Goal: Task Accomplishment & Management: Complete application form

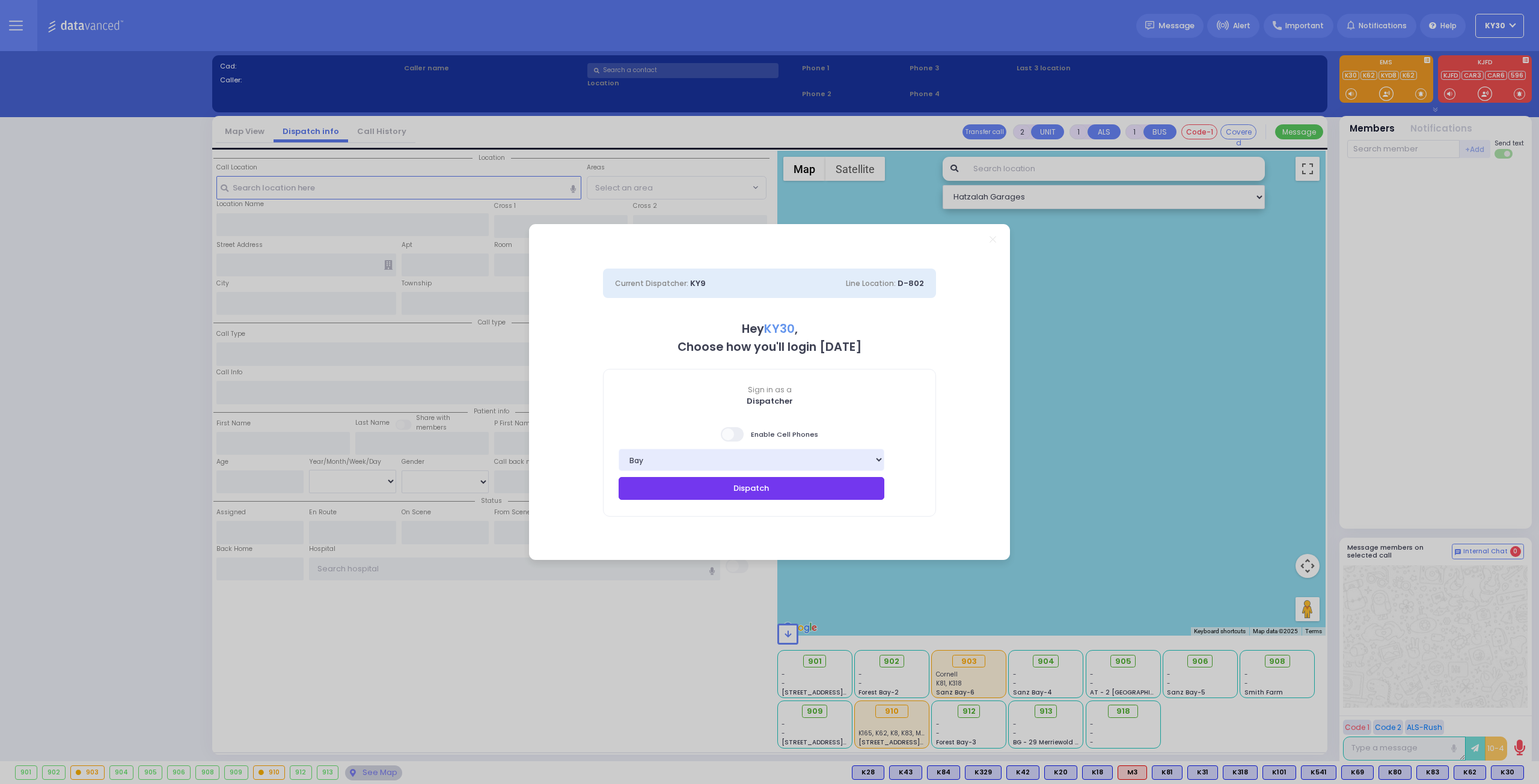
click at [762, 490] on button "Dispatch" at bounding box center [752, 488] width 266 height 23
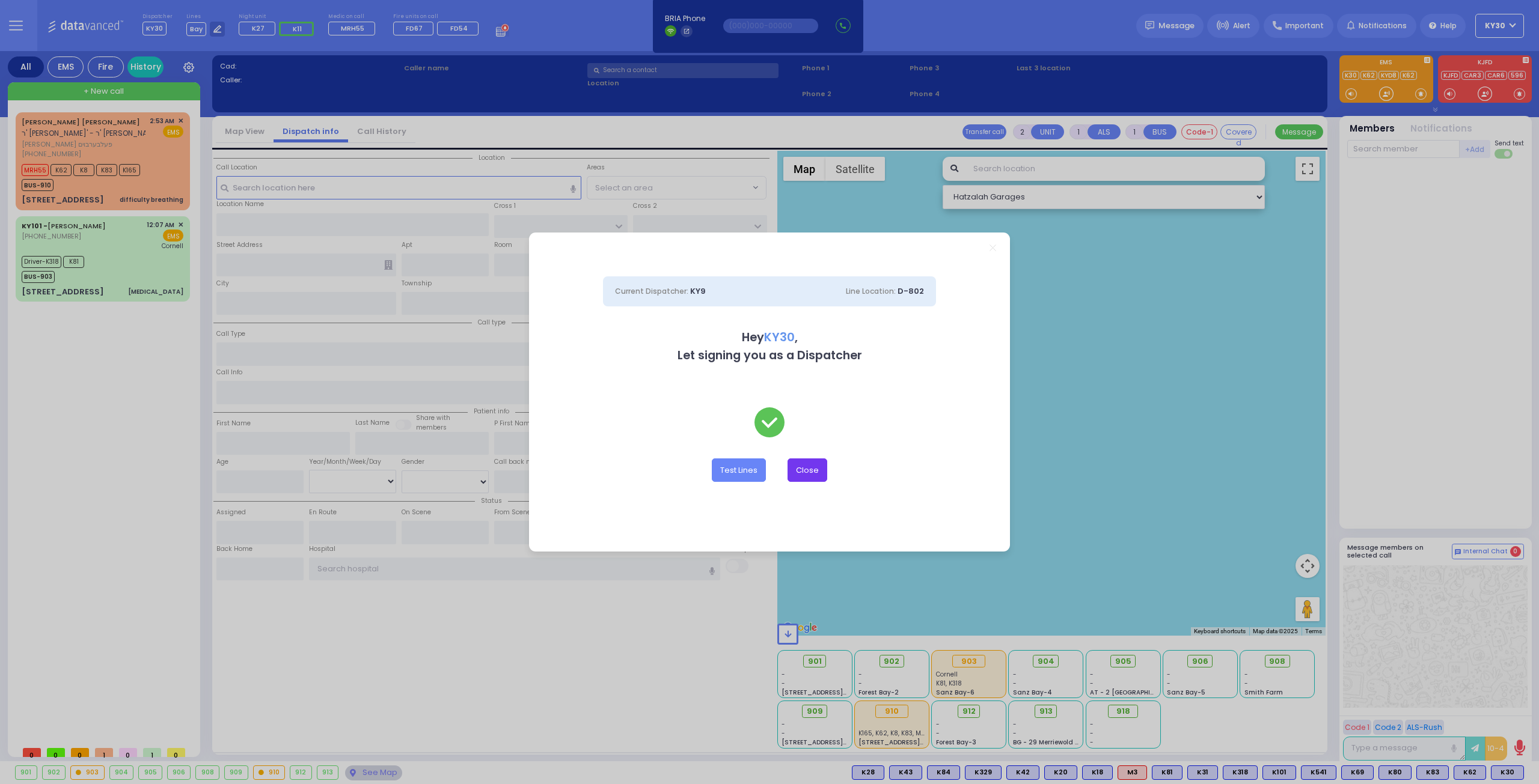
click at [814, 475] on button "Close" at bounding box center [807, 470] width 39 height 23
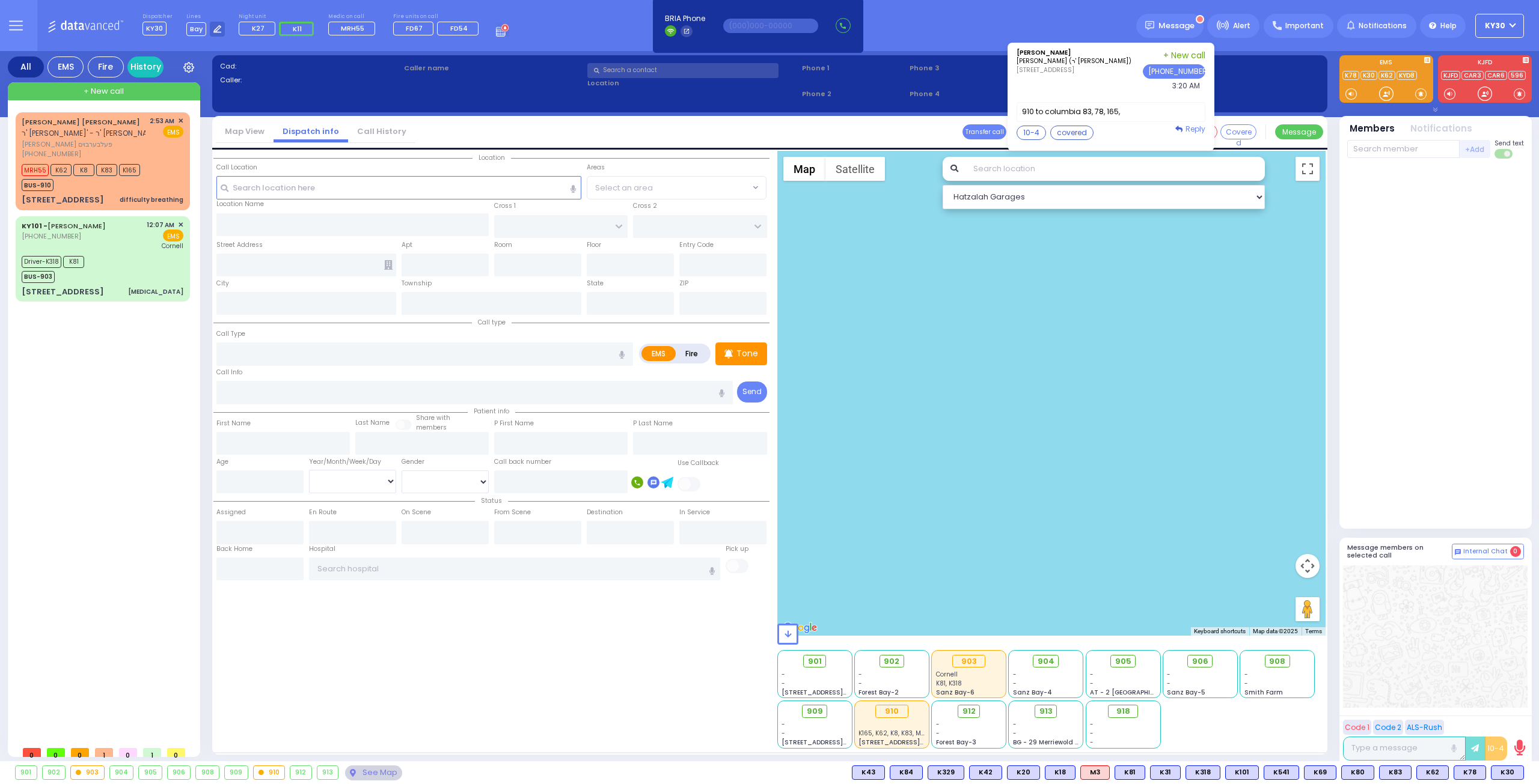
click at [1201, 125] on span "Reply" at bounding box center [1195, 129] width 20 height 10
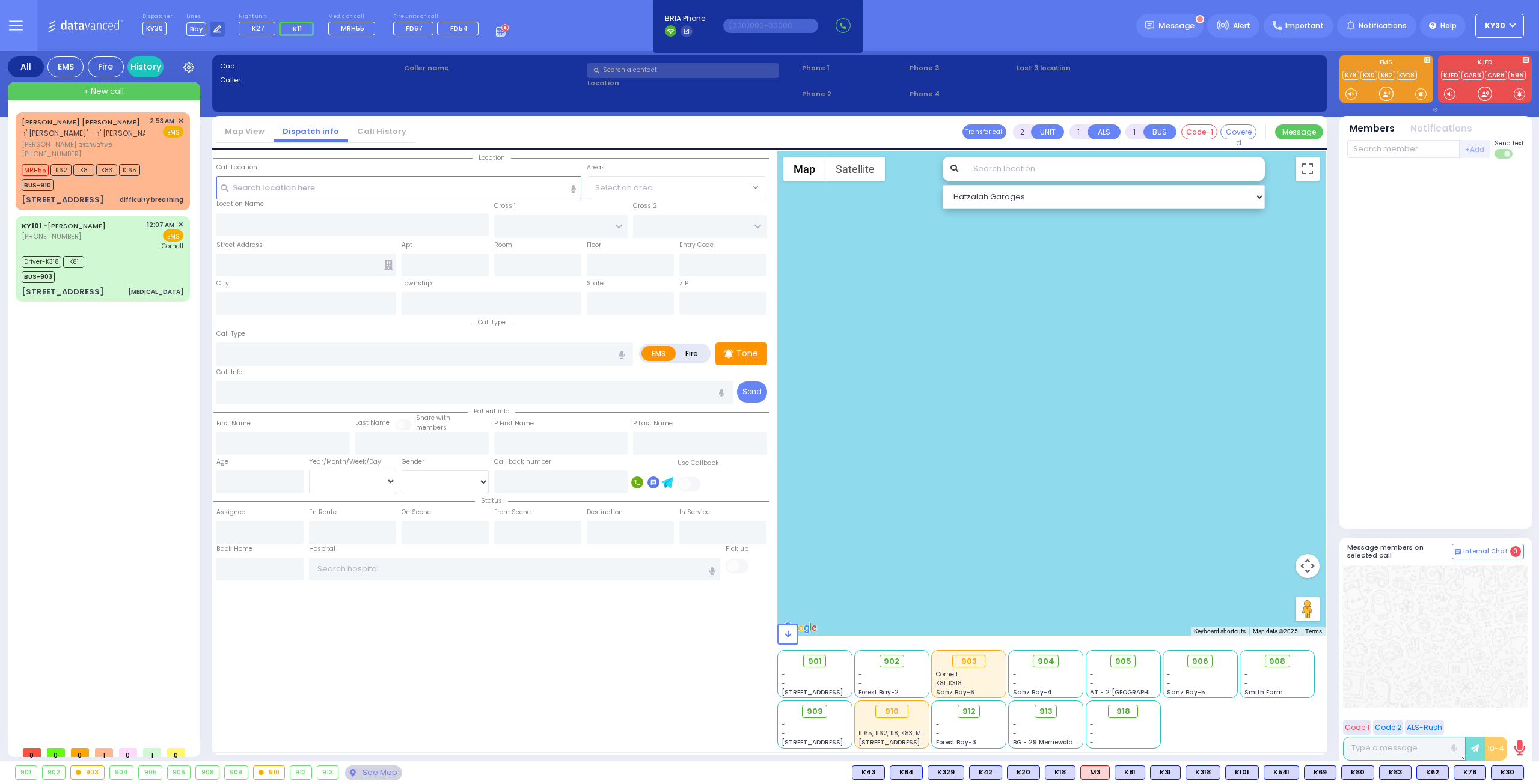
drag, startPoint x: 1043, startPoint y: 244, endPoint x: 1118, endPoint y: 256, distance: 76.0
click at [0, 0] on button "10-4" at bounding box center [0, 0] width 0 height 0
click at [1190, 44] on div "Dispatcher KY30 shift has started. Are you ? Lines Bay" at bounding box center [769, 26] width 1539 height 51
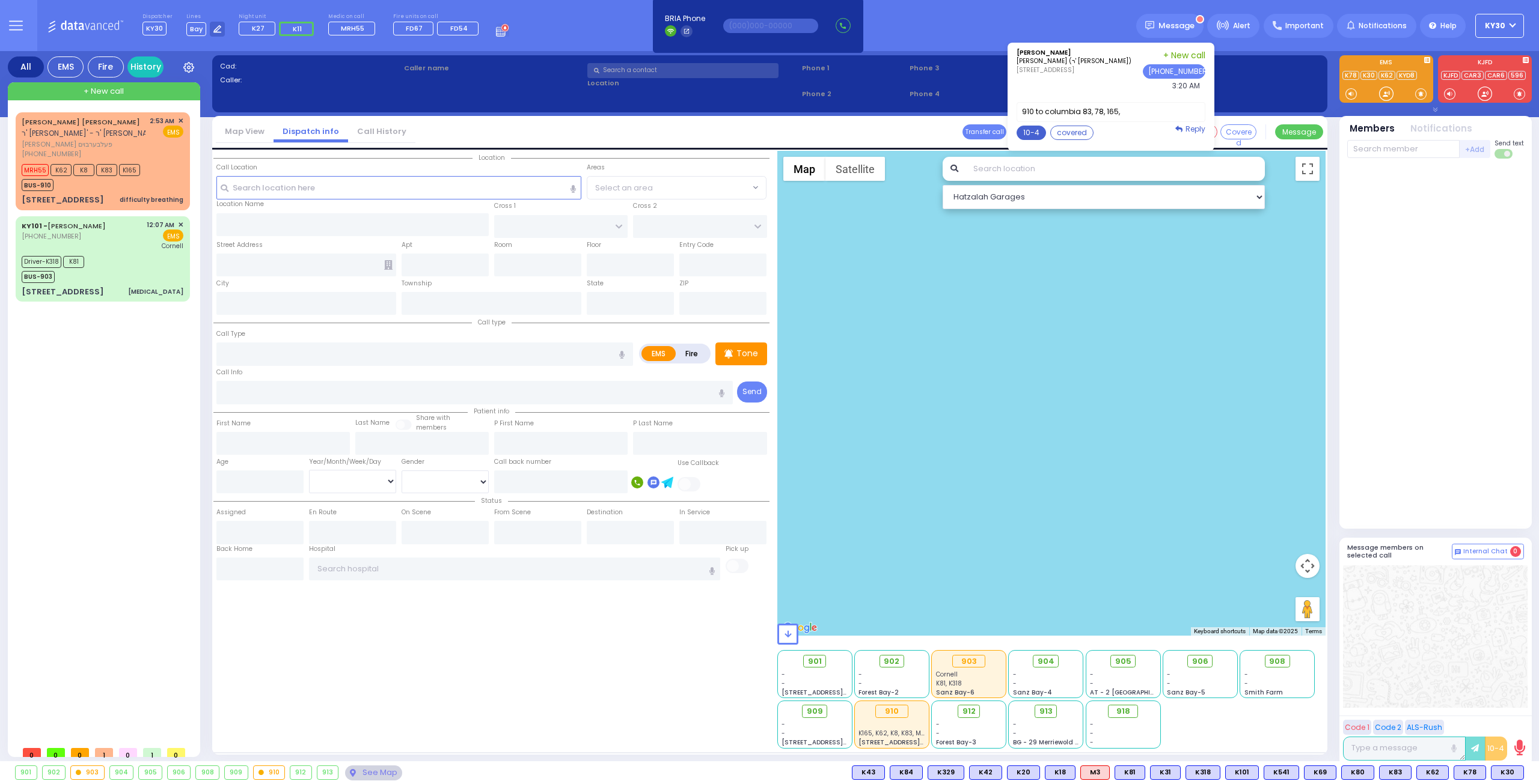
click at [1046, 132] on button "10-4" at bounding box center [1031, 132] width 29 height 14
type textarea "10-4 thank you"
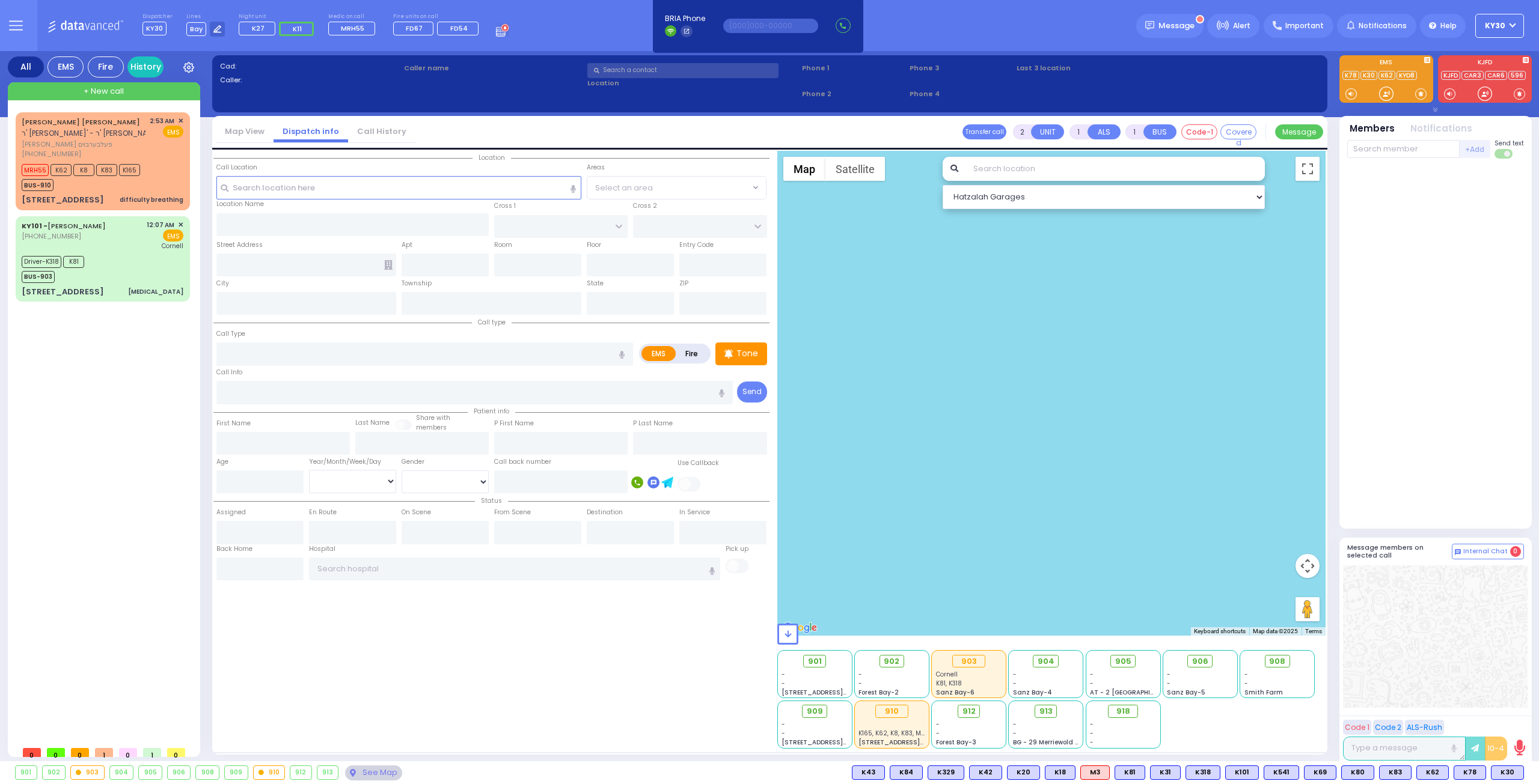
click at [0, 0] on button "Send" at bounding box center [0, 0] width 0 height 0
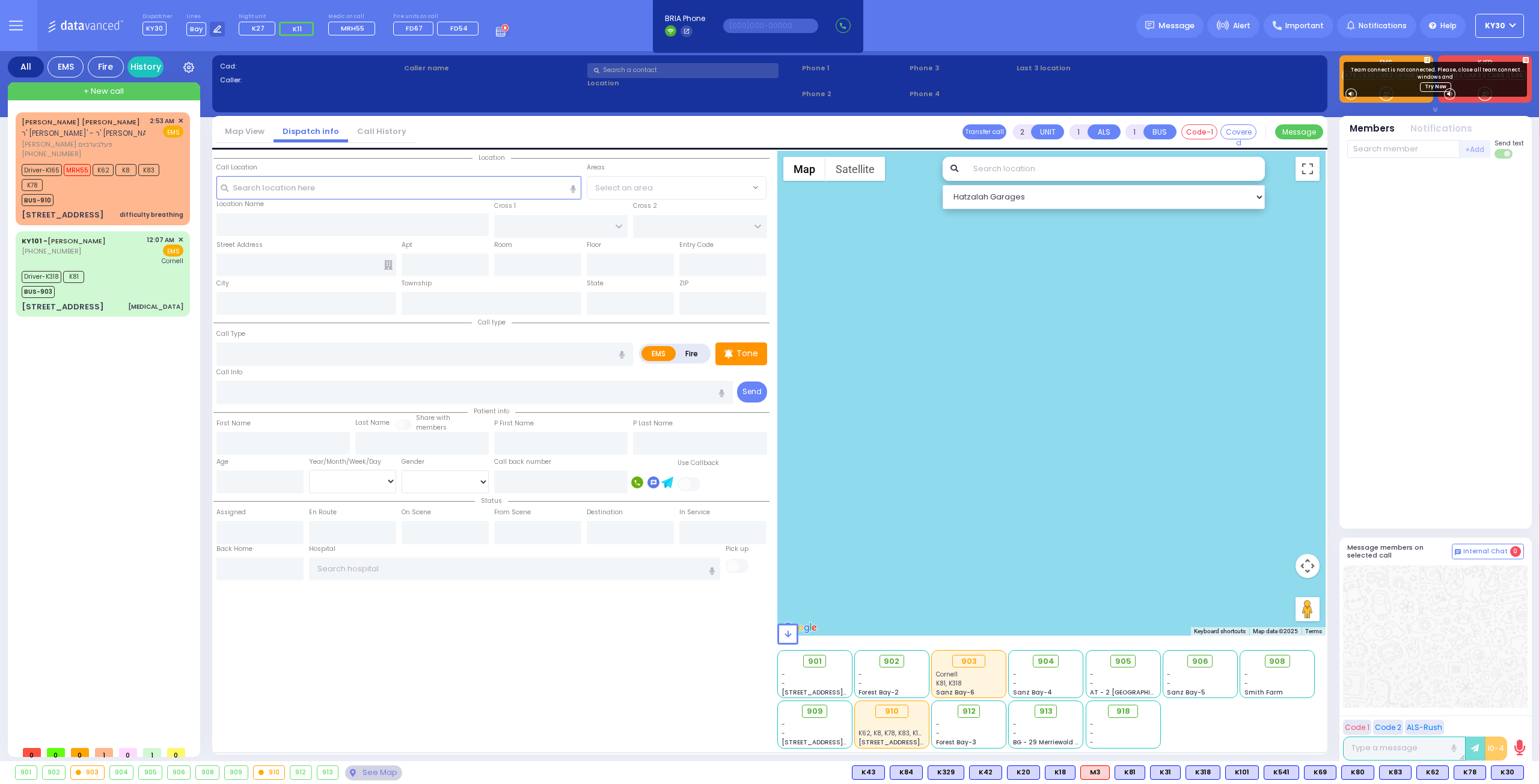
click at [653, 692] on div "Location State ZIP" at bounding box center [491, 450] width 556 height 598
drag, startPoint x: 647, startPoint y: 695, endPoint x: 647, endPoint y: 701, distance: 6.0
click at [647, 701] on div "Location State ZIP" at bounding box center [491, 450] width 556 height 598
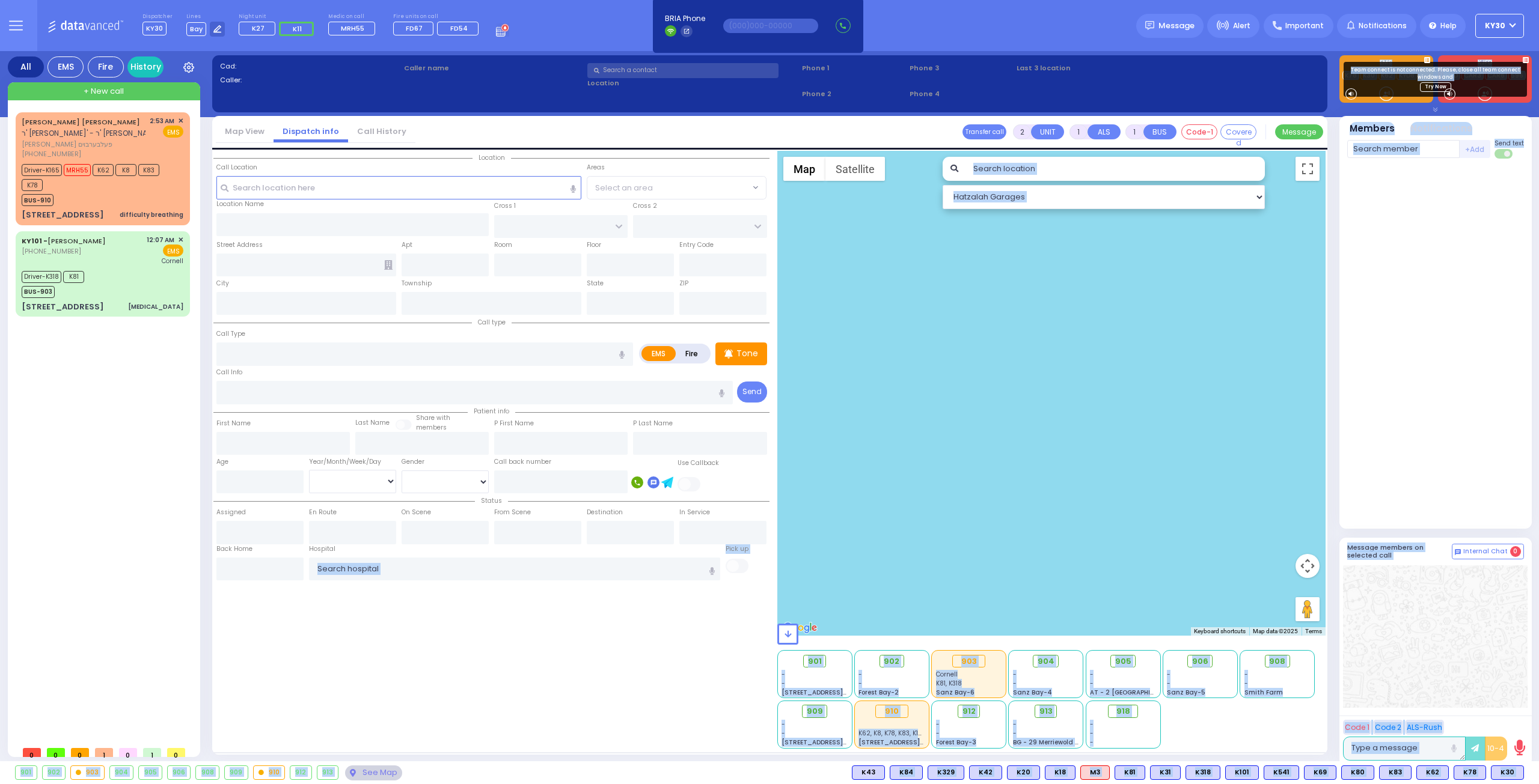
click at [675, 772] on div "Dispatcher KY30 ?" at bounding box center [769, 392] width 1539 height 784
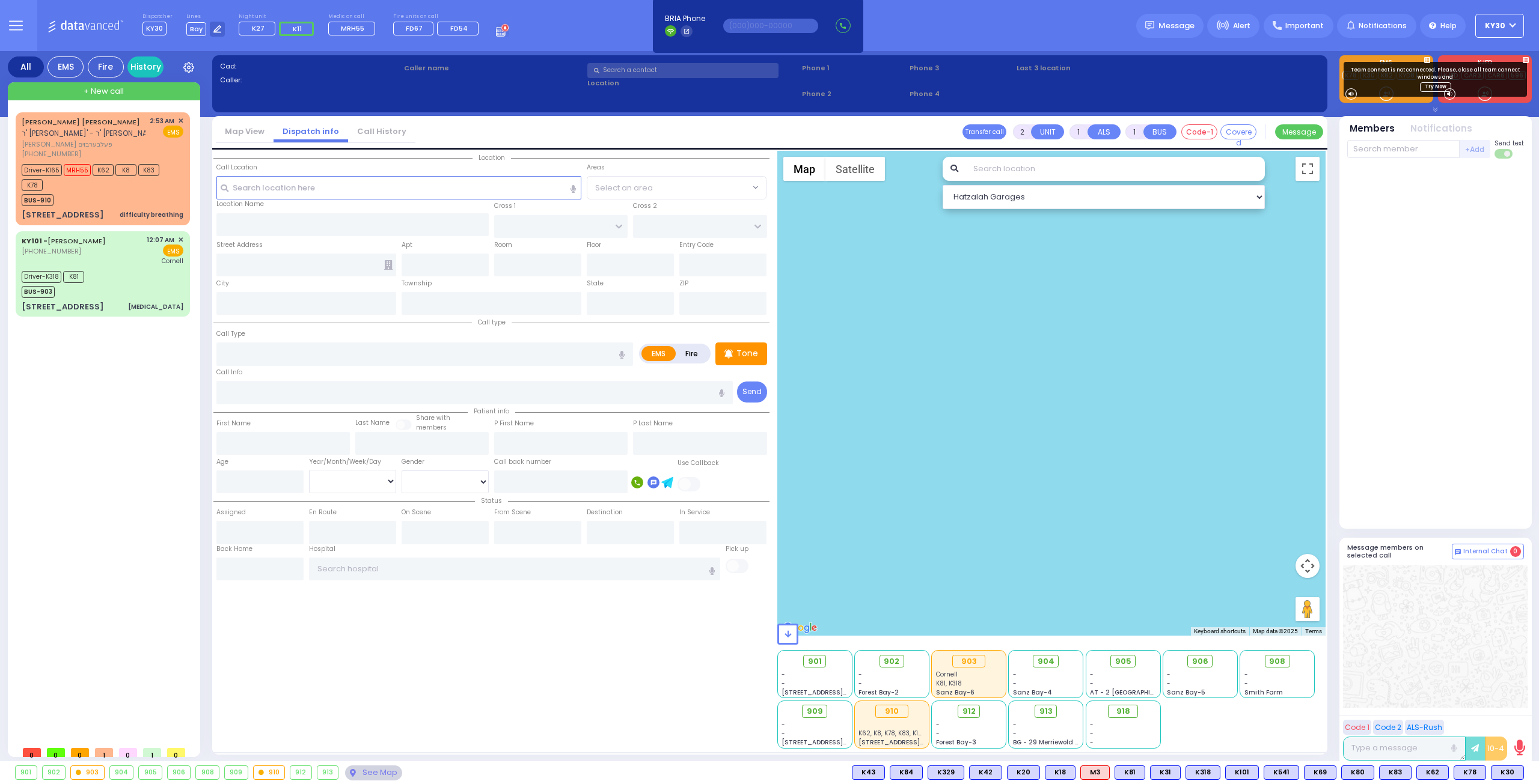
click at [702, 757] on div "Cad: Caller: Caller name Clear address Phone 1 Phone 2 Phone 3 Phone 4 0:00 / 2" at bounding box center [770, 409] width 1115 height 715
click at [472, 746] on div "Location State ZIP" at bounding box center [491, 450] width 556 height 598
drag, startPoint x: 478, startPoint y: 755, endPoint x: 478, endPoint y: 748, distance: 7.0
click at [478, 755] on div "Cad: Caller: Caller name Clear address Phone 1 Phone 2 Phone 3 Phone 4 0:00 / 2" at bounding box center [770, 409] width 1115 height 715
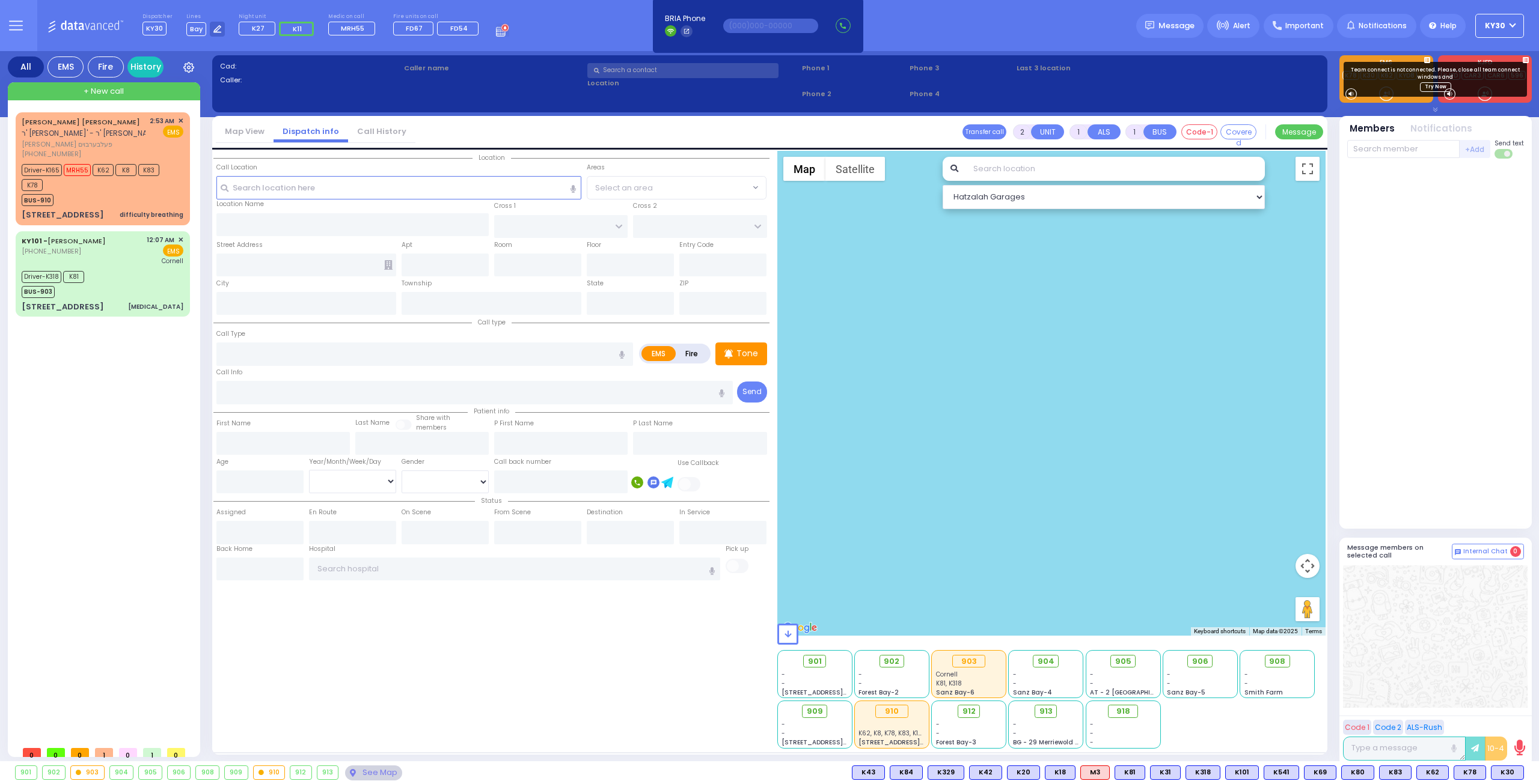
click at [479, 750] on div "Location Entry Code" at bounding box center [769, 452] width 1112 height 603
drag, startPoint x: 976, startPoint y: 718, endPoint x: 973, endPoint y: 710, distance: 8.5
click at [976, 717] on div "912" at bounding box center [969, 713] width 66 height 15
click at [973, 711] on span "912" at bounding box center [973, 711] width 13 height 12
click at [972, 708] on span "912" at bounding box center [973, 711] width 13 height 12
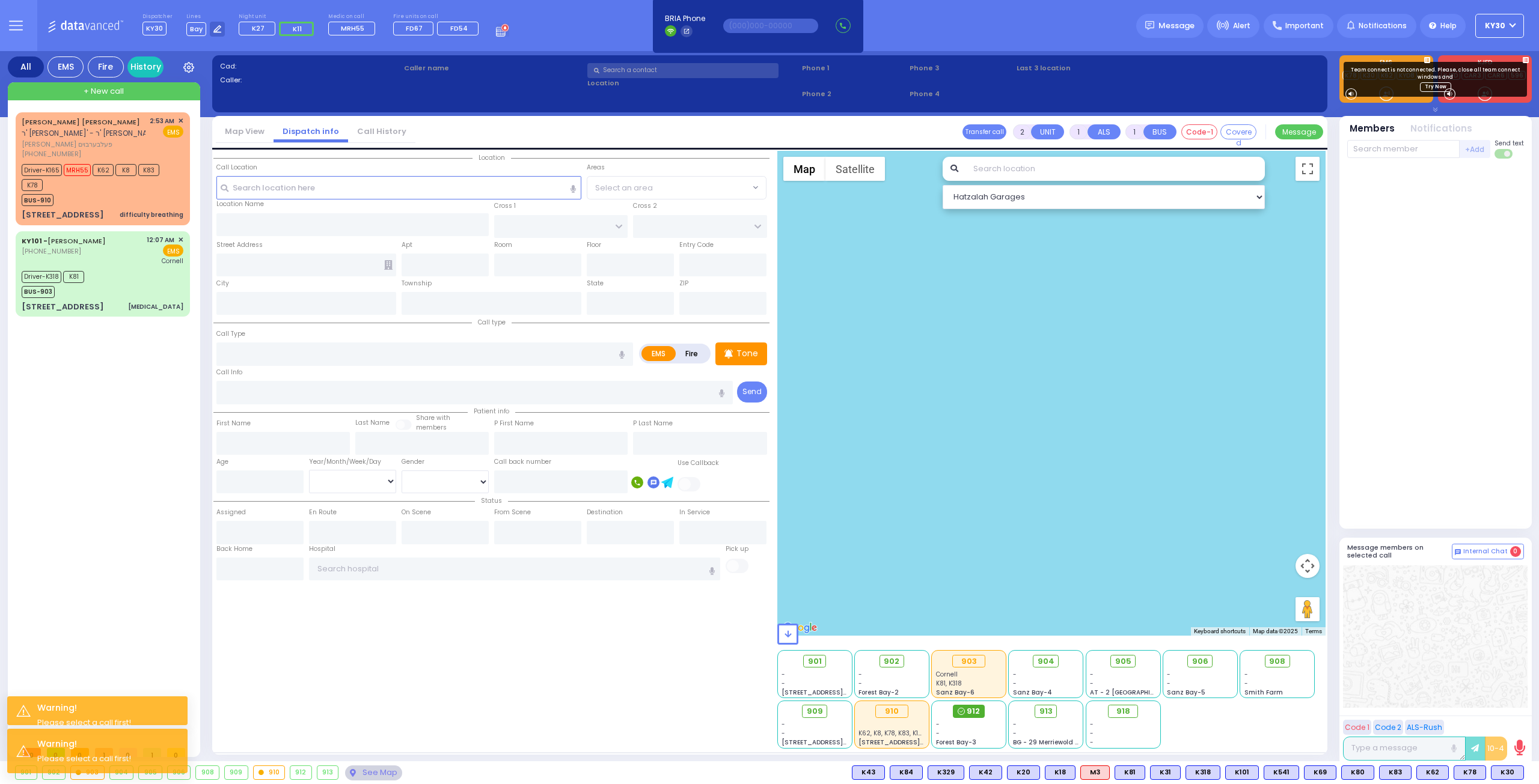
drag, startPoint x: 969, startPoint y: 706, endPoint x: 962, endPoint y: 704, distance: 7.3
click at [969, 706] on span "912" at bounding box center [973, 711] width 13 height 12
click at [959, 706] on div "912 - - Forest Bay-3" at bounding box center [969, 724] width 74 height 47
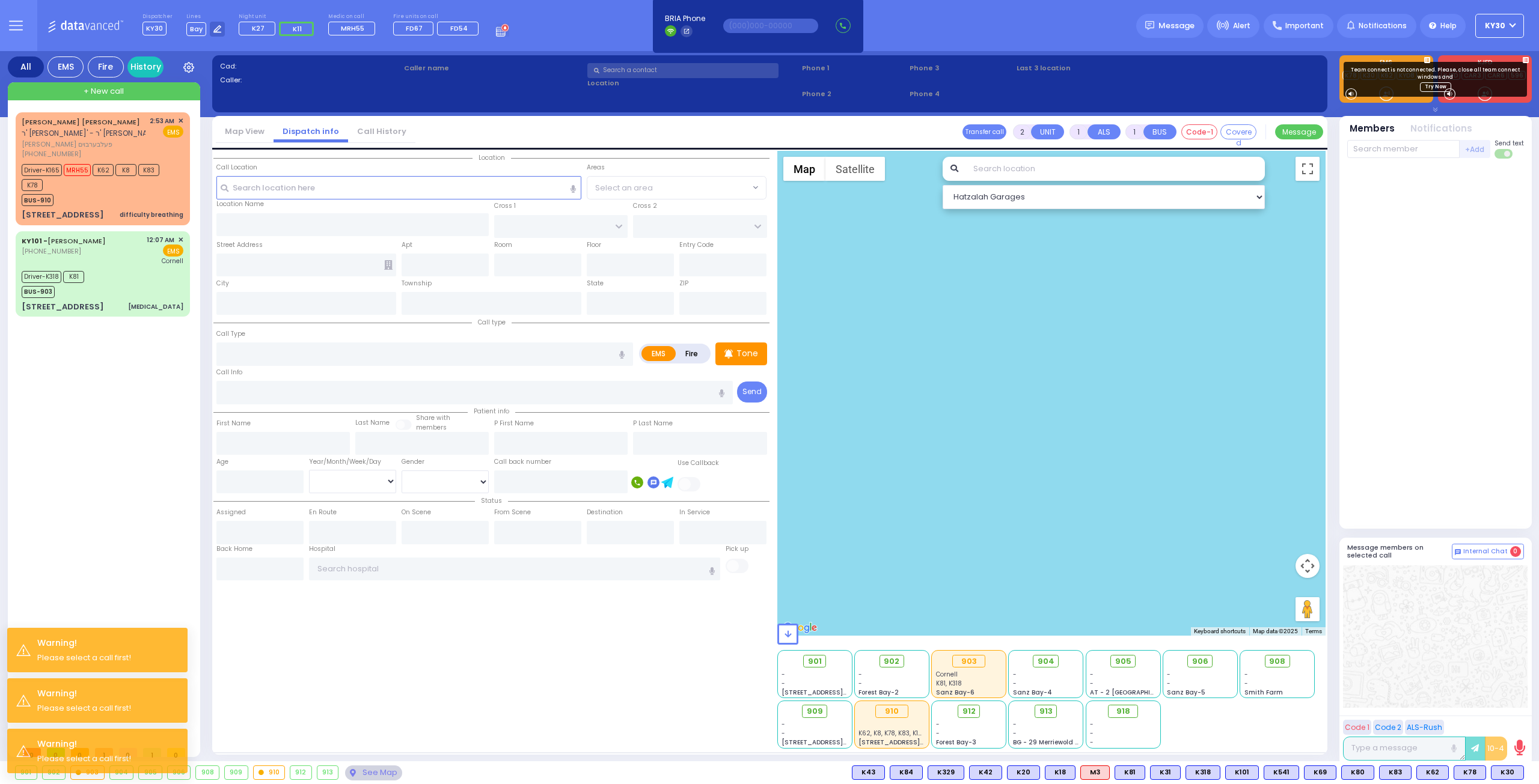
drag, startPoint x: 956, startPoint y: 706, endPoint x: 949, endPoint y: 700, distance: 9.2
click at [950, 701] on div "912 - - Forest Bay-3" at bounding box center [969, 724] width 74 height 47
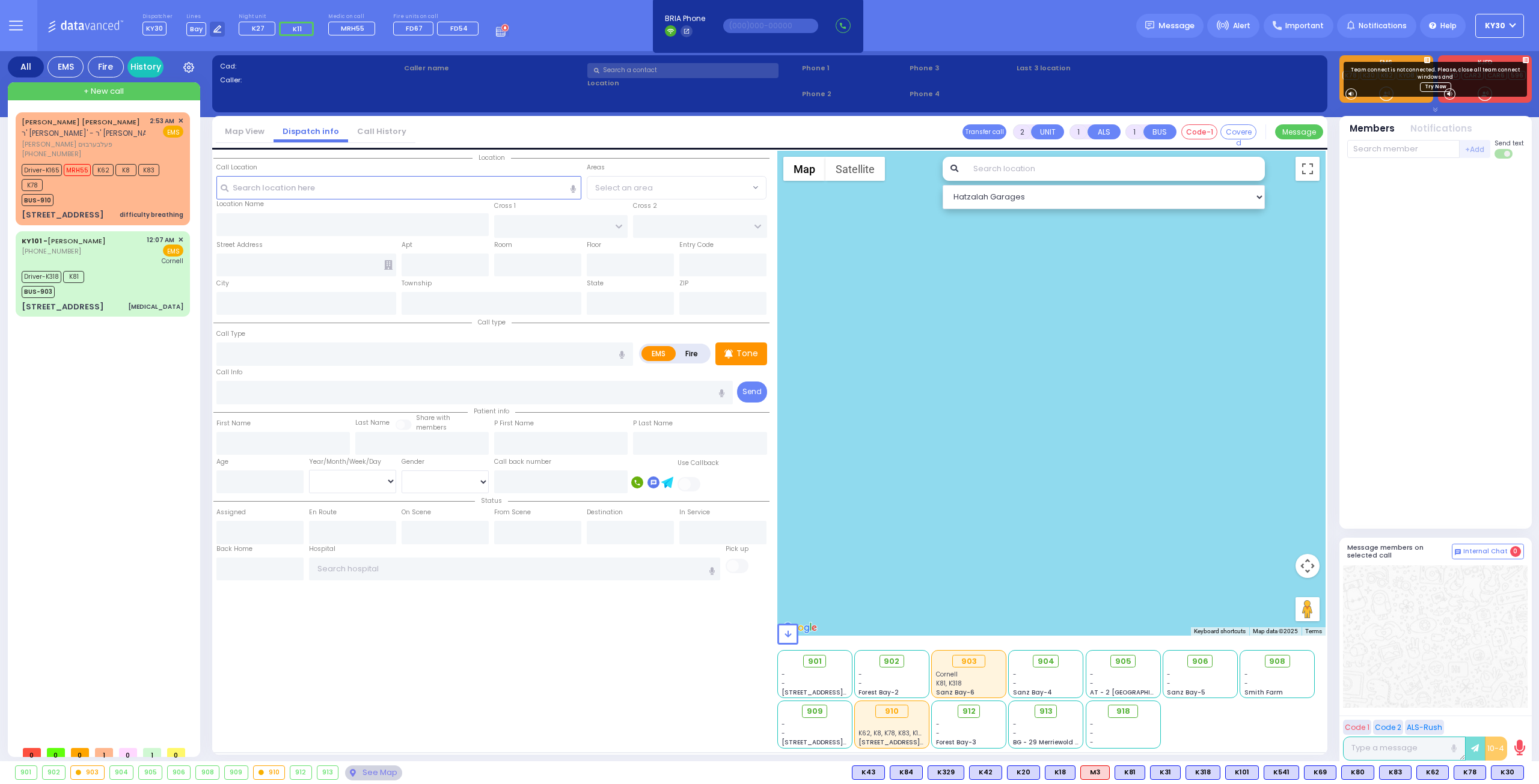
click at [1086, 534] on div at bounding box center [1052, 394] width 549 height 485
click at [1084, 534] on div at bounding box center [1052, 394] width 549 height 485
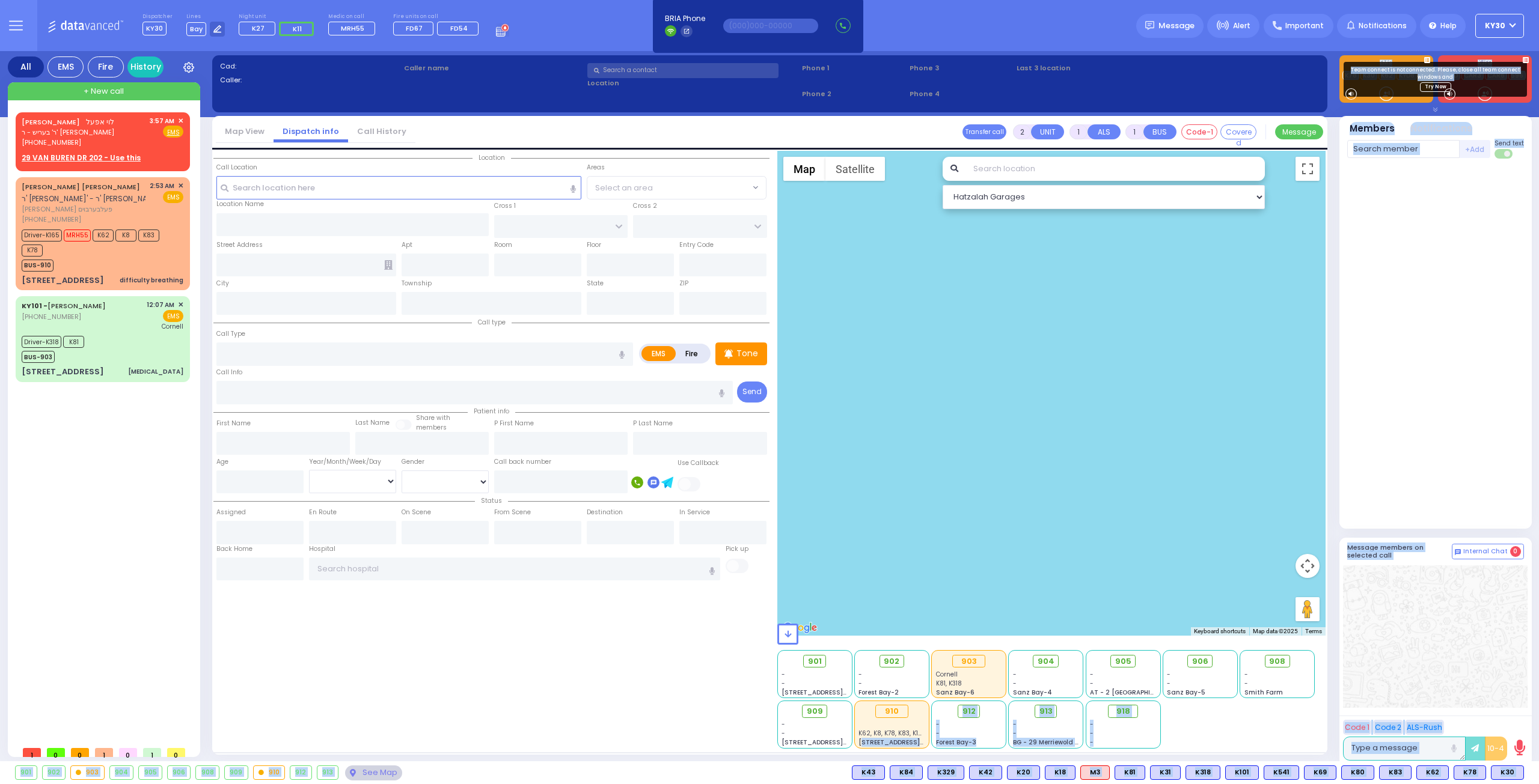
drag, startPoint x: 879, startPoint y: 764, endPoint x: 811, endPoint y: 747, distance: 70.1
click at [858, 753] on div "Dispatcher KY30 ?" at bounding box center [769, 392] width 1539 height 784
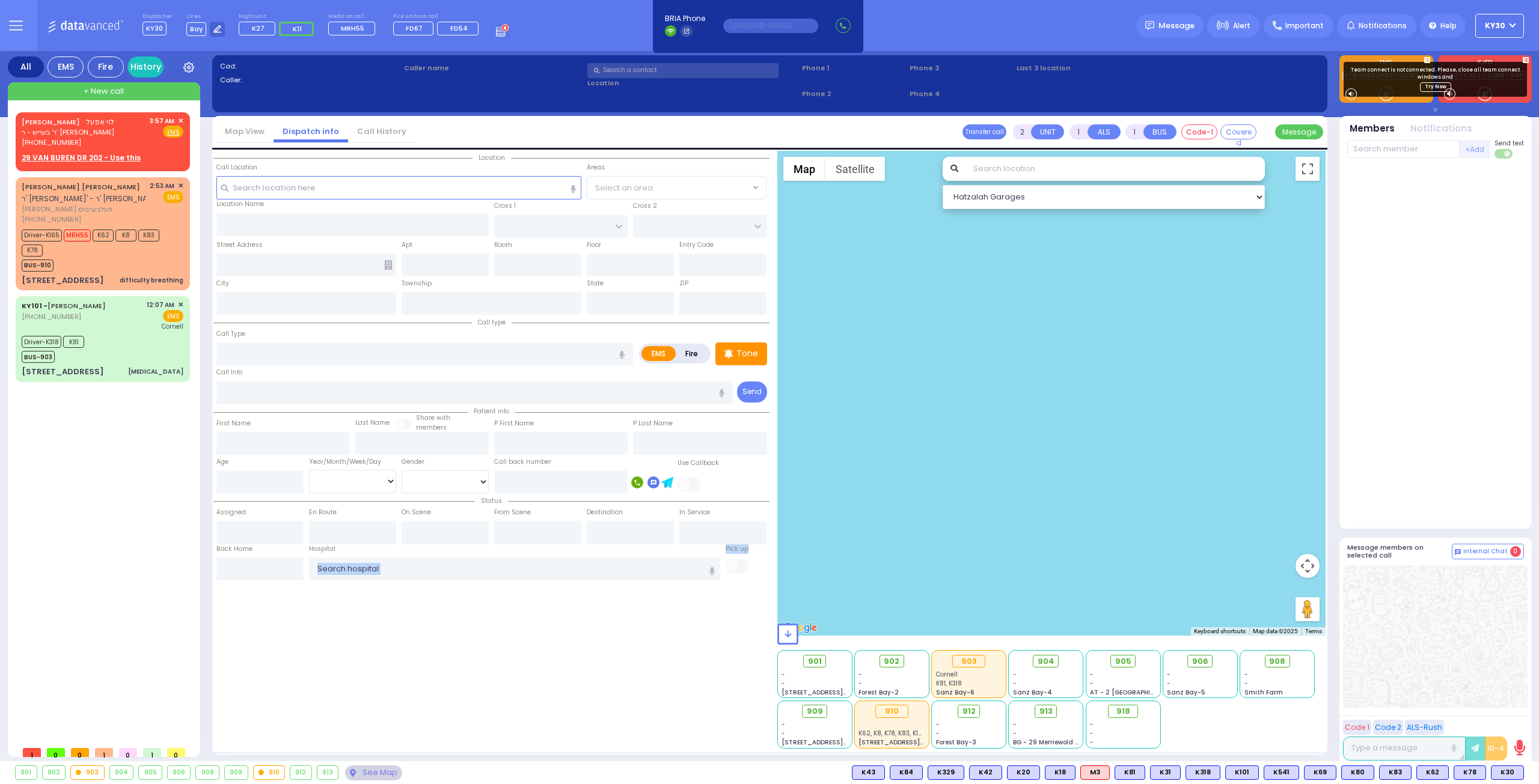
drag, startPoint x: 750, startPoint y: 746, endPoint x: 672, endPoint y: 741, distance: 78.2
click at [681, 741] on div "Location State ZIP" at bounding box center [491, 450] width 556 height 598
drag, startPoint x: 485, startPoint y: 735, endPoint x: 100, endPoint y: 708, distance: 385.9
click at [273, 726] on div "Location State ZIP" at bounding box center [491, 450] width 556 height 598
drag, startPoint x: 100, startPoint y: 708, endPoint x: 8, endPoint y: 681, distance: 95.9
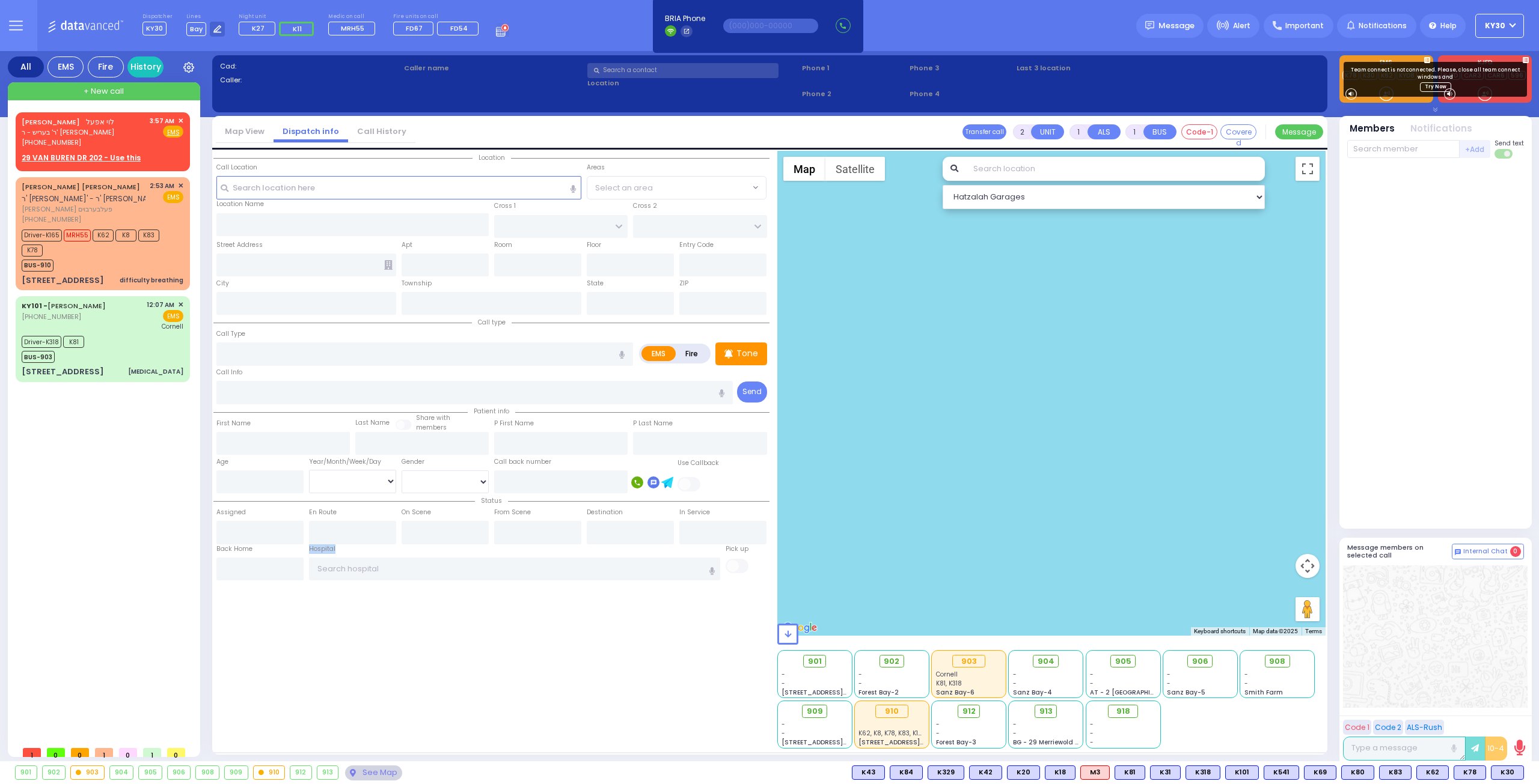
click at [12, 682] on div "LEIVY APPEL לוי אפעל ר' בעריש - ר' אהרן פערענץ (845) 537-8472 3:57 AM" at bounding box center [103, 429] width 184 height 649
click at [0, 483] on div "All EMS Fire History Settings That will affect to all users K8" at bounding box center [769, 409] width 1539 height 715
click at [0, 481] on div "All EMS Fire History Settings That will affect to all users K8" at bounding box center [769, 409] width 1539 height 715
click at [0, 480] on div "All EMS Fire History Settings That will affect to all users K8" at bounding box center [769, 409] width 1539 height 715
click at [0, 490] on div "All EMS Fire History Settings That will affect to all users K8" at bounding box center [769, 409] width 1539 height 715
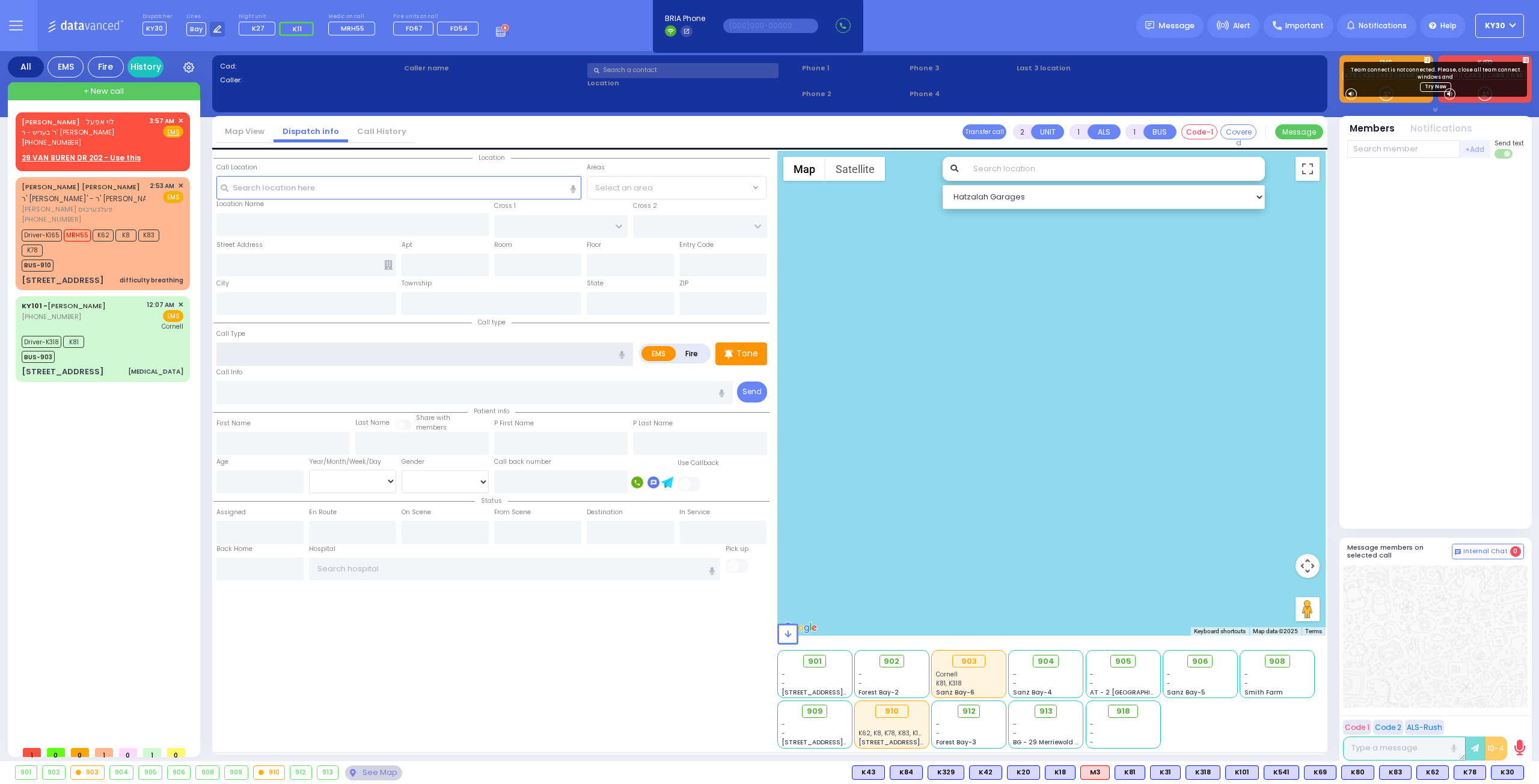
click at [562, 356] on input "text" at bounding box center [424, 354] width 417 height 23
click at [560, 354] on input "text" at bounding box center [424, 354] width 417 height 23
click at [559, 354] on input "text" at bounding box center [424, 354] width 417 height 23
click at [389, 213] on input "text" at bounding box center [352, 224] width 273 height 23
click at [365, 208] on div "Location Name Save as POI" at bounding box center [352, 206] width 273 height 13
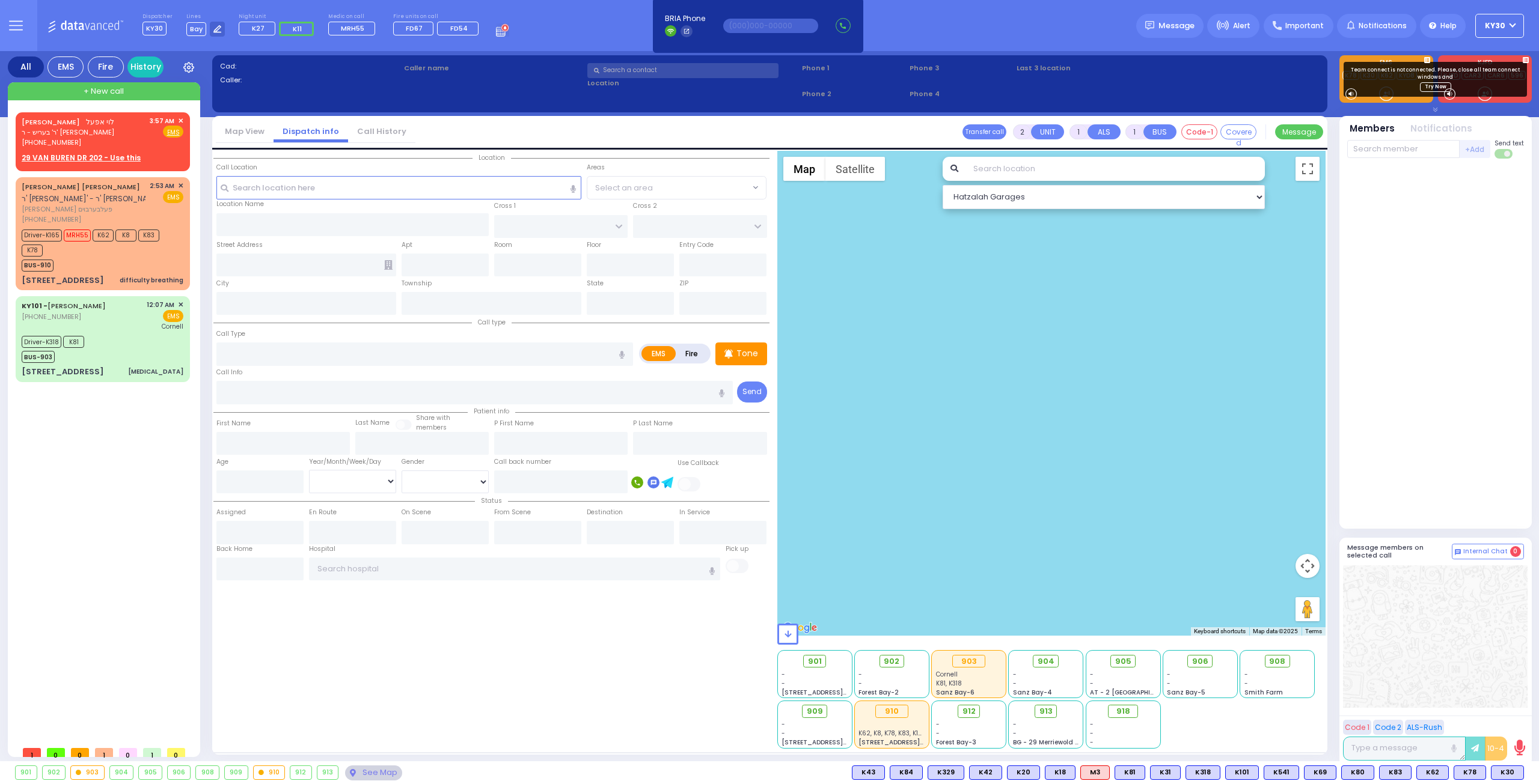
drag, startPoint x: 349, startPoint y: 205, endPoint x: 400, endPoint y: 197, distance: 51.6
click at [344, 205] on div "Location Name Save as POI" at bounding box center [352, 206] width 273 height 13
drag, startPoint x: 1511, startPoint y: 164, endPoint x: 1504, endPoint y: 168, distance: 8.1
click at [1504, 168] on div "+Add Send text" at bounding box center [1436, 332] width 177 height 387
click at [0, 272] on div "All EMS Fire History Settings That will affect to all users K8" at bounding box center [769, 409] width 1539 height 715
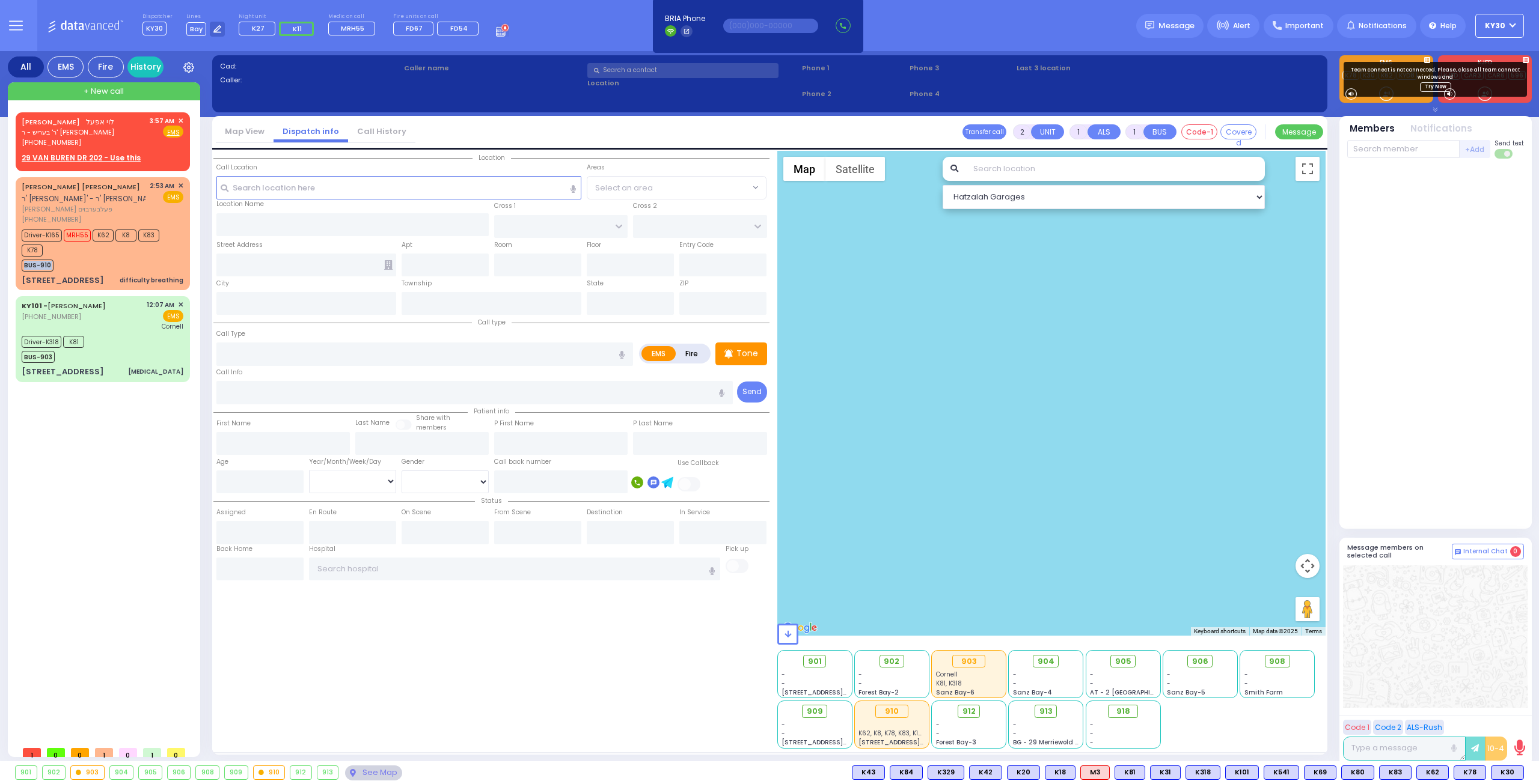
click at [0, 273] on div "All EMS Fire History Settings That will affect to all users K8" at bounding box center [769, 409] width 1539 height 715
click at [0, 277] on div "All EMS Fire History Settings That will affect to all users K8" at bounding box center [769, 409] width 1539 height 715
click at [1173, 686] on div "-" at bounding box center [1199, 684] width 66 height 9
drag, startPoint x: 1173, startPoint y: 698, endPoint x: 1012, endPoint y: 710, distance: 161.4
click at [1135, 712] on div "901 - - 214 Nininger Rd - - - -" at bounding box center [1052, 699] width 549 height 100
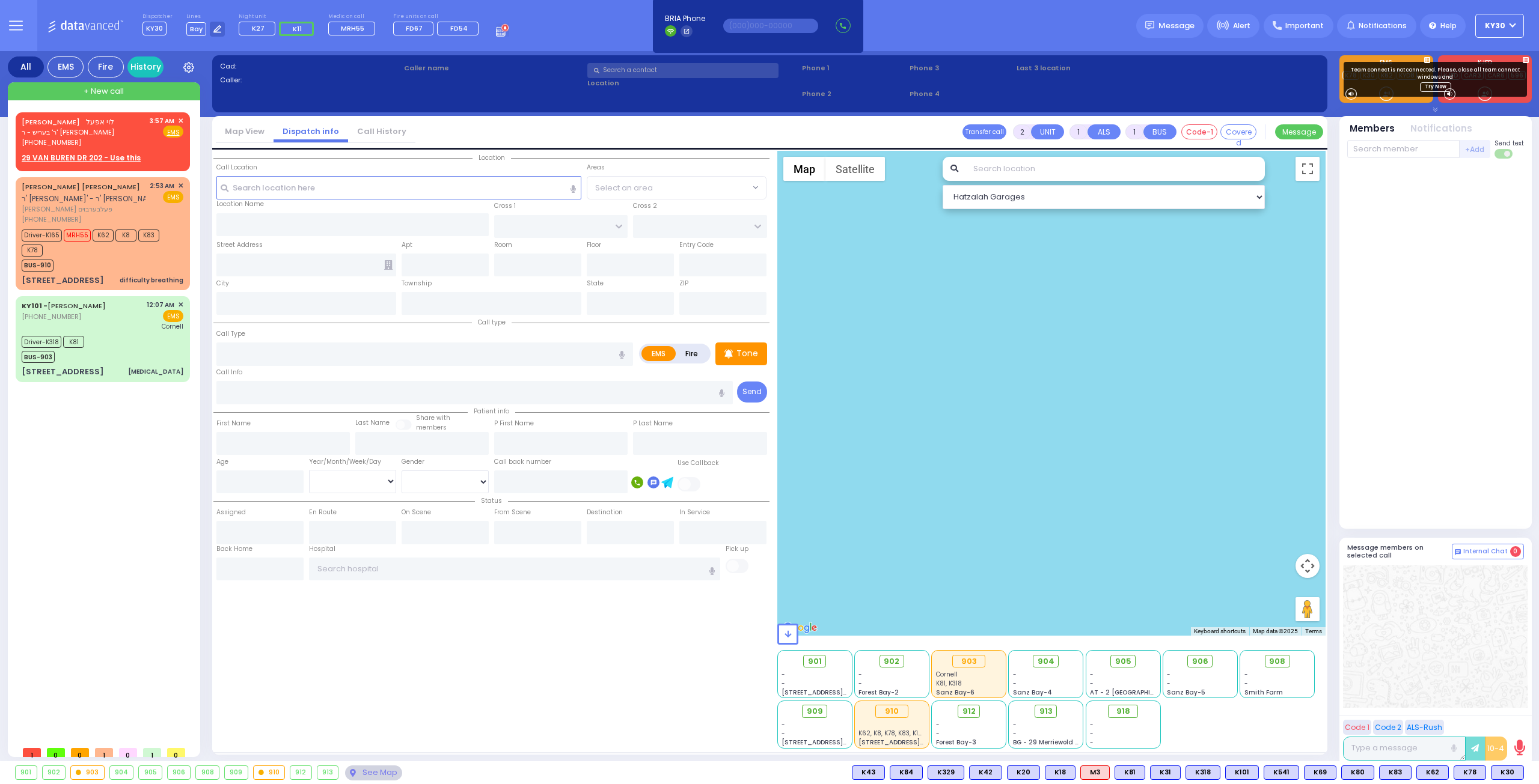
click at [34, 735] on div "LEIVY APPEL לוי אפעל ר' בעריש - ר' אהרן פערענץ (845) 537-8472 3:57 AM ✕ EMS Dri…" at bounding box center [105, 426] width 179 height 628
click at [31, 734] on div "LEIVY APPEL לוי אפעל ר' בעריש - ר' אהרן פערענץ (845) 537-8472 3:57 AM ✕ EMS Dri…" at bounding box center [105, 426] width 179 height 628
drag, startPoint x: 31, startPoint y: 734, endPoint x: 28, endPoint y: 740, distance: 6.7
click at [28, 740] on div "LEIVY APPEL לוי אפעל ר' בעריש - ר' אהרן פערענץ (845) 537-8472 3:57 AM" at bounding box center [103, 429] width 184 height 649
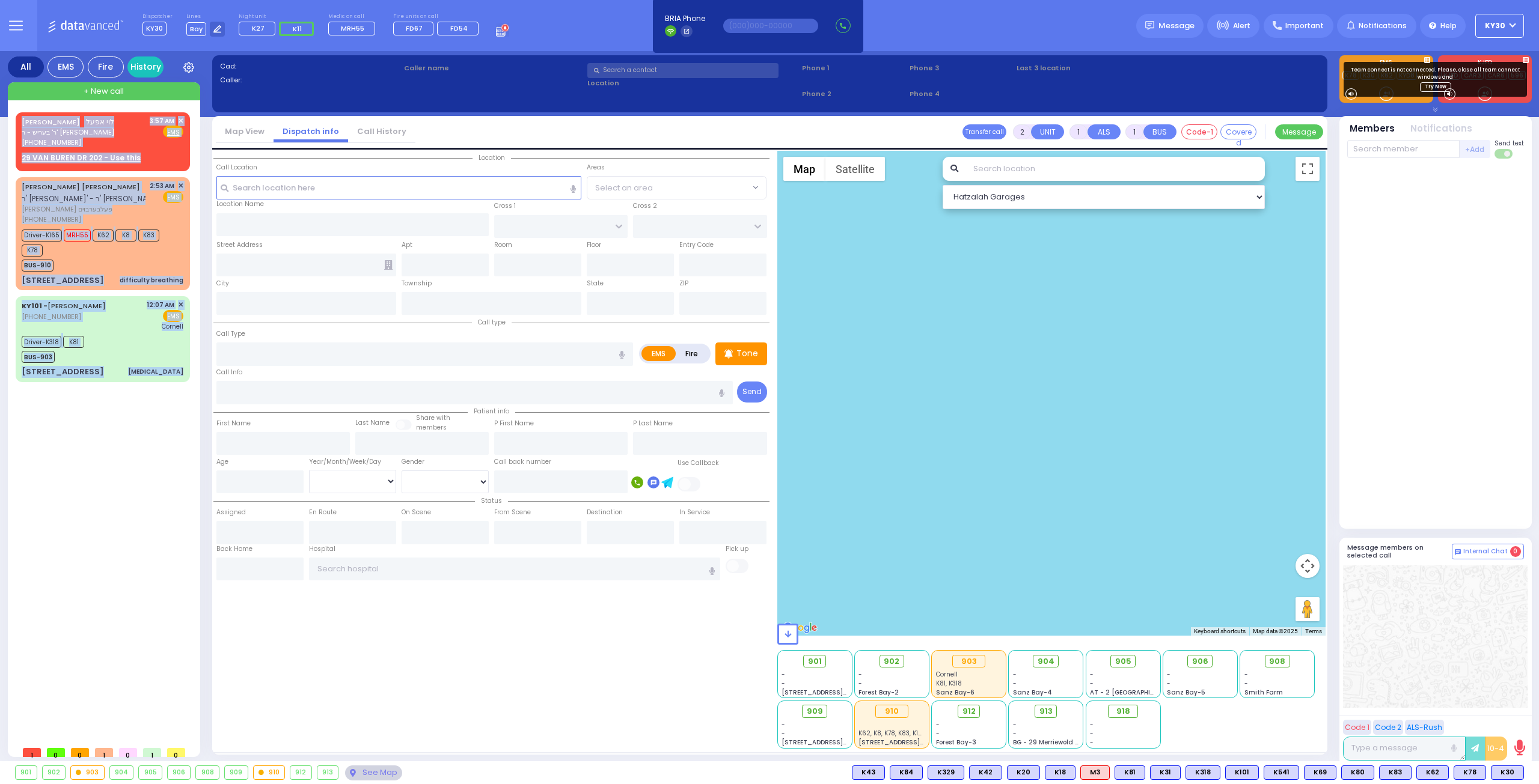
click at [785, 447] on div at bounding box center [1052, 394] width 549 height 485
click at [808, 451] on div at bounding box center [1052, 394] width 549 height 485
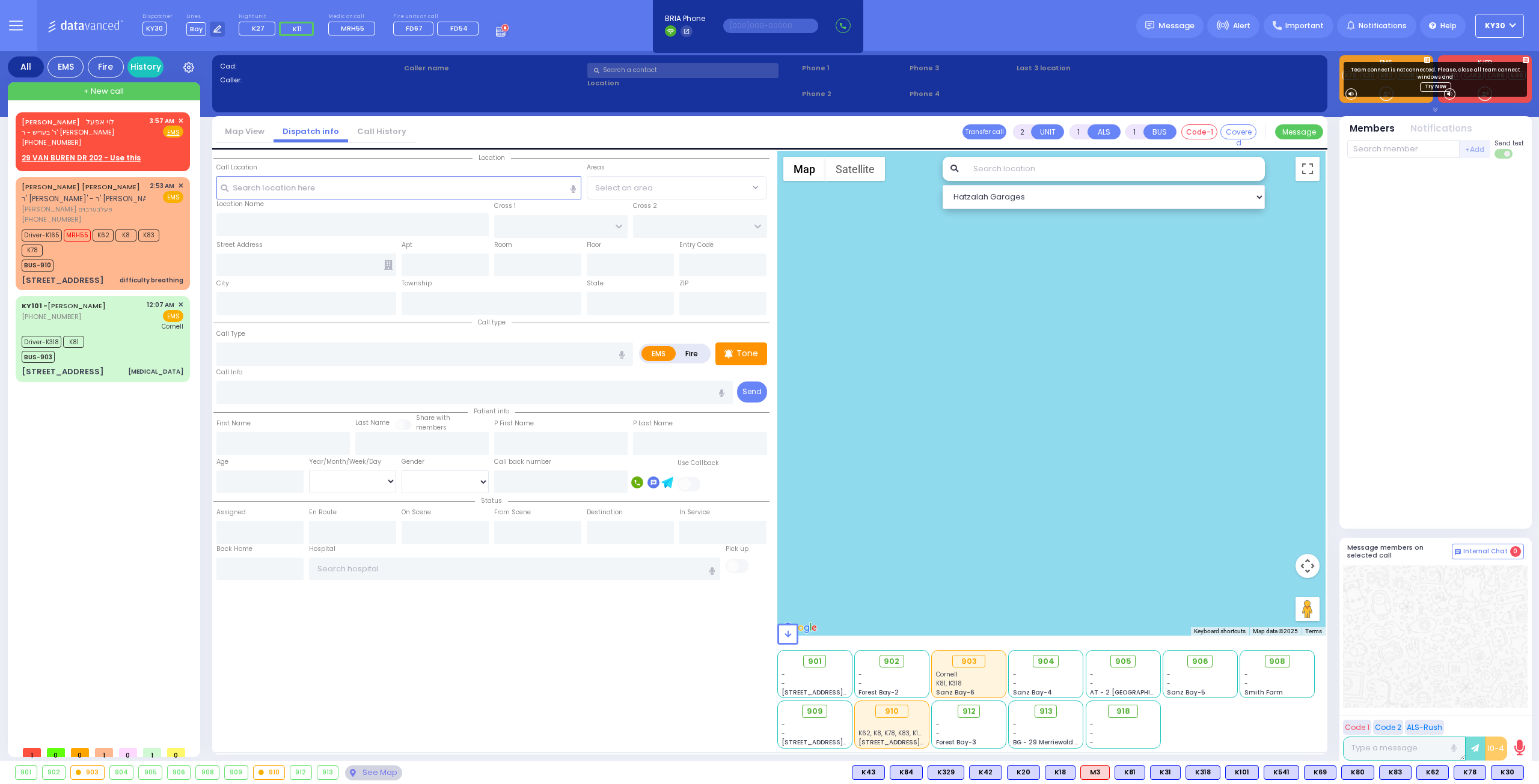
click at [808, 451] on div at bounding box center [1052, 394] width 549 height 485
drag, startPoint x: 1500, startPoint y: 741, endPoint x: 1535, endPoint y: 738, distance: 35.1
click at [1500, 745] on div "10-4" at bounding box center [1486, 749] width 42 height 24
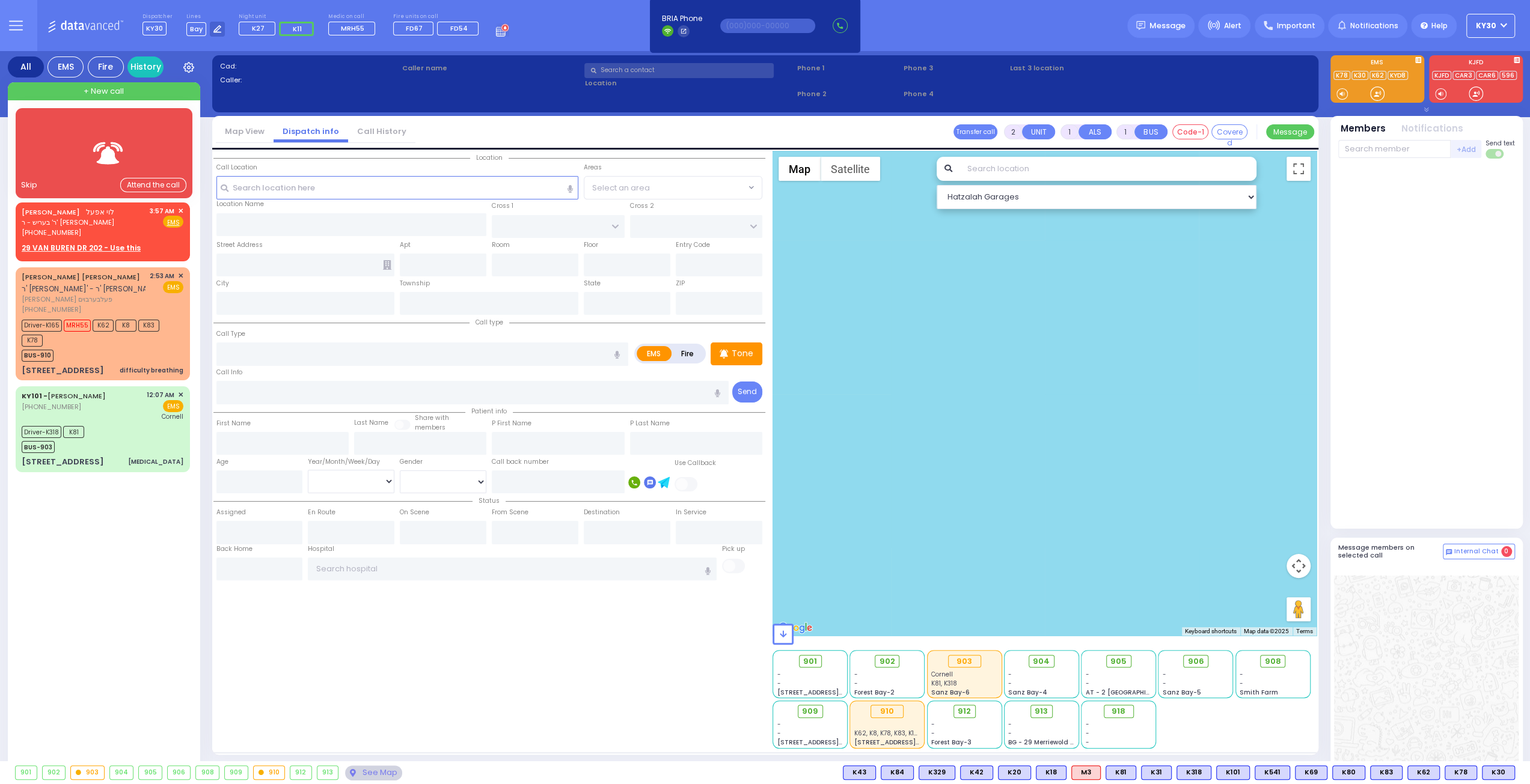
drag, startPoint x: 1229, startPoint y: 109, endPoint x: 1230, endPoint y: 97, distance: 12.0
click at [1229, 100] on div "Last 3 location 0:00 /" at bounding box center [1160, 90] width 304 height 56
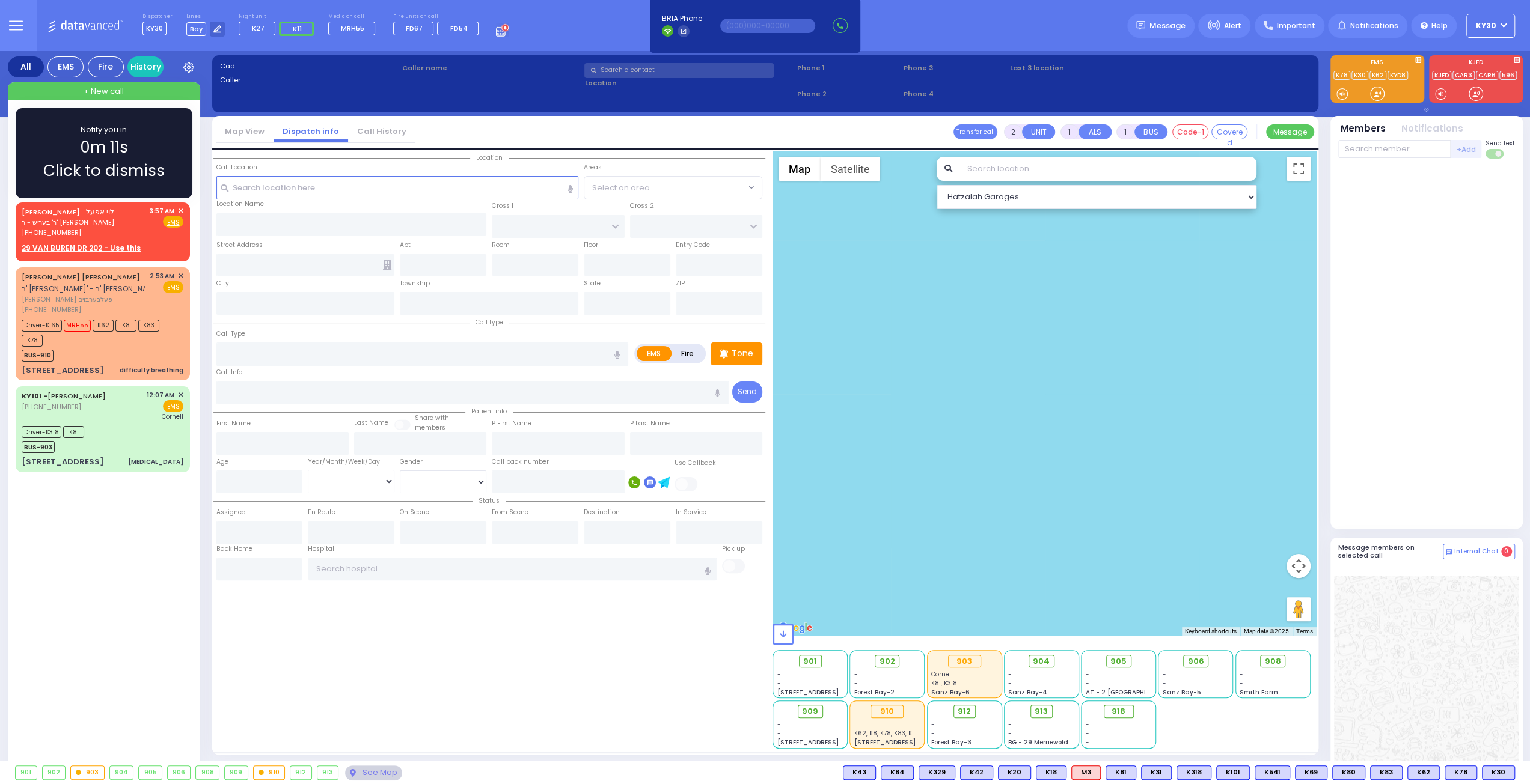
drag, startPoint x: 343, startPoint y: 650, endPoint x: 976, endPoint y: 646, distance: 633.0
click at [362, 650] on div "Location State ZIP" at bounding box center [489, 450] width 552 height 598
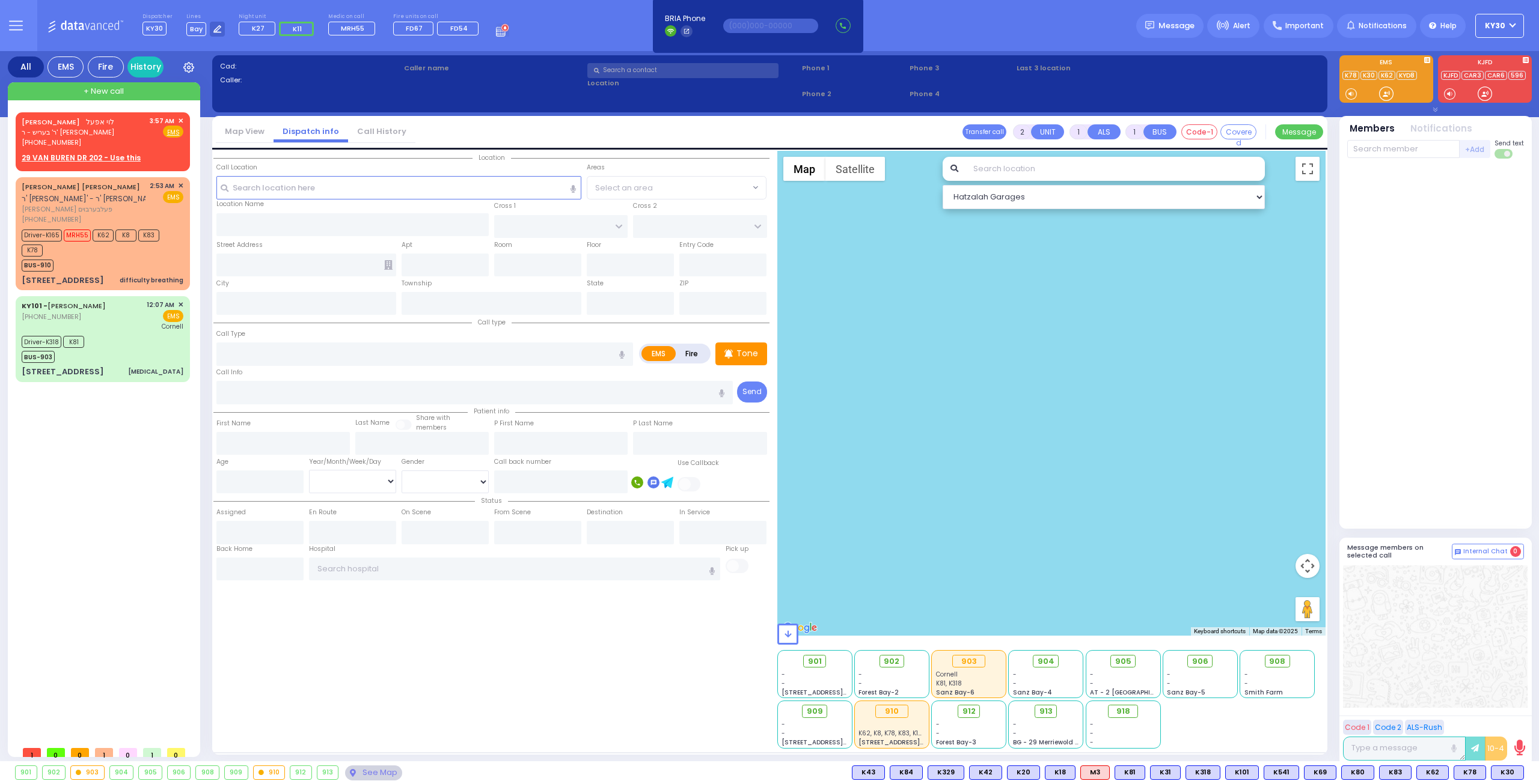
drag, startPoint x: 1177, startPoint y: 525, endPoint x: 1212, endPoint y: 515, distance: 36.4
click at [1211, 516] on div at bounding box center [1052, 394] width 549 height 485
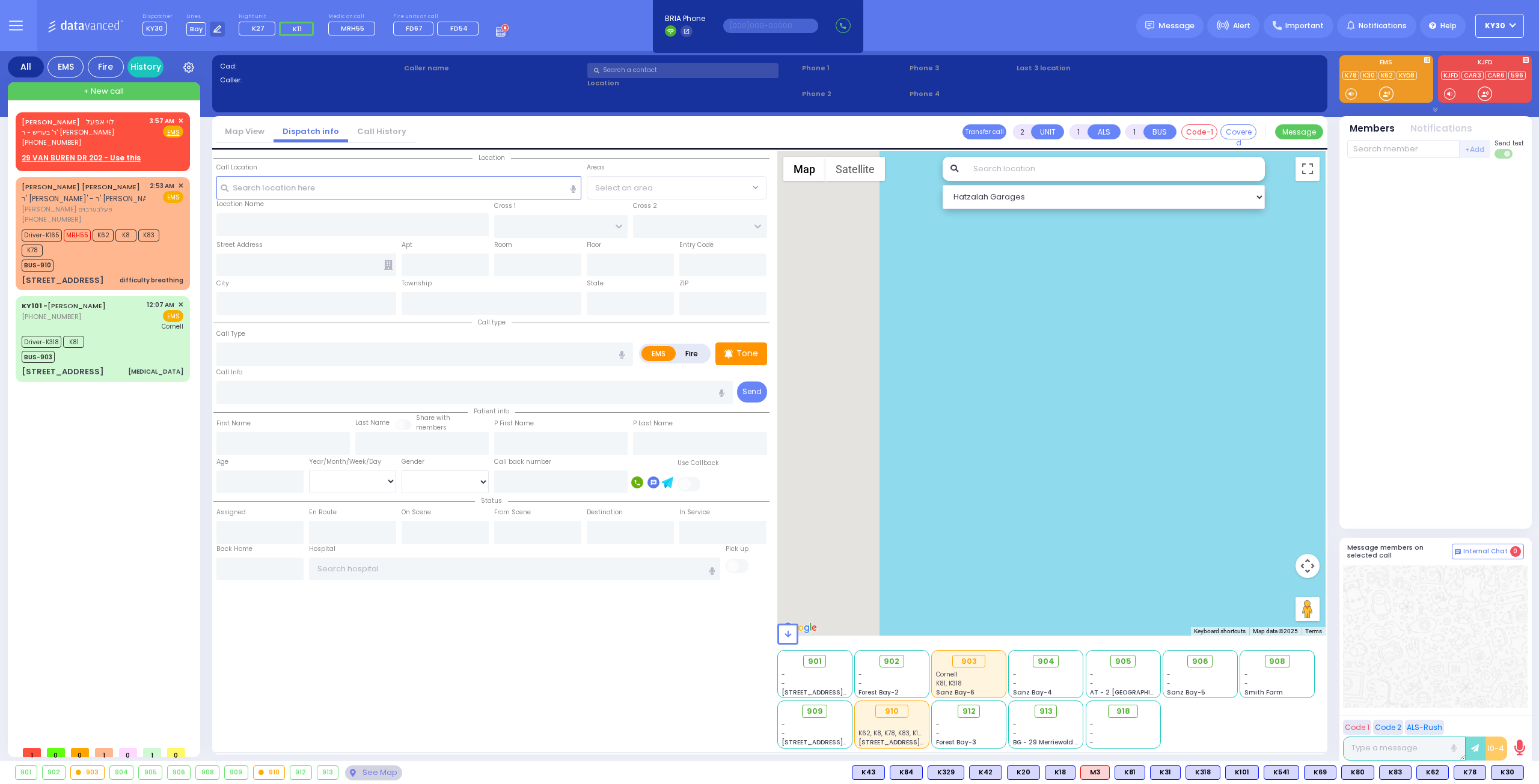
drag, startPoint x: 1192, startPoint y: 505, endPoint x: 1642, endPoint y: 481, distance: 450.6
click at [1538, 481] on html "Dashboard" at bounding box center [769, 392] width 1539 height 784
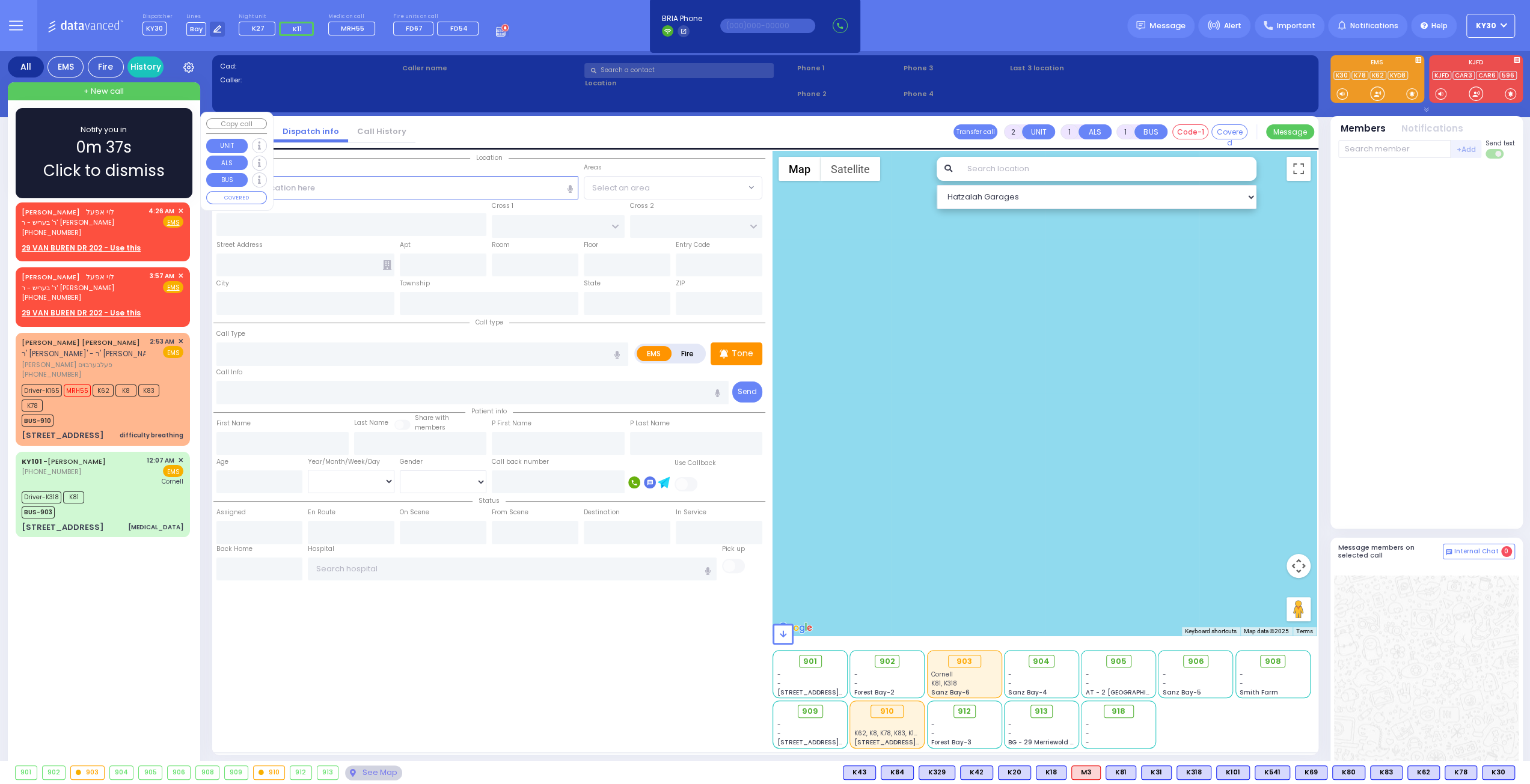
click at [179, 206] on span "✕" at bounding box center [181, 211] width 6 height 10
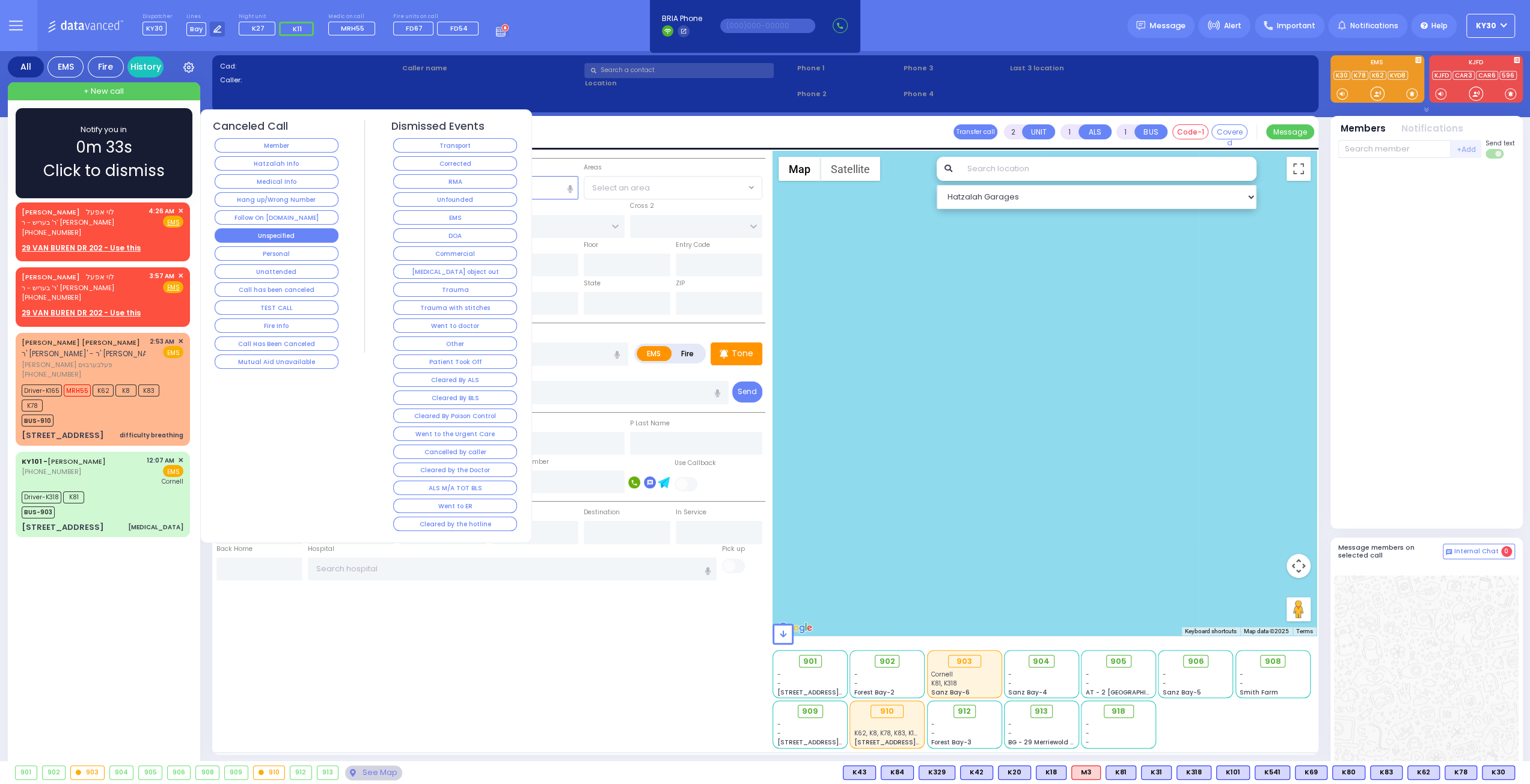
click at [308, 231] on button "Unspecified" at bounding box center [276, 235] width 124 height 14
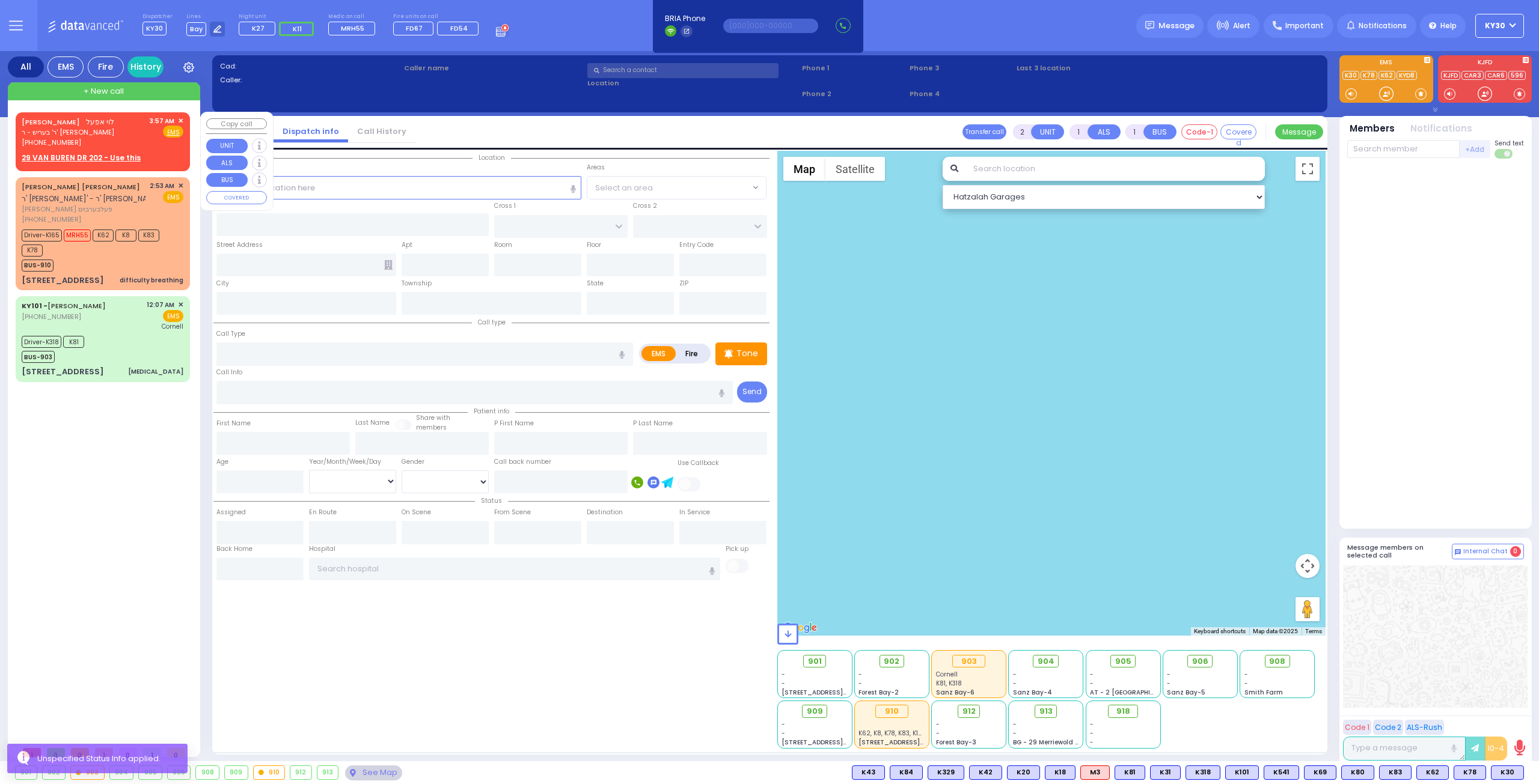
click at [181, 117] on span "✕" at bounding box center [181, 121] width 6 height 10
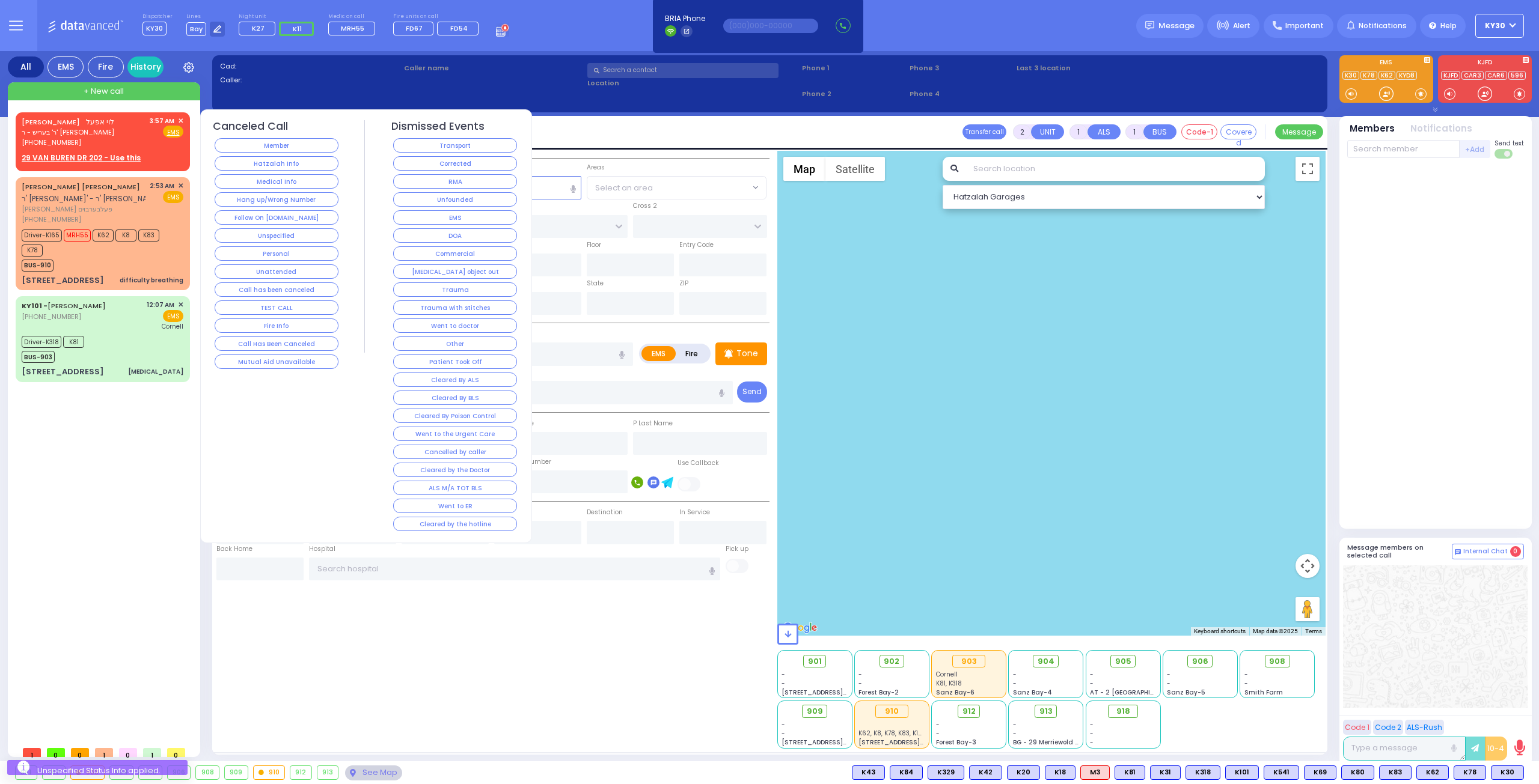
click at [285, 269] on button "Unattended" at bounding box center [276, 271] width 124 height 14
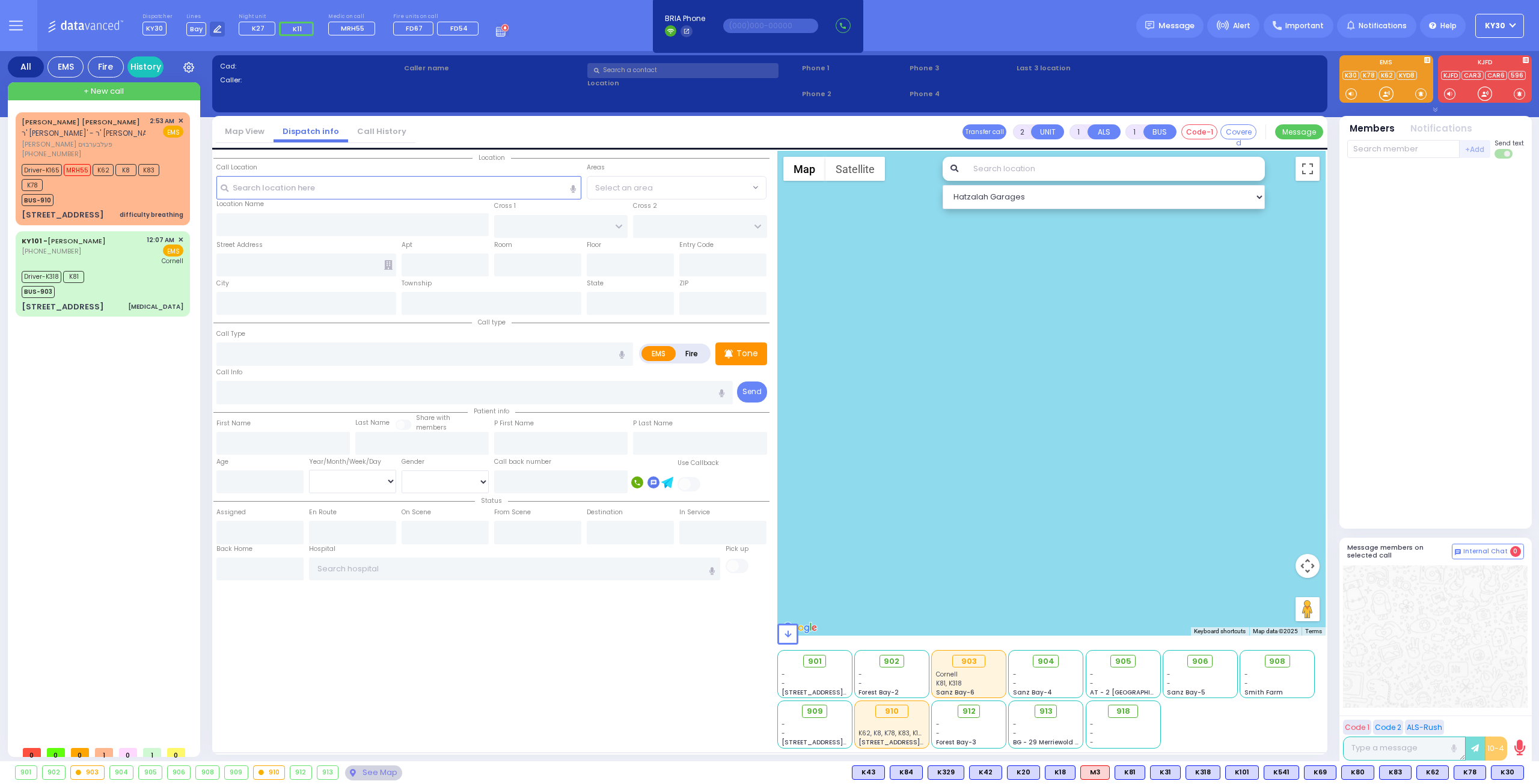
click at [134, 434] on div "JACOB JOSEPH FELBERBAUM ר' חיים אלי' - ר' ישראל דוב רייך יעקב יוסף פעלבערבוים (…" at bounding box center [105, 426] width 179 height 628
click at [115, 89] on span "+ New call" at bounding box center [103, 91] width 40 height 12
select select
radio input "true"
select select
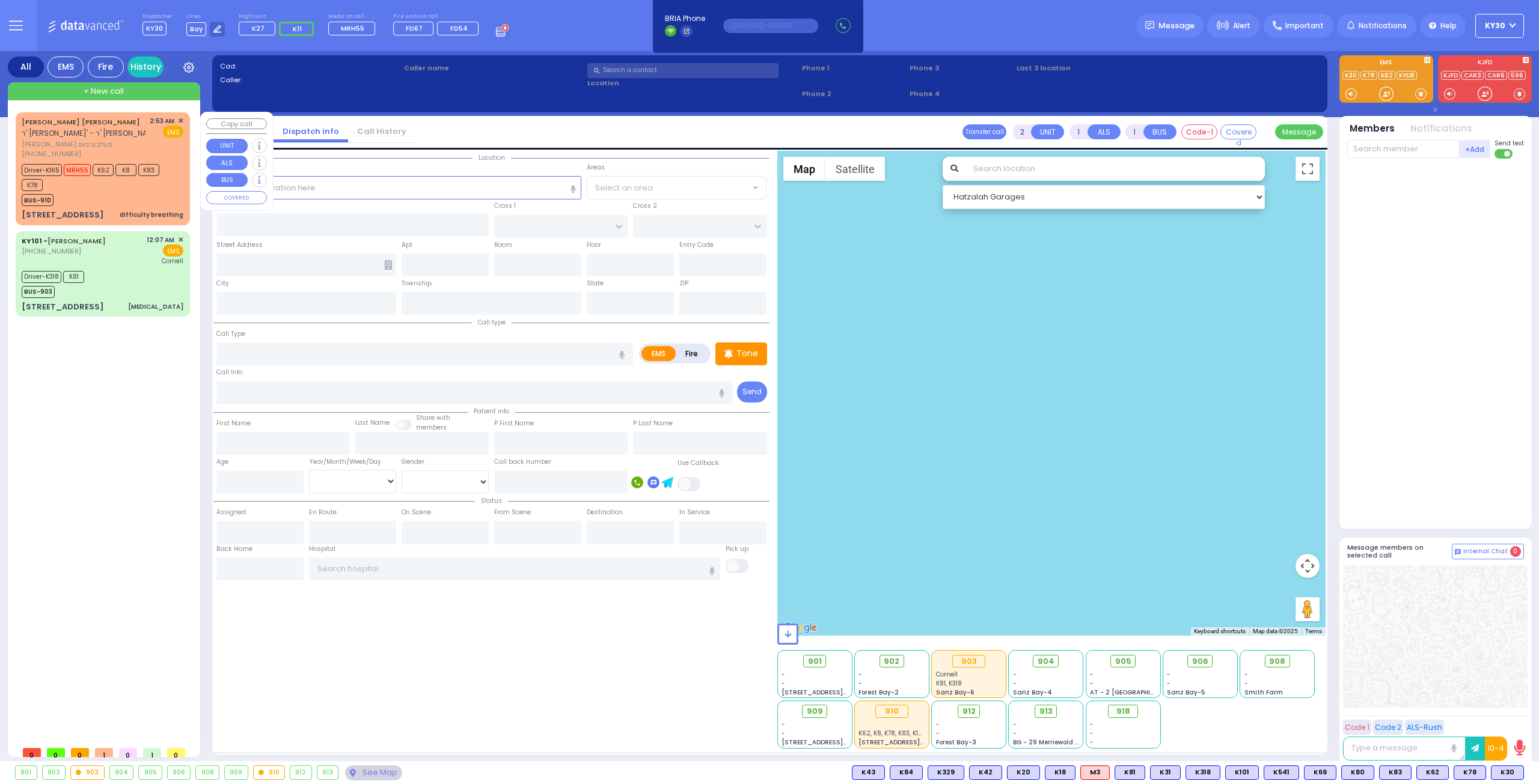
type input "04:39"
select select "Hatzalah Garages"
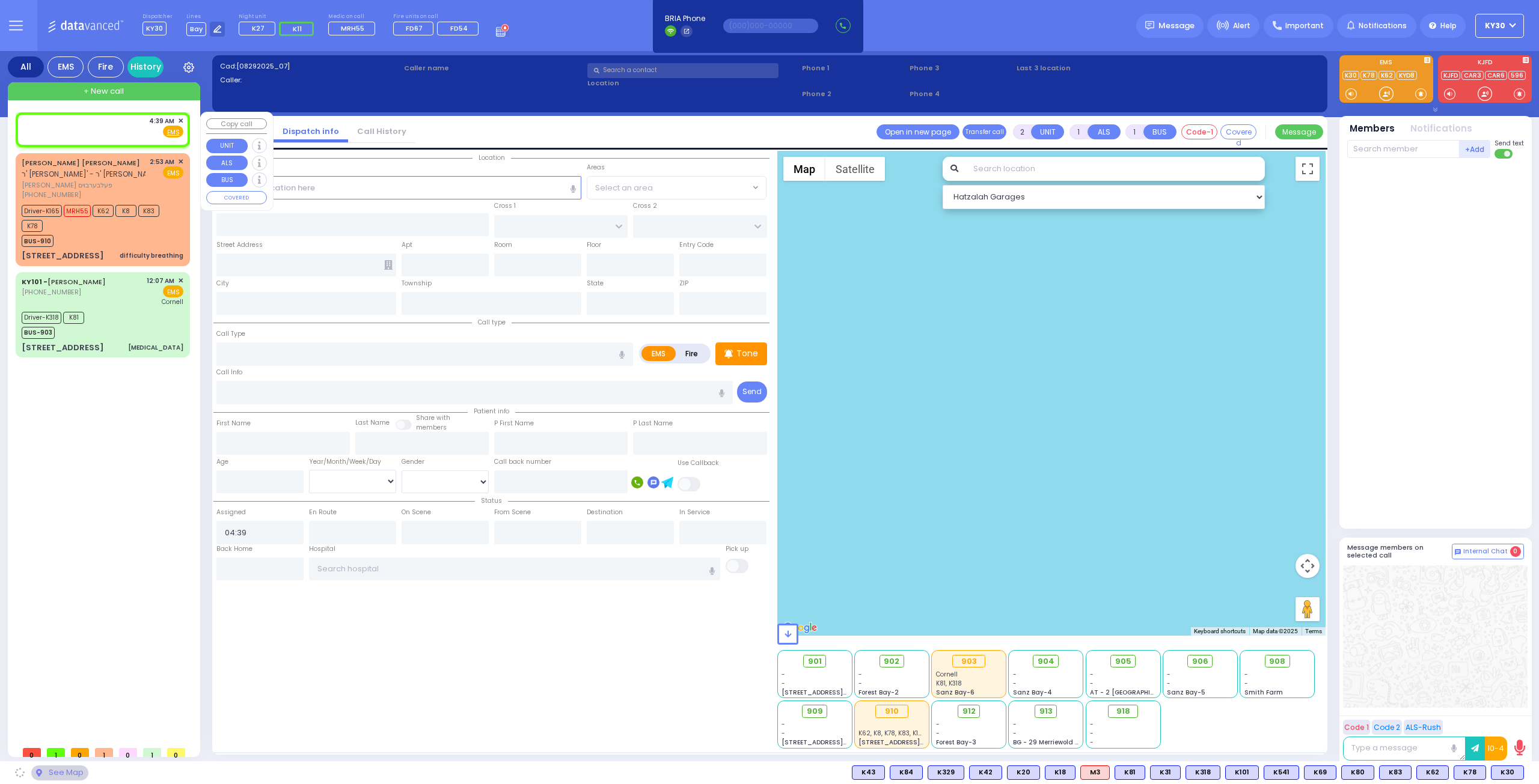
select select
radio input "true"
select select
select select "Hatzalah Garages"
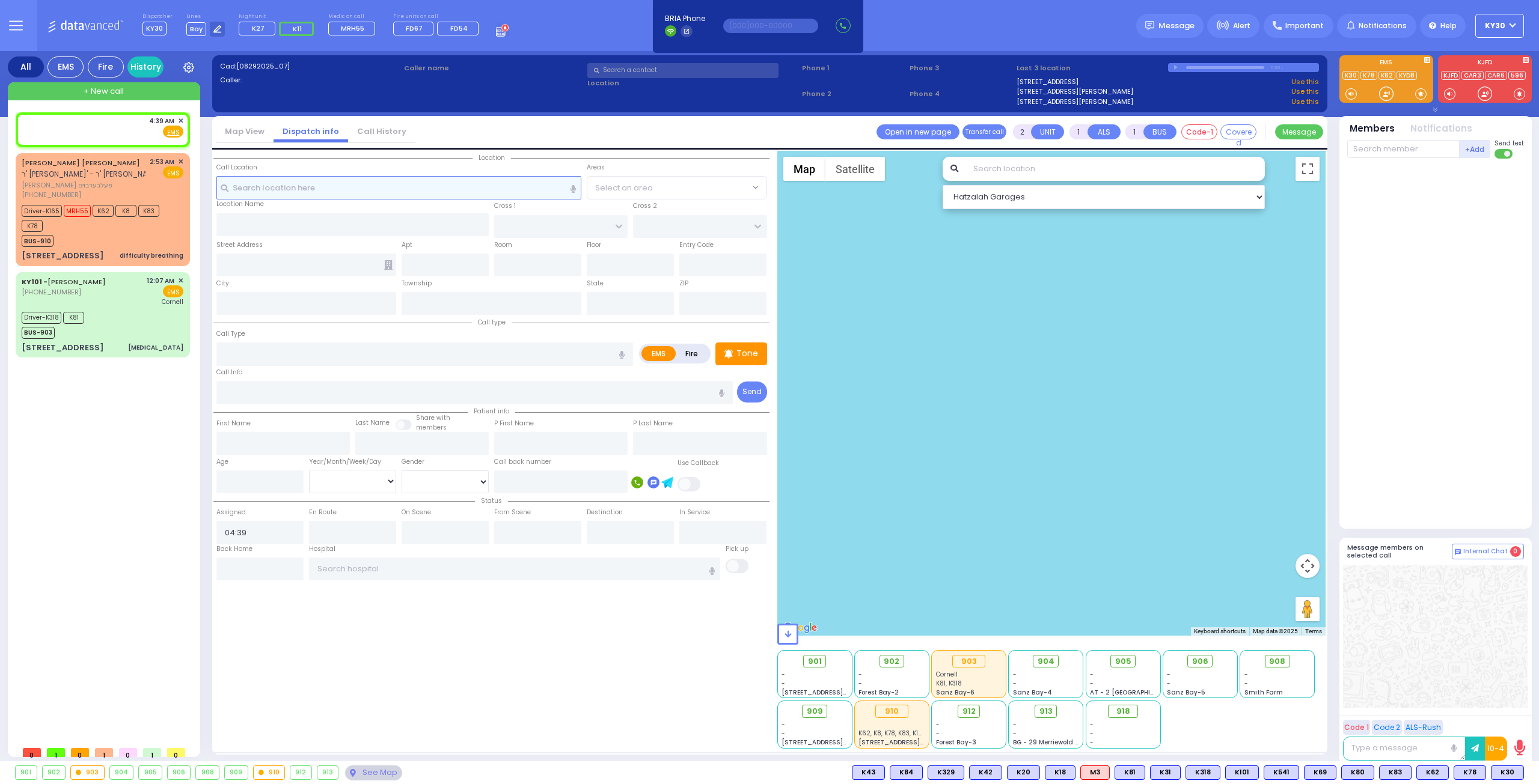
click at [271, 189] on input "text" at bounding box center [399, 187] width 365 height 23
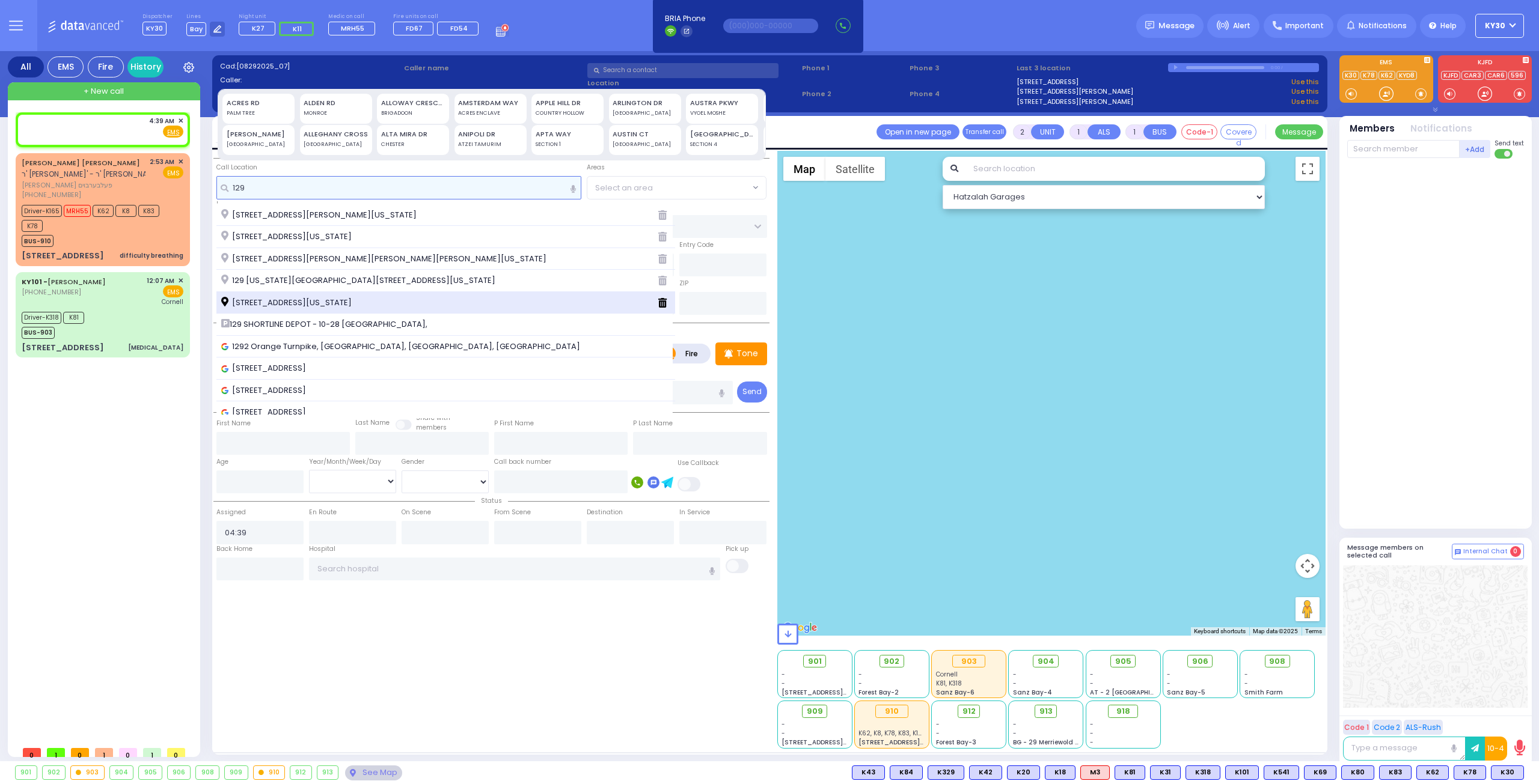
type input "129"
click at [350, 300] on span "129 Orange and Rockland Road Monroe New York 10950" at bounding box center [288, 303] width 135 height 12
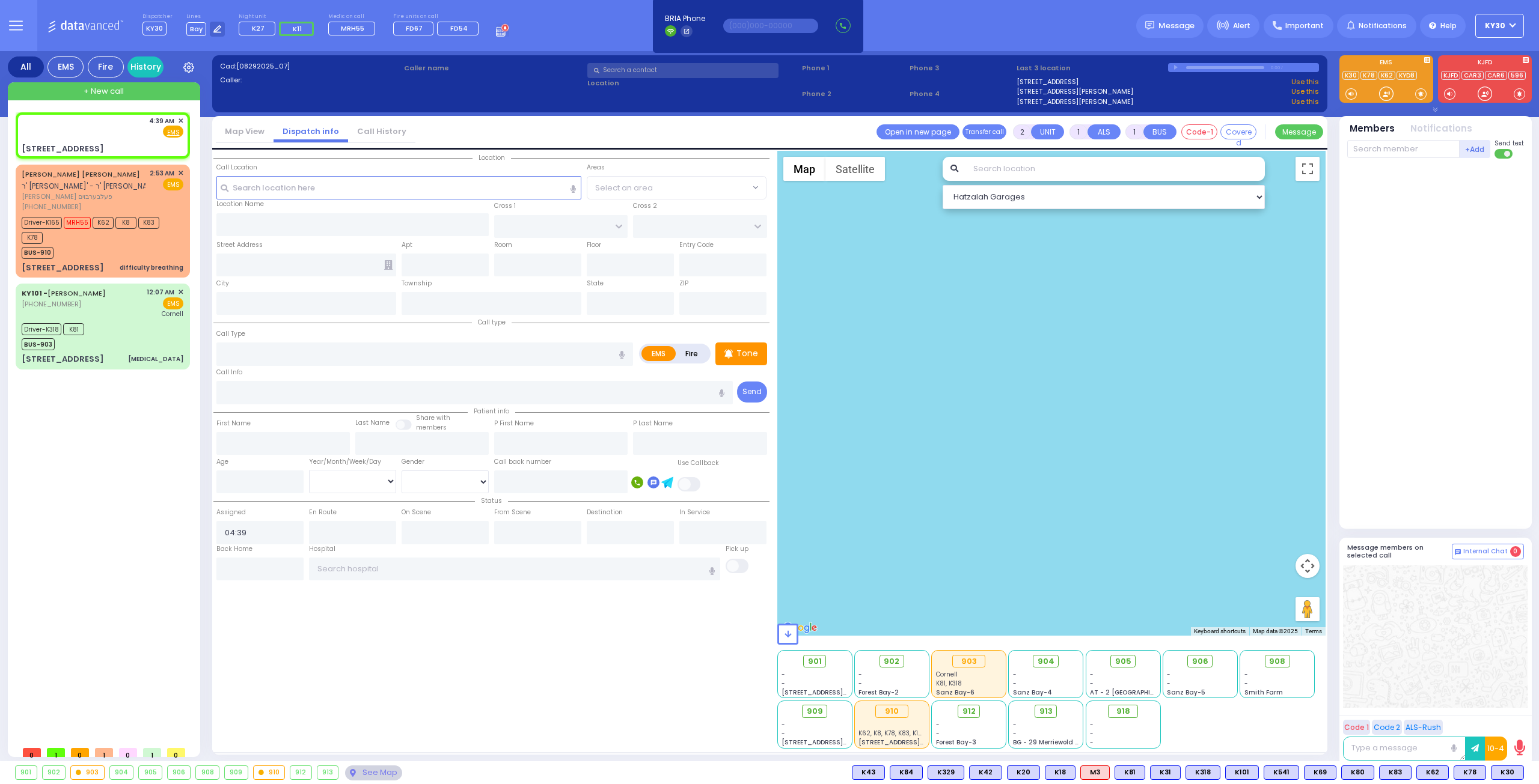
select select
radio input "true"
select select
select select "Hatzalah Garages"
type input "[STREET_ADDRESS]"
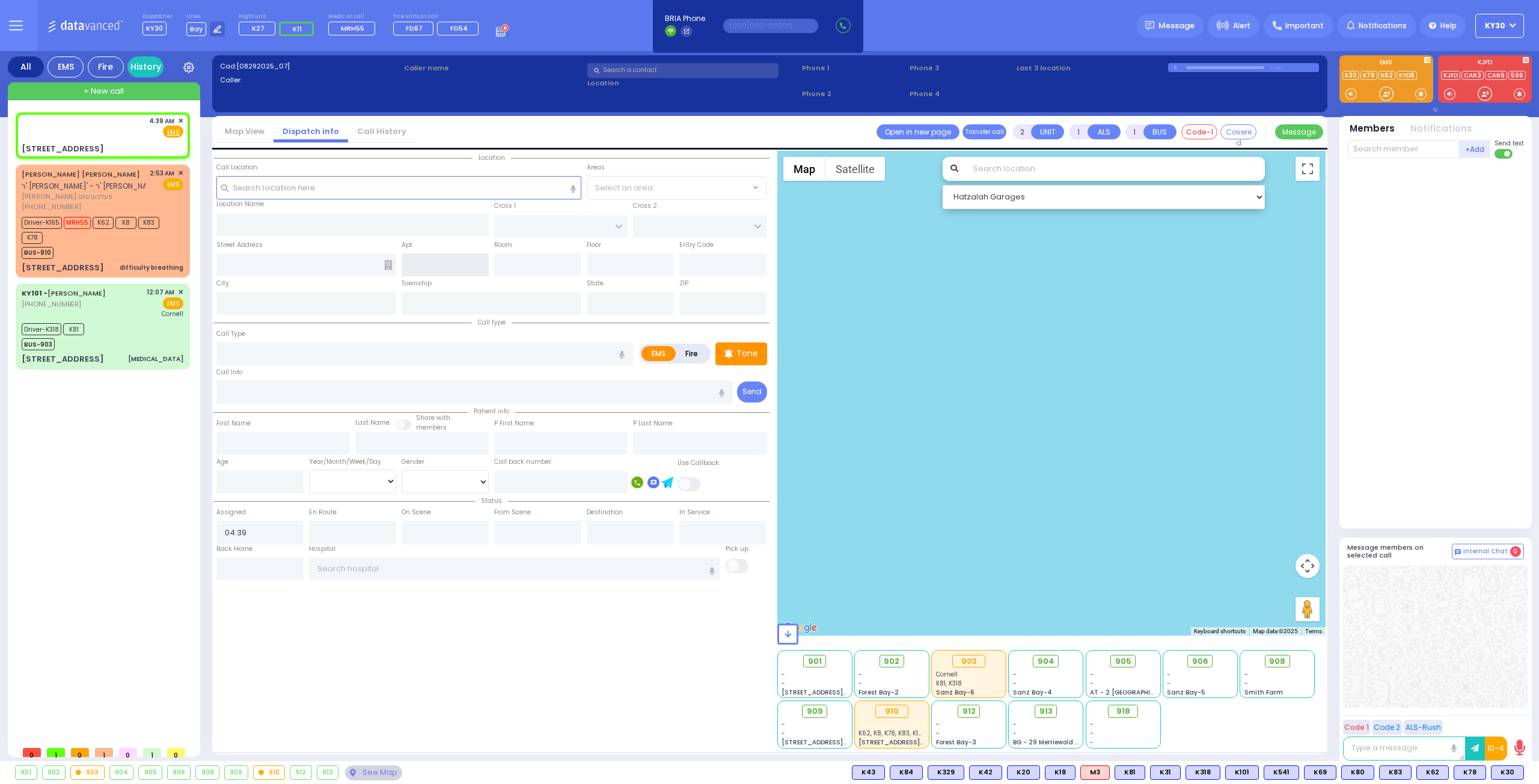
type input "Monroe"
type input "[US_STATE]"
type input "10950"
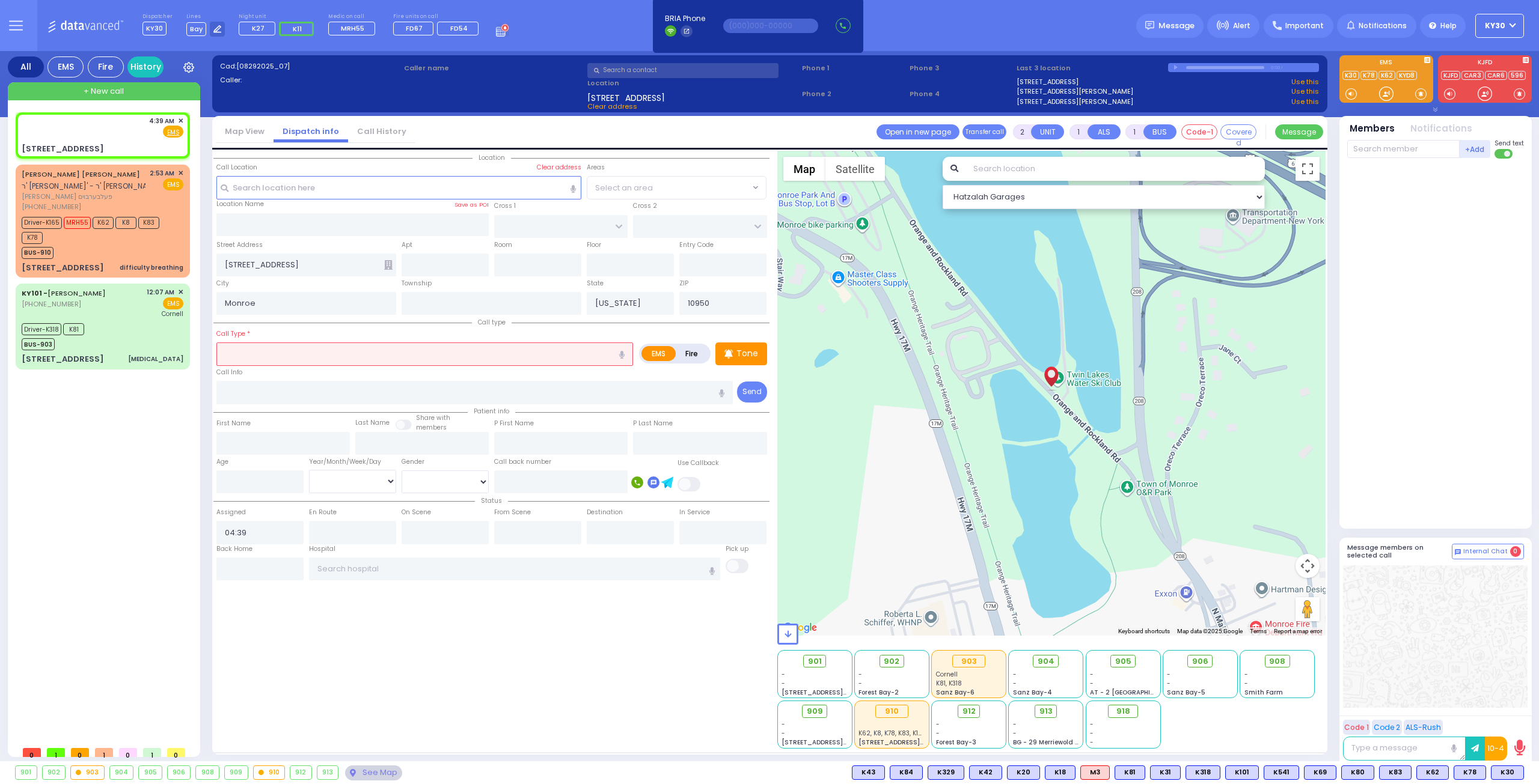
click at [339, 356] on input "text" at bounding box center [424, 354] width 417 height 23
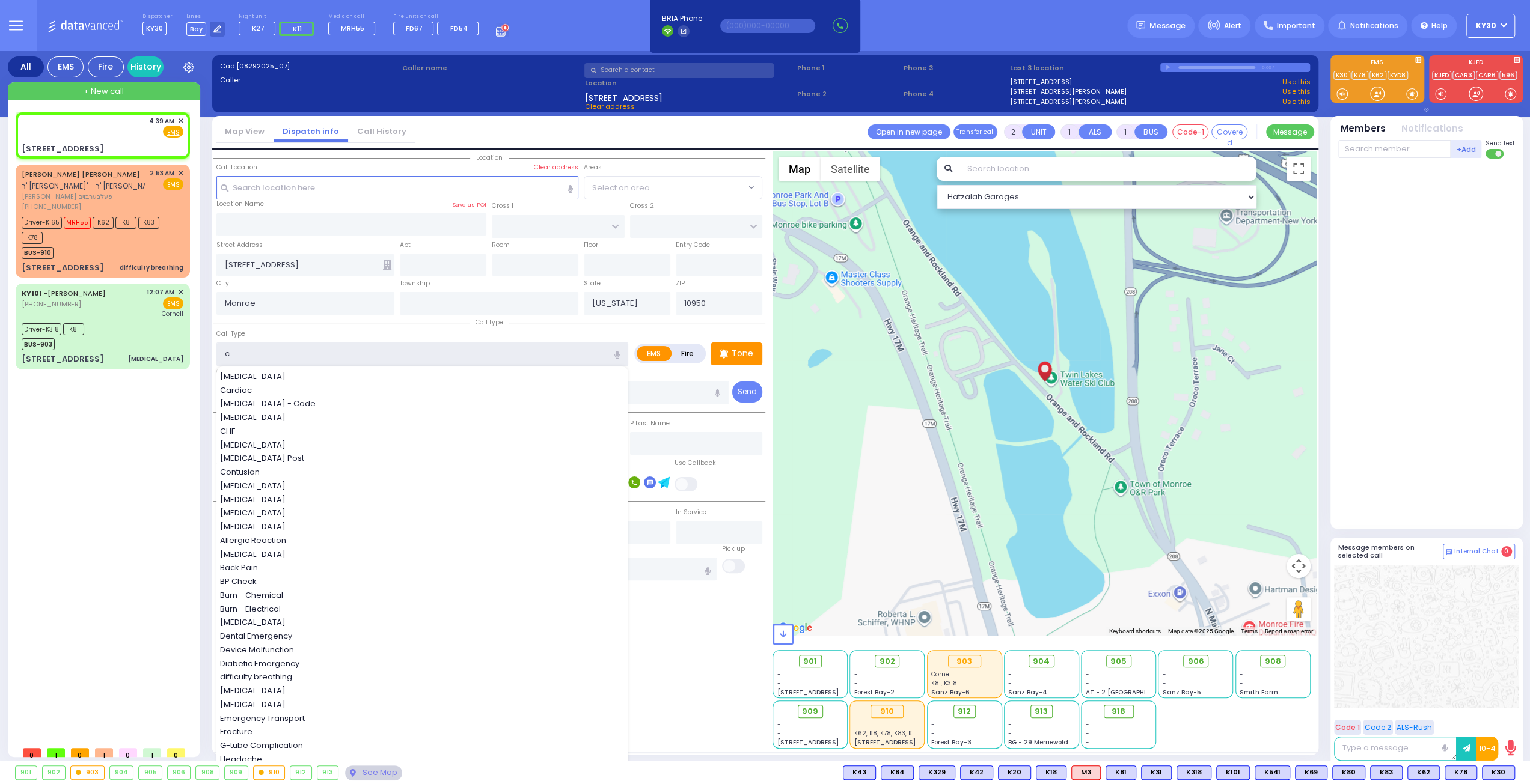
type input "ch"
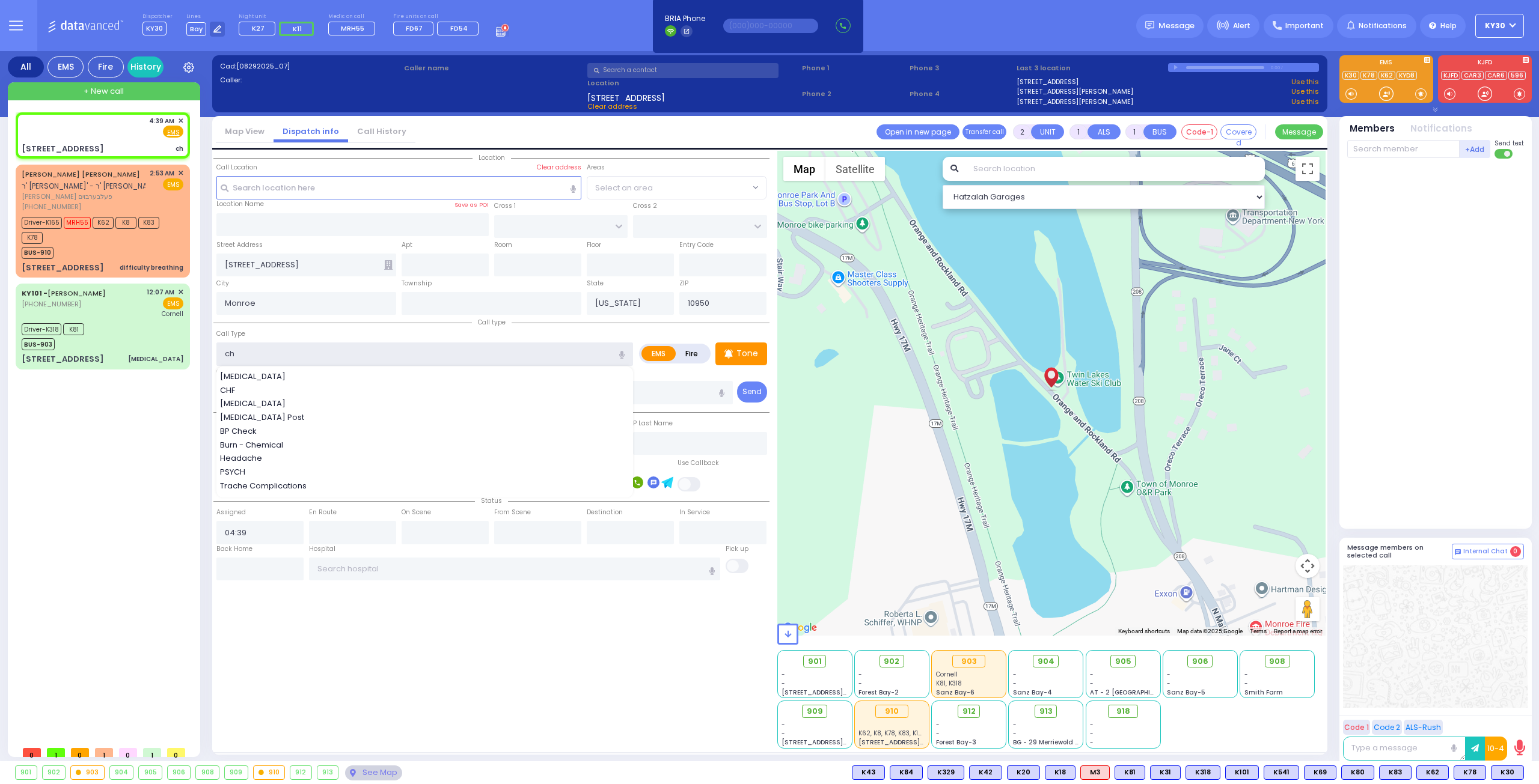
select select
radio input "true"
select select
select select "Hatzalah Garages"
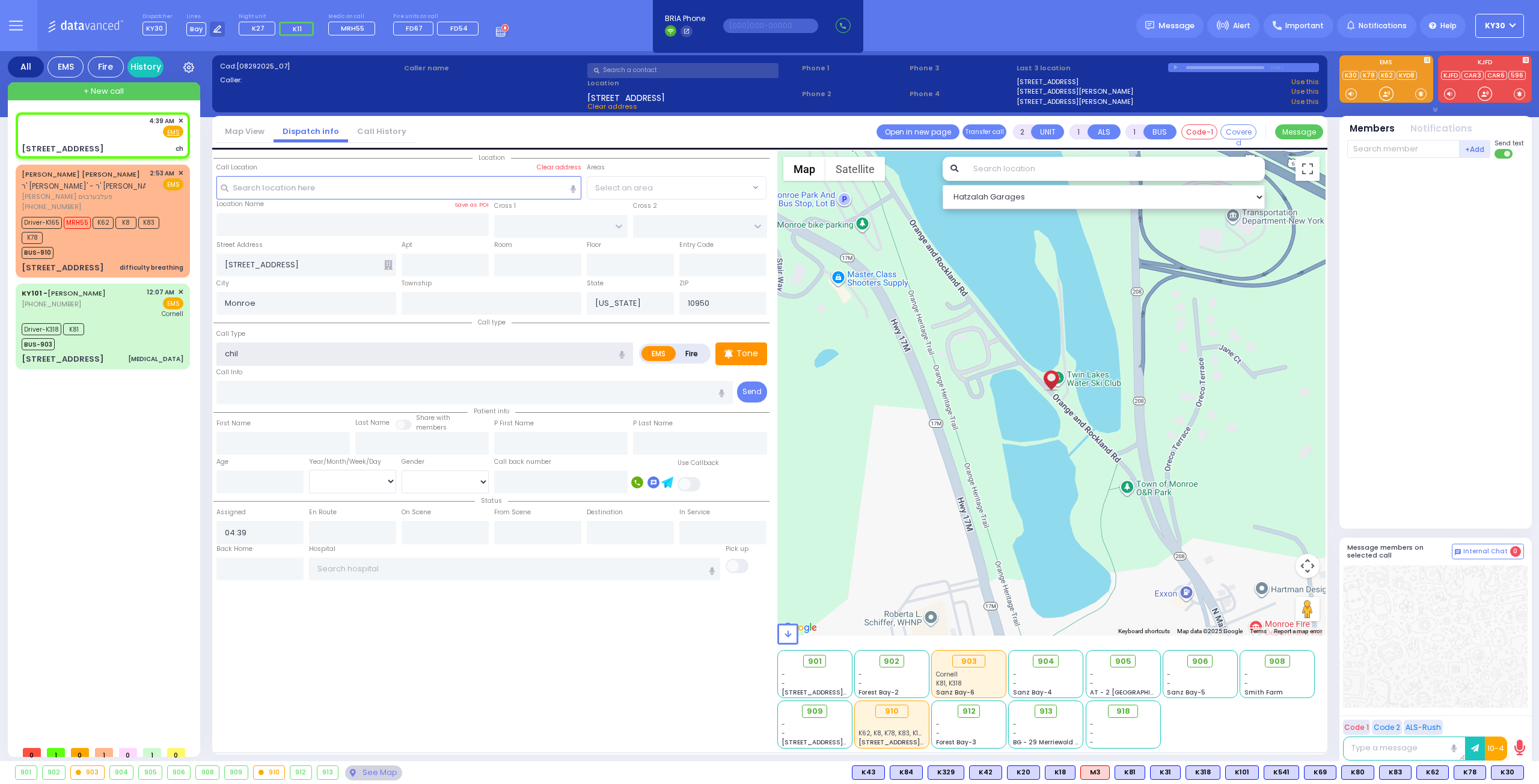
type input "child"
select select
radio input "true"
select select
select select "Hatzalah Garages"
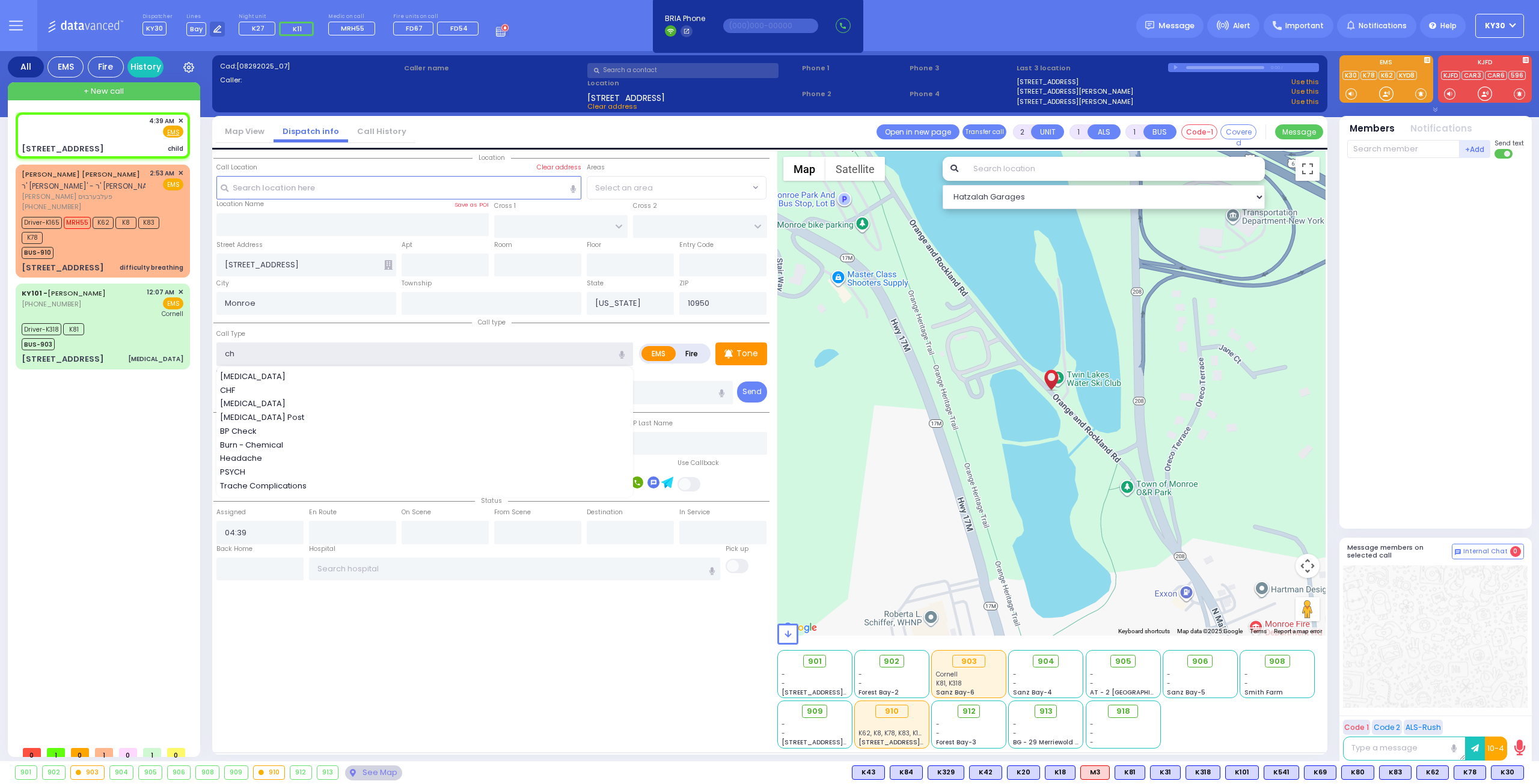
type input "c"
type input "pid"
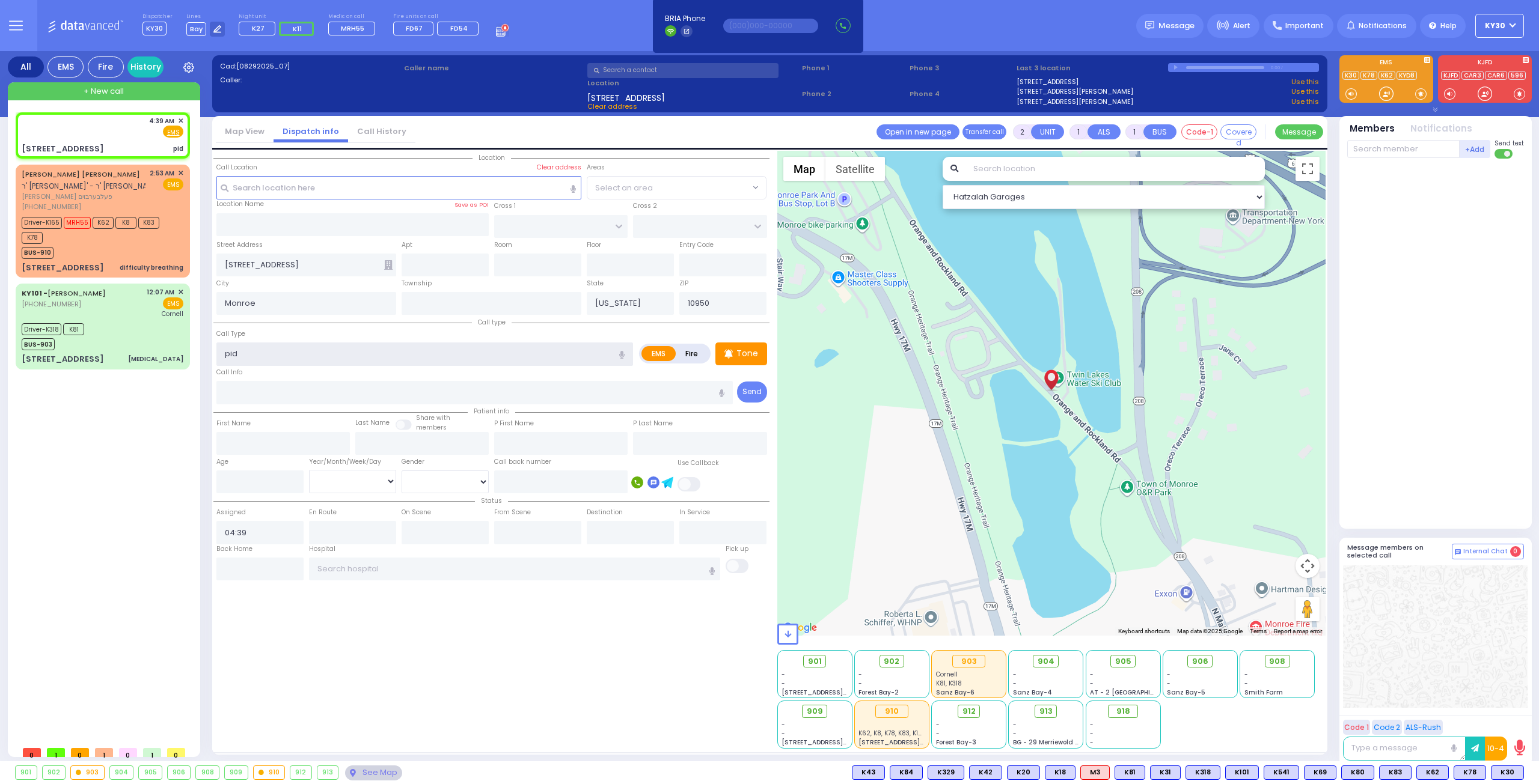
select select
radio input "true"
select select
select select "Hatzalah Garages"
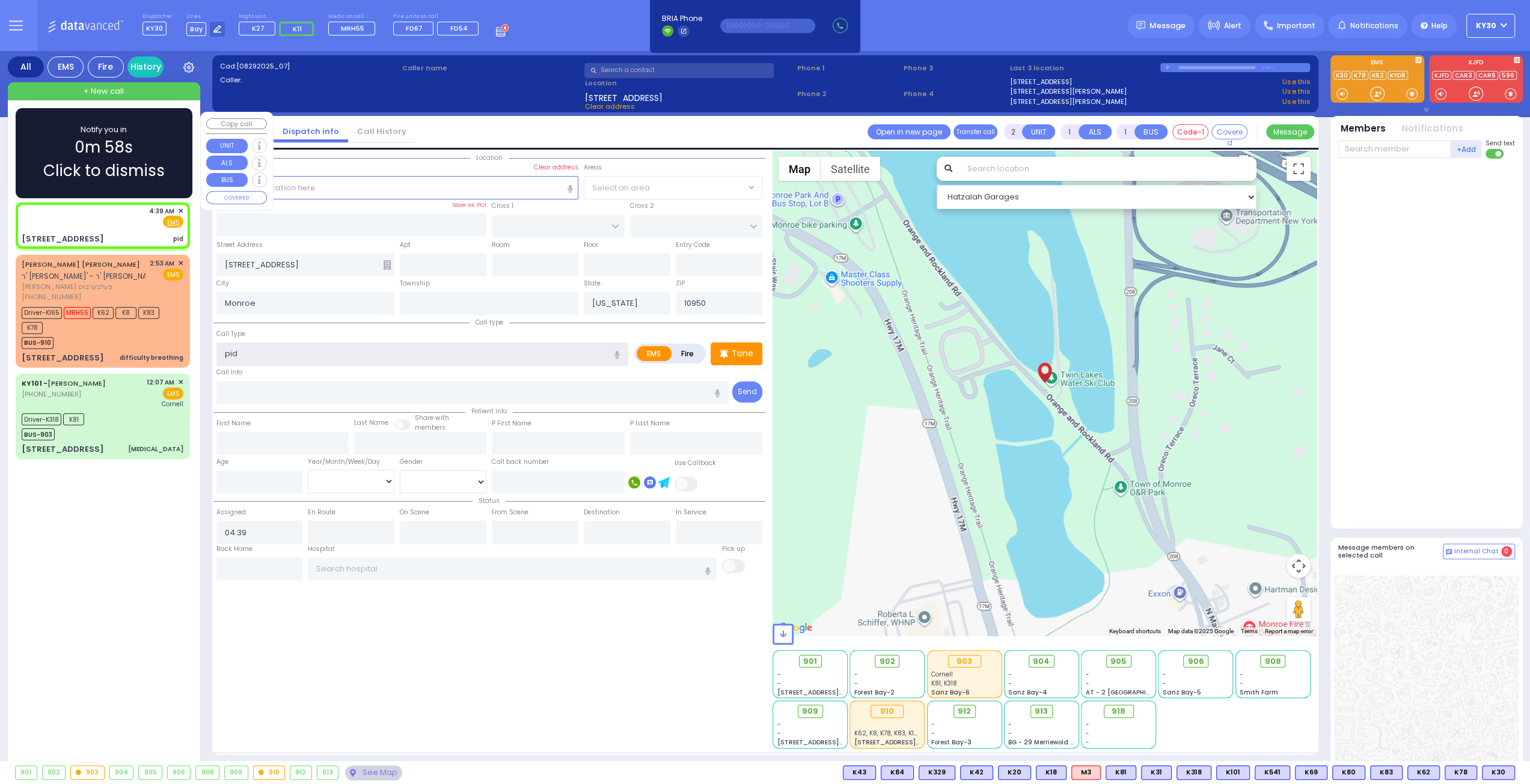
type input "pid"
click at [118, 224] on div "4:39 AM ✕ Fire EMS" at bounding box center [103, 217] width 162 height 22
select select
radio input "true"
select select
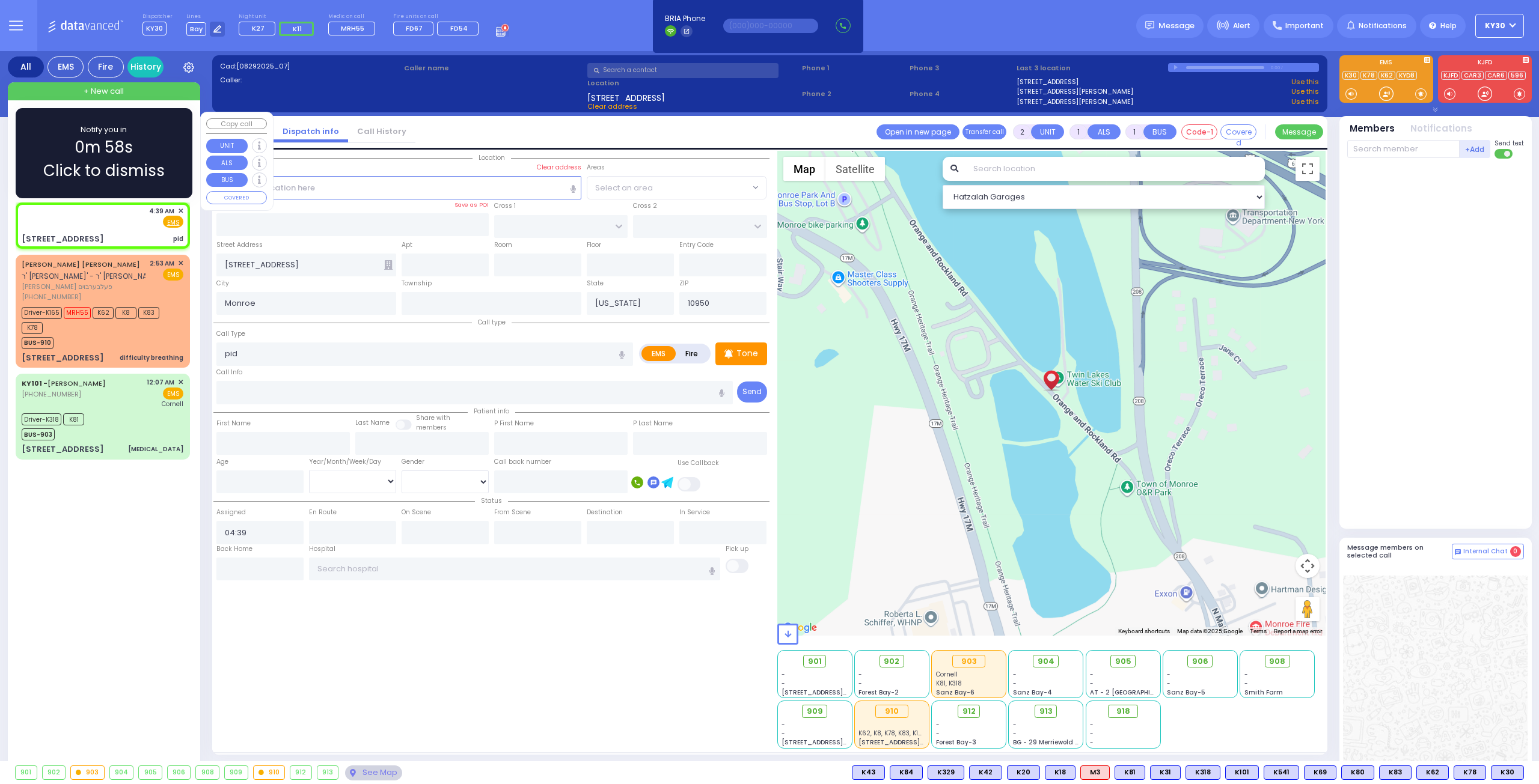
select select "Hatzalah Garages"
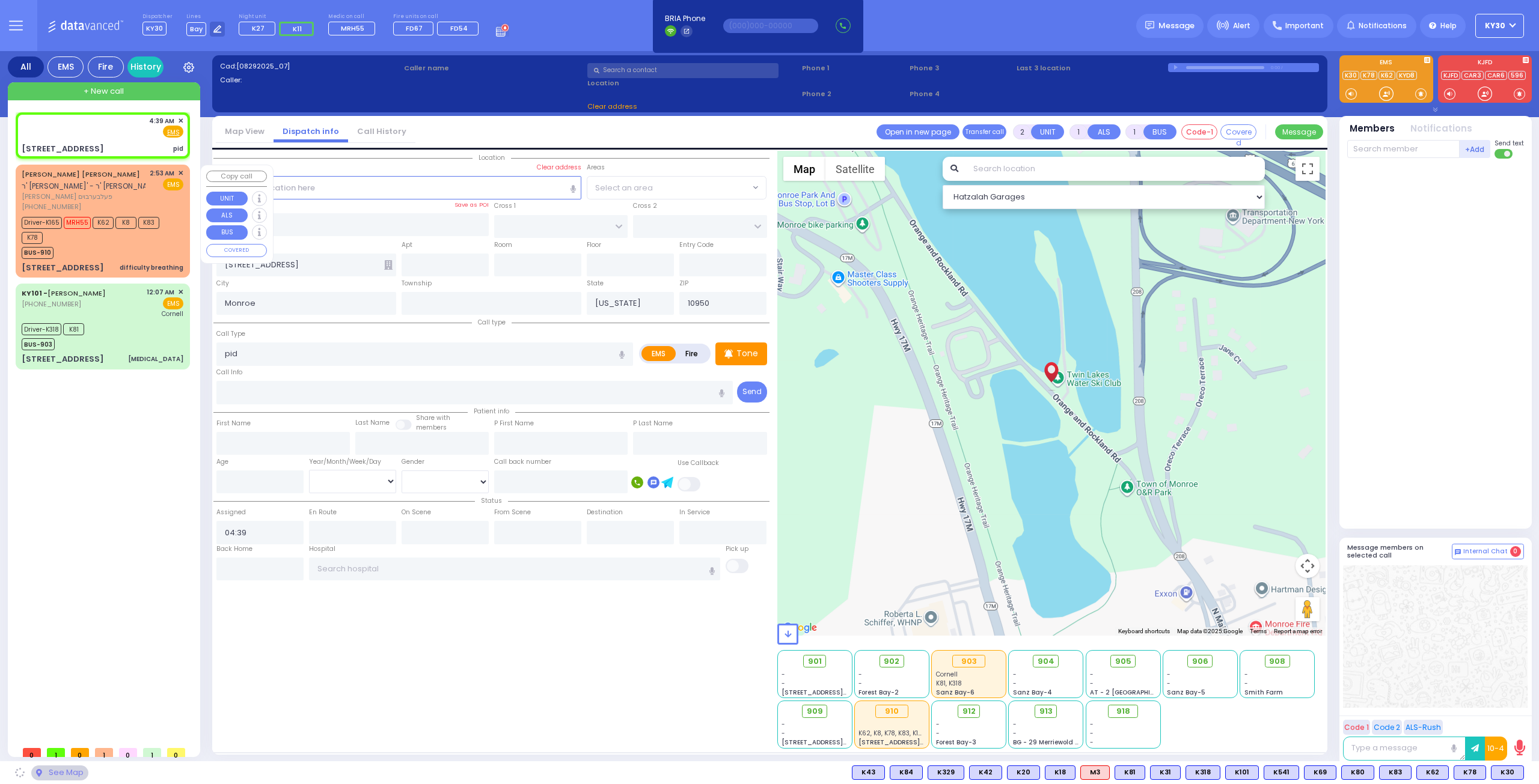
select select
radio input "true"
select select
select select "Hatzalah Garages"
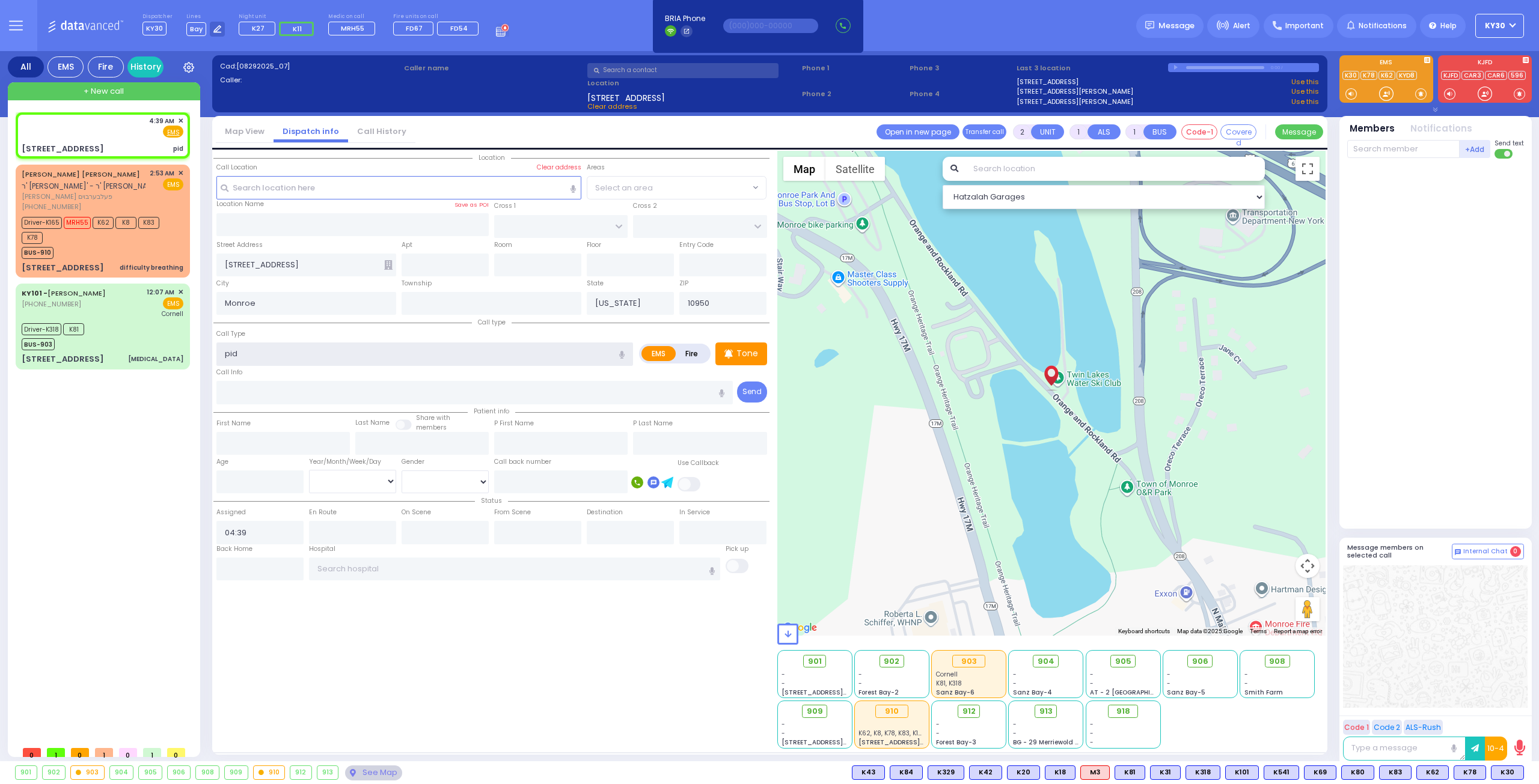
click at [304, 355] on input "pid" at bounding box center [424, 354] width 417 height 23
type input "pi"
select select
radio input "true"
select select
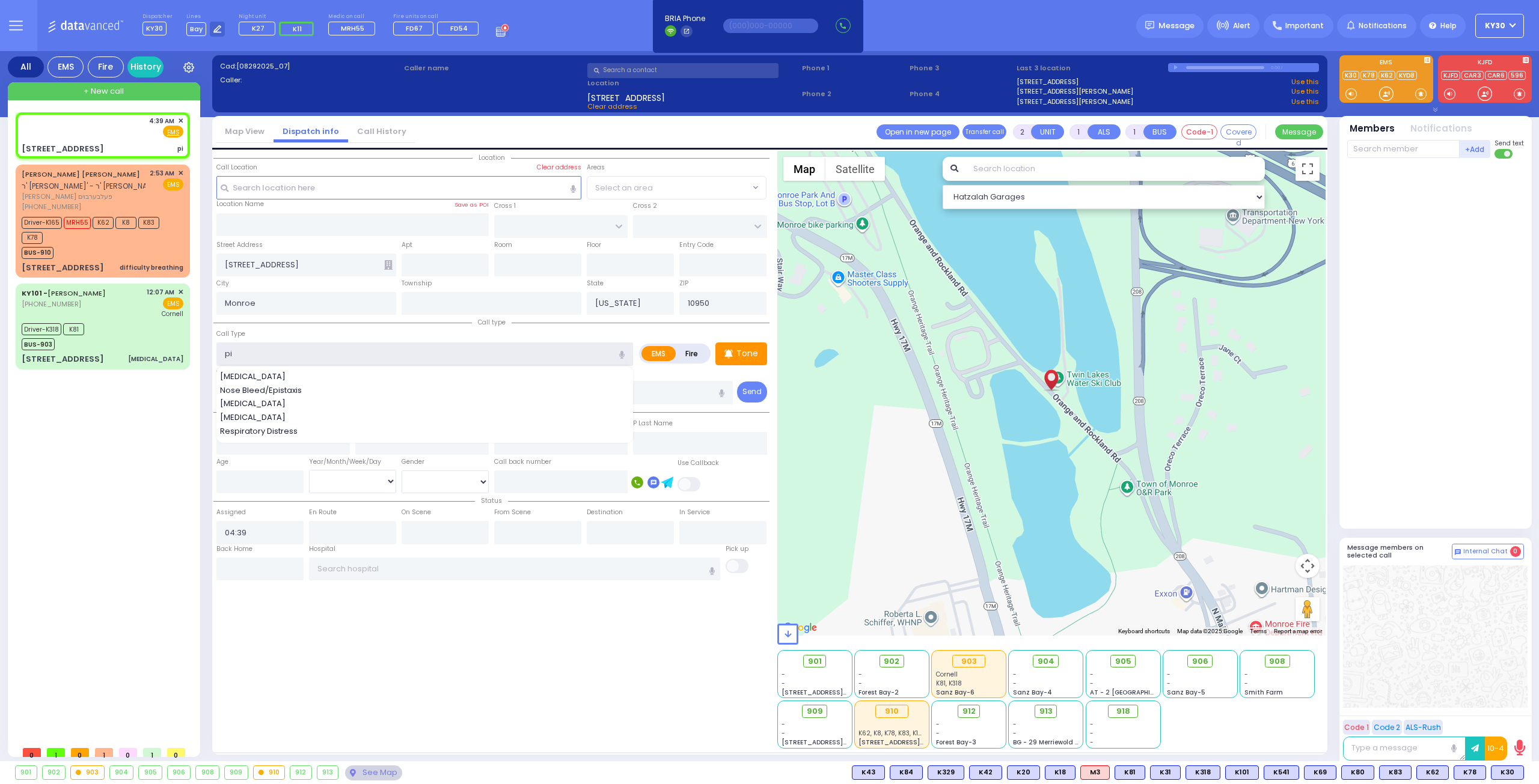
select select "Hatzalah Garages"
type input "ped"
select select
radio input "true"
select select
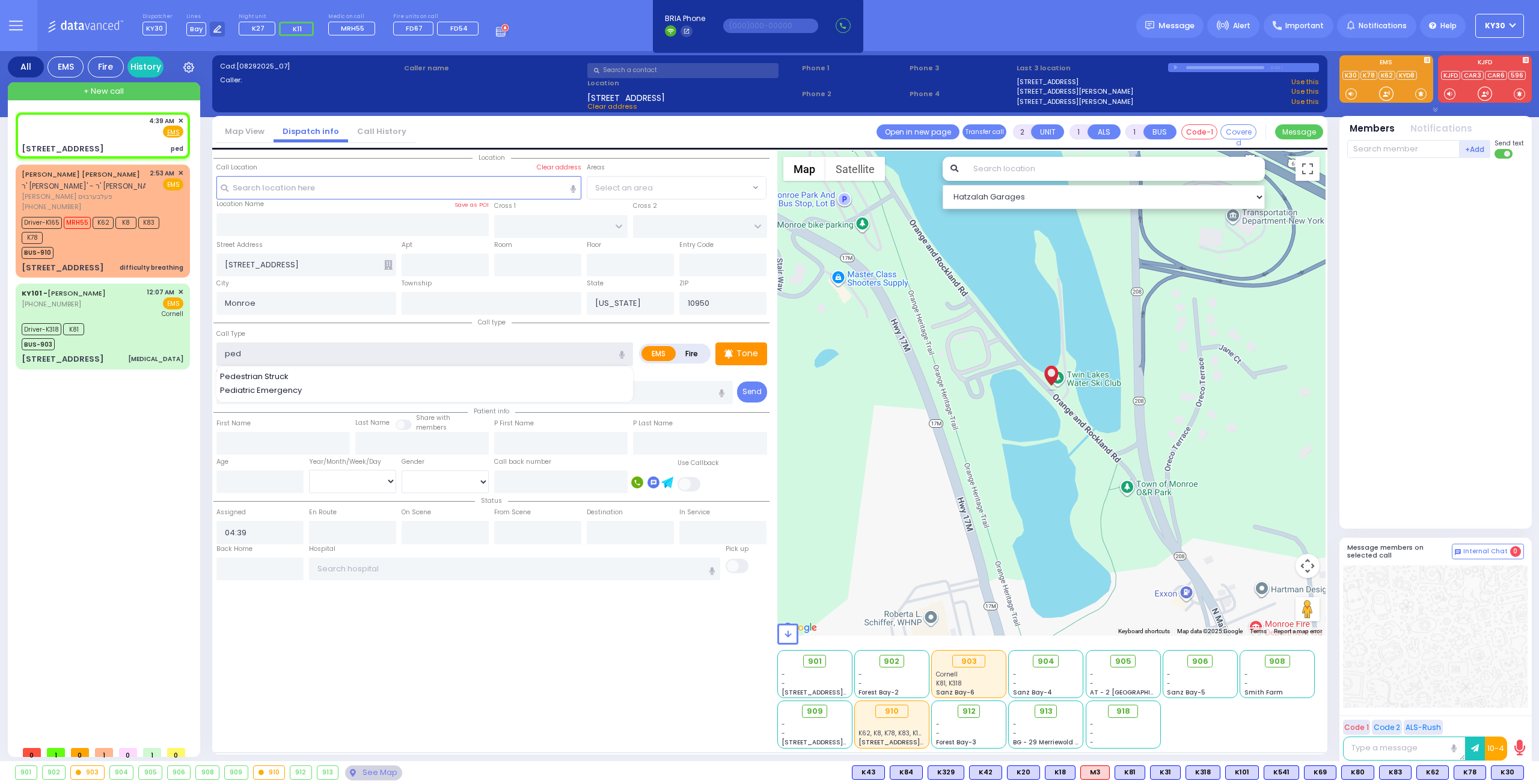
select select "Hatzalah Garages"
click at [280, 388] on span "Pediatric Emergency" at bounding box center [263, 390] width 86 height 12
type input "Pediatric Emergency"
type input "1"
select select
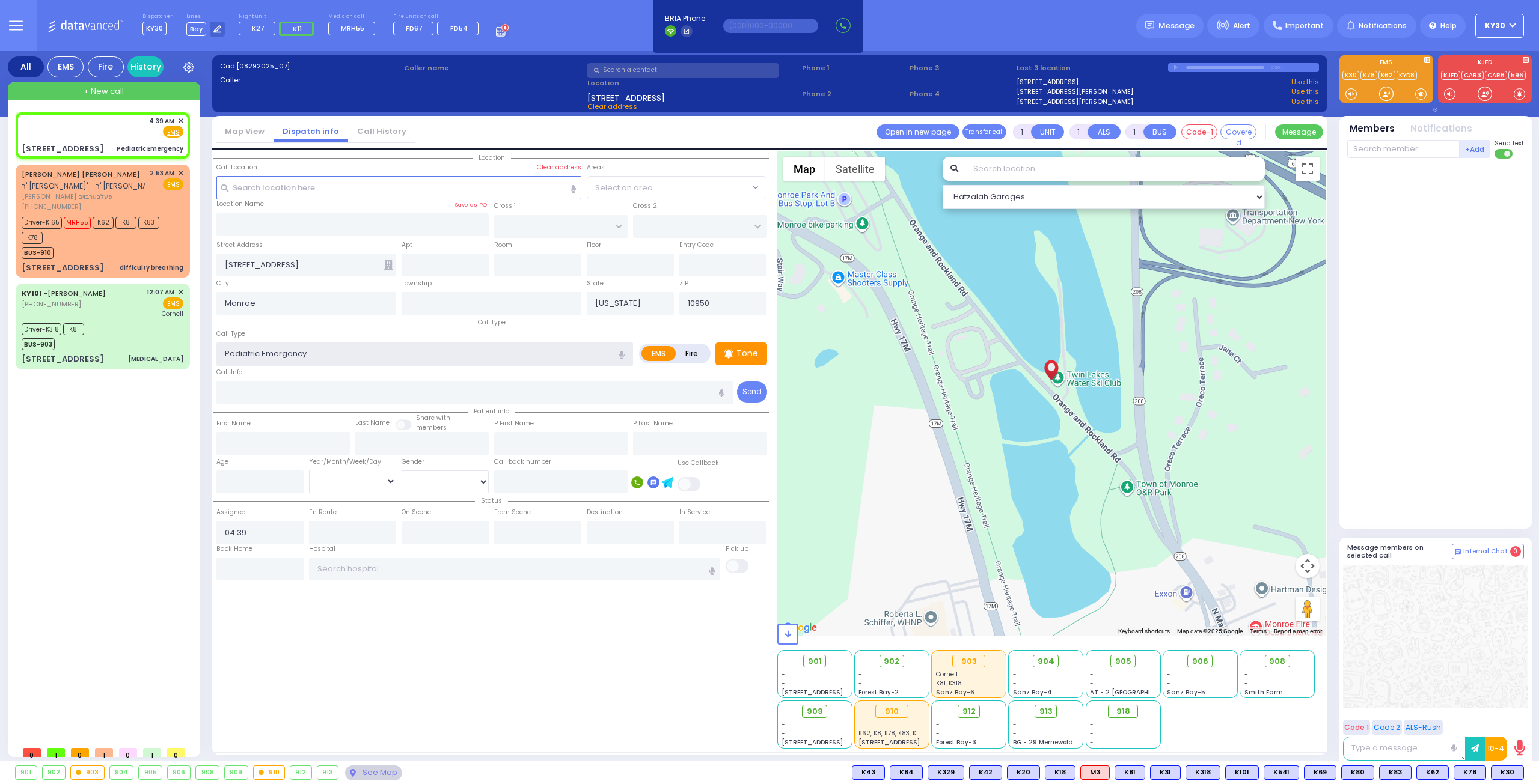
radio input "true"
select select
select select "Hatzalah Garages"
click at [1430, 145] on input "text" at bounding box center [1403, 149] width 112 height 18
select select
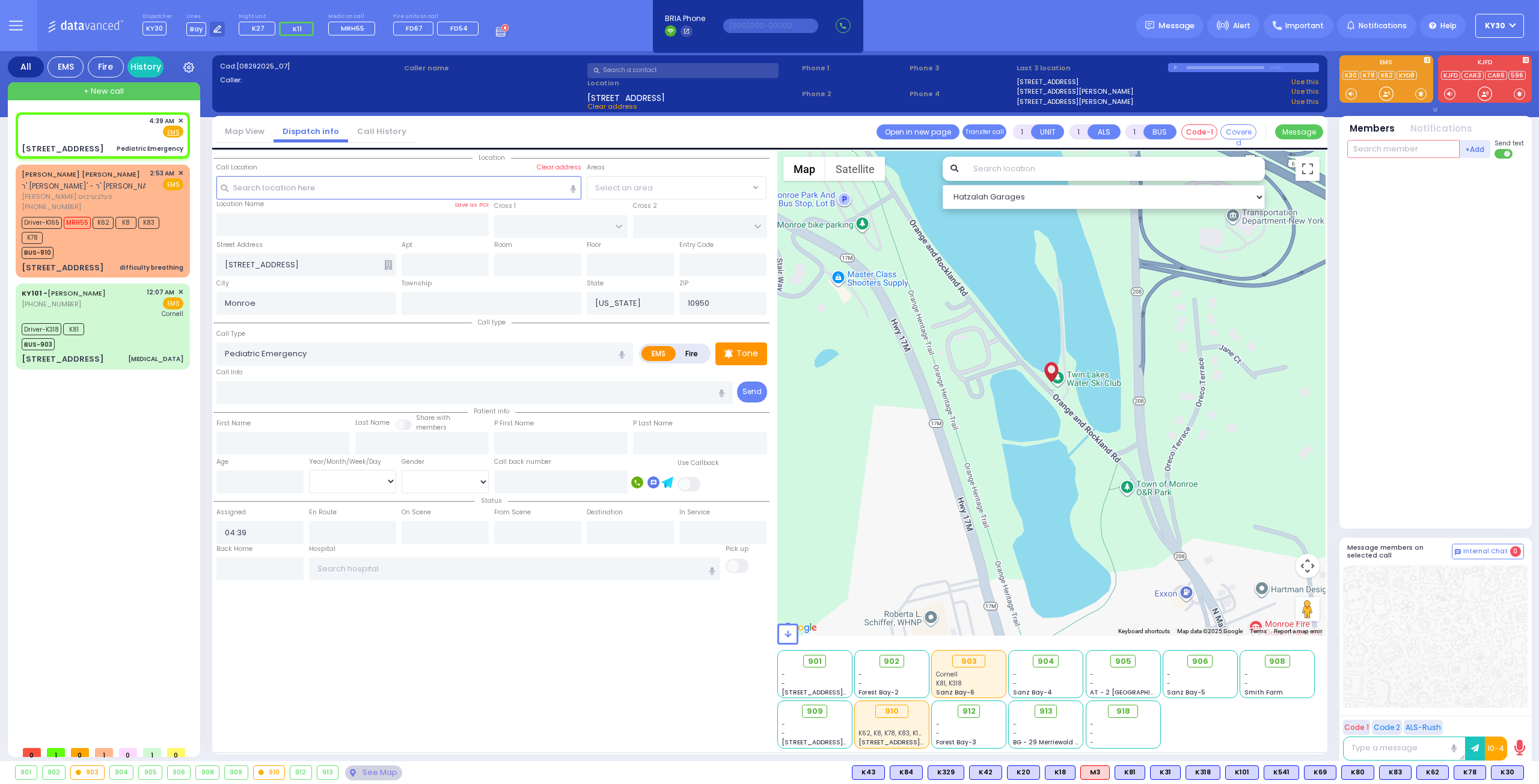
radio input "true"
select select
select select "Hatzalah Garages"
type input "100"
click at [1446, 165] on div "KY100 Solomon Polatsek" at bounding box center [1436, 174] width 171 height 21
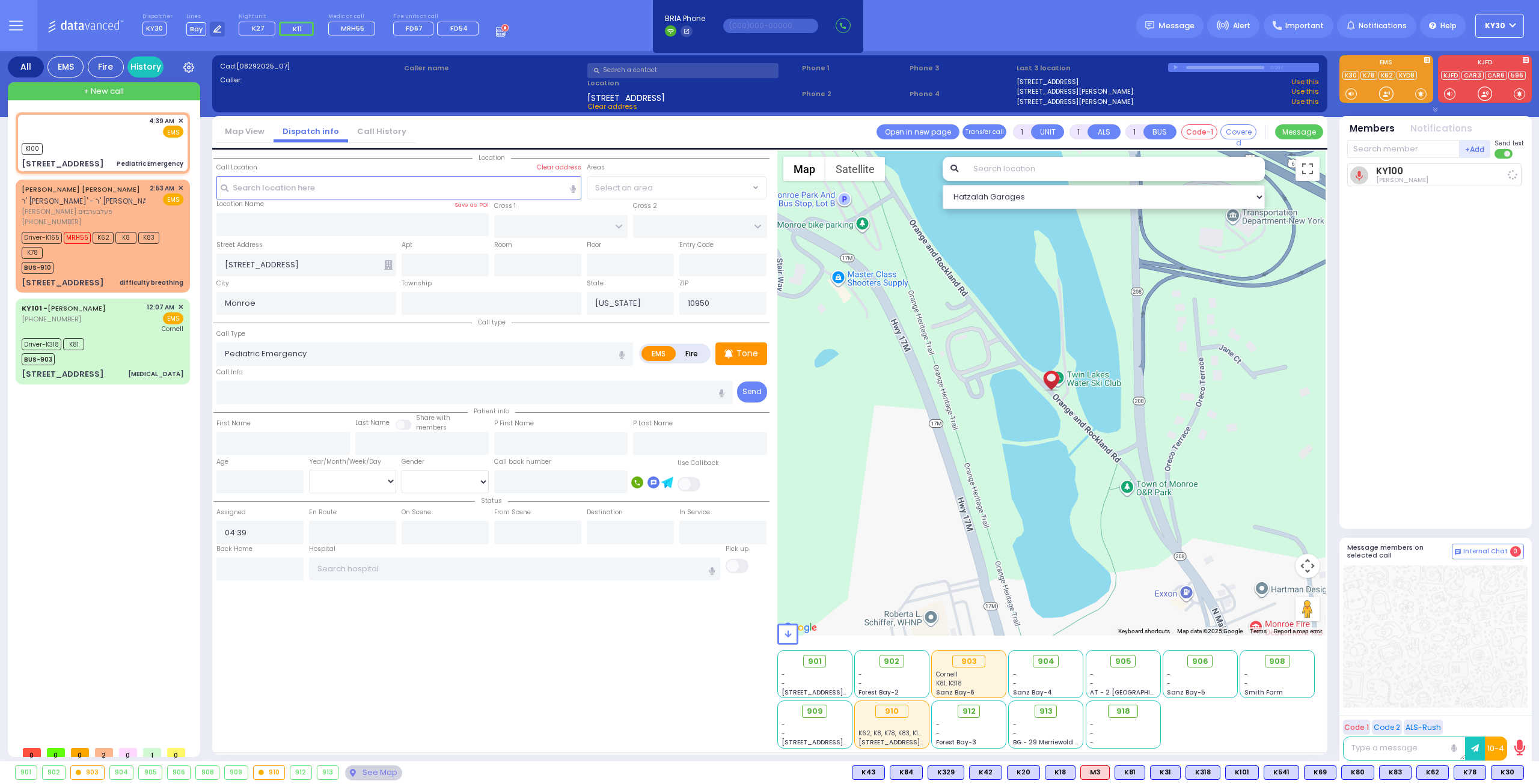
select select
radio input "true"
select select
type input "04:42"
select select "Hatzalah Garages"
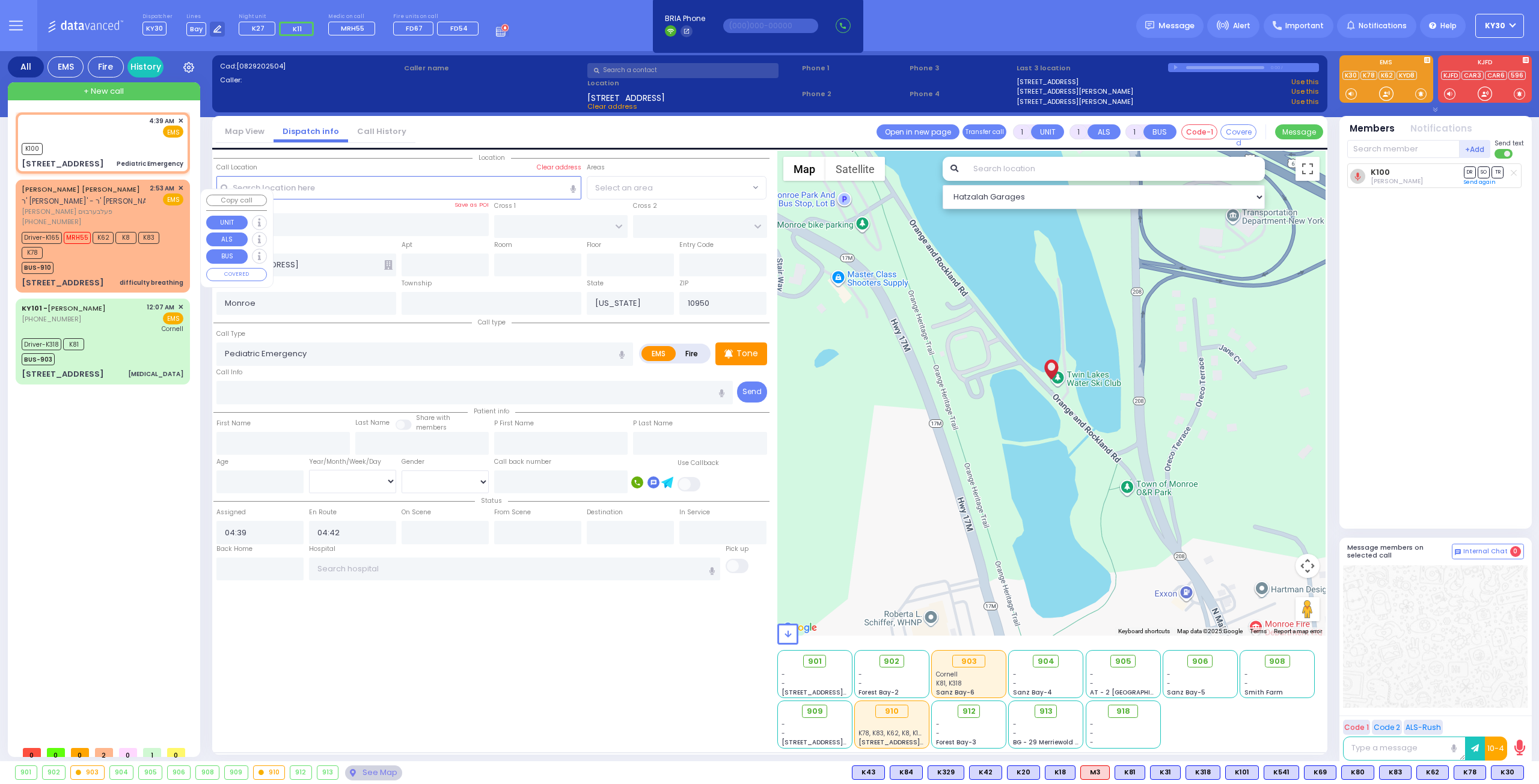
click at [80, 259] on div "Driver-K165 MRH55 K62 K8 K83 K78" at bounding box center [97, 244] width 150 height 30
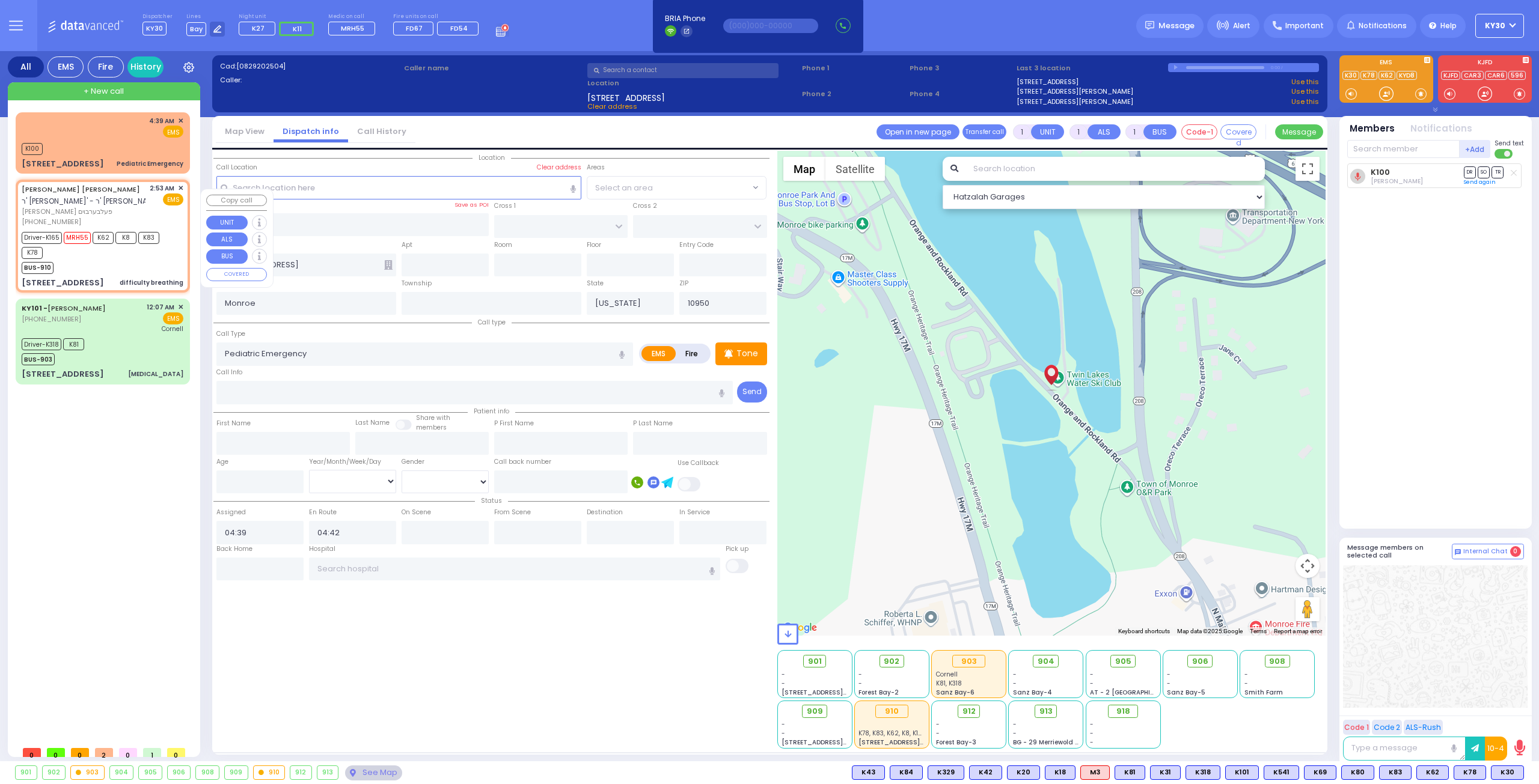
type input "6"
select select
type input "difficulty breathing"
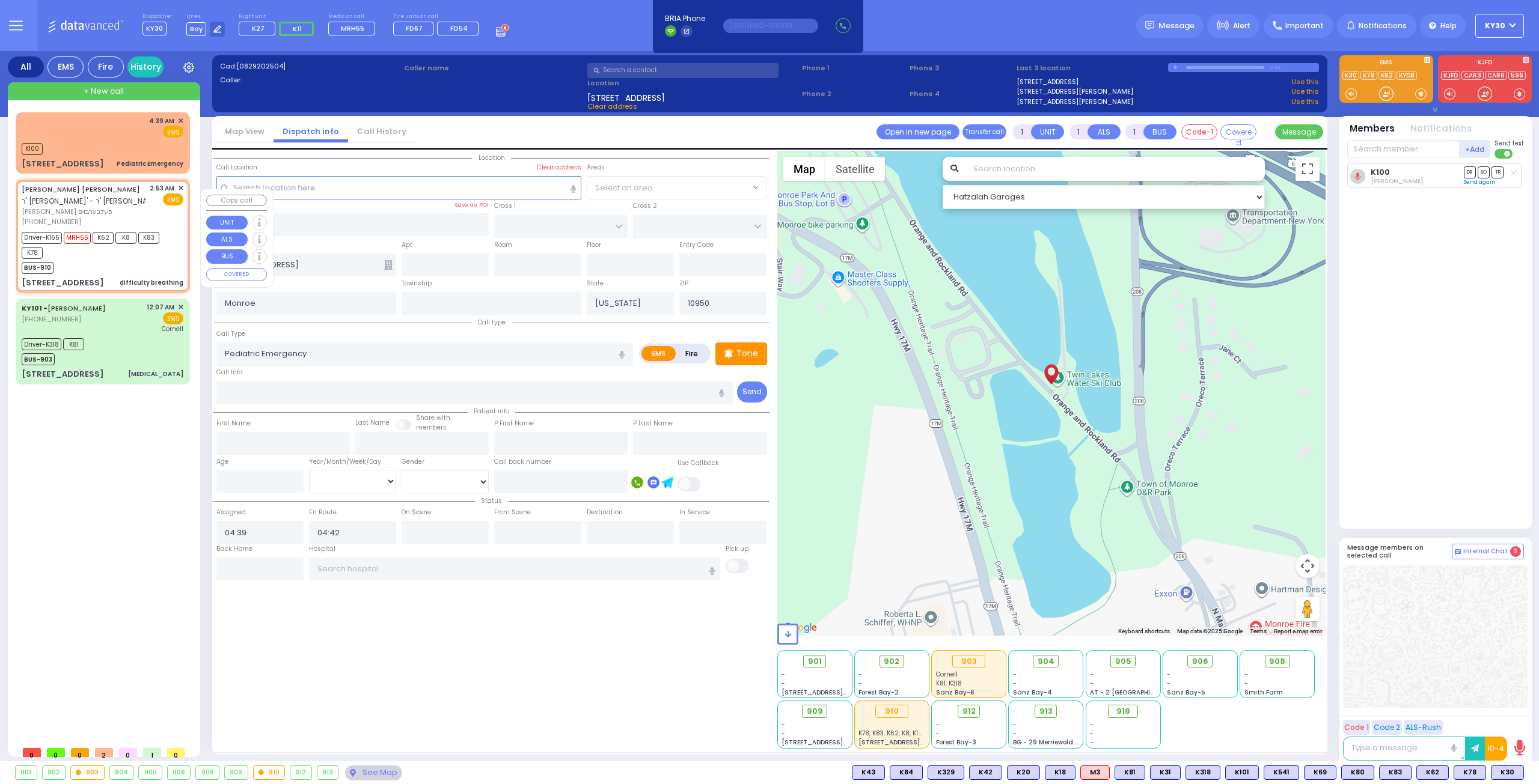
radio input "true"
type input "JACOB JOSEPH"
type input "FELBERBAUM"
type input "Leiby"
type input "Felberbaum"
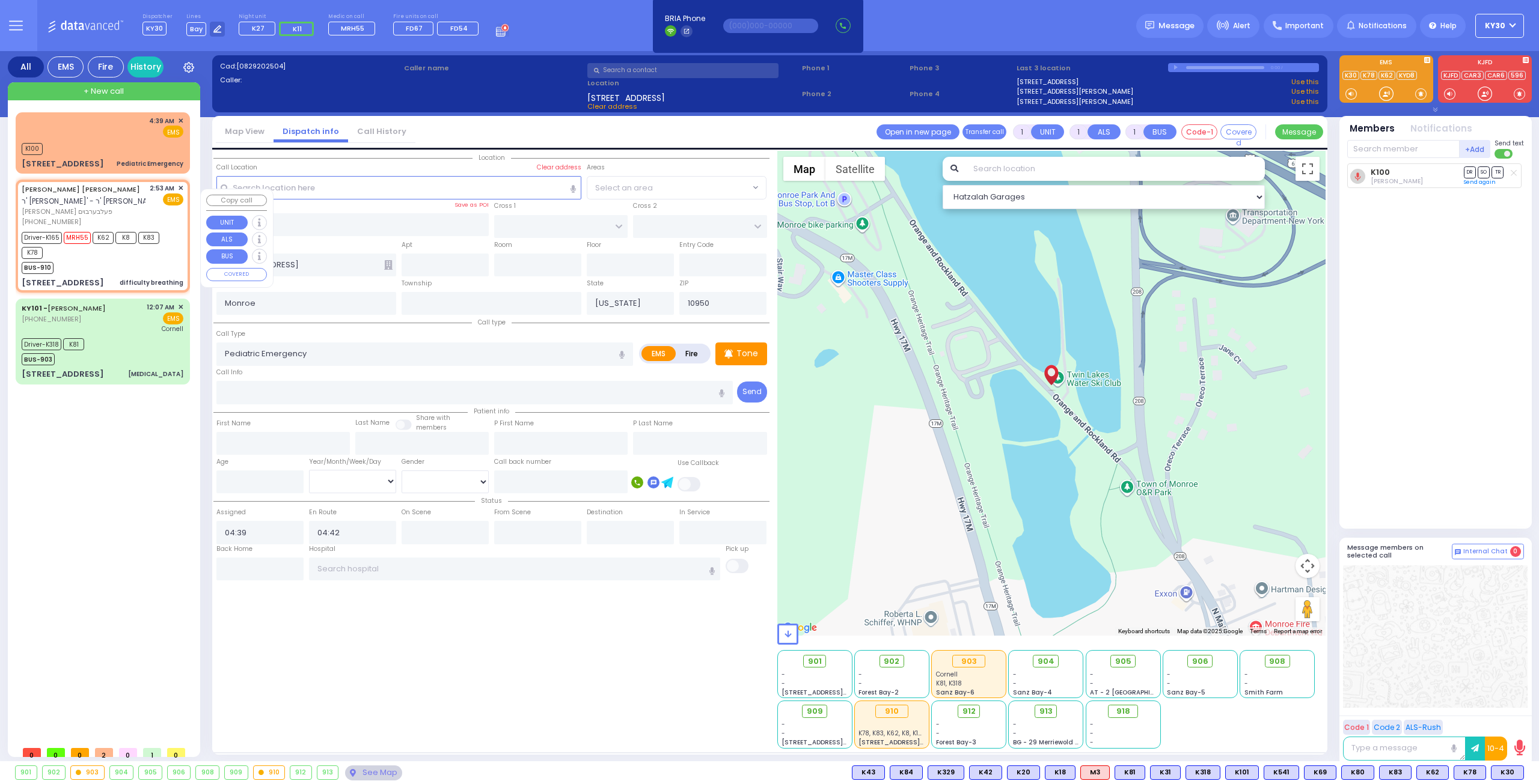
type input "5"
select select "Month"
select select "[DEMOGRAPHIC_DATA]"
type input "02:53"
type input "02:54"
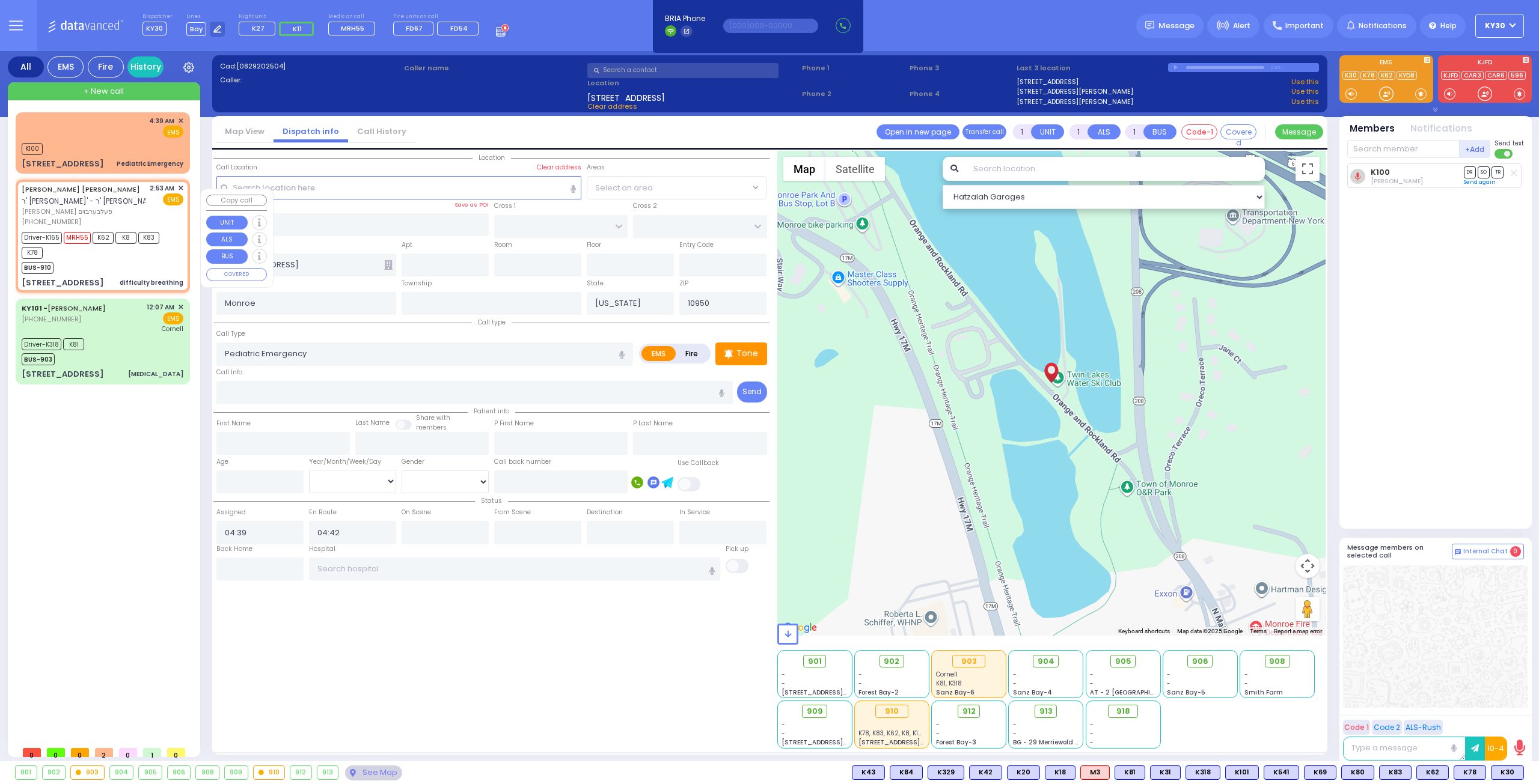
type input "02:55"
type input "03:25"
type input "04:00"
type input "04:23"
type input "New York Presbyterian Hospital- Columbia Campus 622, West 168th Street New York…"
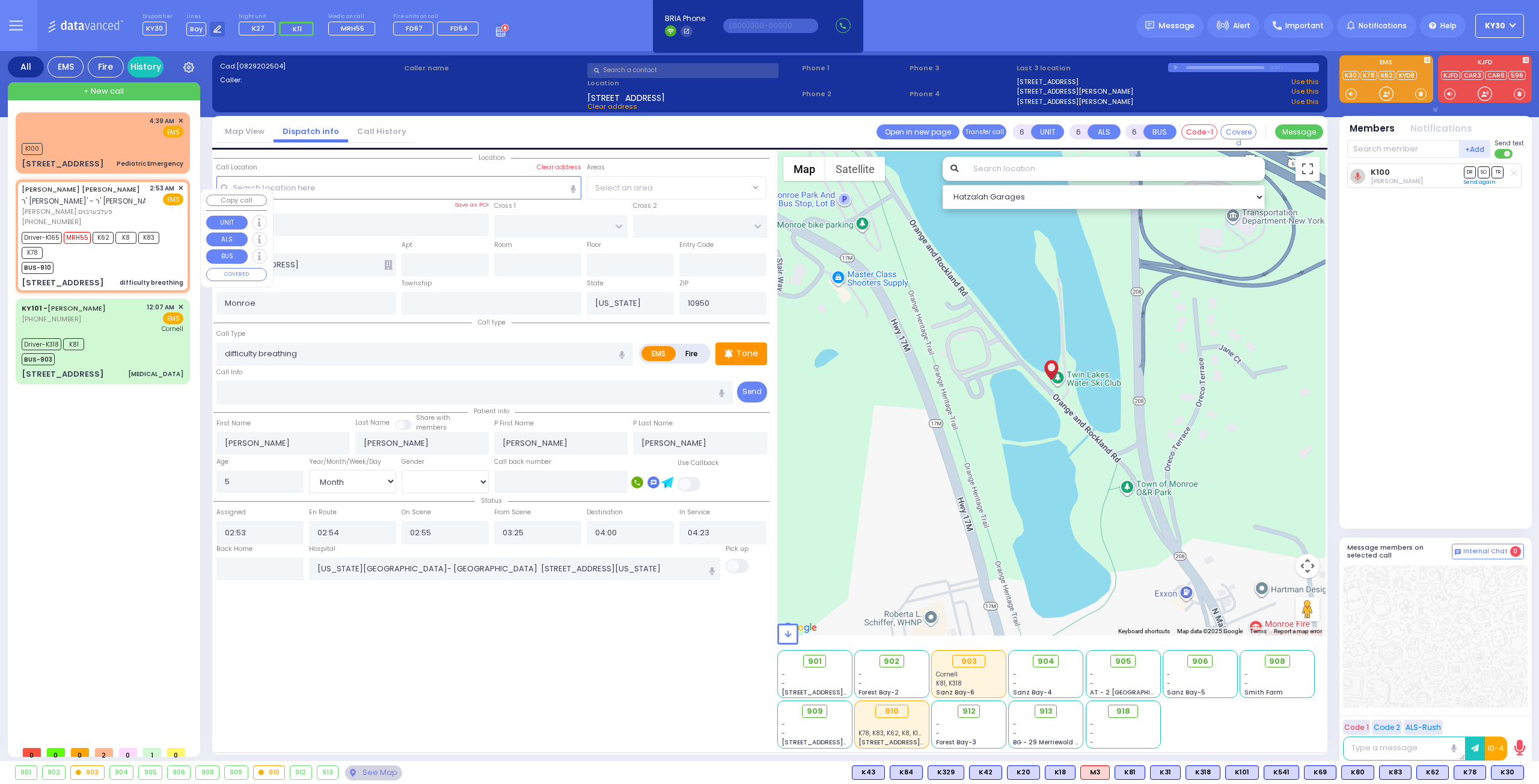
select select "Hatzalah Garages"
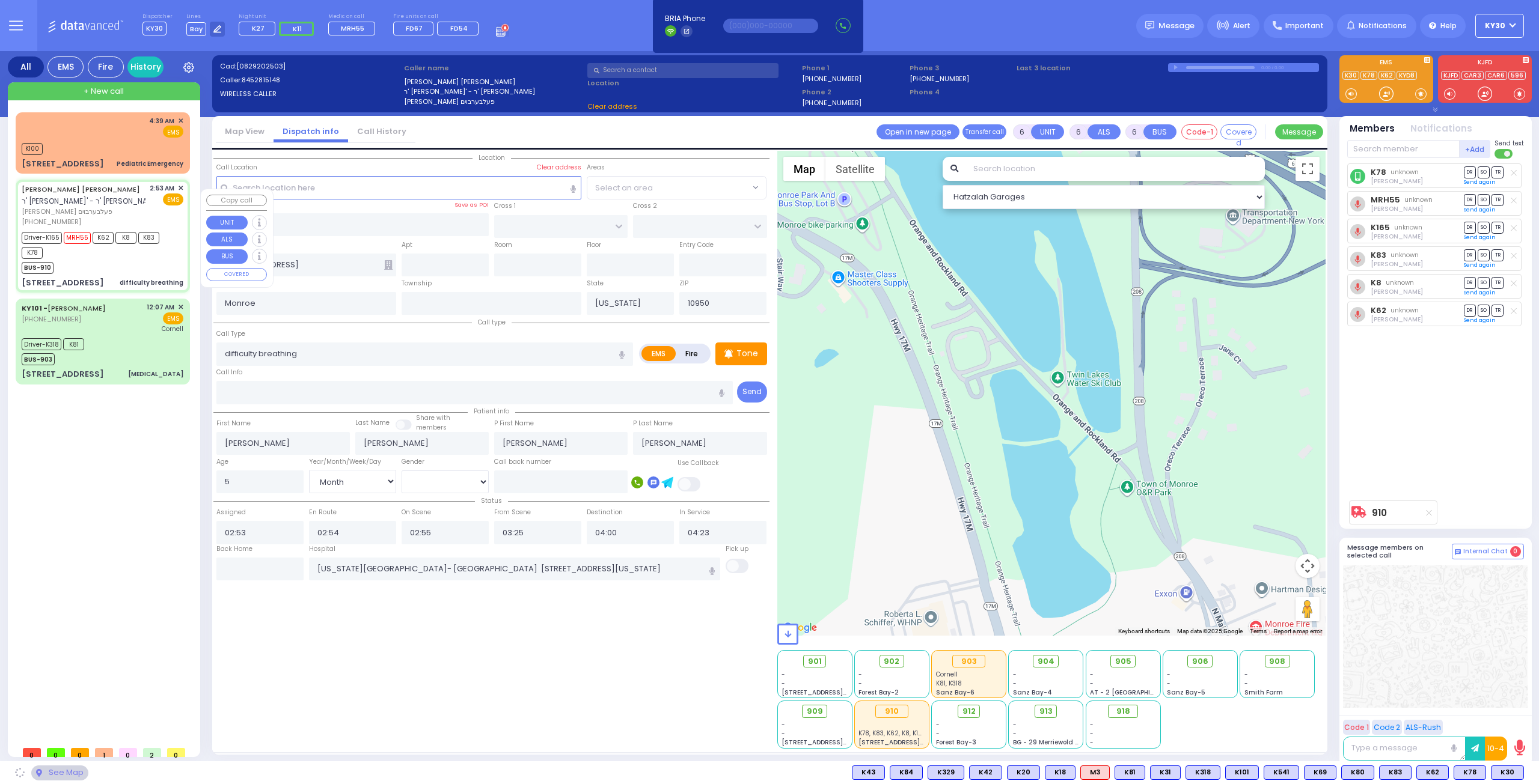
type input "S.M. ROSMER RD"
type input "CHUST RD"
type input "5 Maglenitz St"
type input "304"
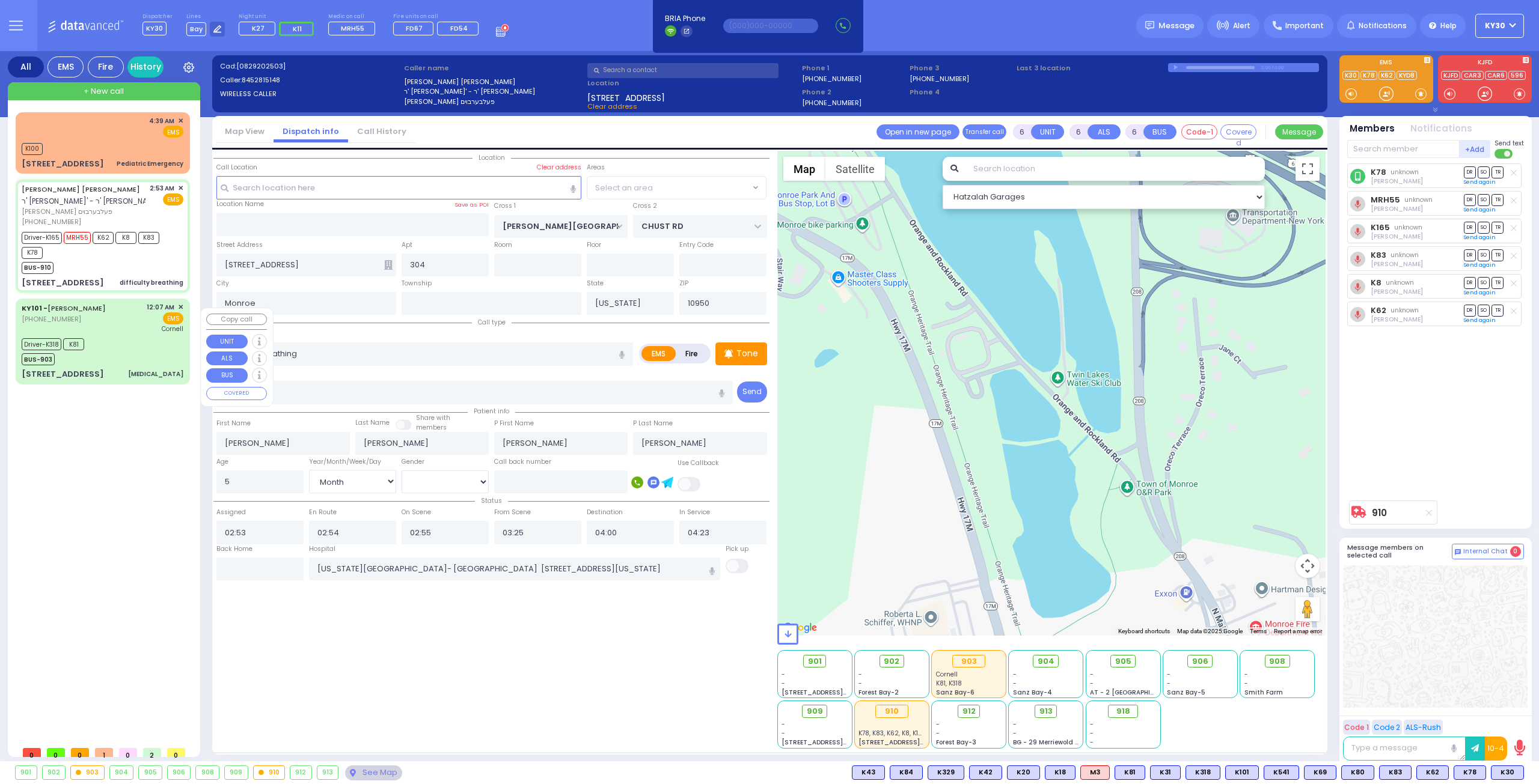
select select
radio input "true"
select select "Month"
select select "[DEMOGRAPHIC_DATA]"
select select "Hatzalah Garages"
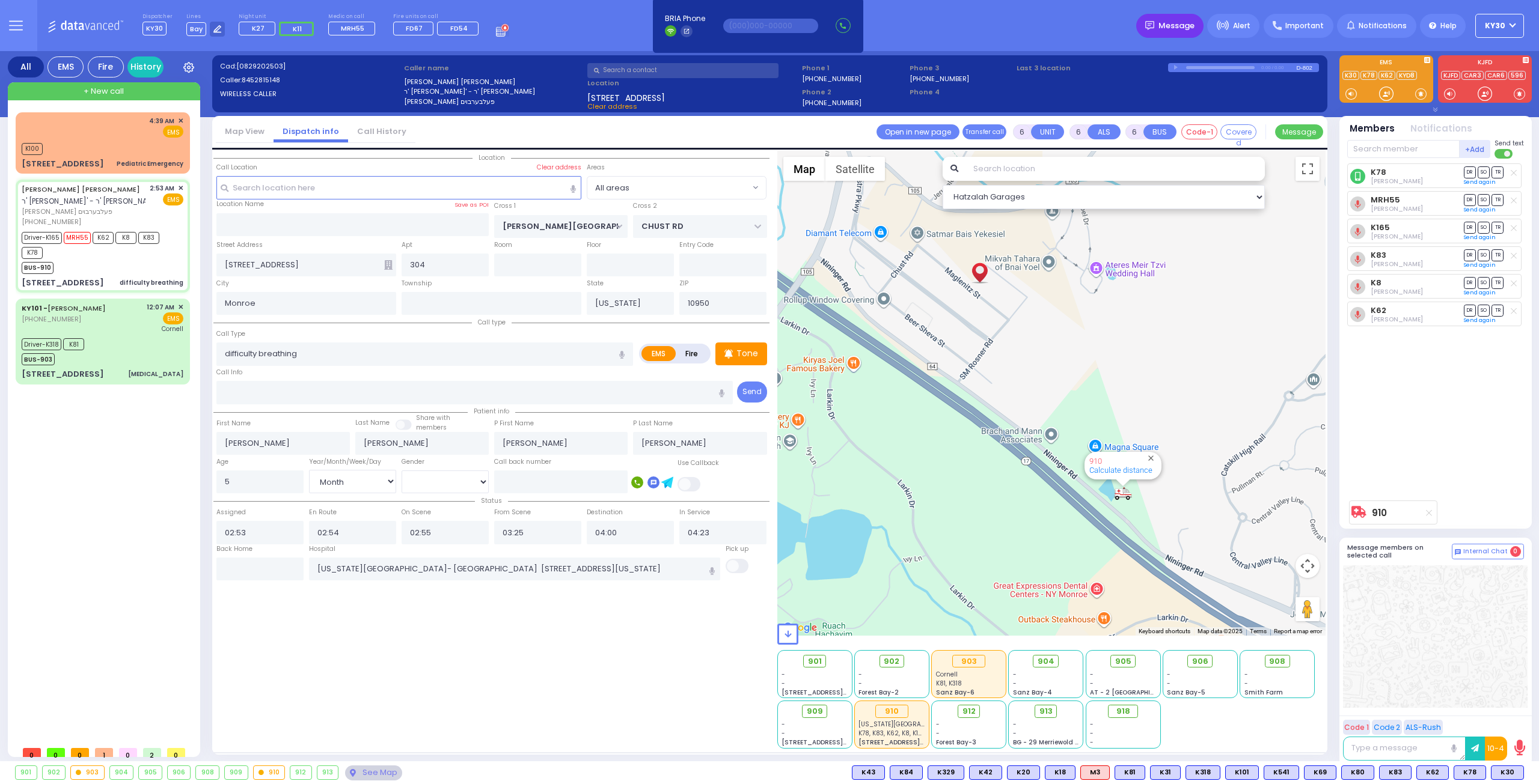
click at [1192, 20] on span "Message" at bounding box center [1177, 26] width 36 height 12
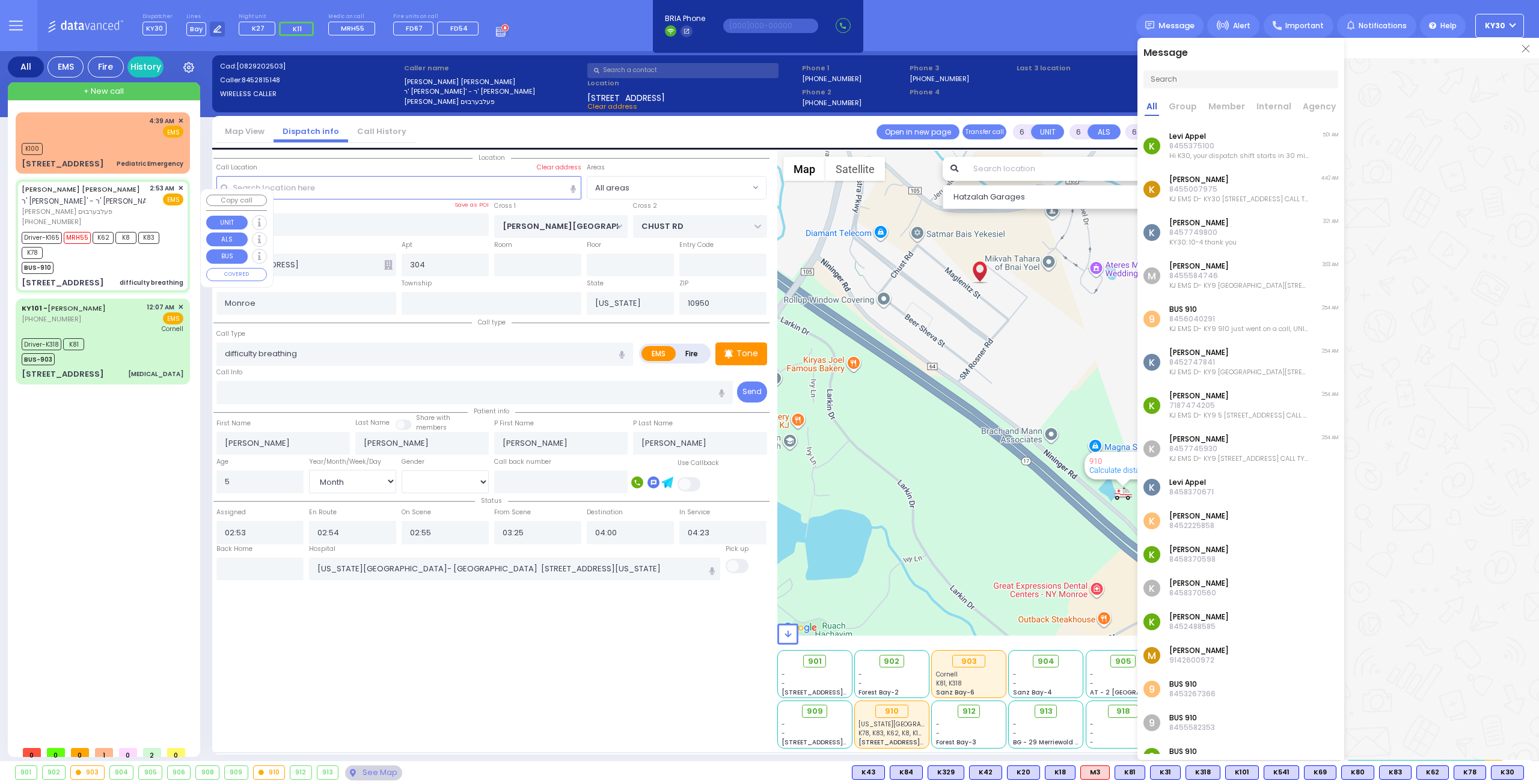
drag, startPoint x: 132, startPoint y: 247, endPoint x: 135, endPoint y: 254, distance: 7.6
click at [134, 253] on div "Driver-K165 MRH55 K62 K8 K83 K78" at bounding box center [97, 244] width 150 height 30
select select
radio input "true"
select select "Month"
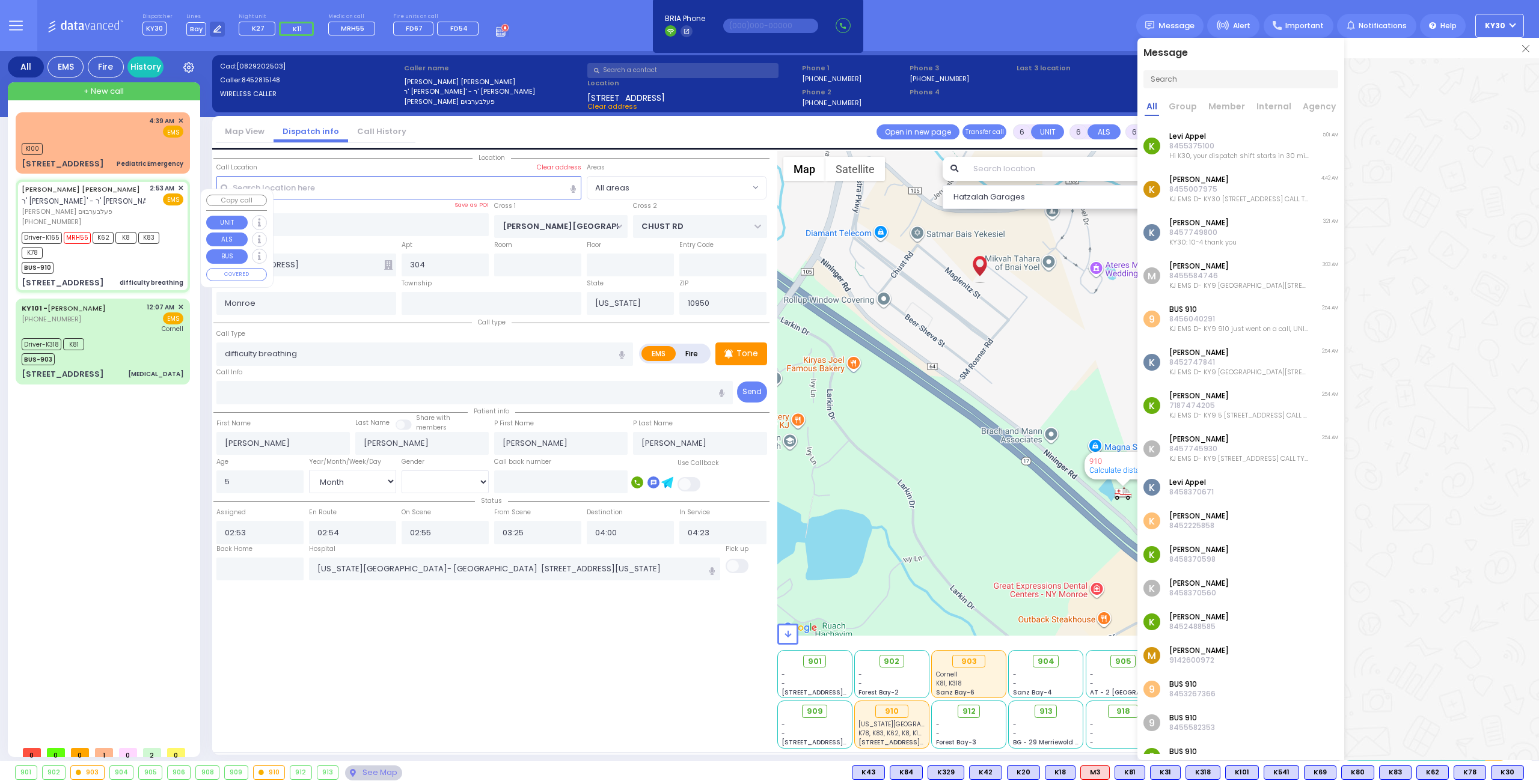
select select "[DEMOGRAPHIC_DATA]"
select select "Hatzalah Garages"
click at [258, 572] on input "text" at bounding box center [260, 569] width 87 height 23
type input "05:09"
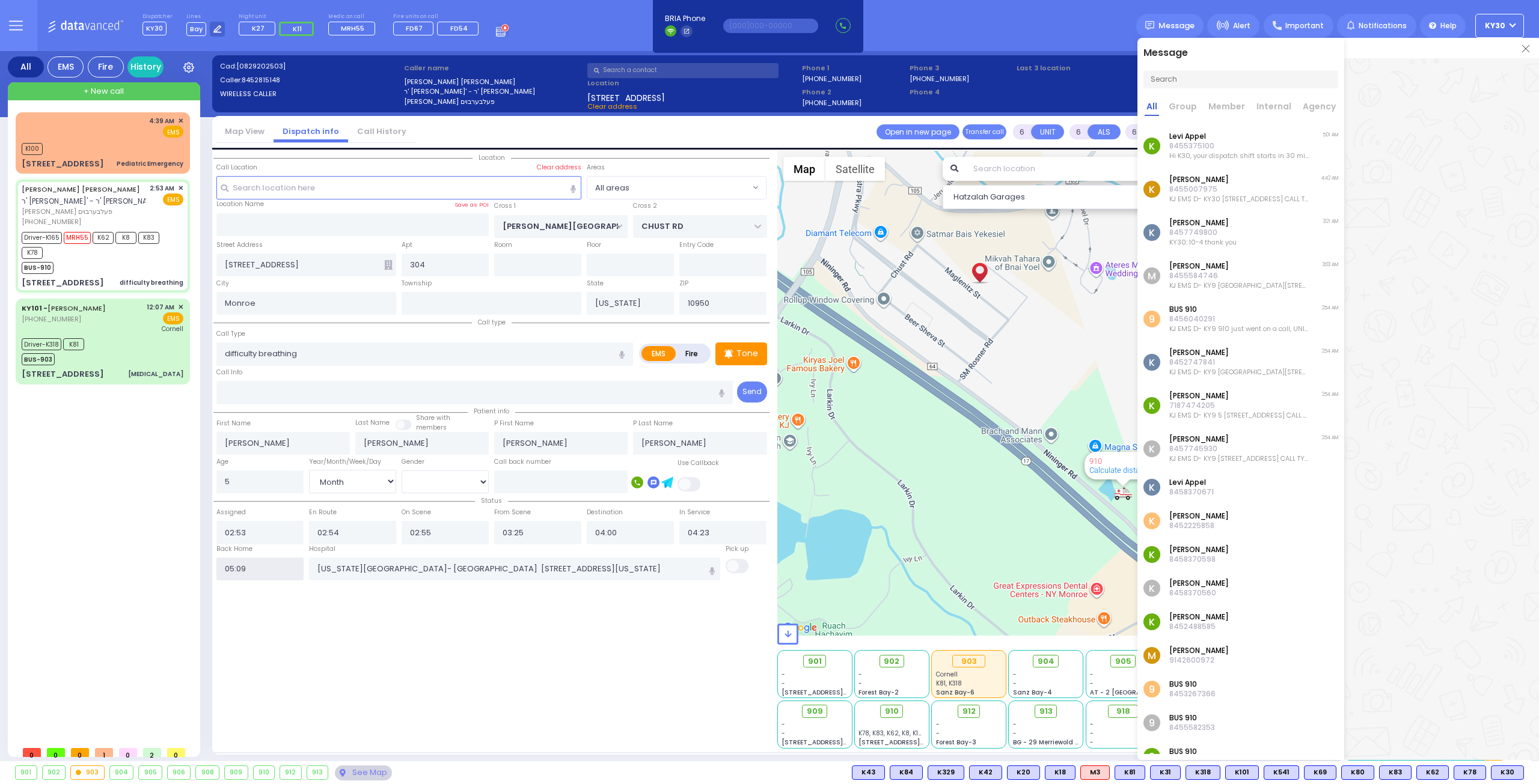
select select
radio input "true"
select select
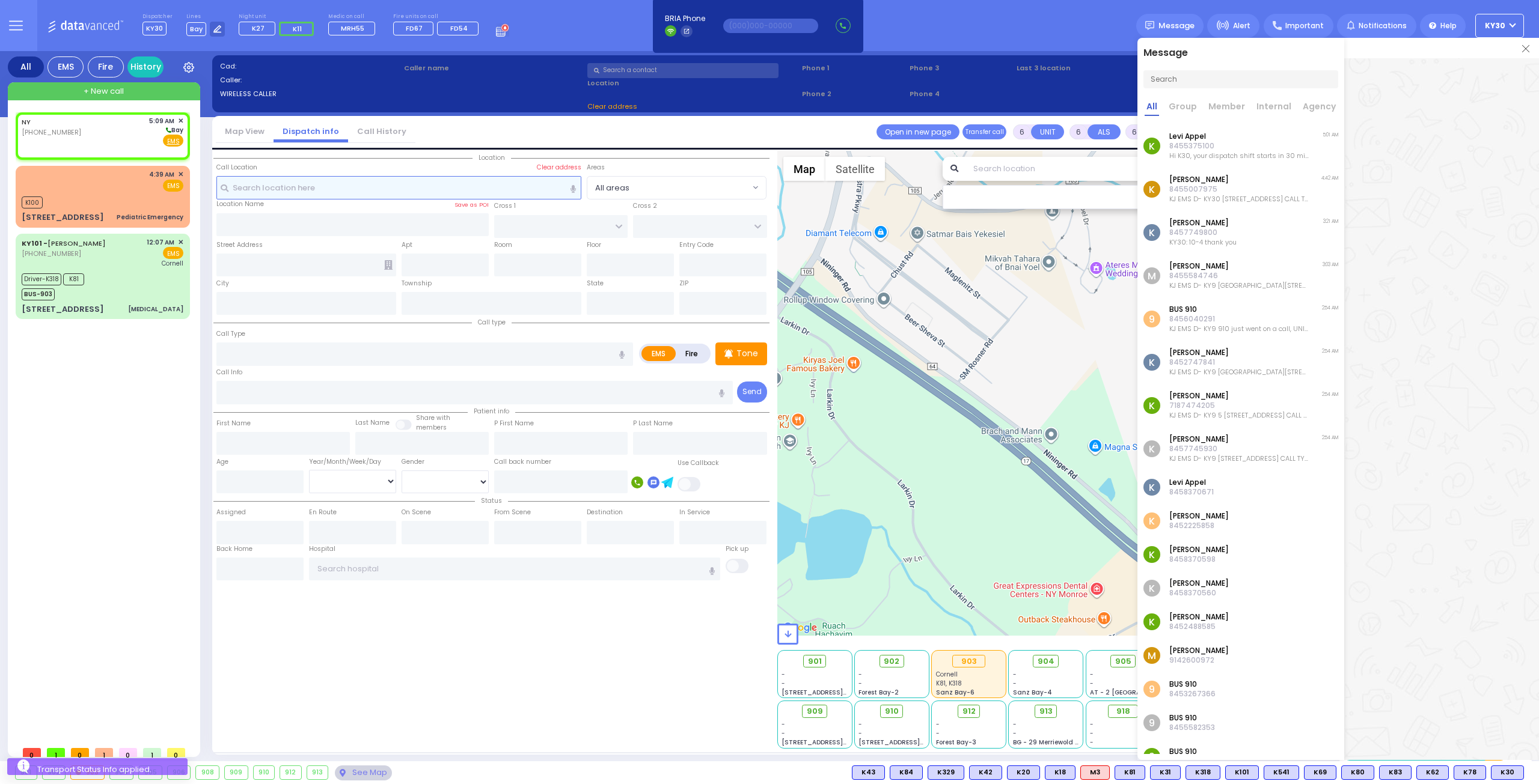
type input "2"
type input "1"
select select
radio input "true"
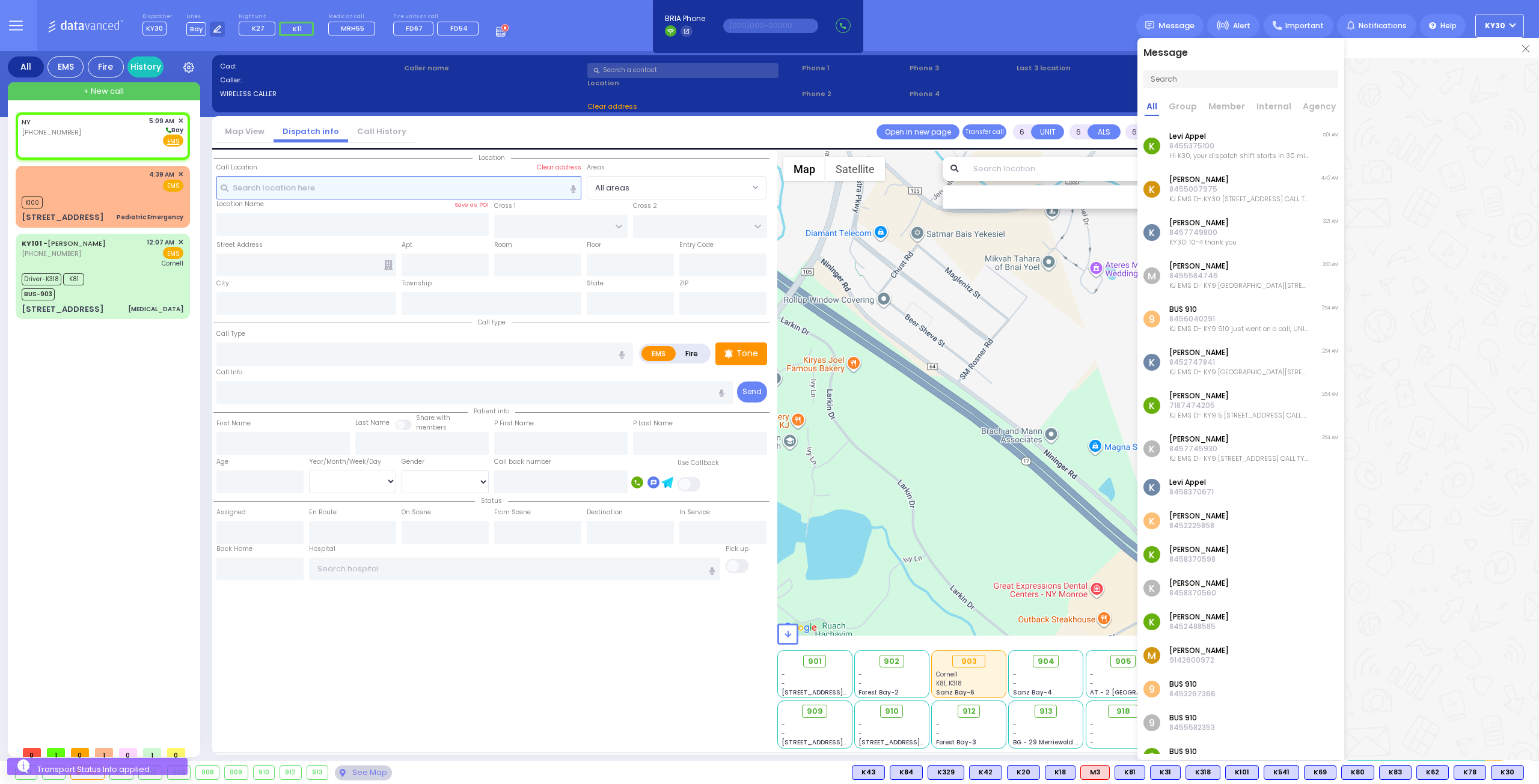
select select
type input "05:09"
select select "Hatzalah Garages"
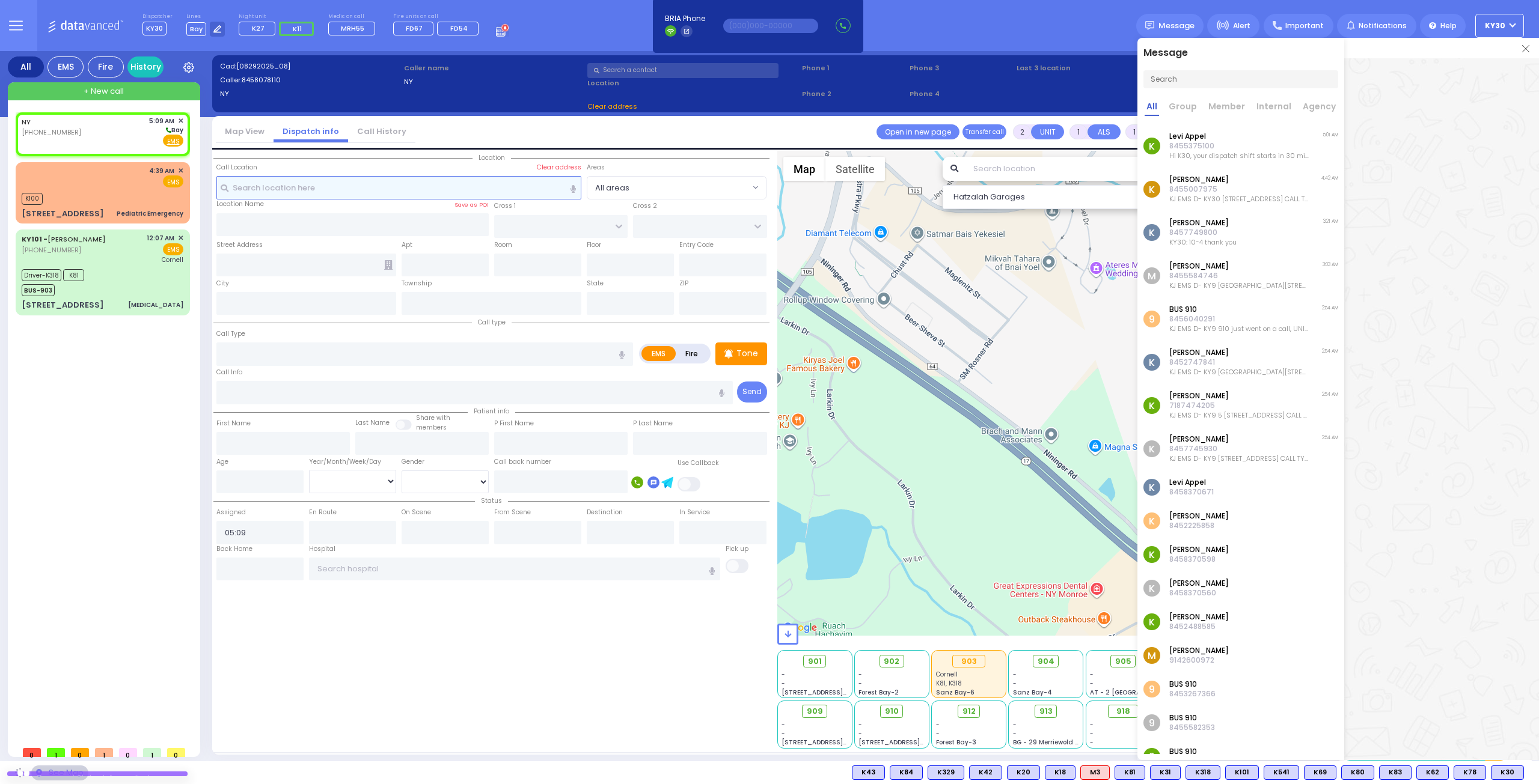
select select
radio input "true"
select select
select select "Hatzalah Garages"
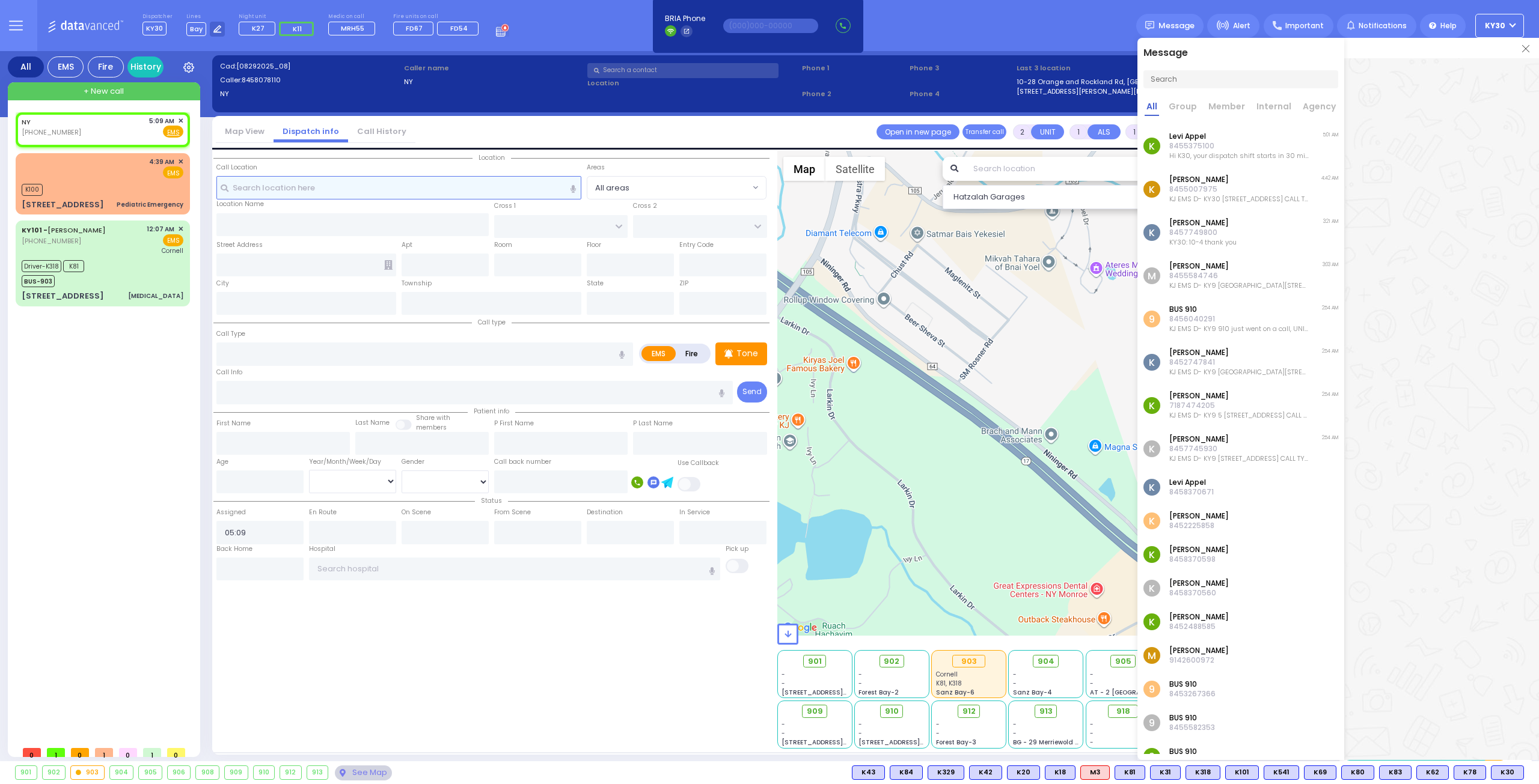
select select
radio input "true"
select select
select select "Hatzalah Garages"
click at [1427, 625] on div at bounding box center [1441, 380] width 195 height 644
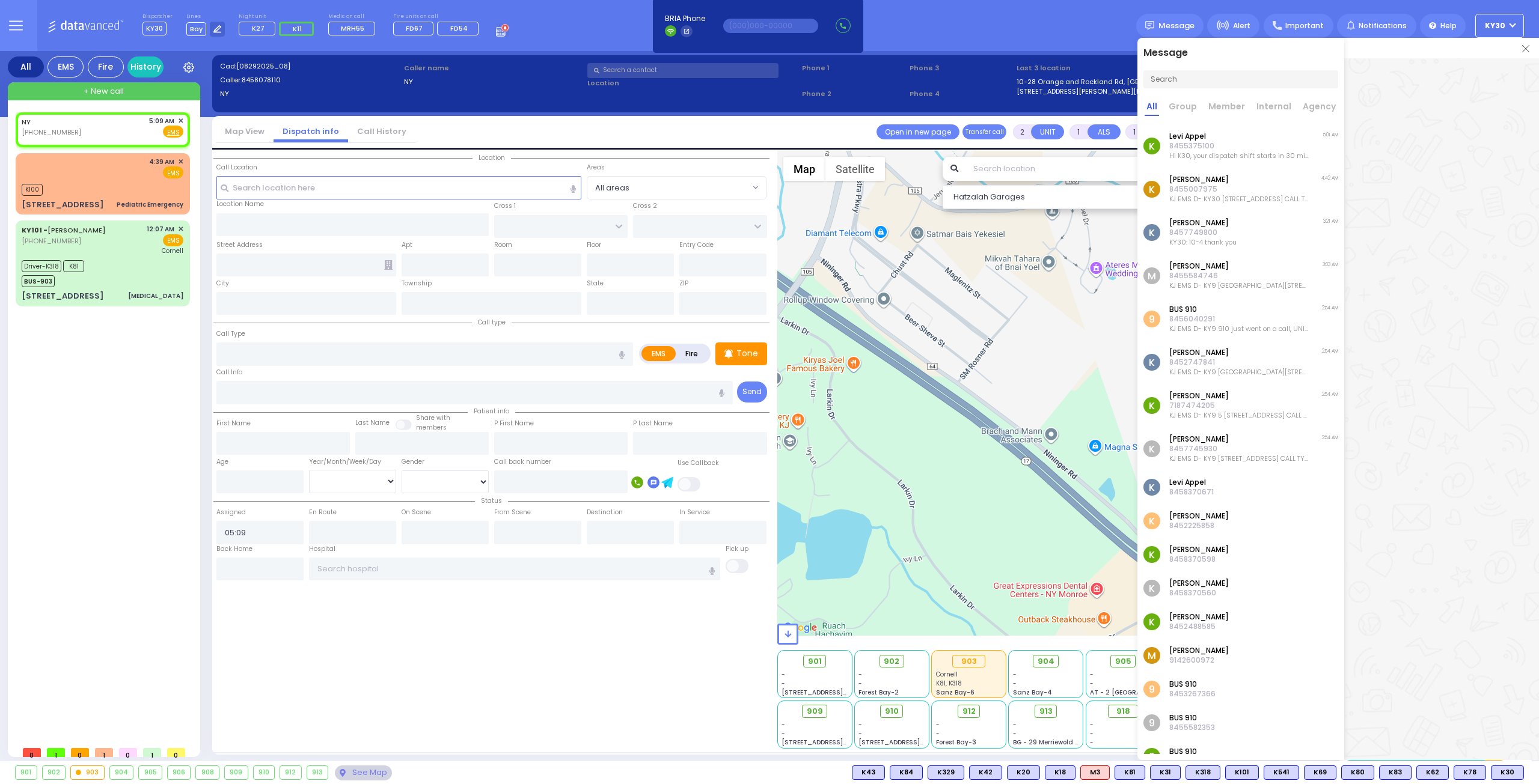
click at [532, 687] on div "Location" at bounding box center [491, 450] width 556 height 598
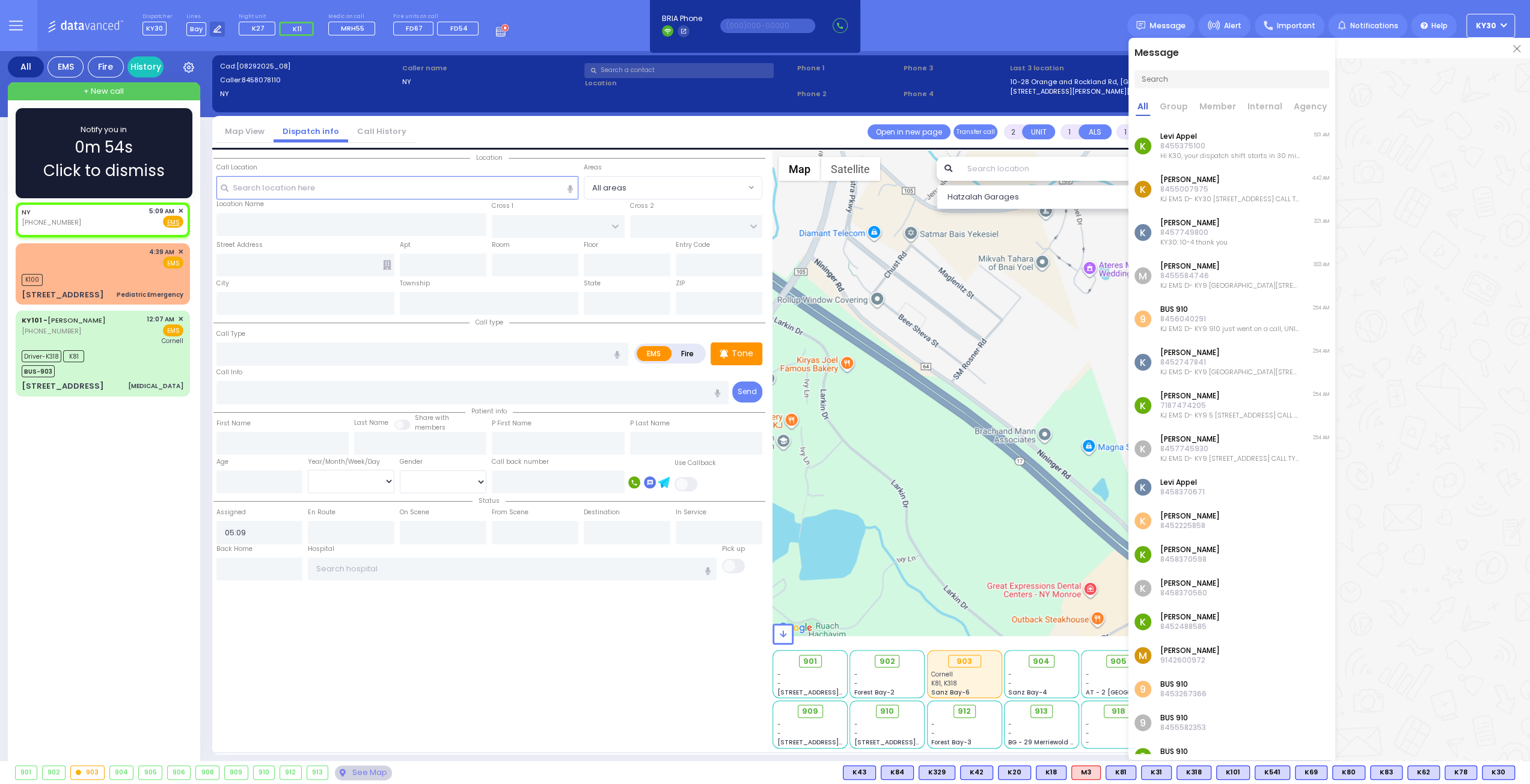
click at [132, 149] on div "Notify you in 0m 54s Click to dismiss" at bounding box center [104, 154] width 142 height 59
click at [167, 162] on div "Notify you in 0m 33s Click to dismiss" at bounding box center [104, 154] width 142 height 59
click at [159, 164] on span "Click to dismiss" at bounding box center [104, 170] width 122 height 23
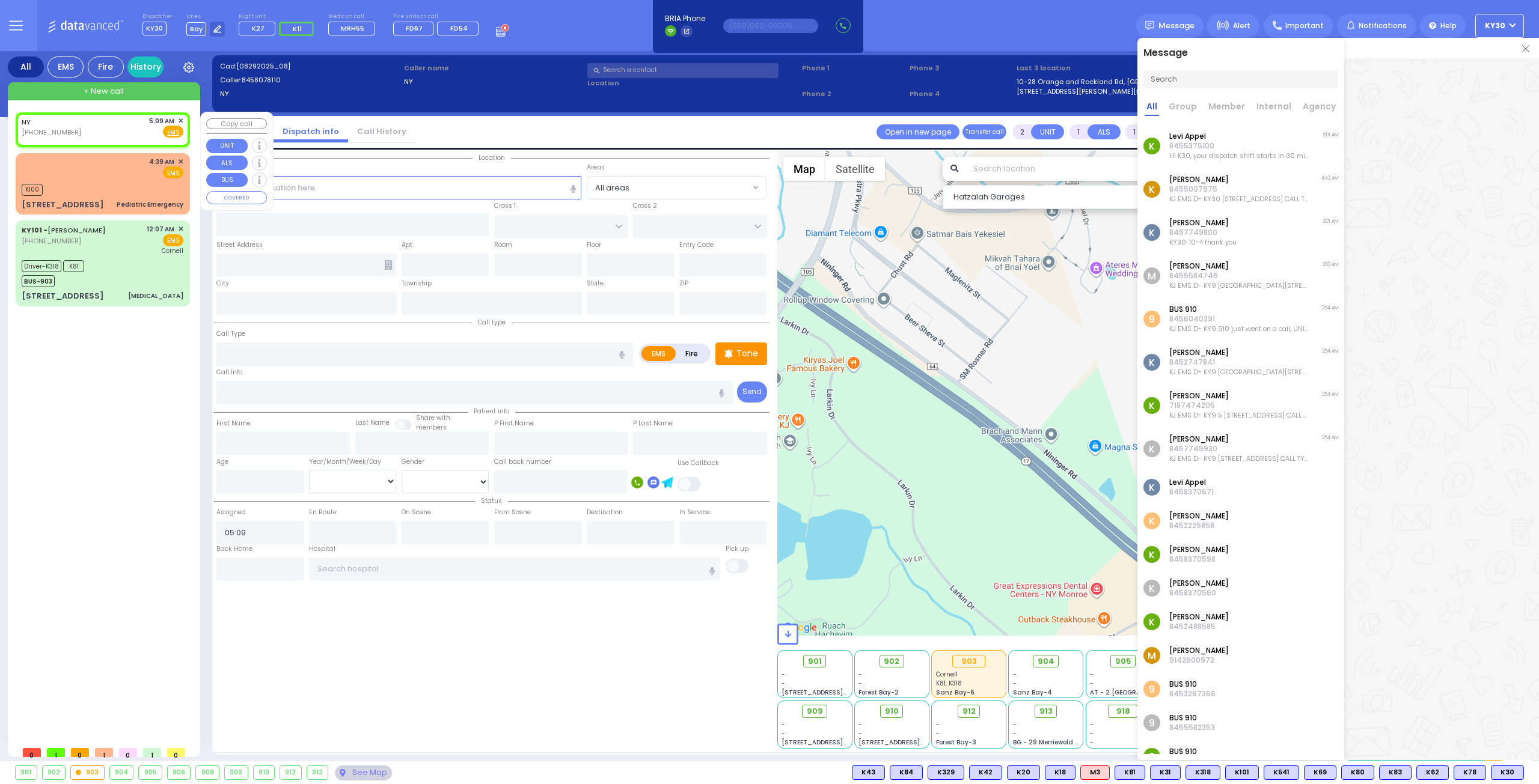
click at [122, 120] on div "NY (845) 807-8110 5:09 AM ✕ Fire EMS" at bounding box center [103, 127] width 162 height 22
select select
radio input "true"
select select
select select "Hatzalah Garages"
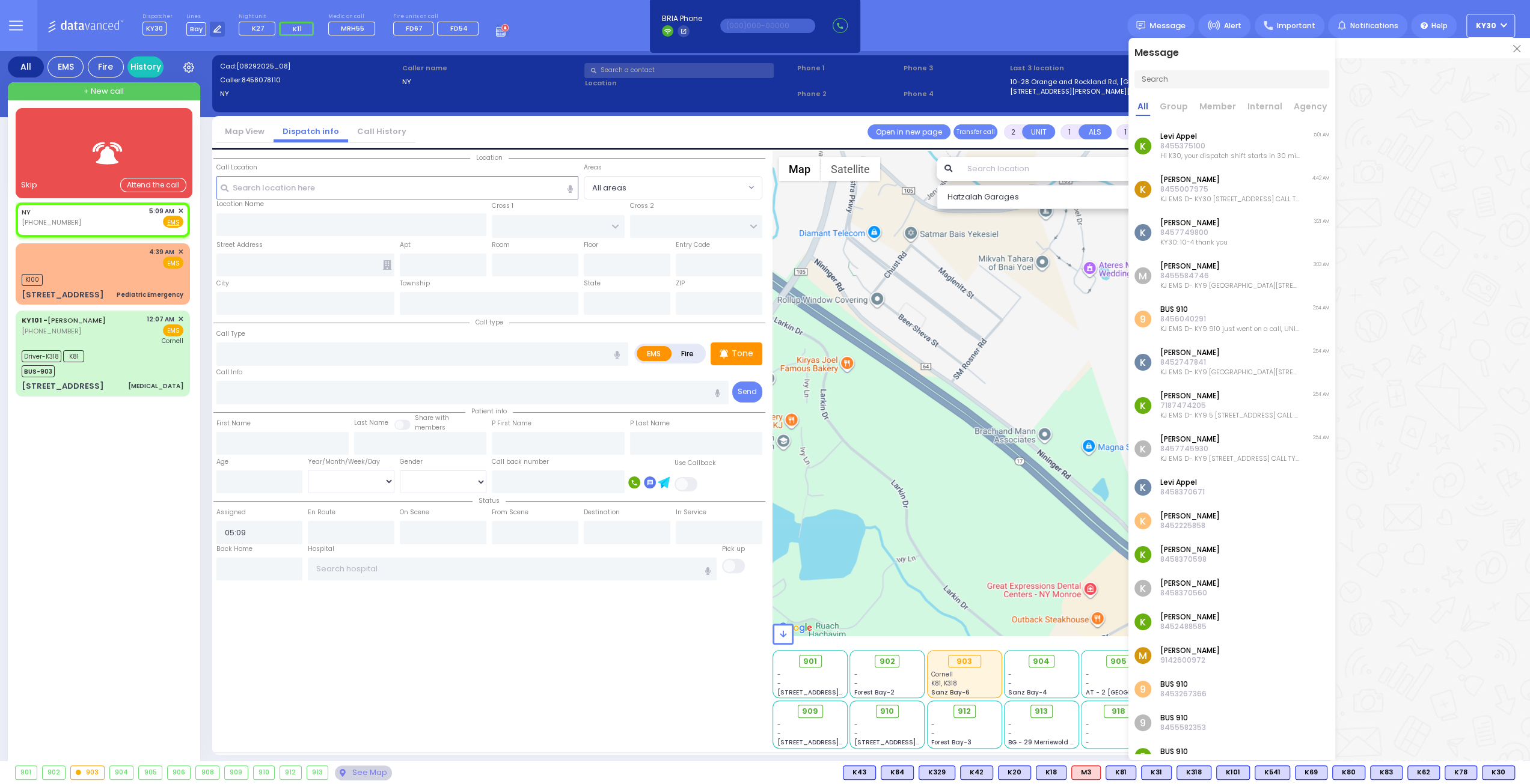
click at [31, 182] on div "Skip" at bounding box center [29, 185] width 16 height 12
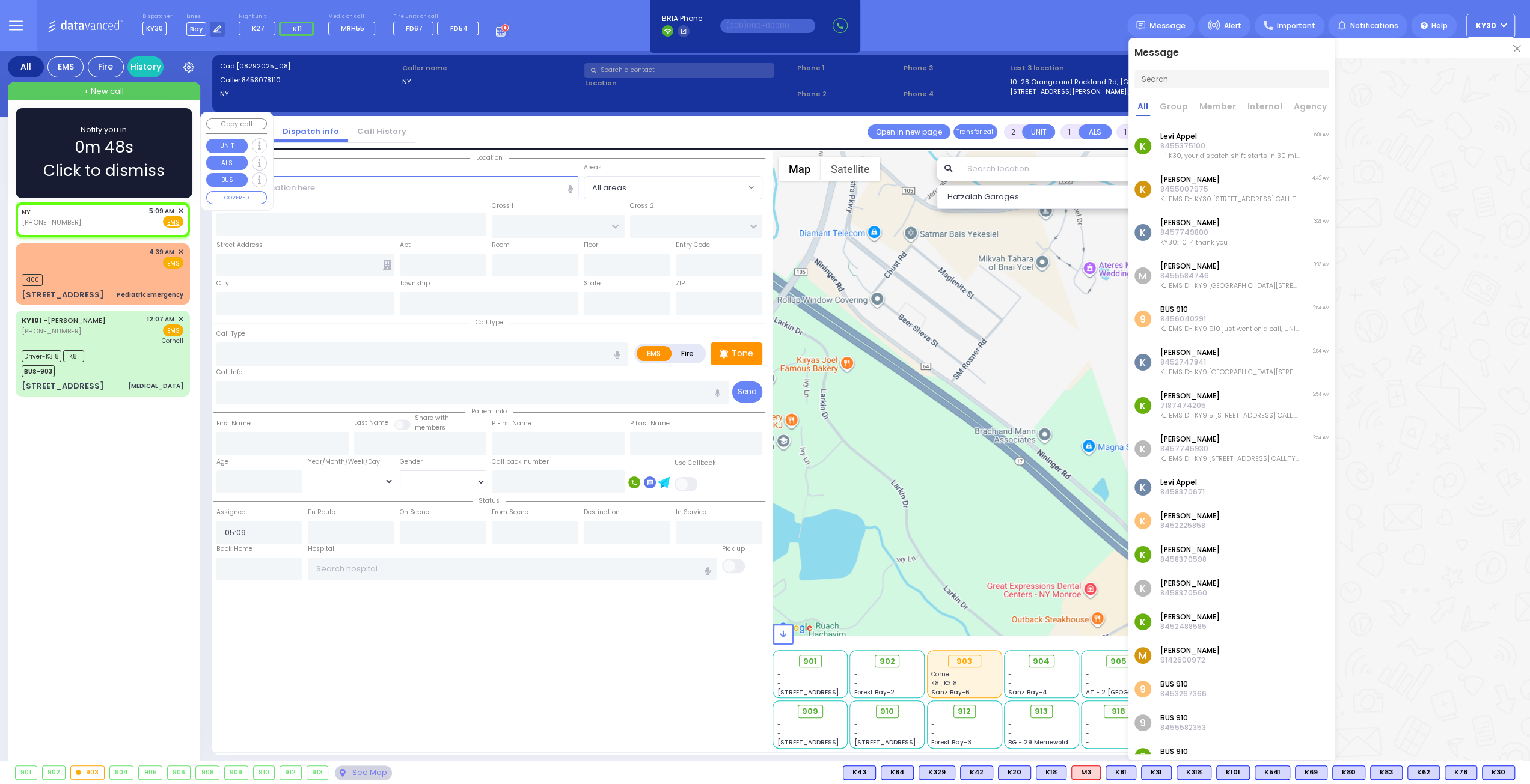
click at [169, 177] on div "Notify you in 0m 48s Click to dismiss" at bounding box center [104, 154] width 142 height 59
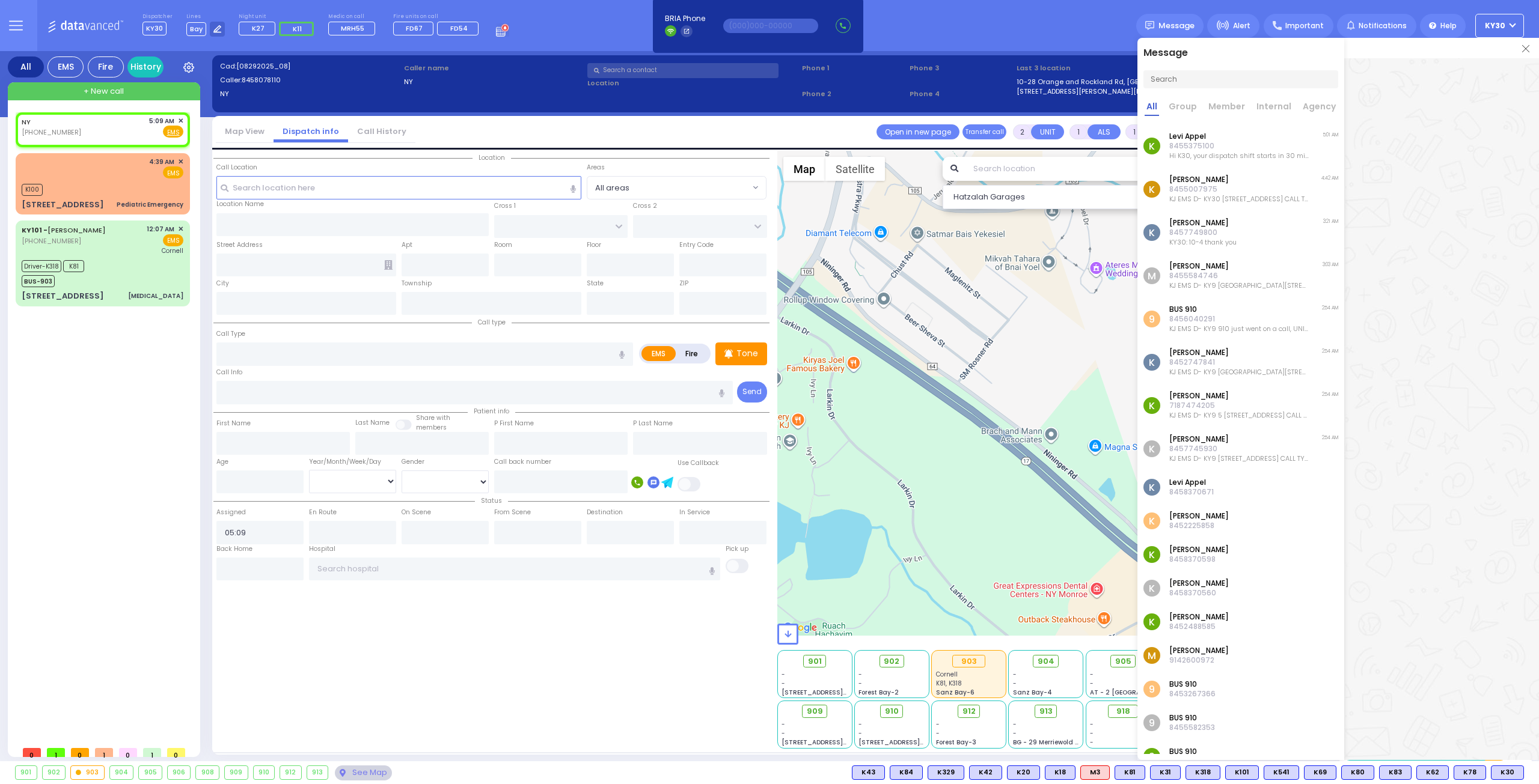
click at [1528, 51] on img at bounding box center [1526, 49] width 8 height 8
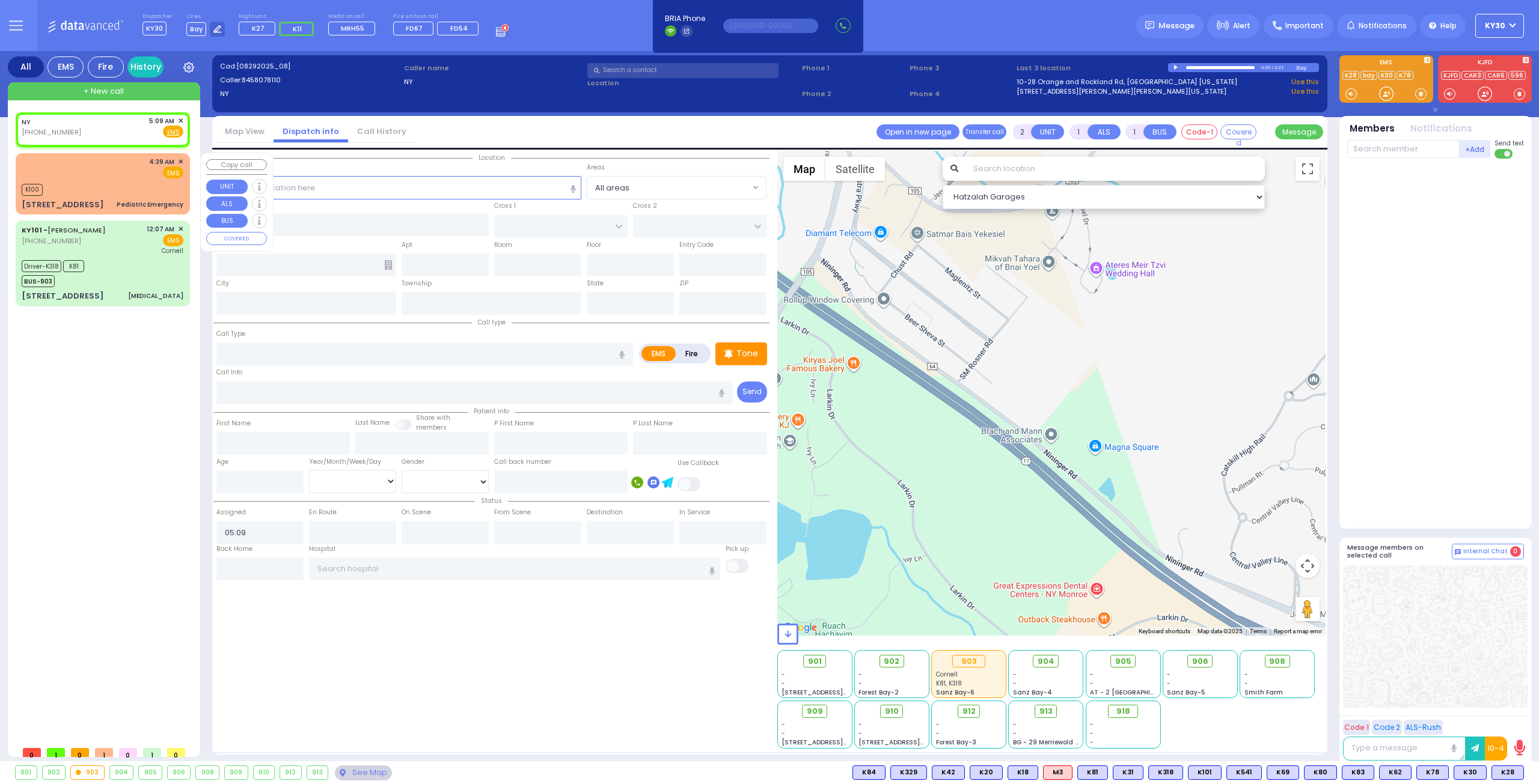
click at [155, 184] on div "K100" at bounding box center [103, 189] width 162 height 15
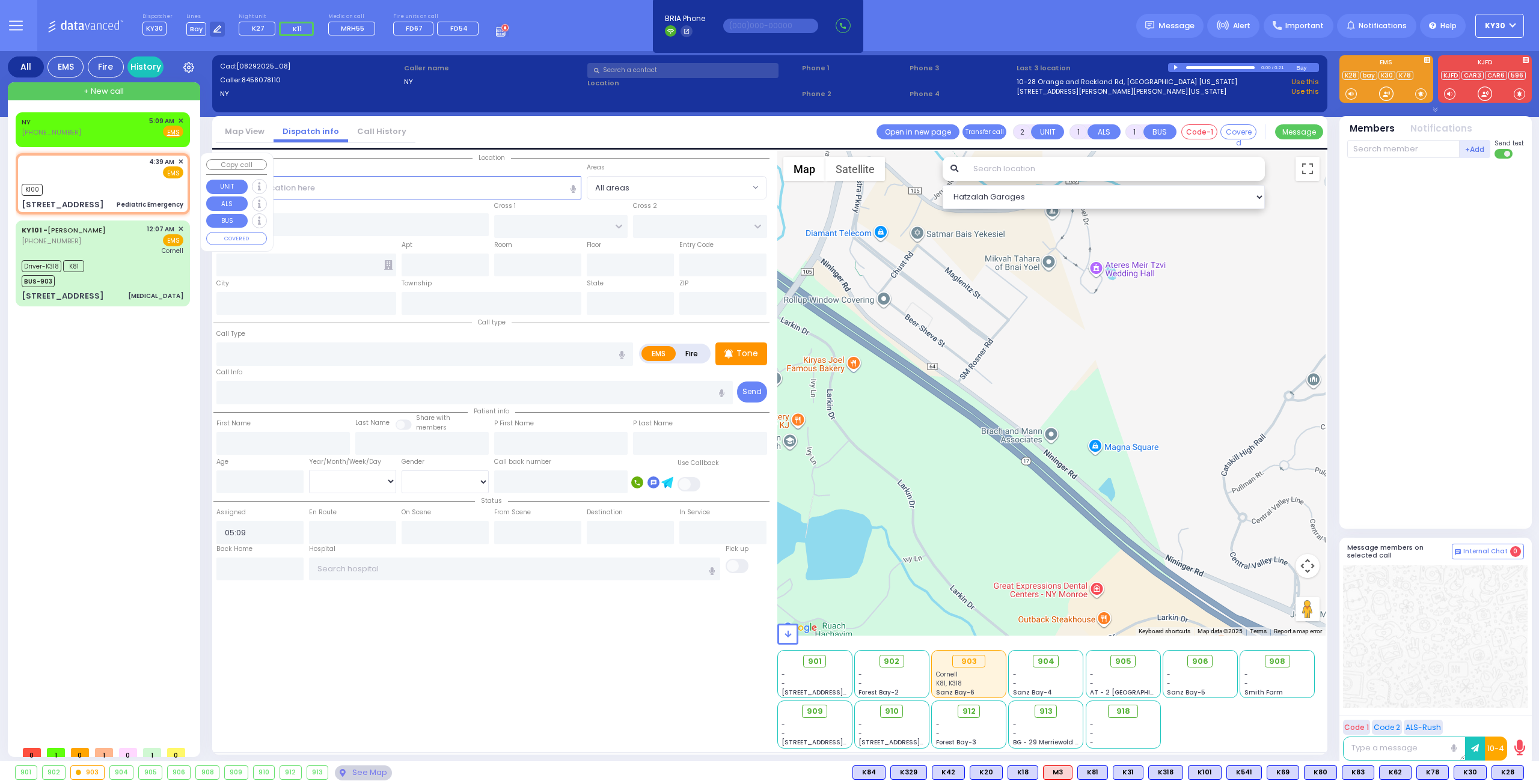
type input "1"
select select
type input "Pediatric Emergency"
radio input "true"
select select
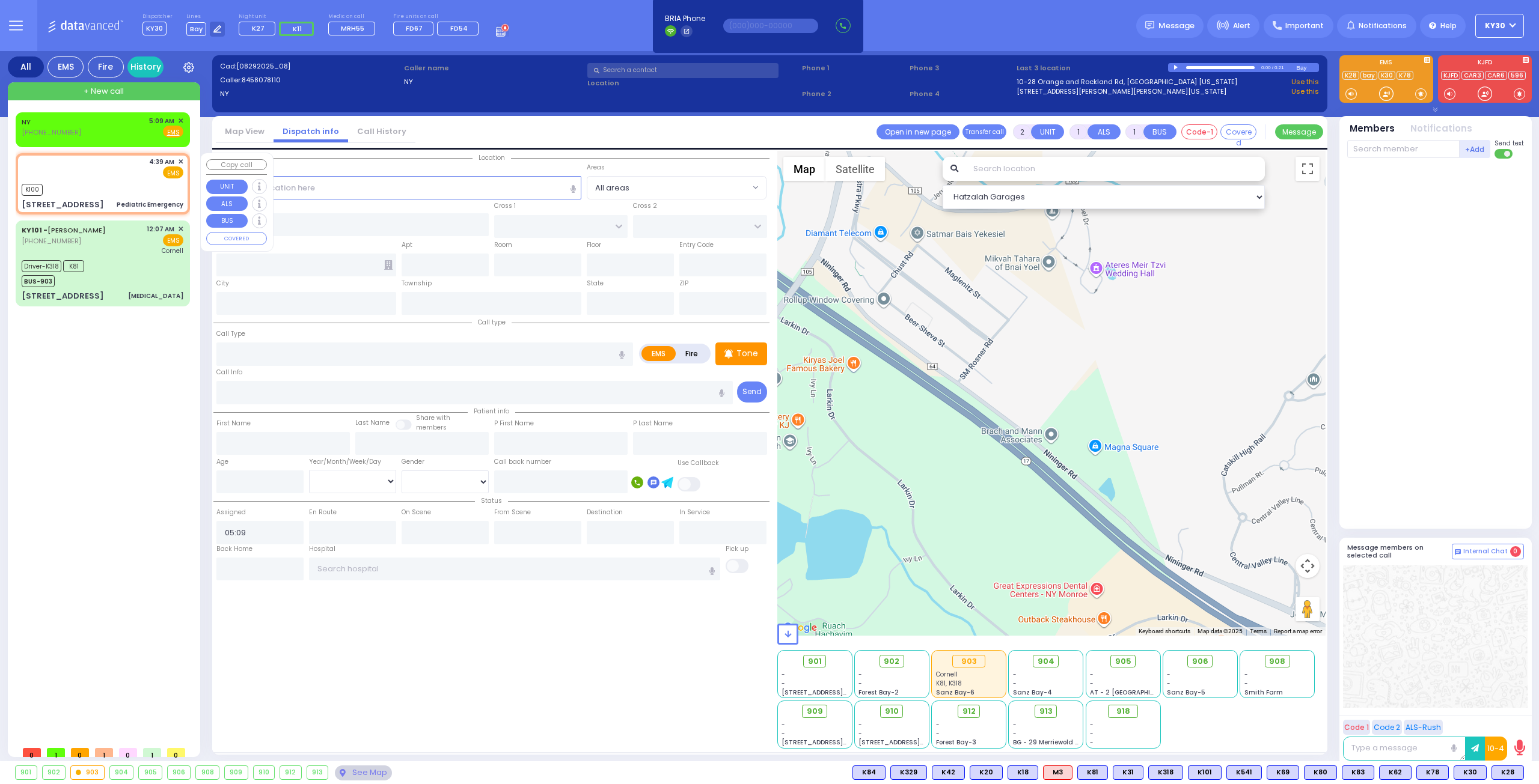
type input "04:39"
type input "04:42"
select select "Hatzalah Garages"
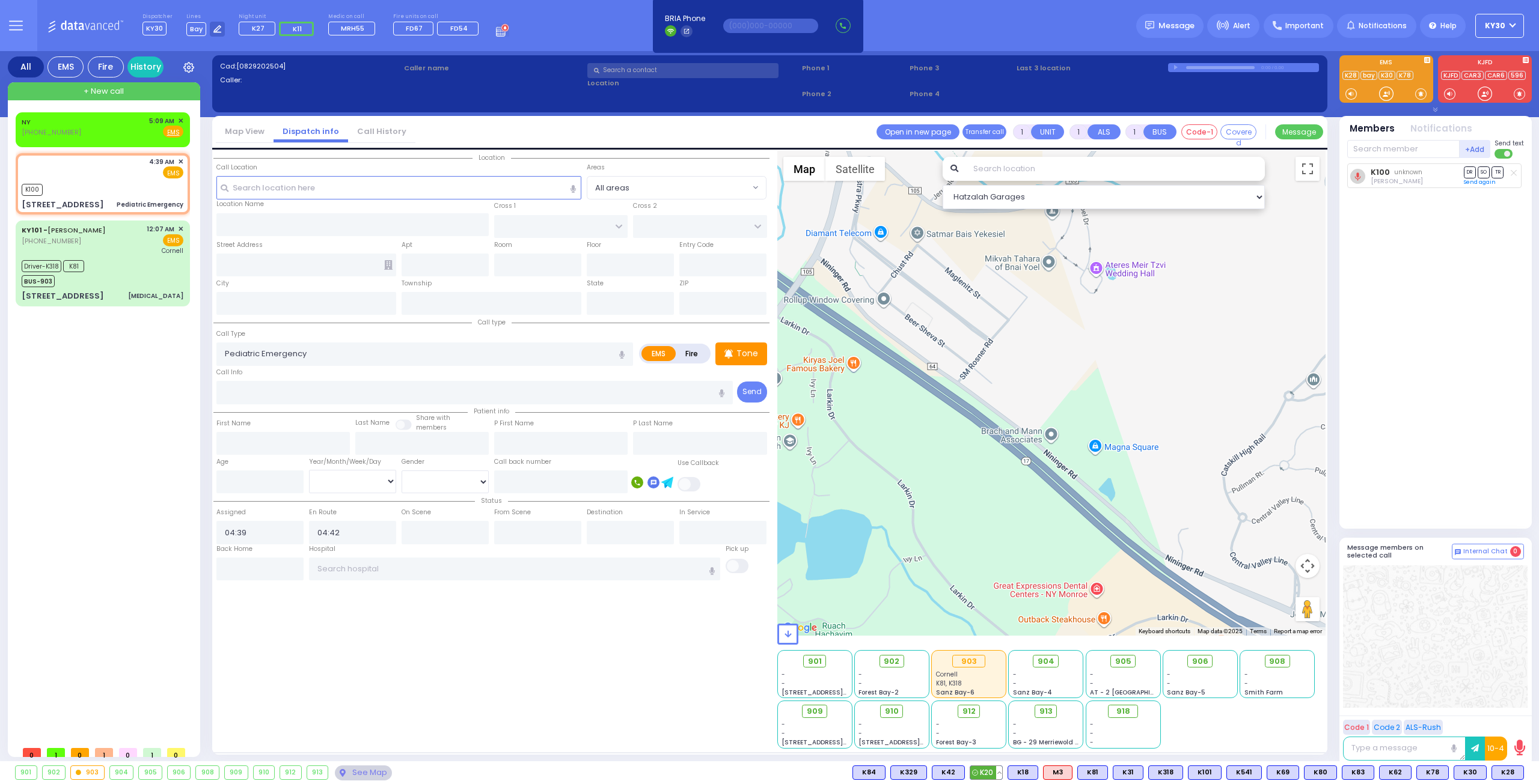
type input "[STREET_ADDRESS]"
type input "Monroe"
type input "[US_STATE]"
type input "10950"
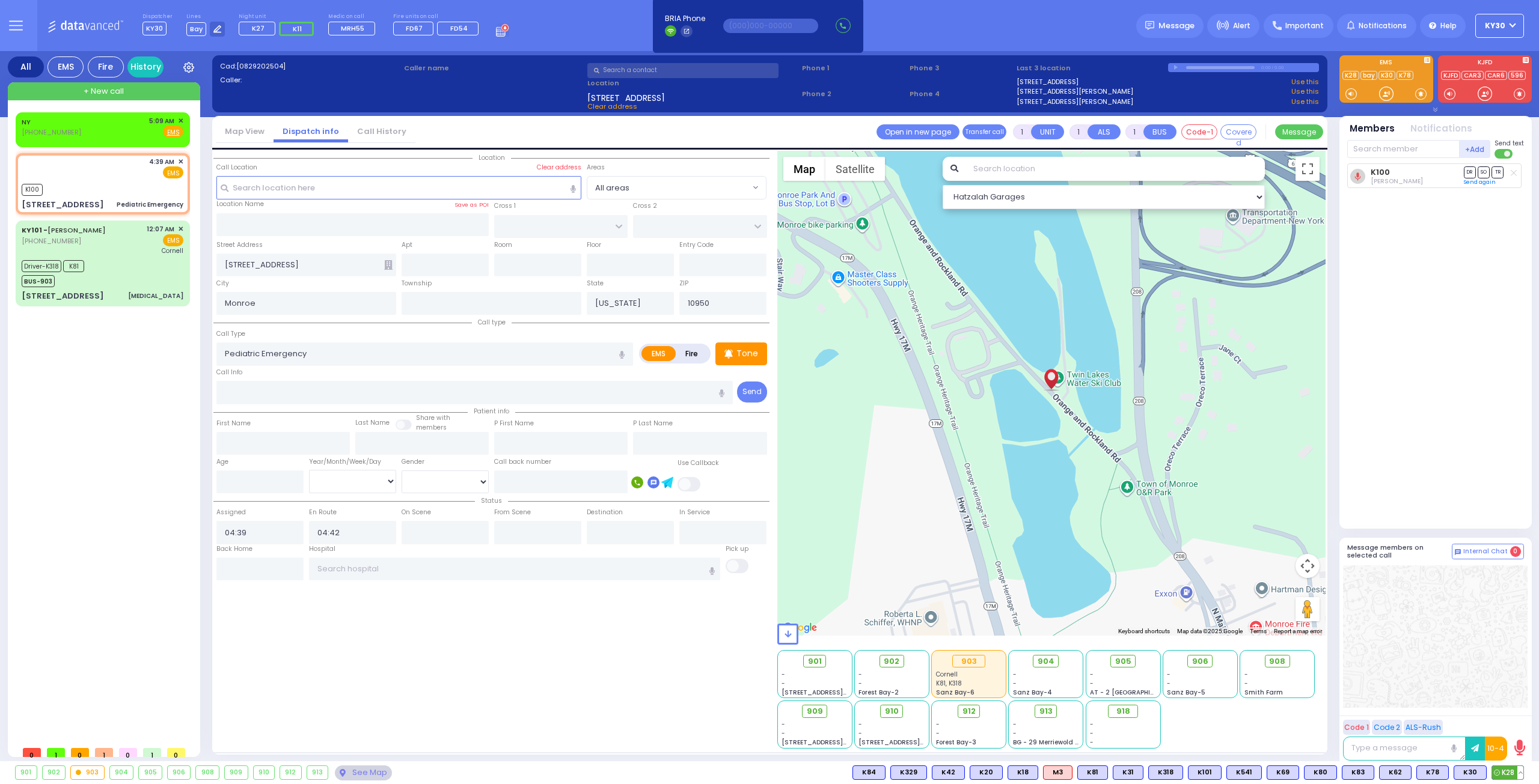
click at [1508, 766] on span "K28" at bounding box center [1508, 773] width 31 height 13
select select
radio input "true"
select select
select select "Hatzalah Garages"
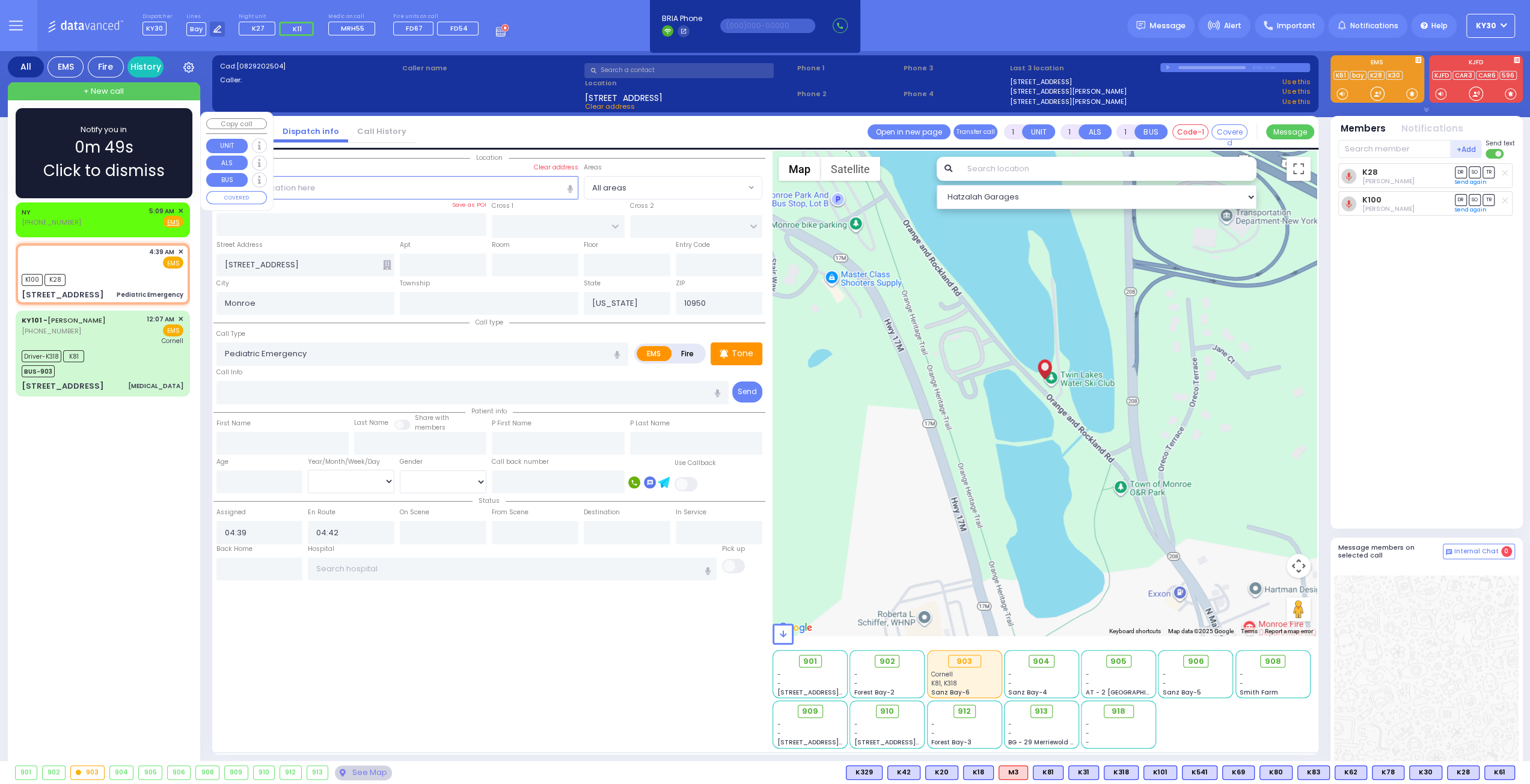
click at [181, 211] on span "✕" at bounding box center [181, 211] width 6 height 10
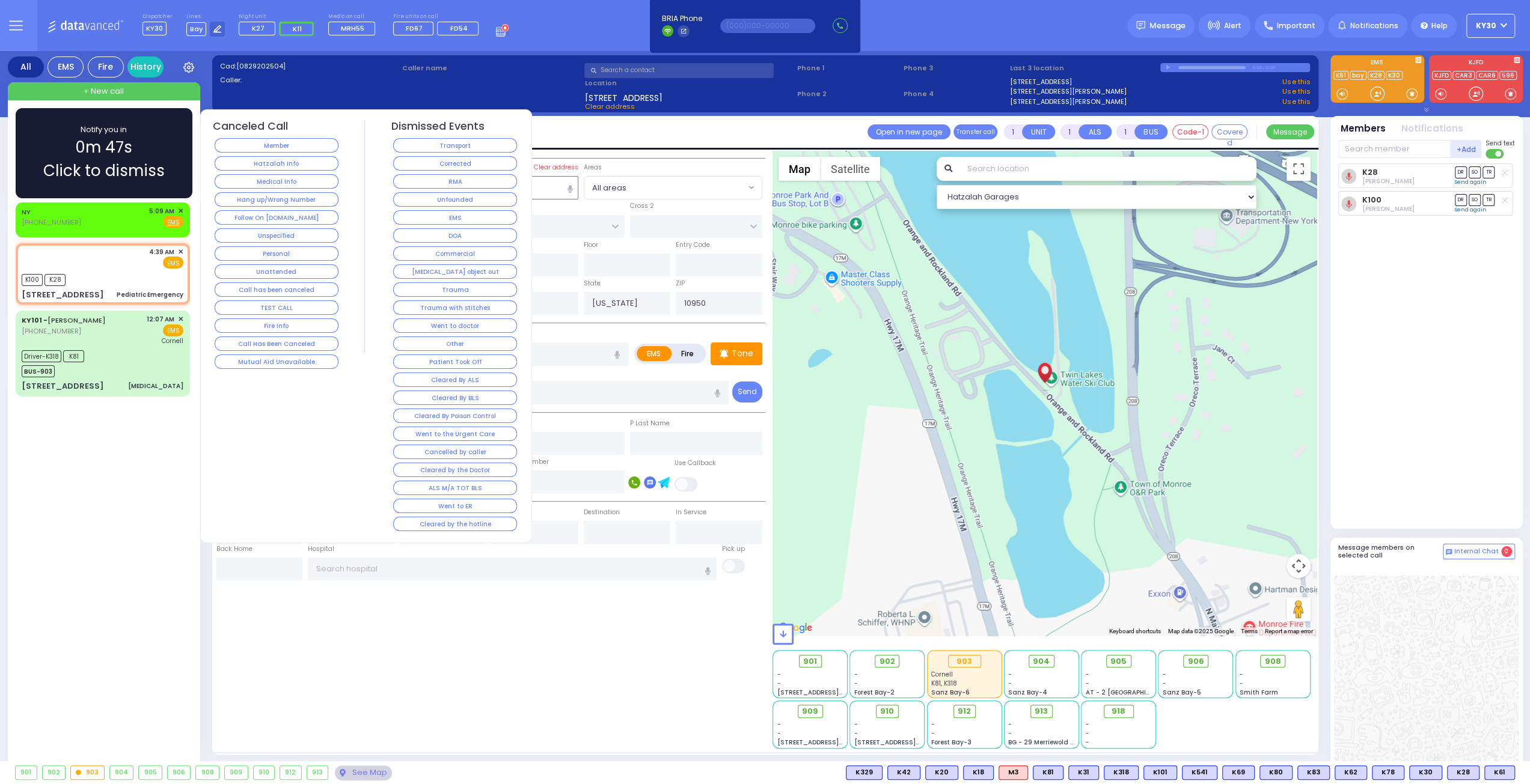
click at [181, 206] on span "✕" at bounding box center [181, 211] width 6 height 10
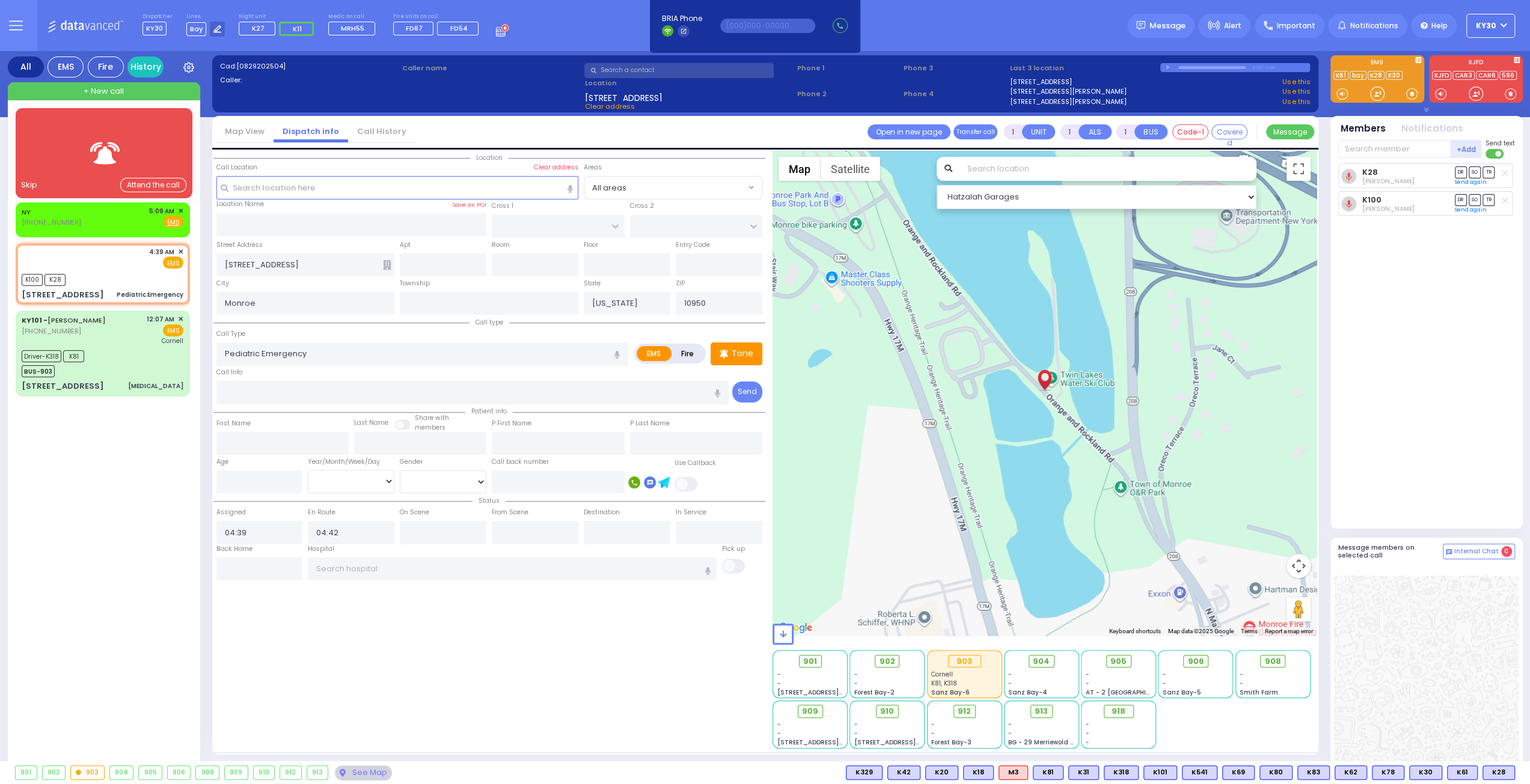
click at [31, 181] on div "Skip" at bounding box center [29, 185] width 16 height 12
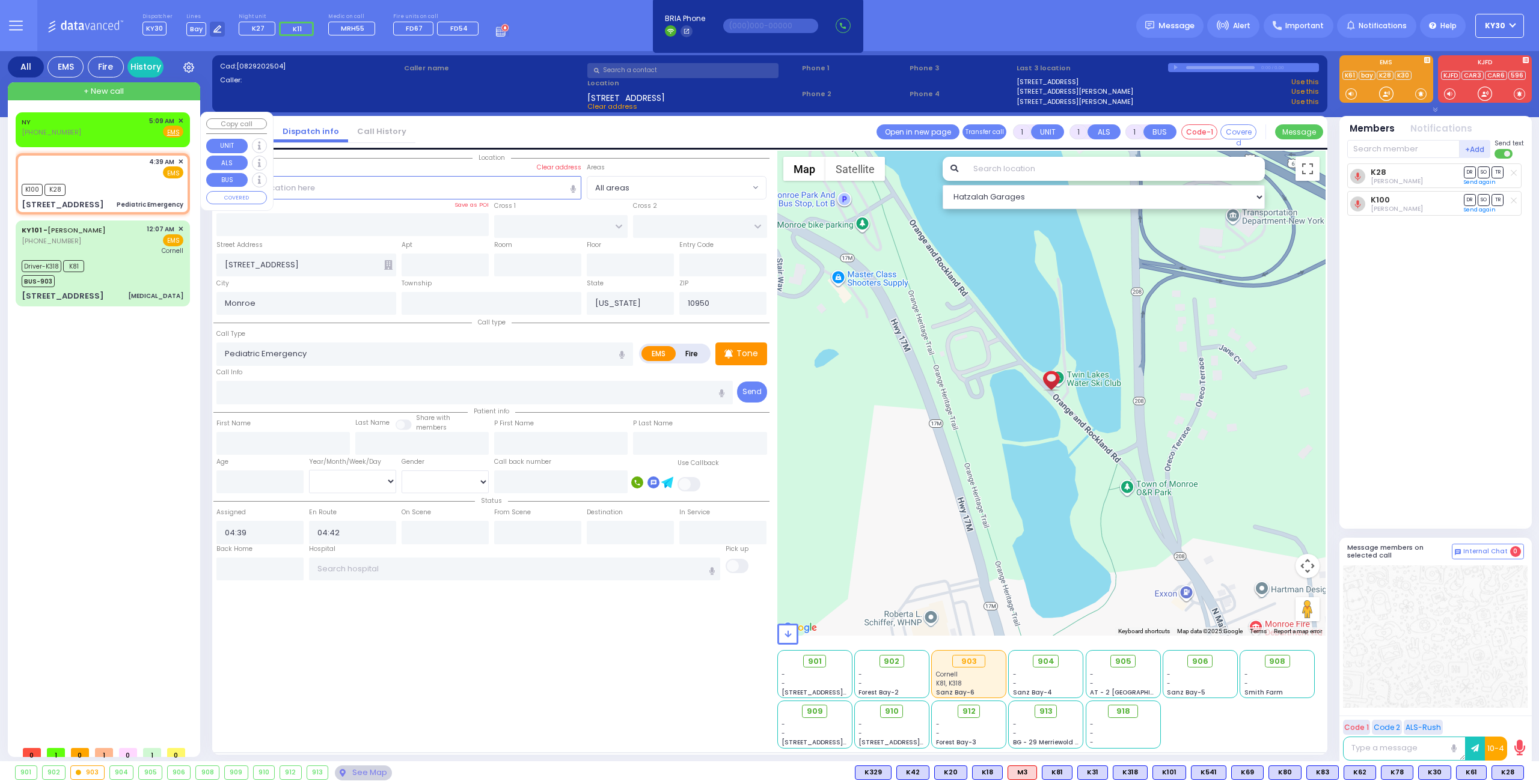
click at [178, 117] on span "✕" at bounding box center [181, 121] width 6 height 10
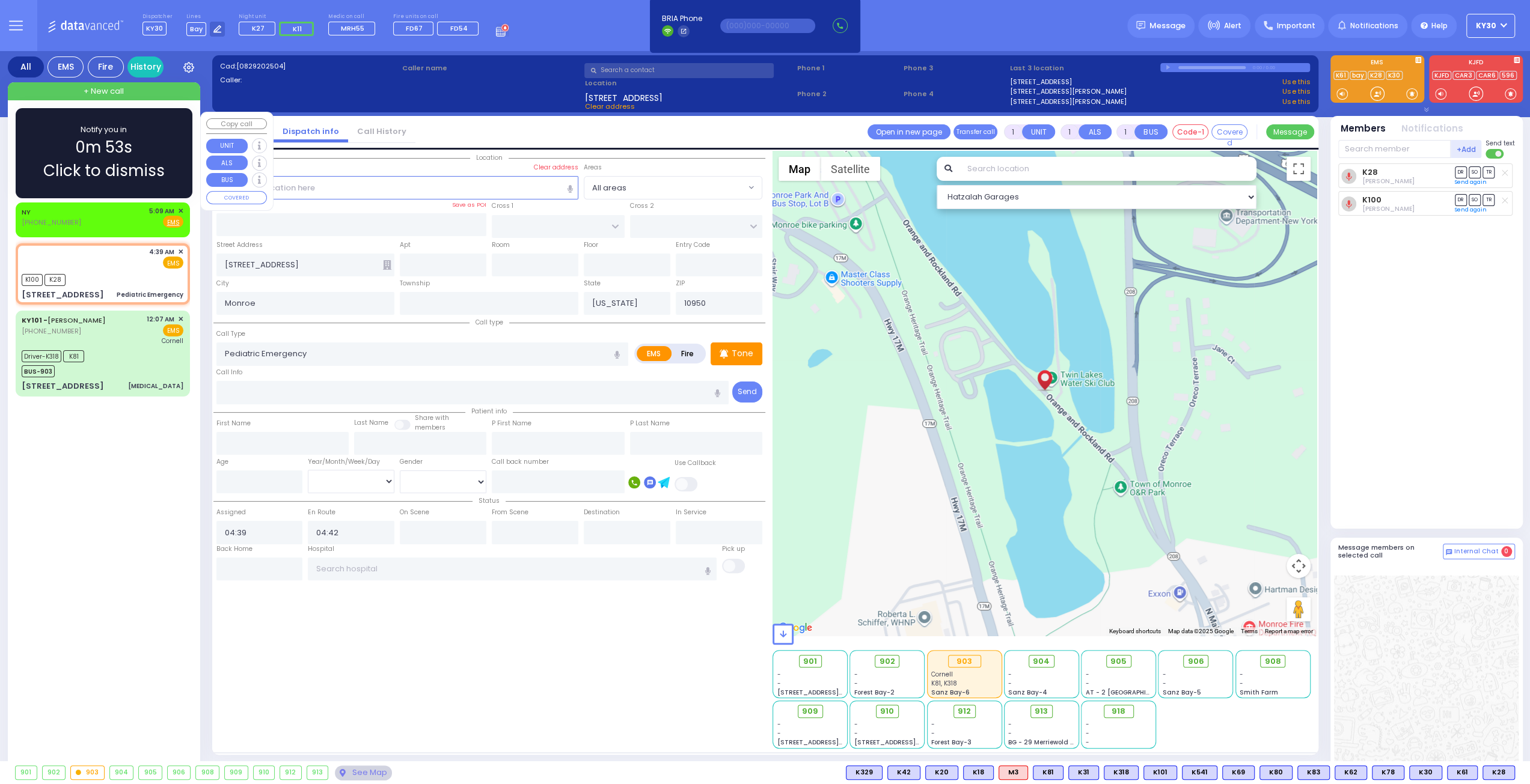
click at [150, 158] on div "Notify you in 0m 53s Click to dismiss" at bounding box center [104, 154] width 142 height 59
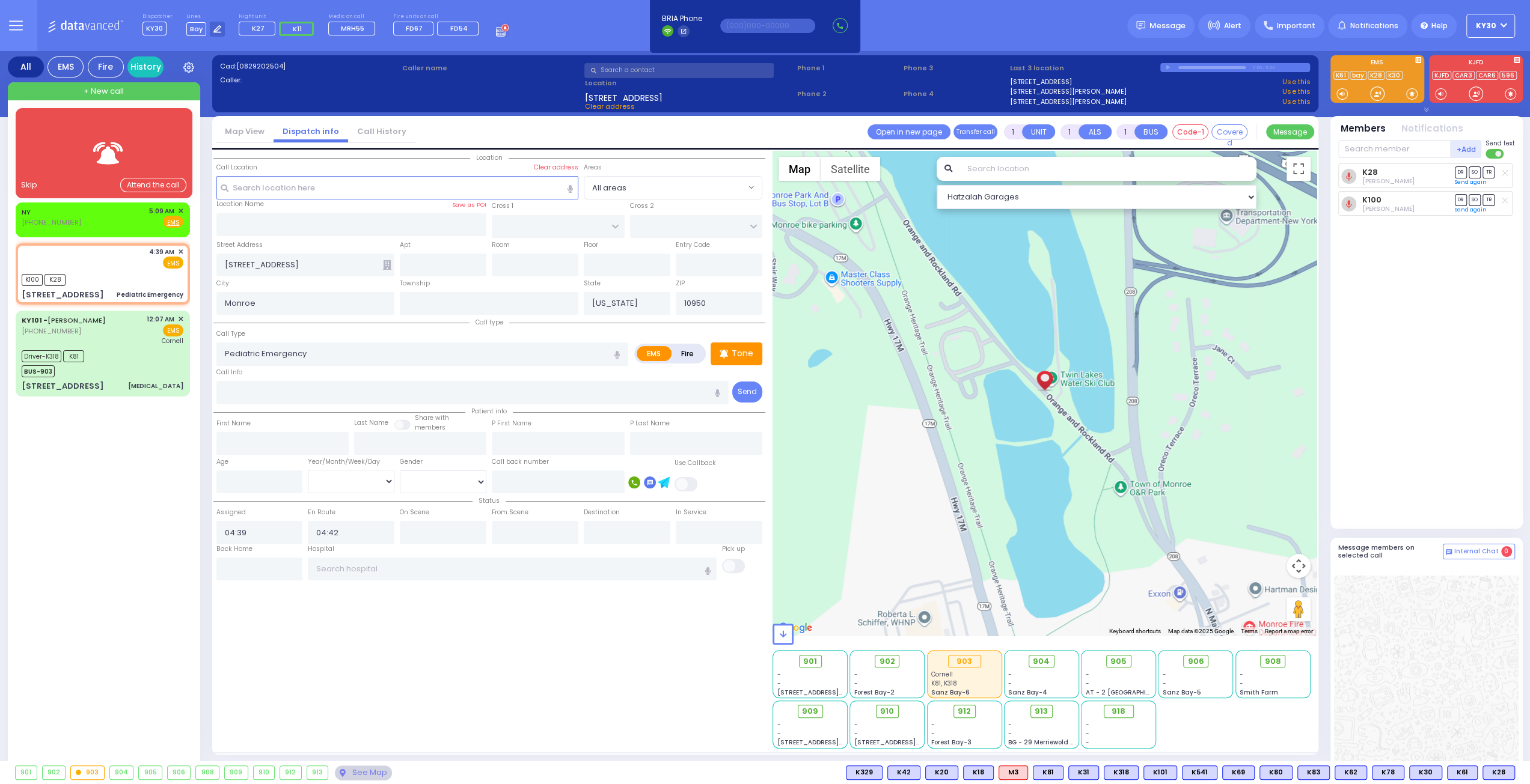
click at [25, 183] on div "Skip" at bounding box center [29, 185] width 16 height 12
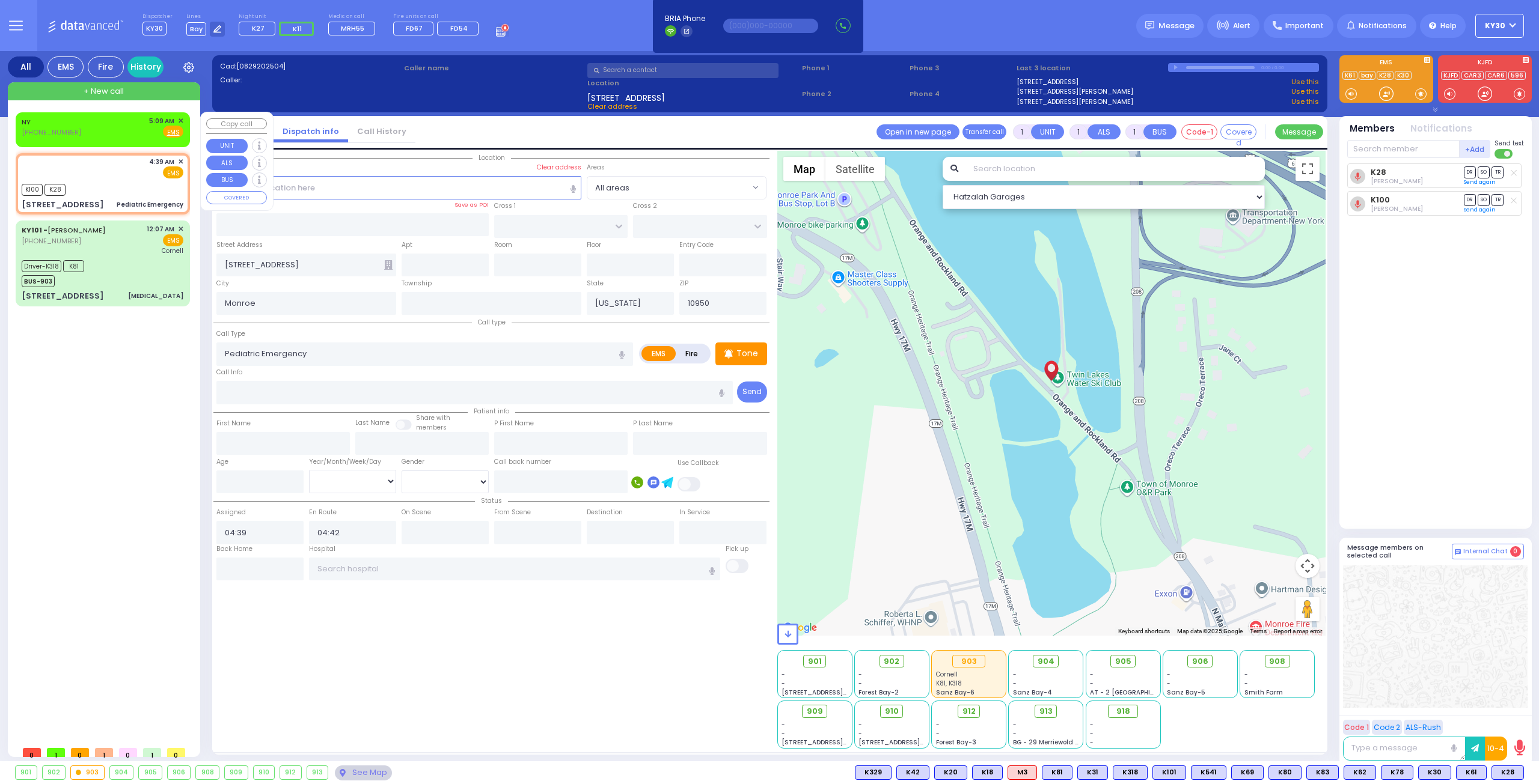
click at [181, 116] on span "✕" at bounding box center [181, 121] width 6 height 10
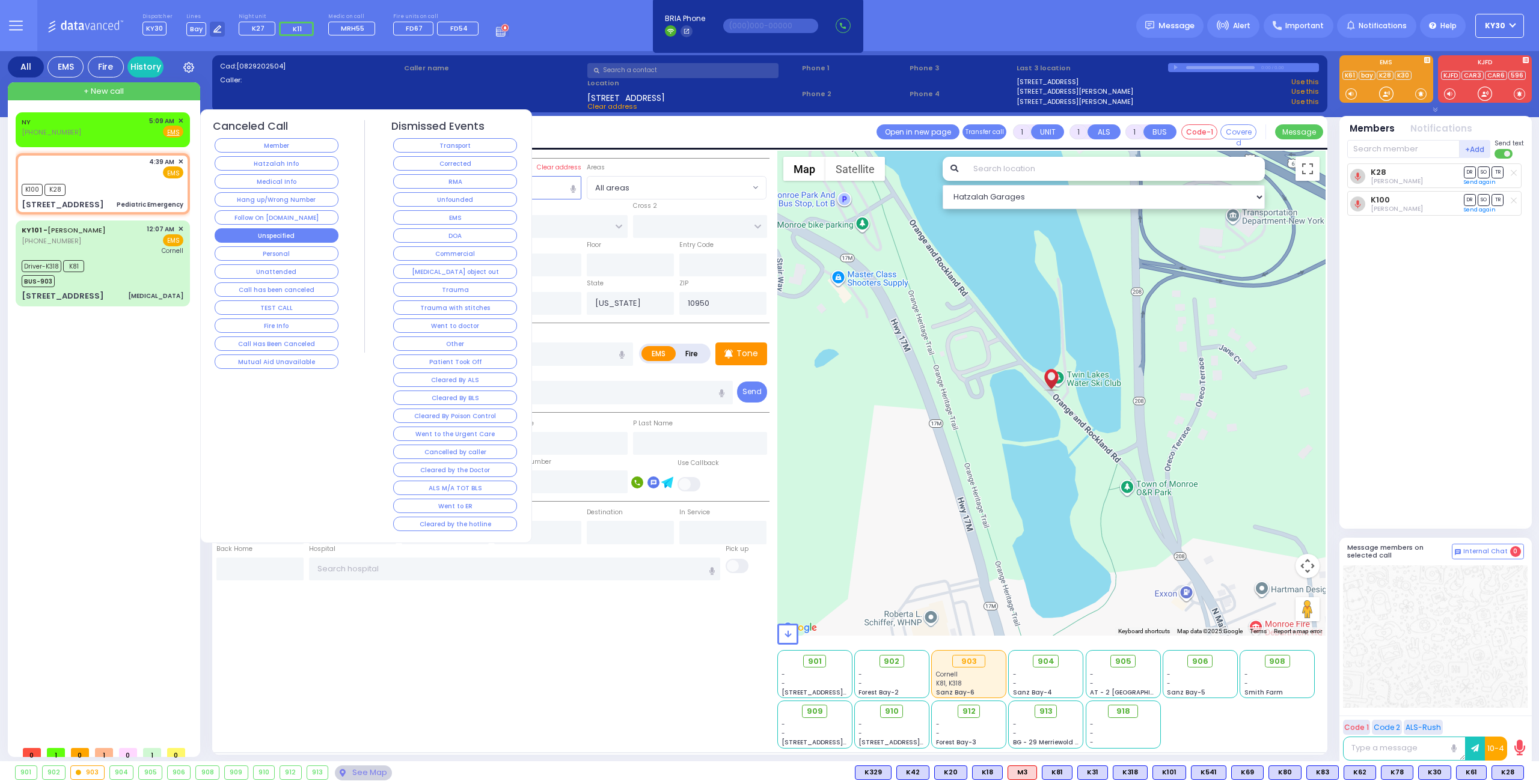
click at [321, 236] on button "Unspecified" at bounding box center [276, 235] width 124 height 14
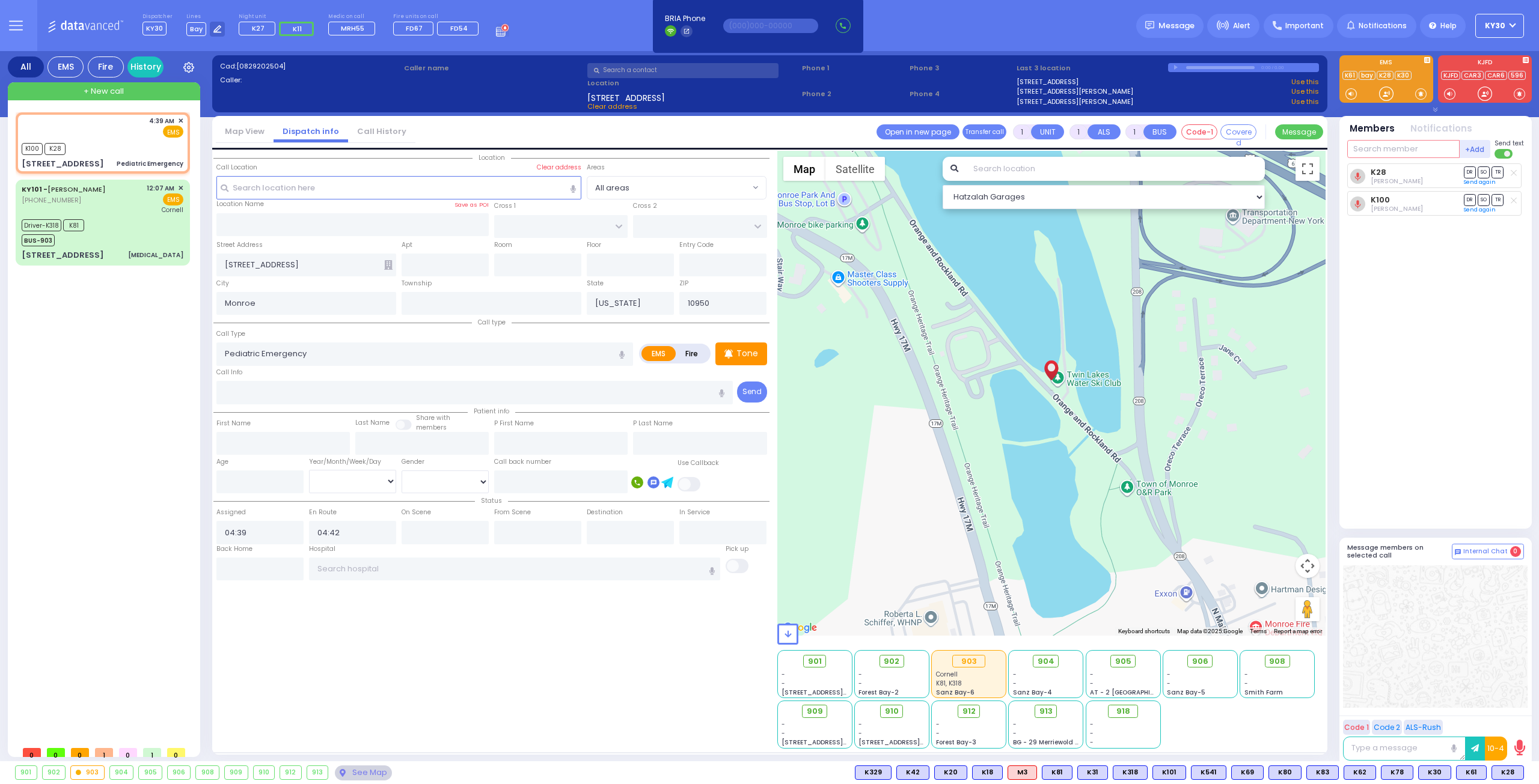
drag, startPoint x: 1379, startPoint y: 146, endPoint x: 1372, endPoint y: 154, distance: 10.6
click at [1379, 146] on input "text" at bounding box center [1403, 149] width 112 height 18
type input "61"
click at [1379, 181] on div "KY61 Aron Polatsek" at bounding box center [1436, 174] width 171 height 21
select select
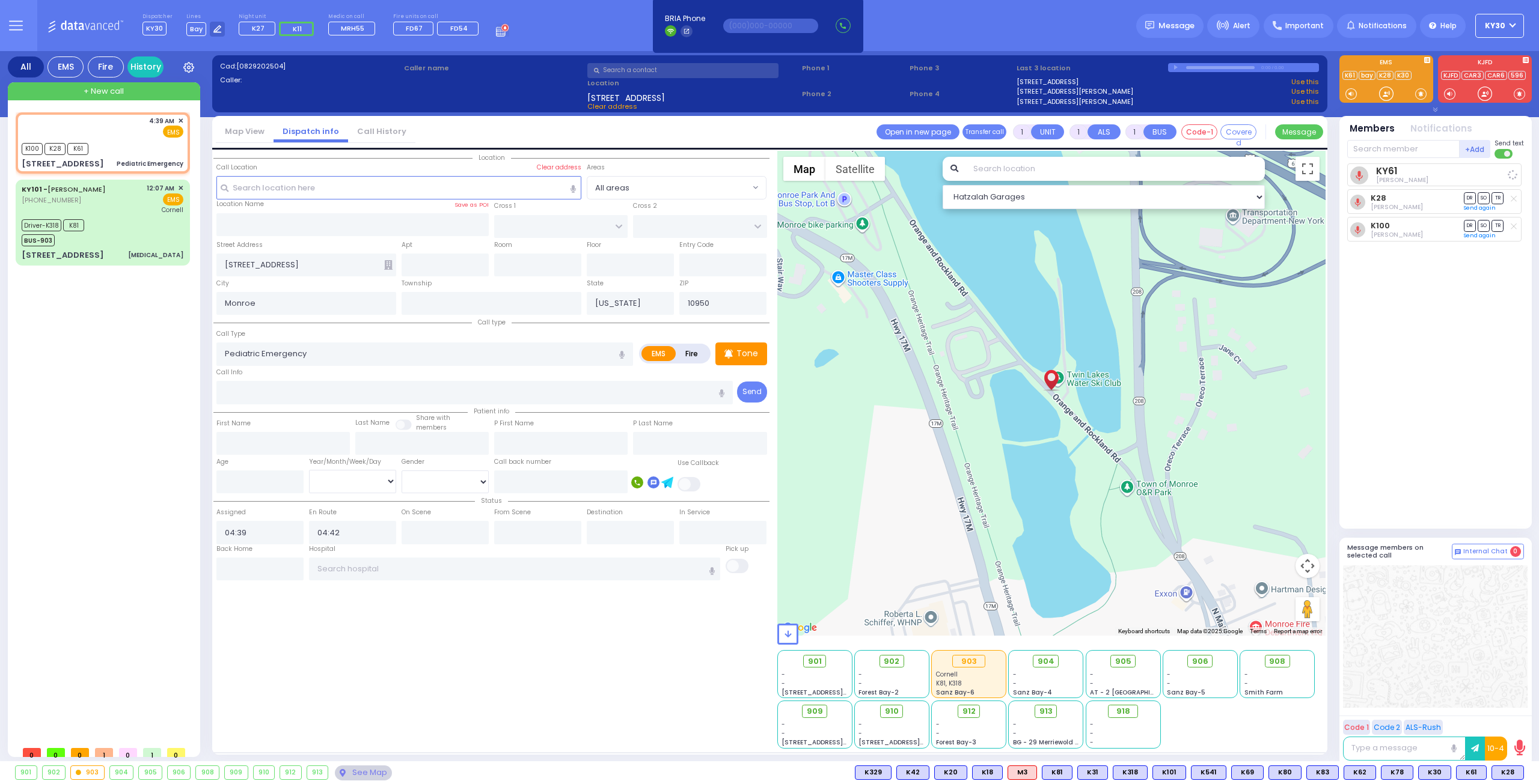
radio input "true"
select select
select select "Hatzalah Garages"
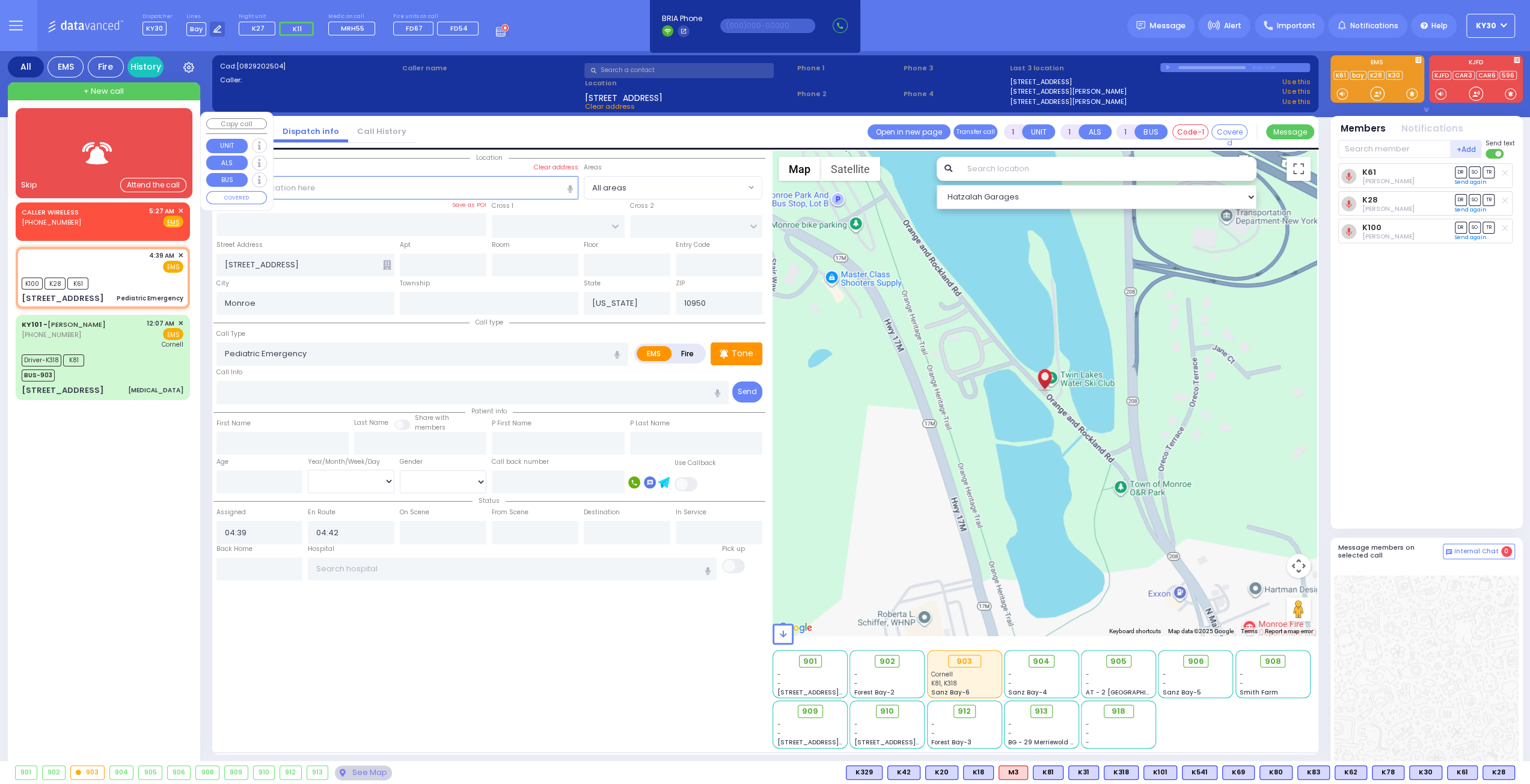
click at [182, 206] on span "✕" at bounding box center [181, 211] width 6 height 10
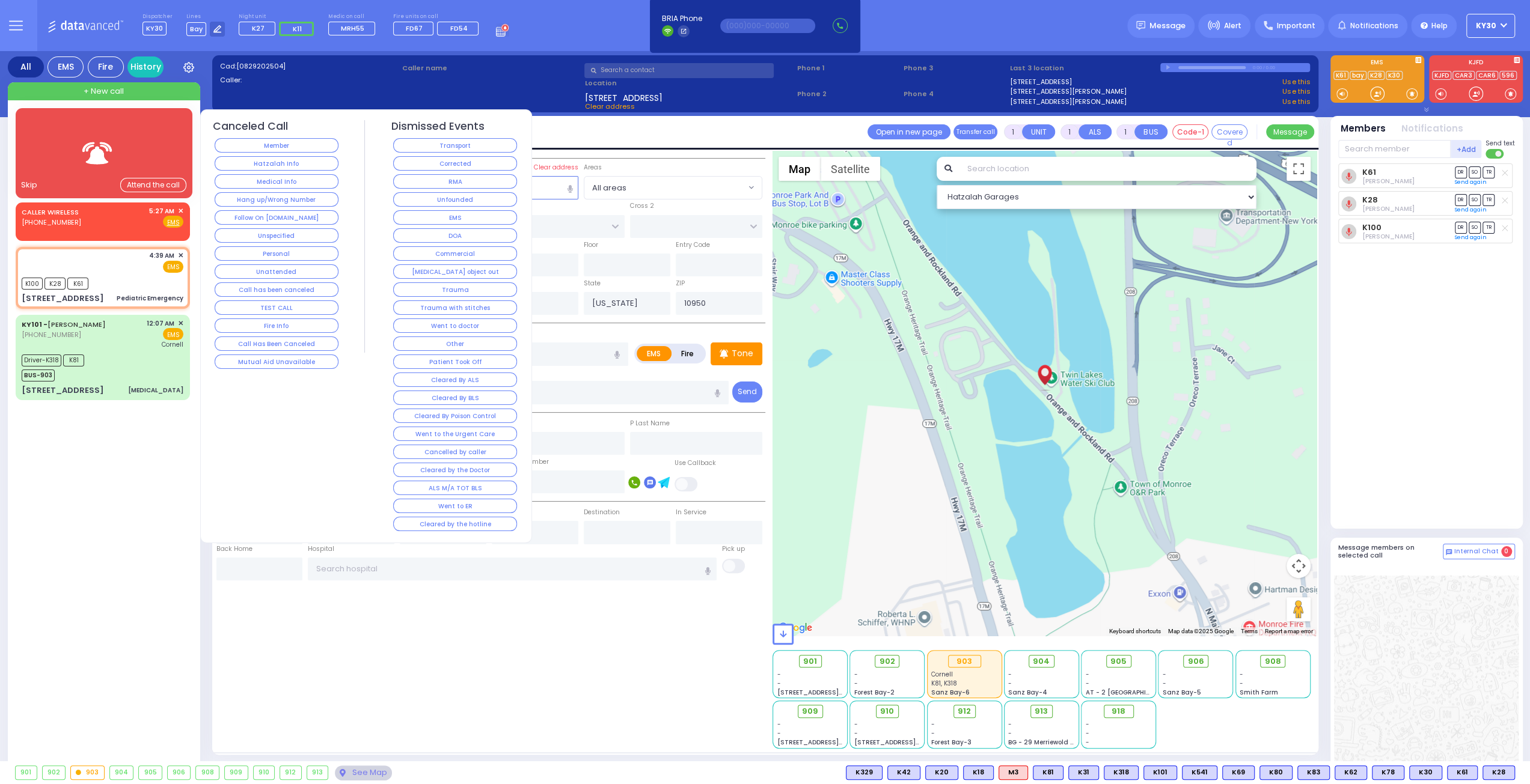
click at [181, 209] on div "5:27 AM ✕" at bounding box center [167, 211] width 35 height 10
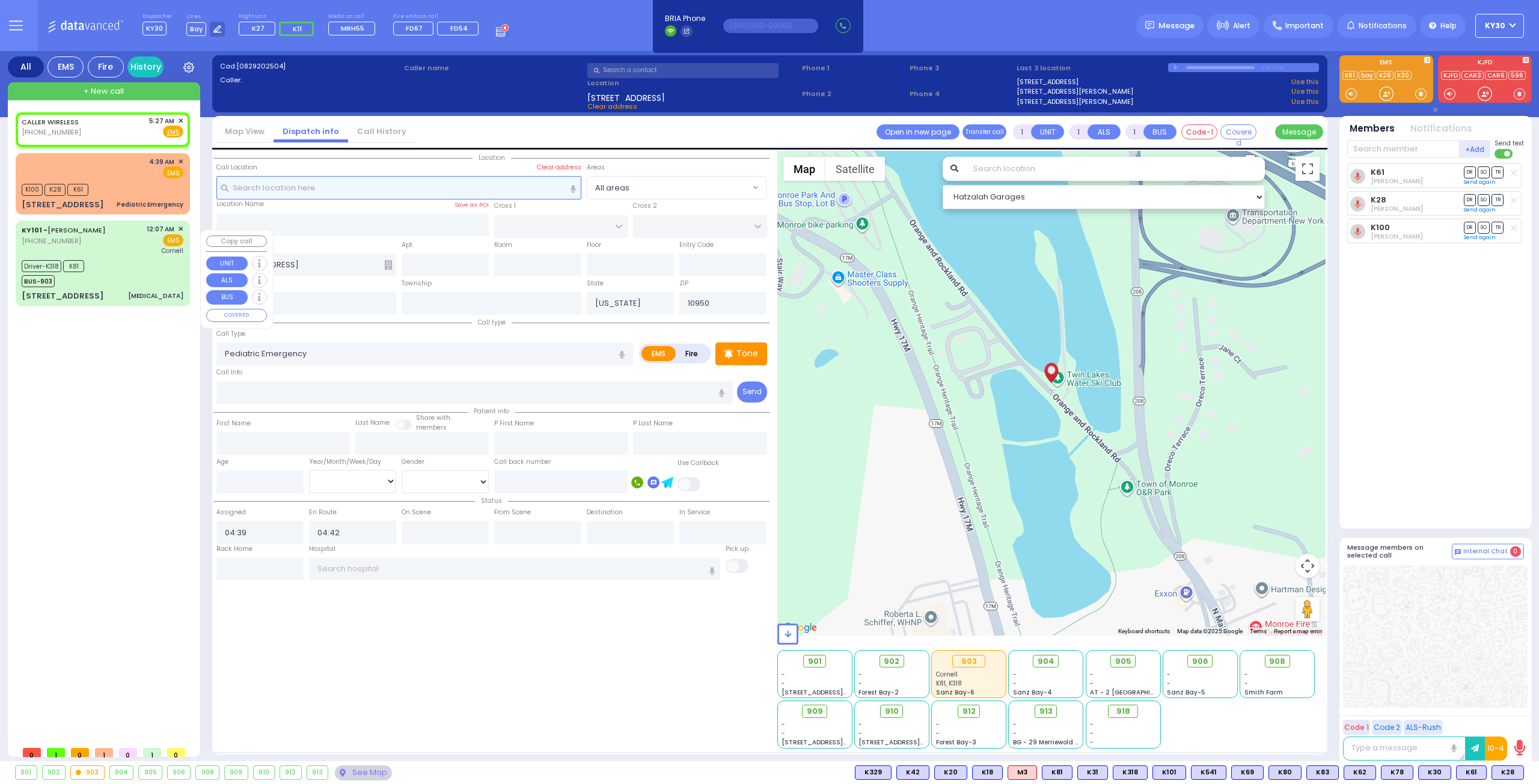
type input "2"
select select
radio input "true"
select select
type input "05:27"
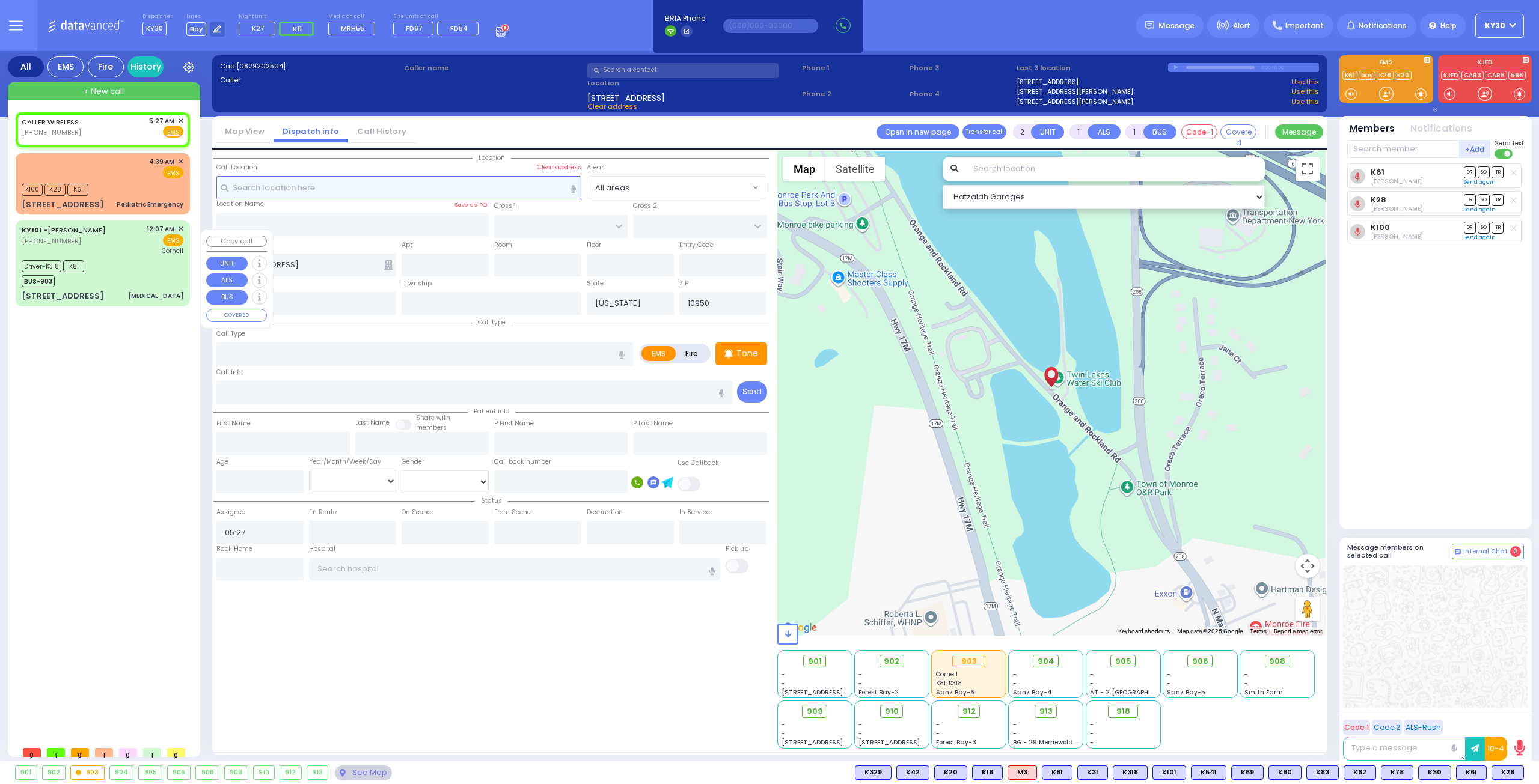
select select "Hatzalah Garages"
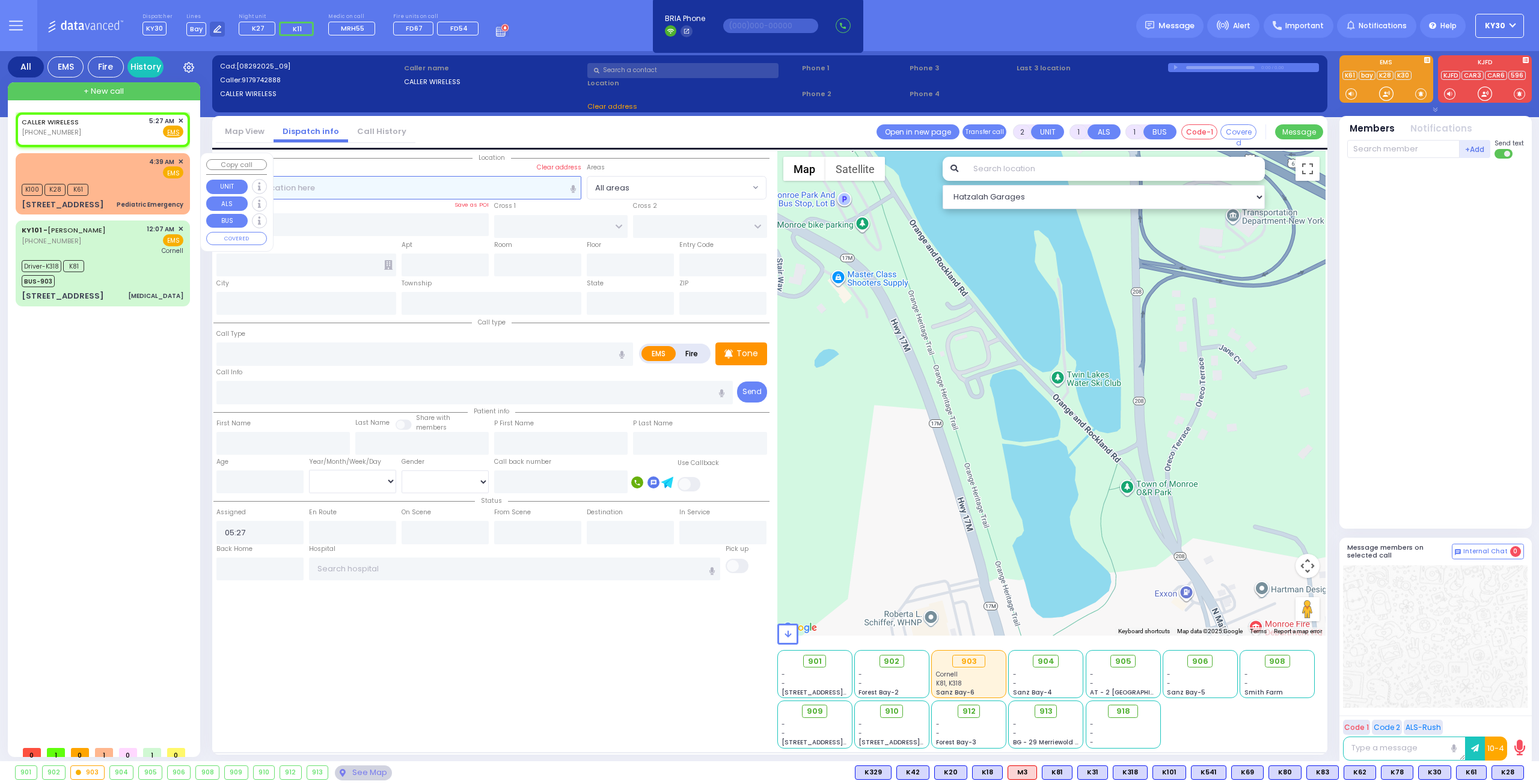
select select
radio input "true"
select select
select select "Hatzalah Garages"
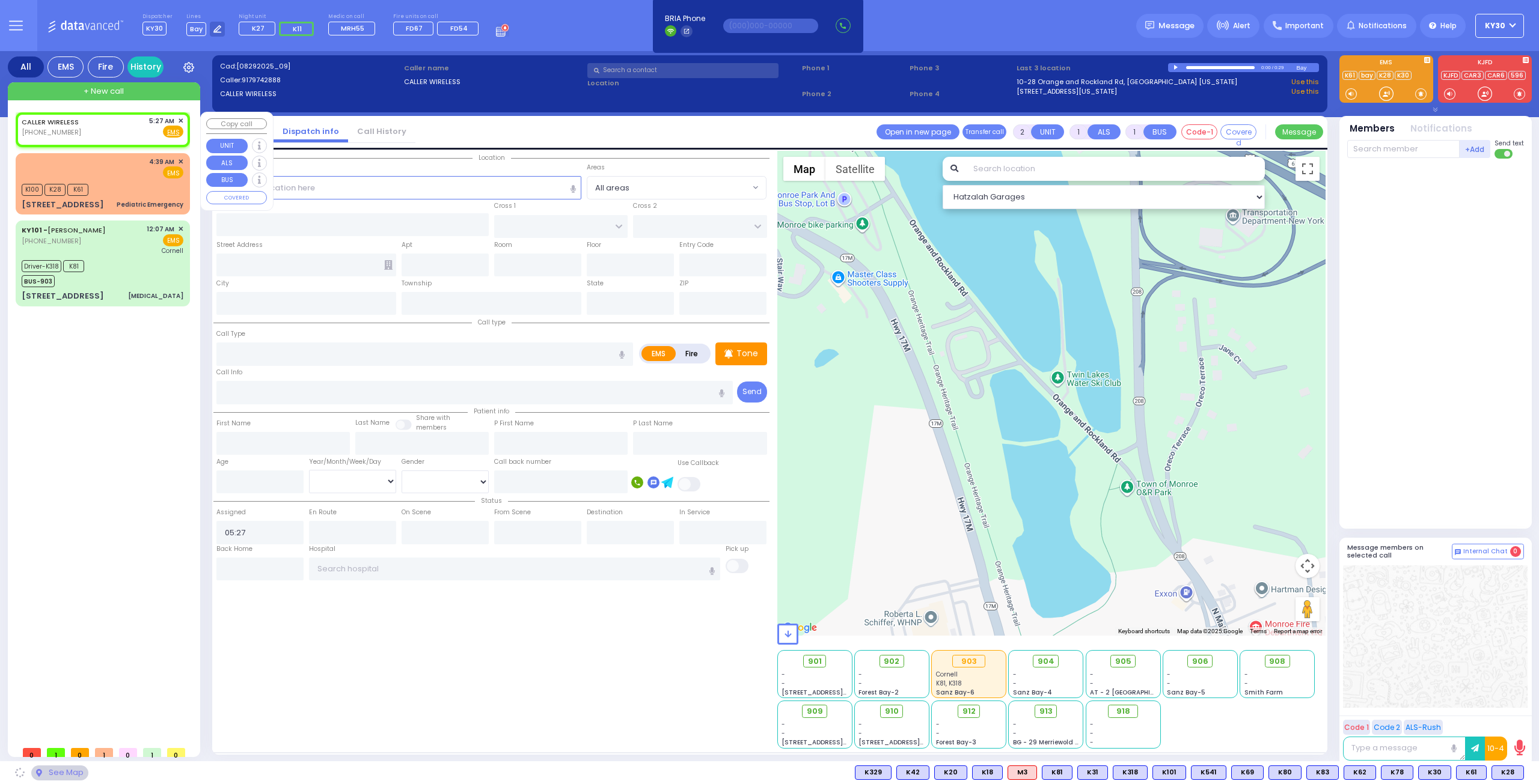
click at [182, 118] on span "✕" at bounding box center [181, 121] width 6 height 10
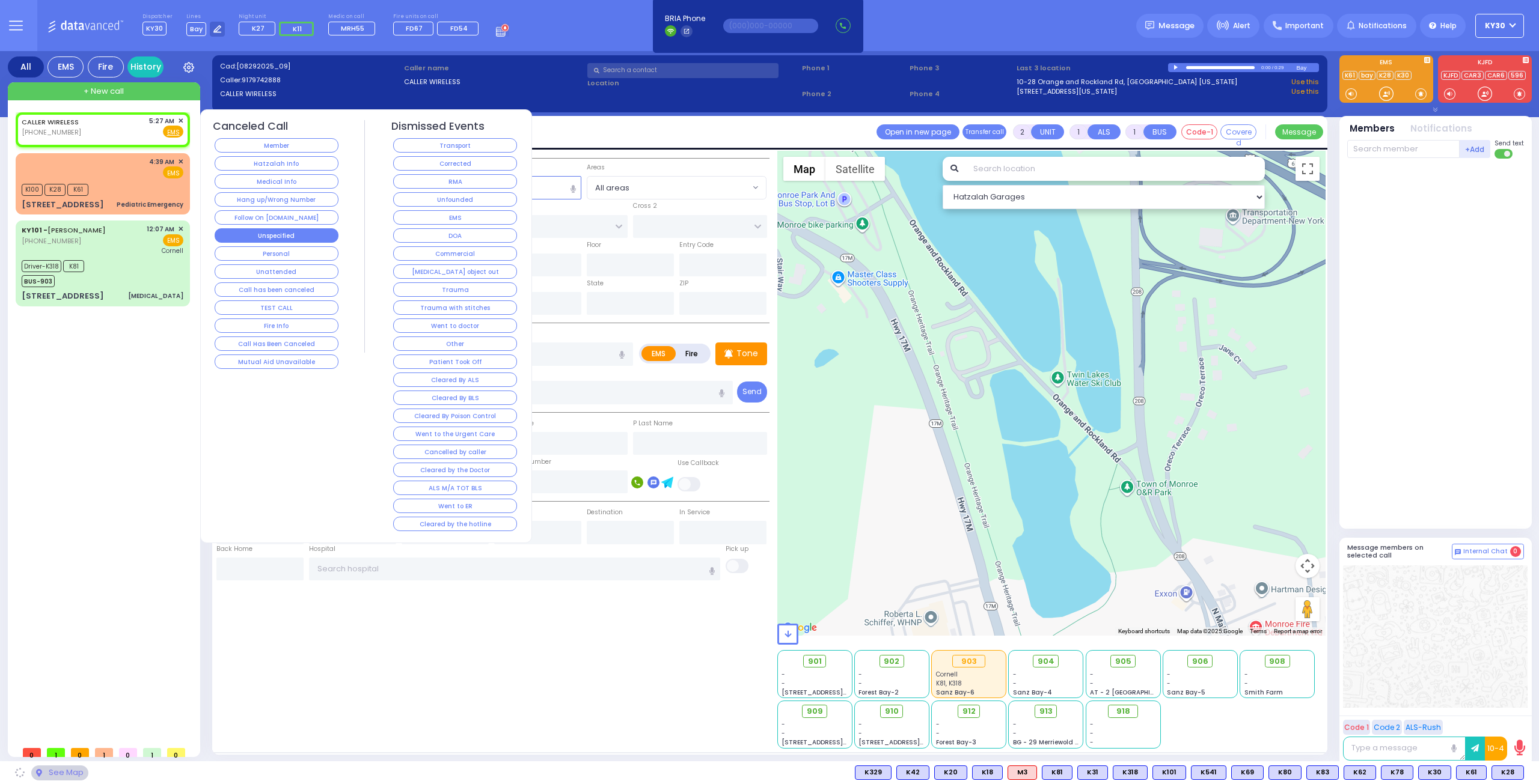
click at [295, 233] on button "Unspecified" at bounding box center [276, 235] width 124 height 14
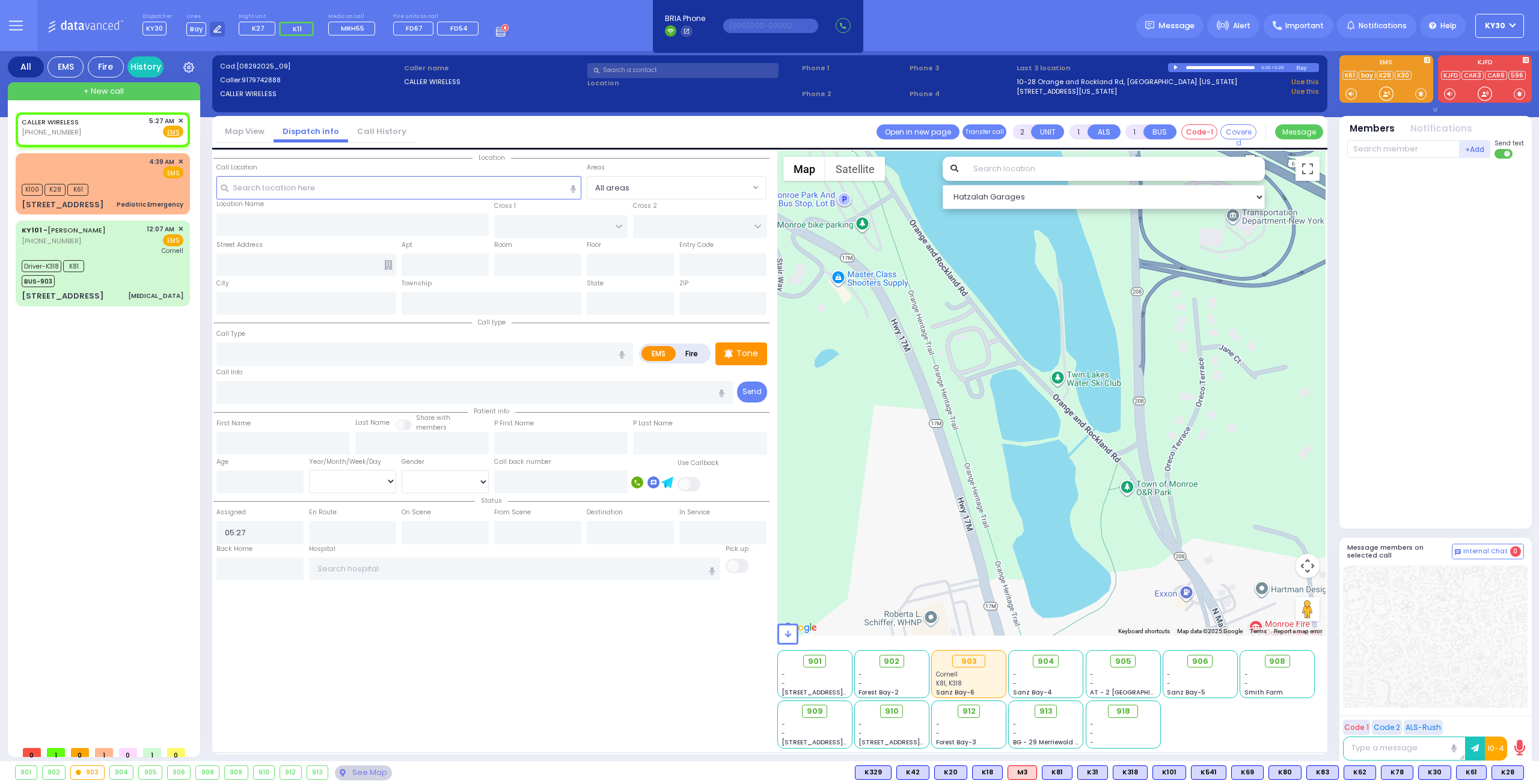
select select
radio input "true"
select select
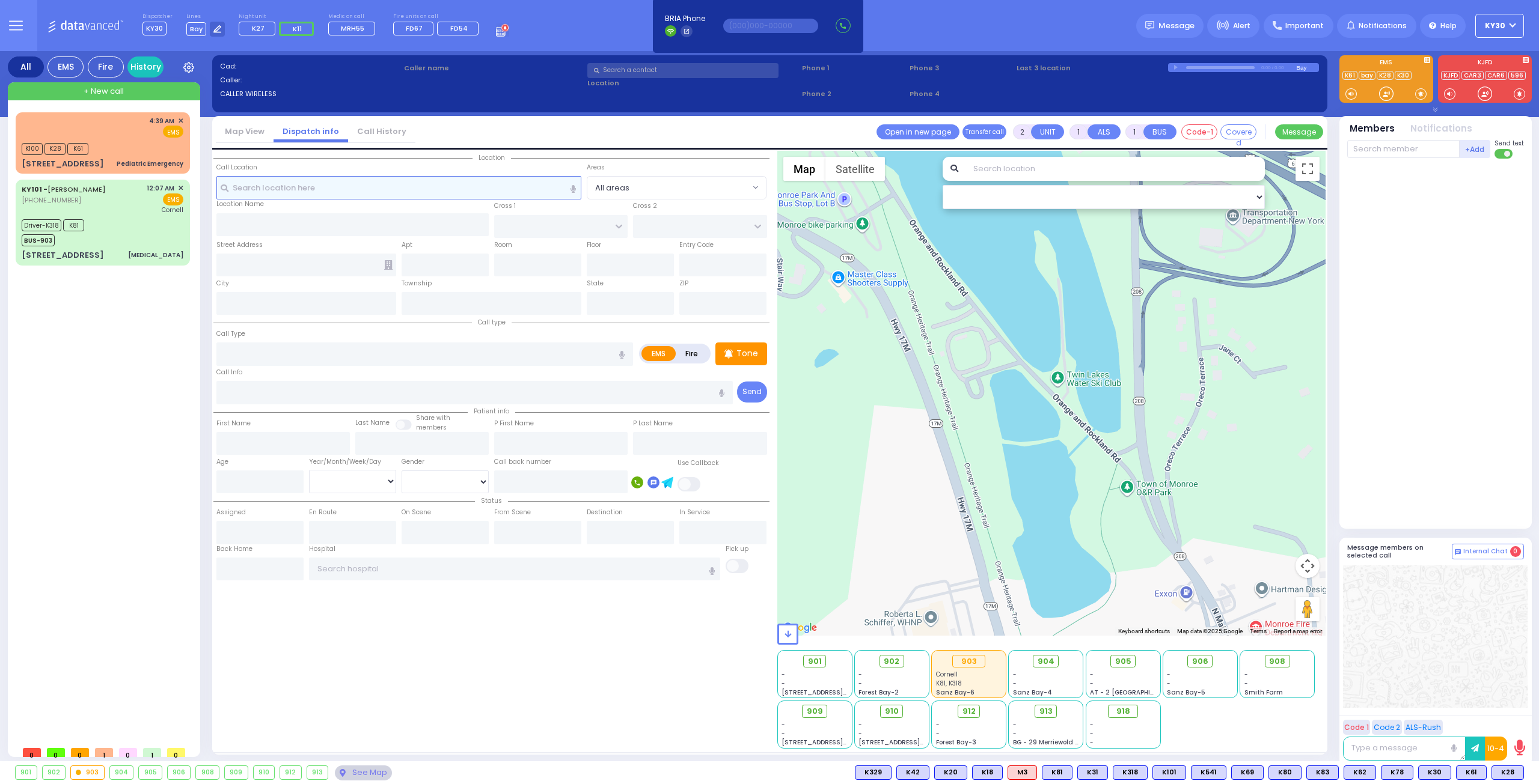
click at [436, 197] on input "text" at bounding box center [399, 187] width 365 height 23
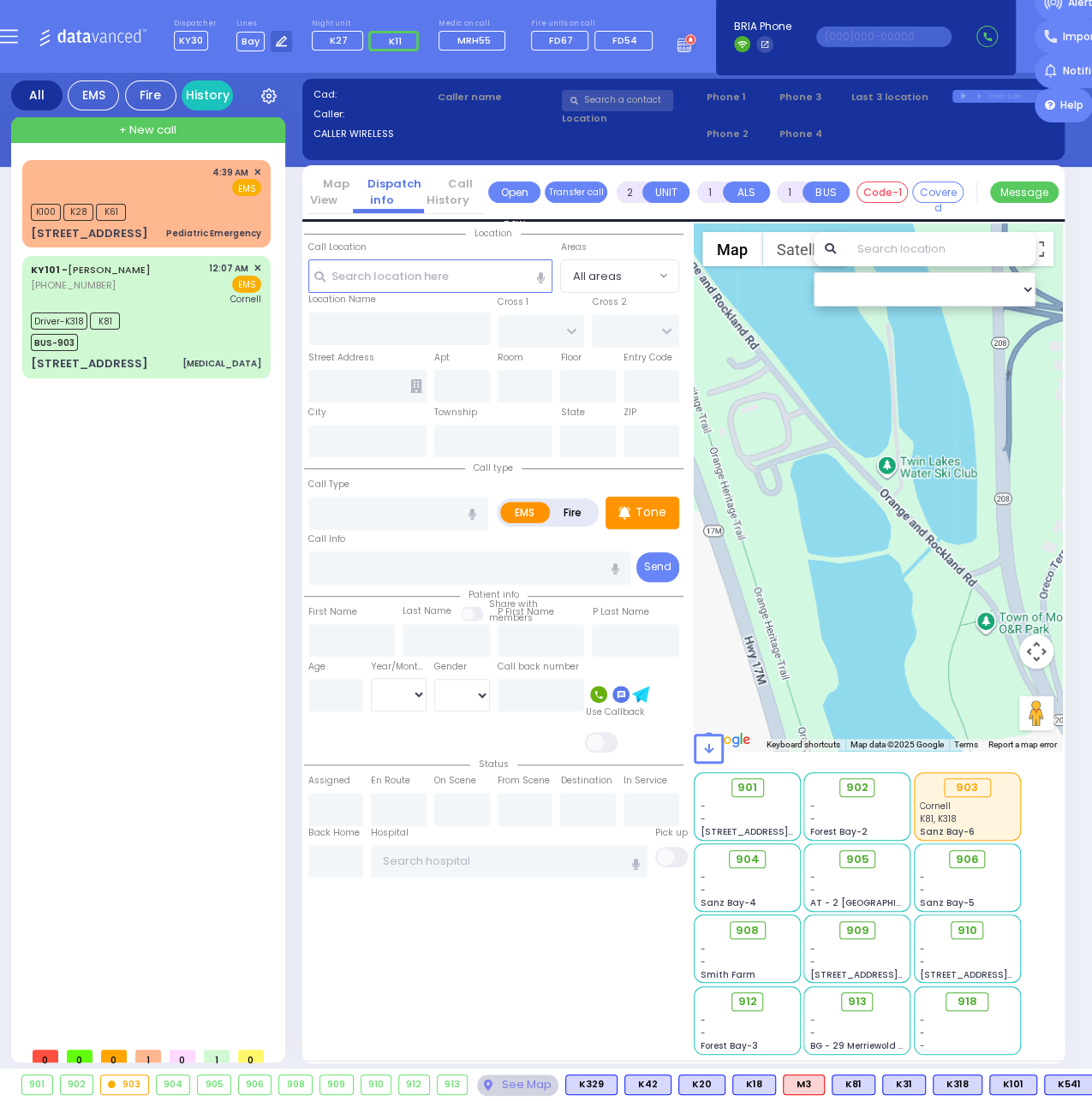
click at [979, 518] on div at bounding box center [878, 487] width 368 height 528
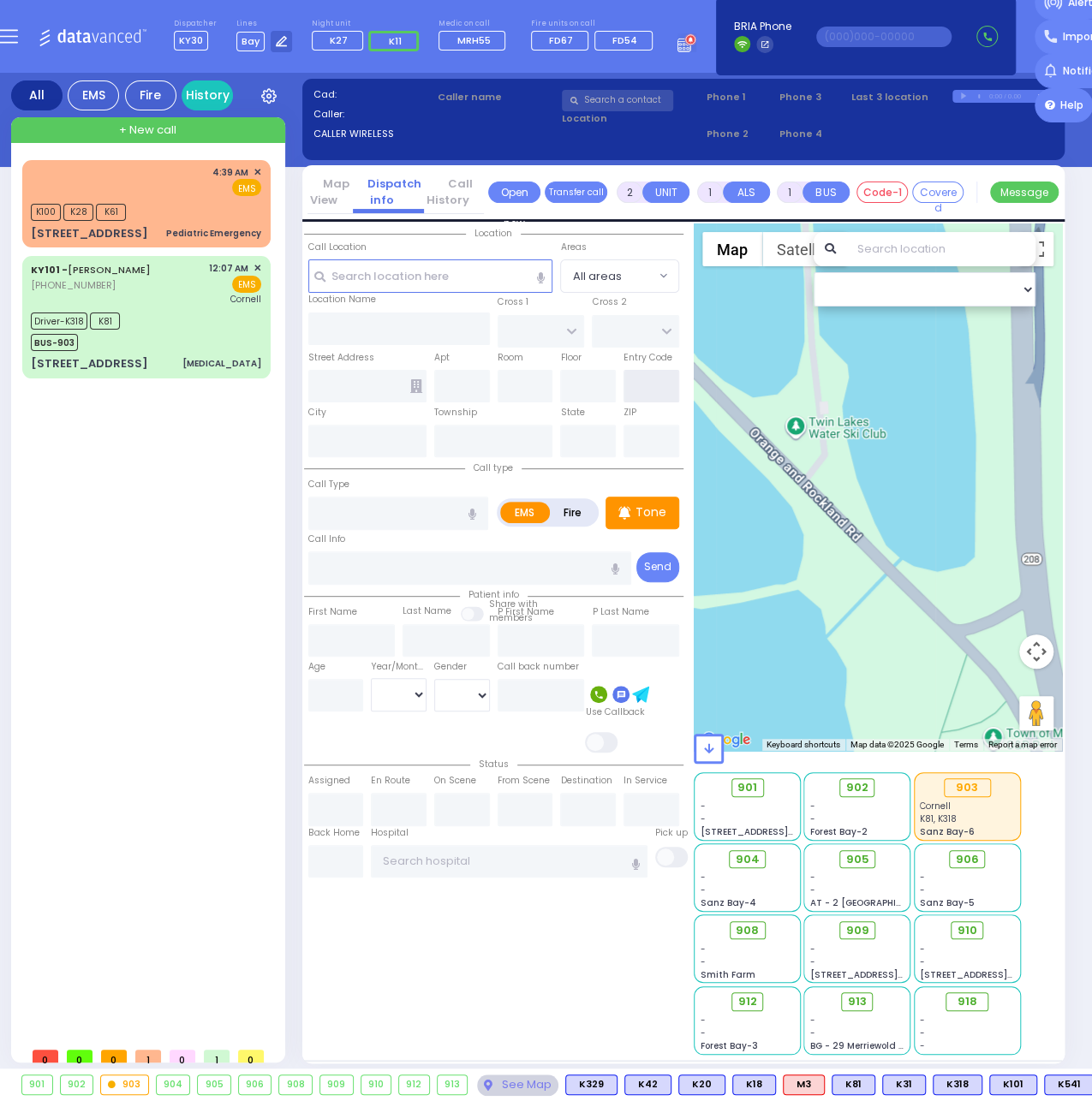
click at [671, 371] on input "text" at bounding box center [651, 386] width 55 height 32
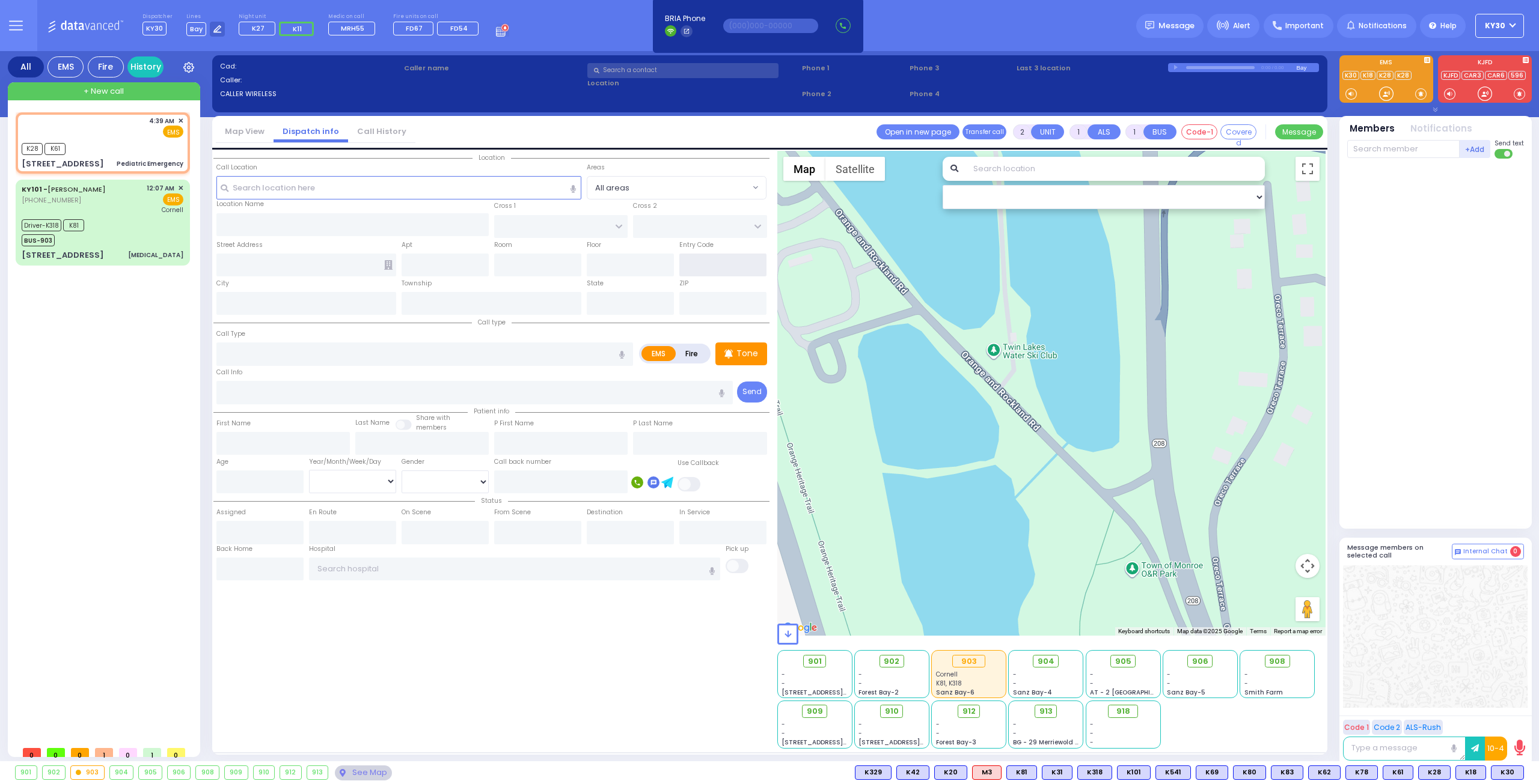
type input "1"
select select
type input "Pediatric Emergency"
radio input "true"
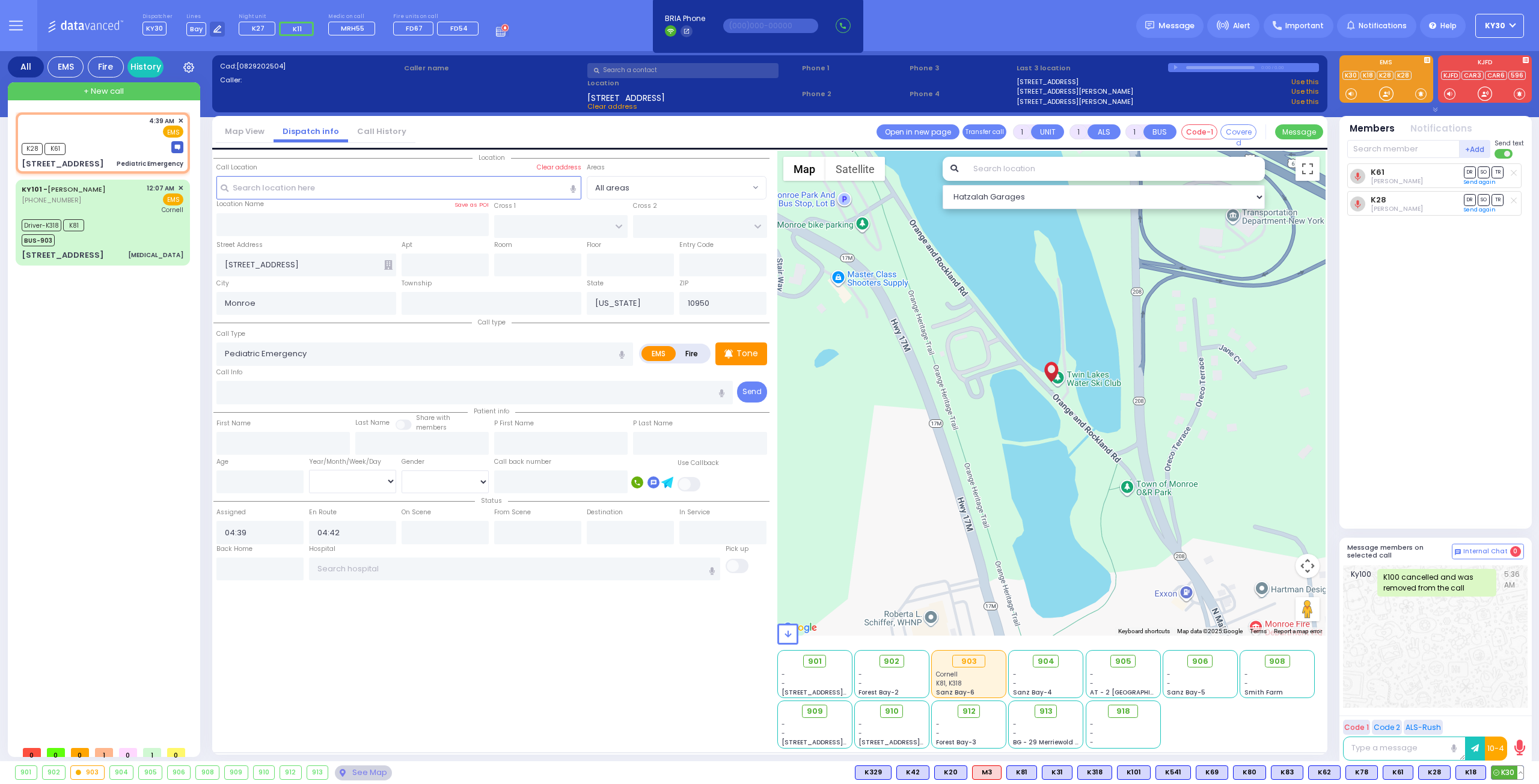
click at [1521, 770] on button at bounding box center [1520, 773] width 6 height 13
click at [1513, 721] on icon at bounding box center [1511, 719] width 13 height 13
click at [1506, 707] on icon at bounding box center [1511, 703] width 13 height 13
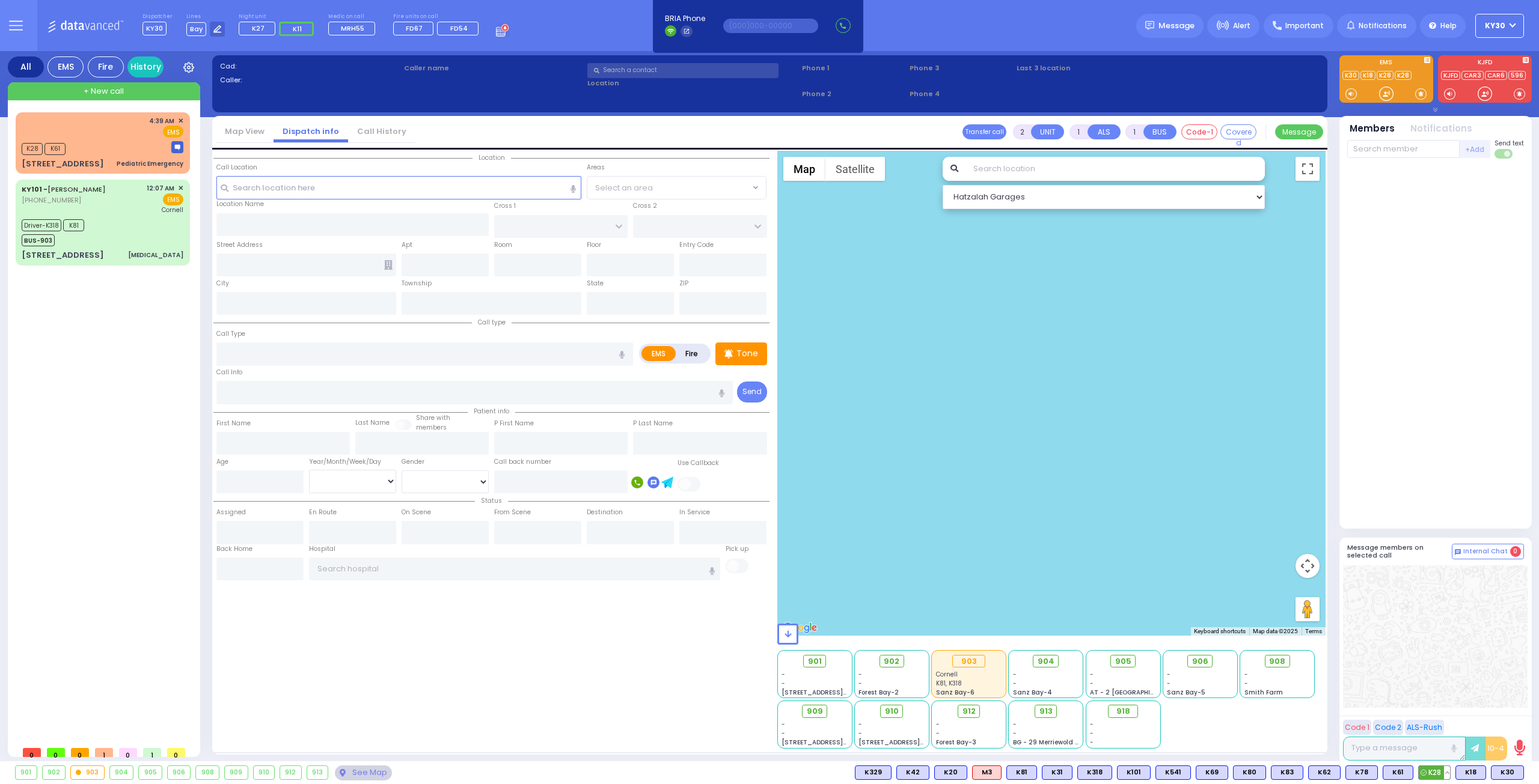
click at [1439, 771] on span "K28" at bounding box center [1434, 773] width 31 height 13
click at [1446, 775] on button at bounding box center [1447, 773] width 6 height 13
click at [1441, 717] on icon at bounding box center [1438, 719] width 13 height 13
click at [1437, 701] on icon at bounding box center [1438, 703] width 13 height 13
click at [1441, 714] on icon at bounding box center [1438, 719] width 13 height 13
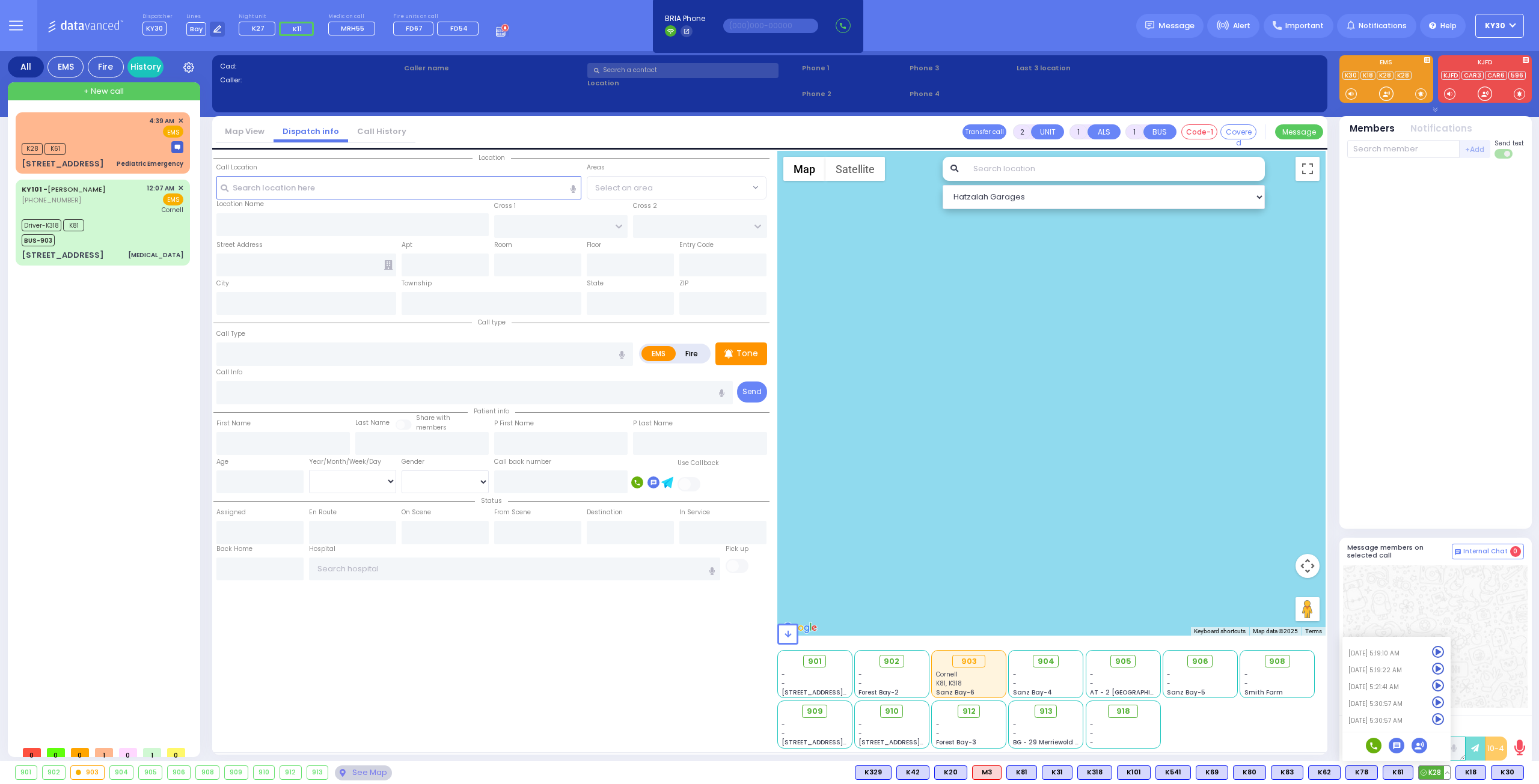
click at [1442, 718] on icon at bounding box center [1438, 719] width 13 height 13
click at [1442, 701] on icon at bounding box center [1438, 703] width 13 height 13
click at [1442, 685] on icon at bounding box center [1438, 686] width 13 height 13
click at [1442, 724] on icon at bounding box center [1438, 719] width 13 height 13
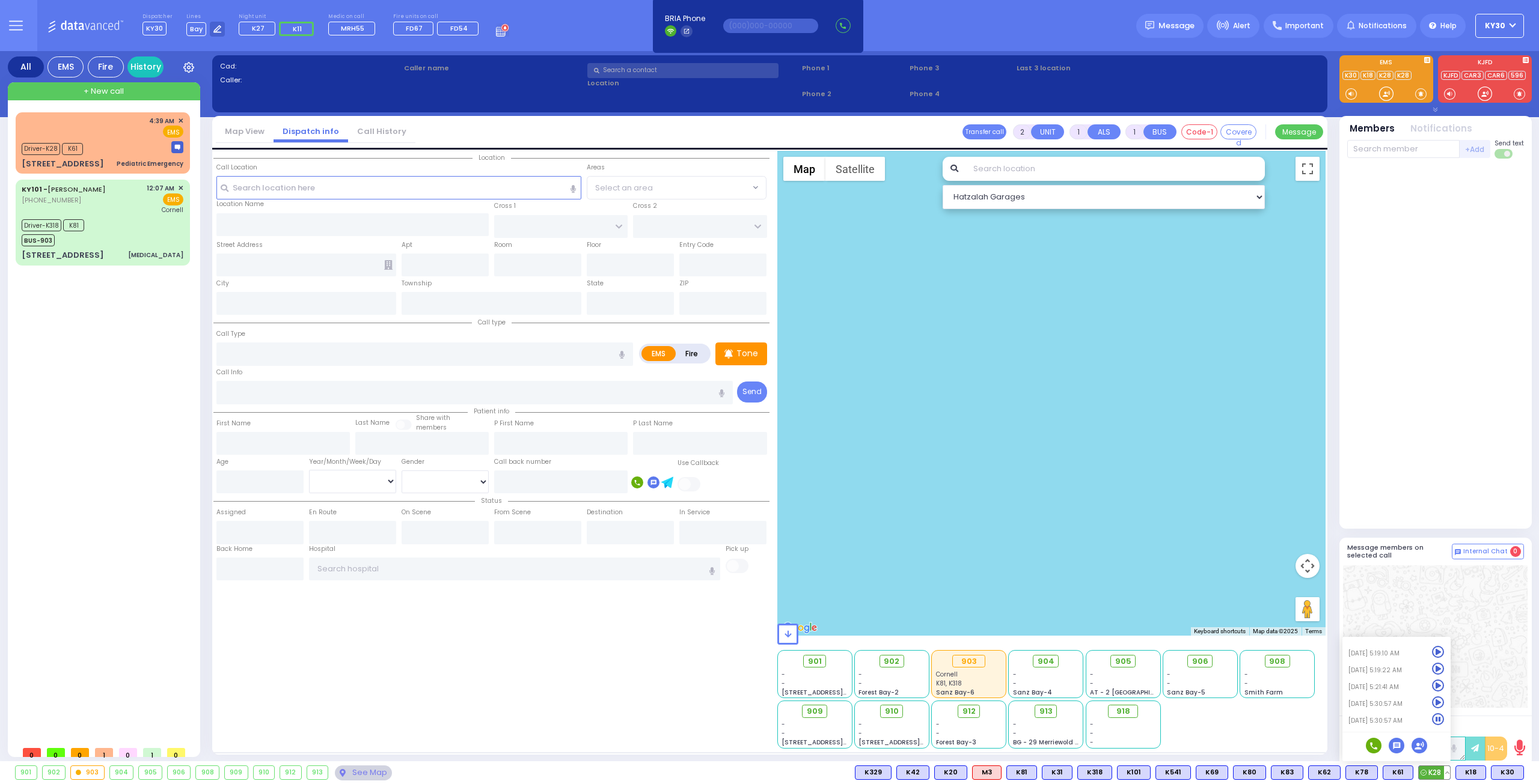
click at [1441, 702] on icon at bounding box center [1438, 703] width 13 height 13
click at [1400, 472] on div at bounding box center [1436, 344] width 177 height 361
click at [120, 243] on div "Driver-K318 K81 BUS-903" at bounding box center [103, 231] width 162 height 30
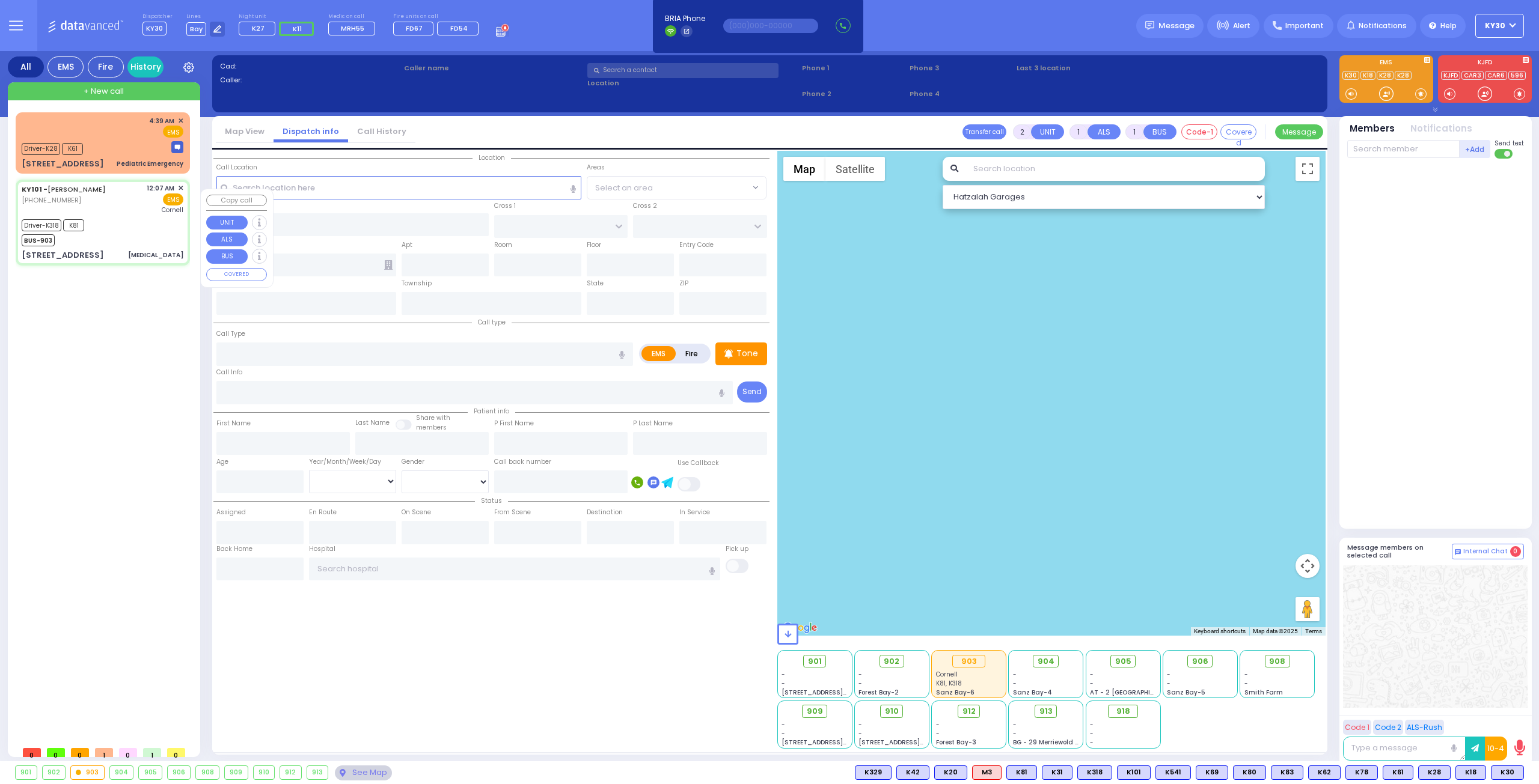
type input "6"
select select
type input "[MEDICAL_DATA]"
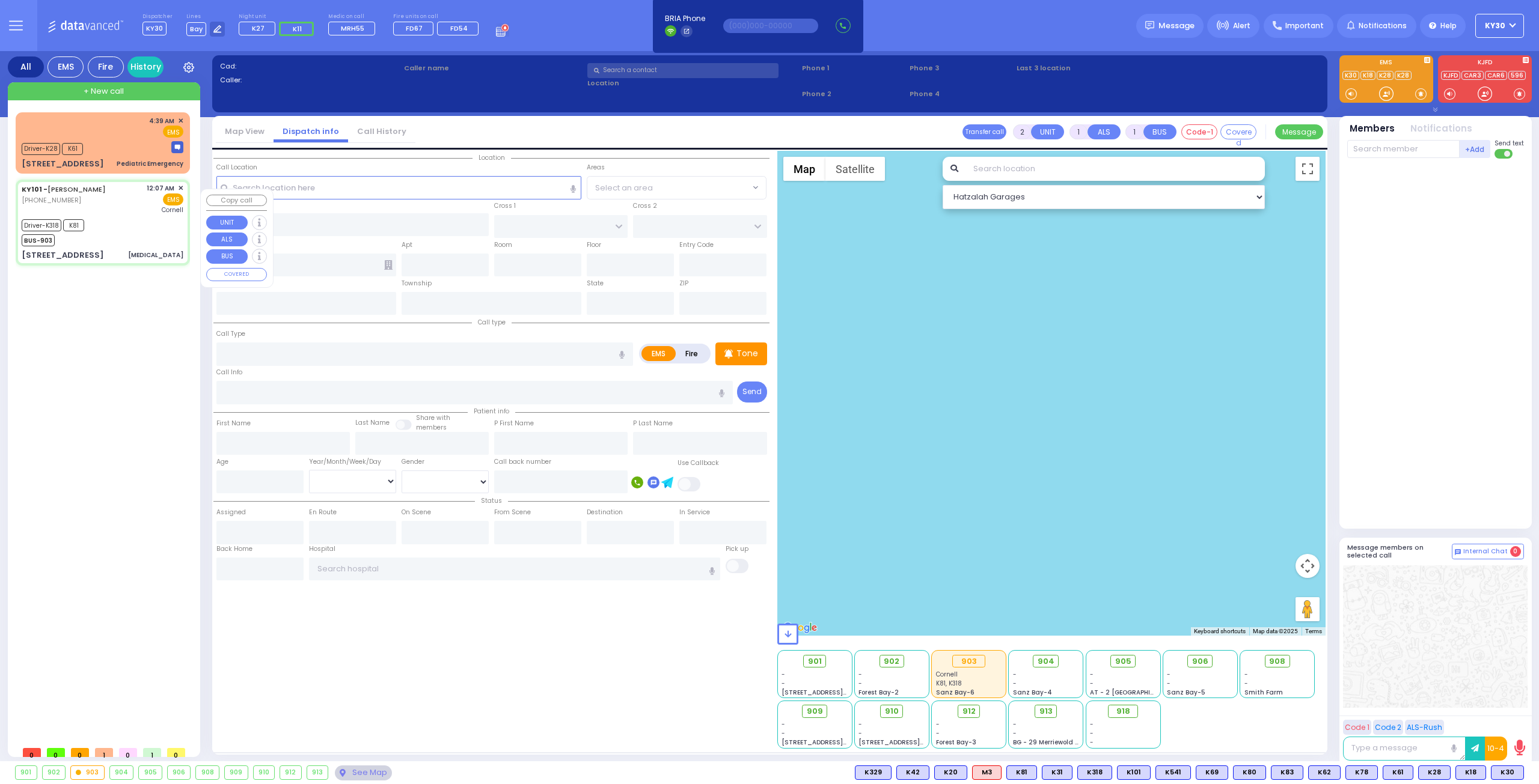
radio input "true"
type input "[PERSON_NAME]"
type input "70"
select select "Year"
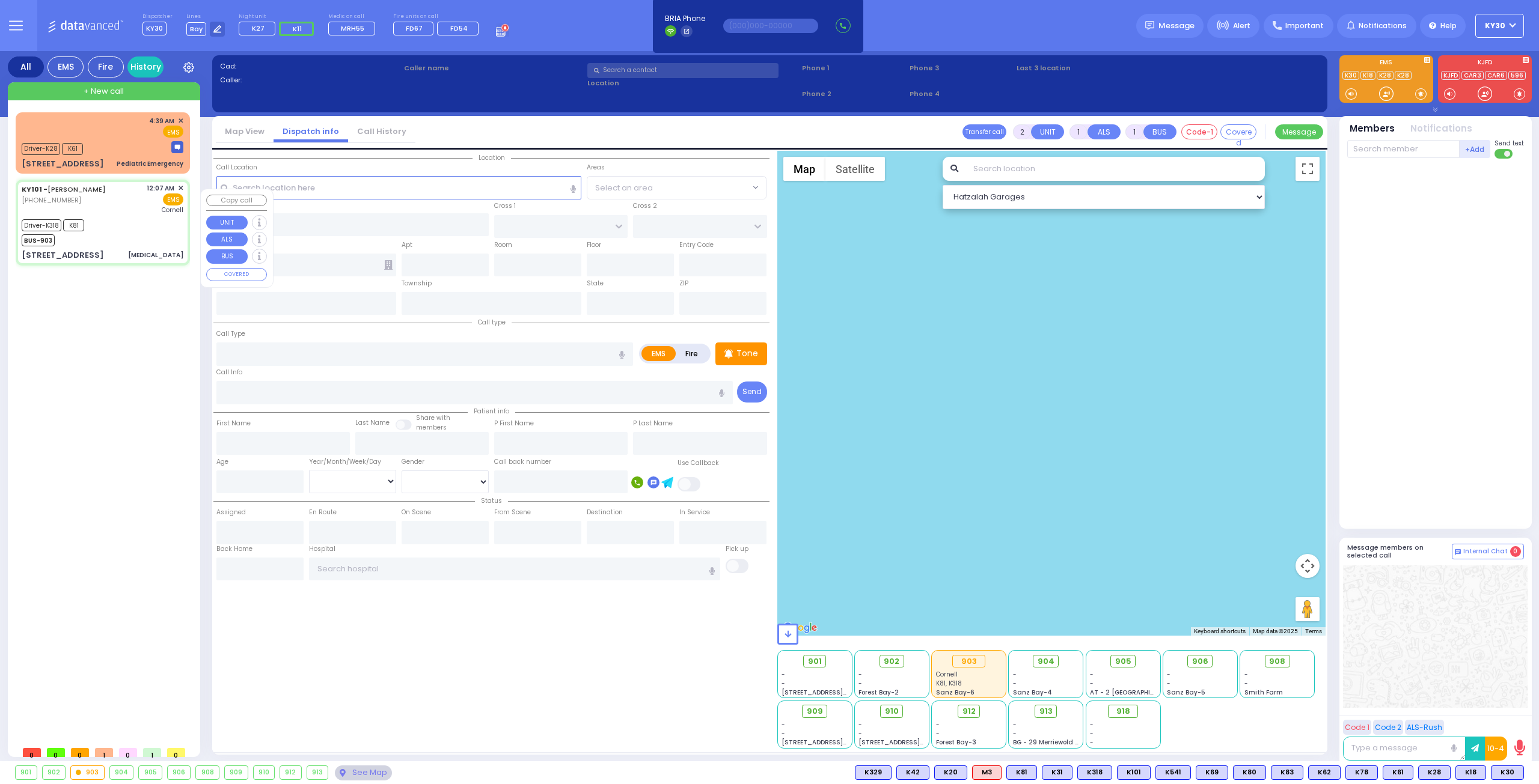
select select "[DEMOGRAPHIC_DATA]"
type input "00:07"
type input "00:08"
type input "00:12"
type input "00:42"
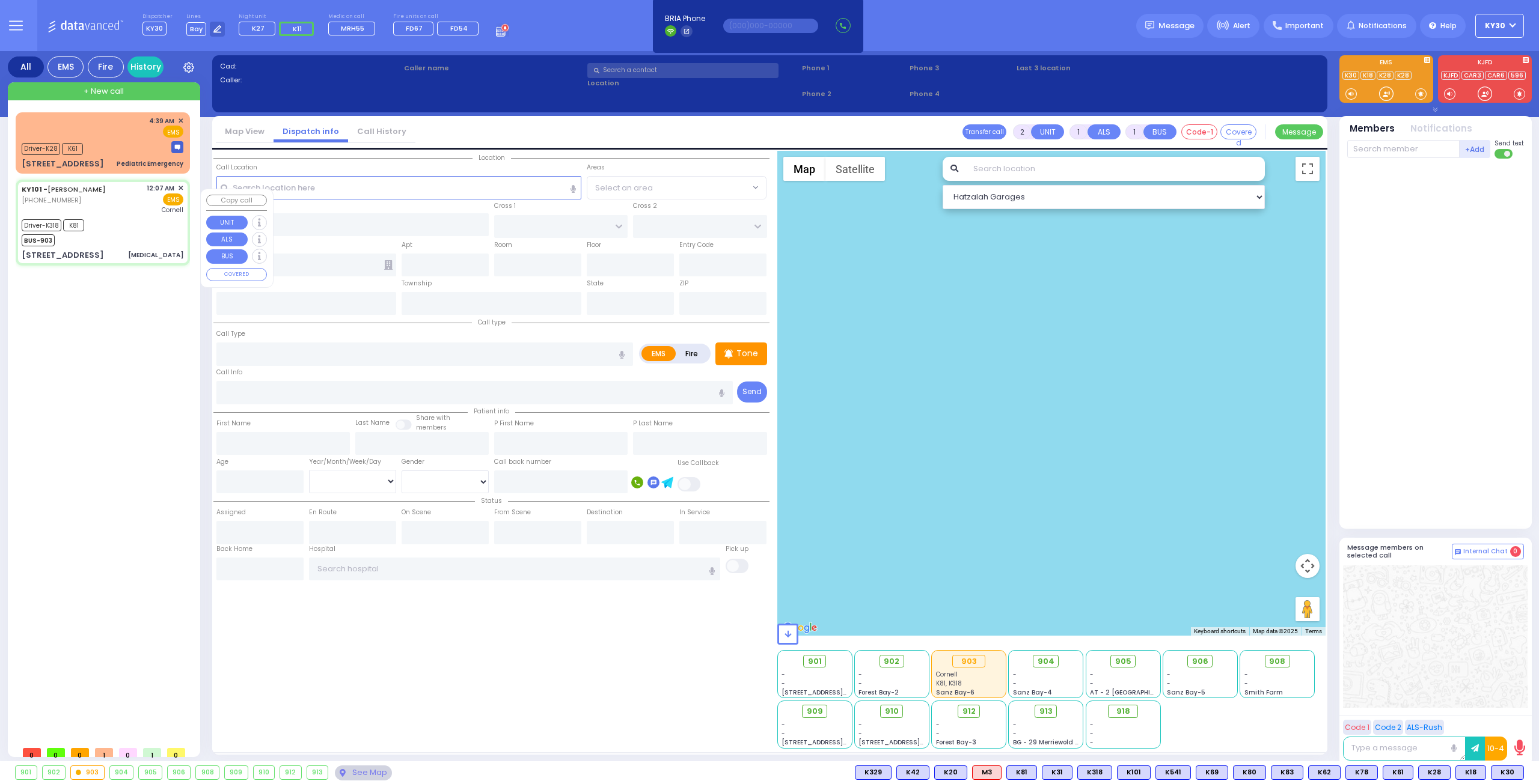
type input "01:30"
type input "01:40"
type input "[US_STATE] Presbyterian [PERSON_NAME][GEOGRAPHIC_DATA]"
type input "[GEOGRAPHIC_DATA]"
type input "MEZABISH PL"
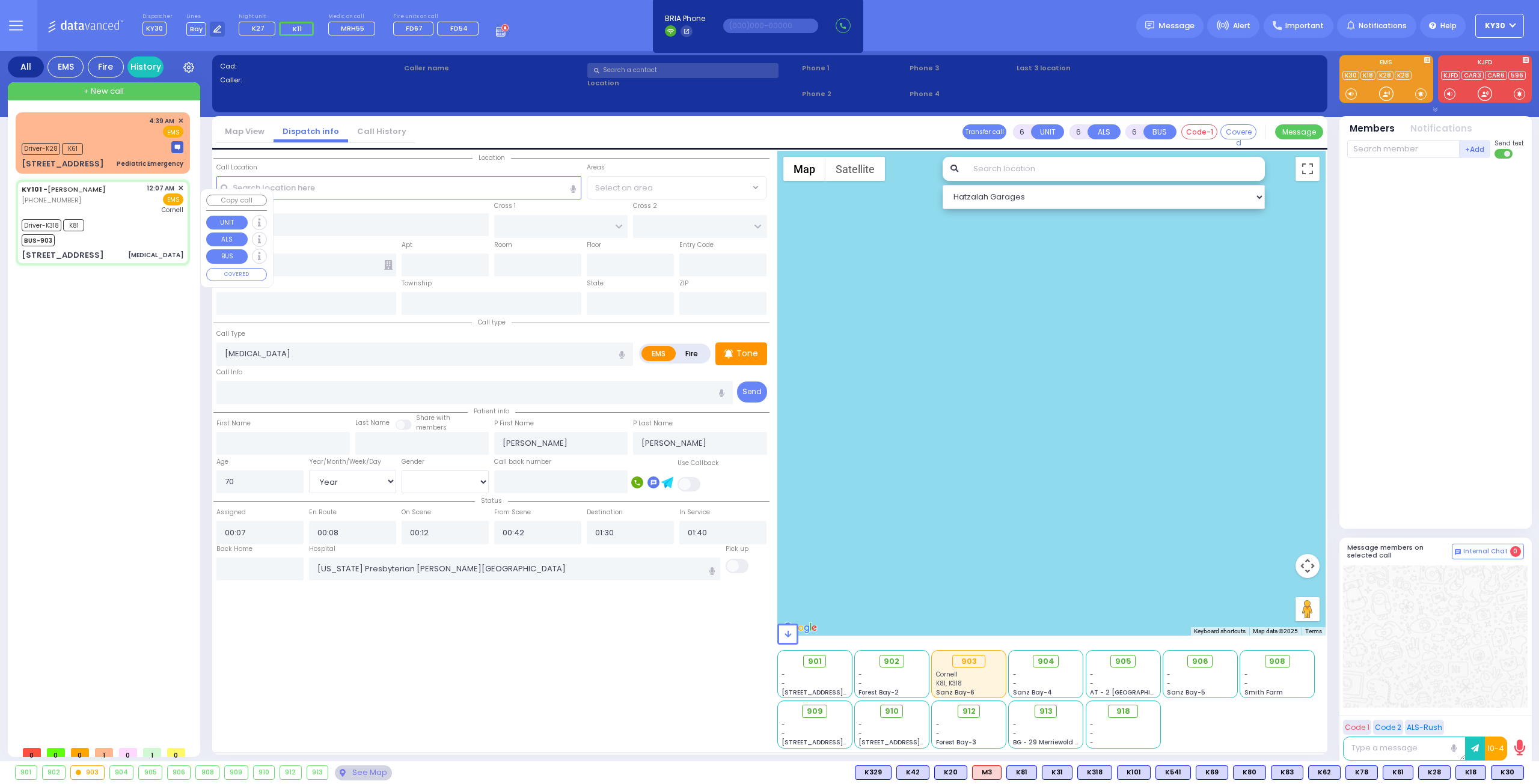
type input "[STREET_ADDRESS]"
type input "201"
type input "Monroe"
type input "[US_STATE]"
type input "10950"
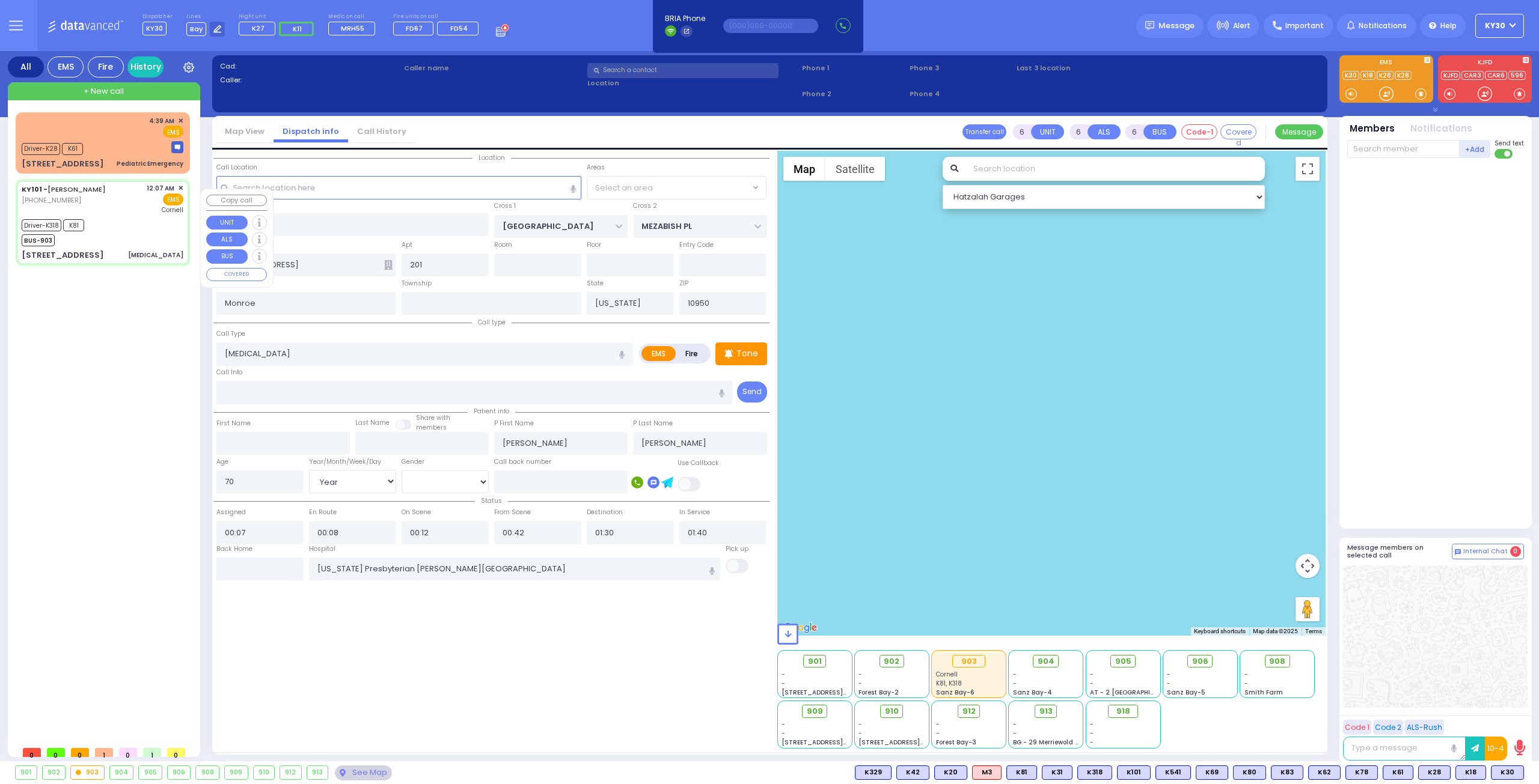
select select "[GEOGRAPHIC_DATA]"
select select "Hatzalah Garages"
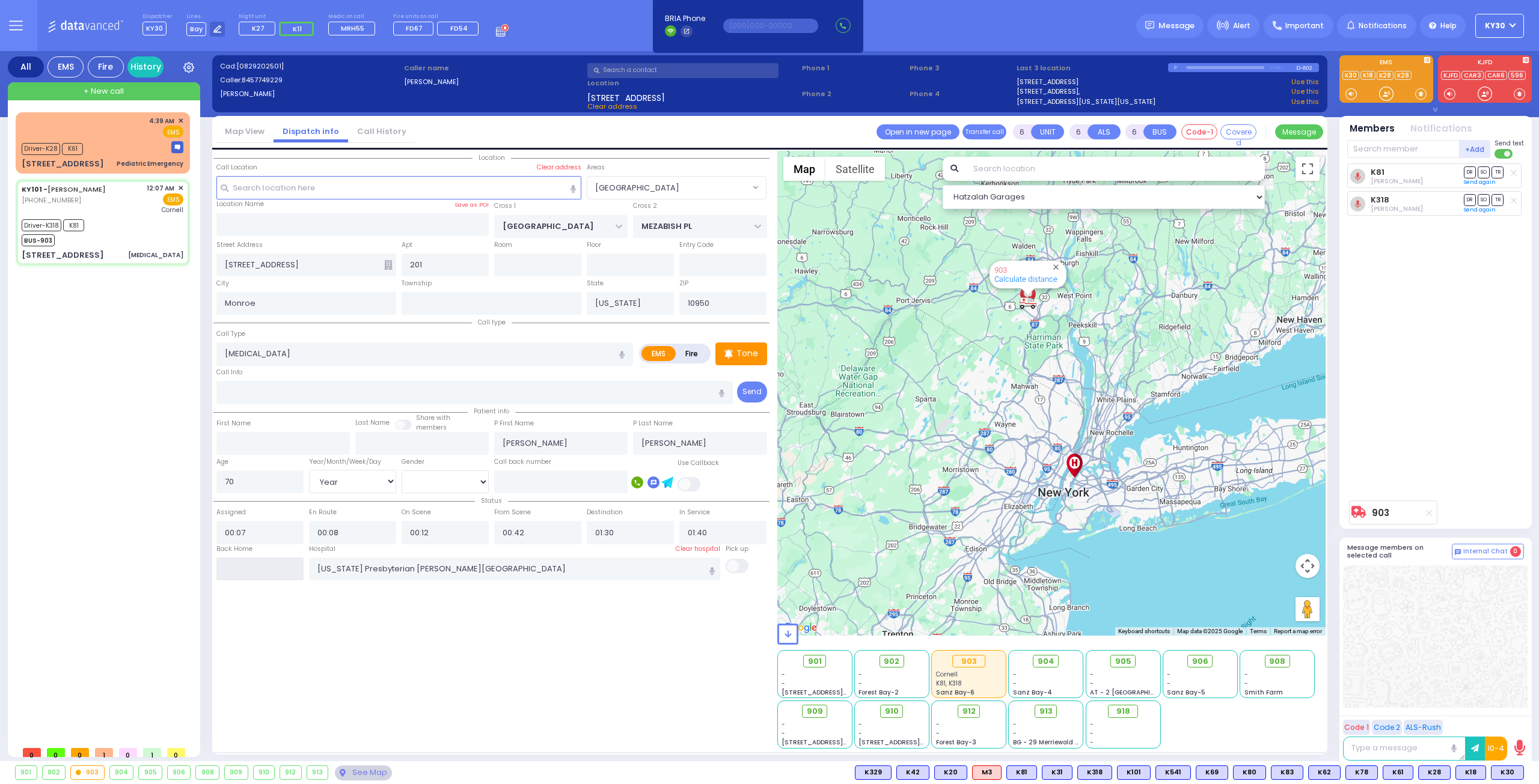
click at [257, 564] on input "text" at bounding box center [260, 569] width 87 height 23
type input "05:41"
select select
radio input "true"
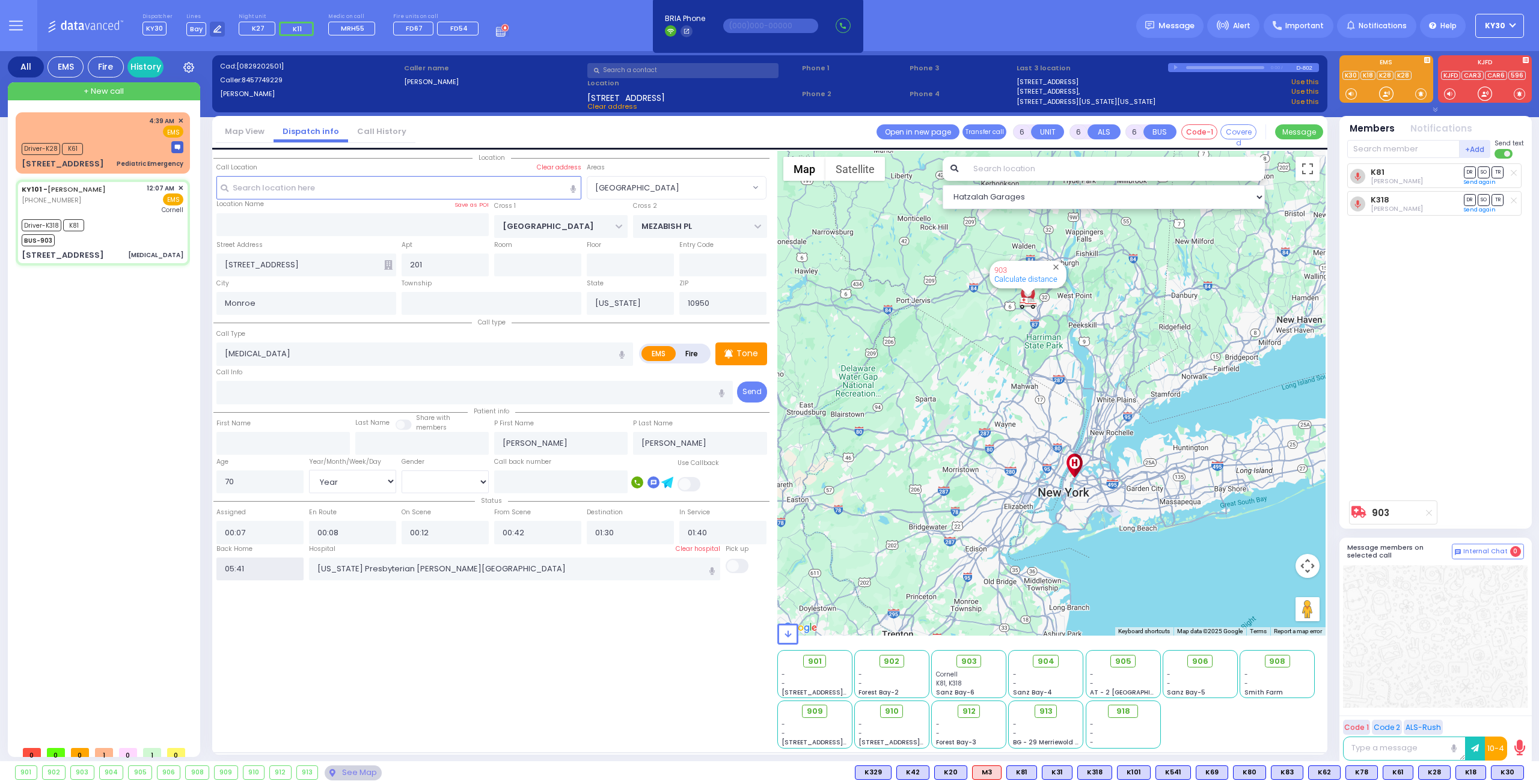
select select
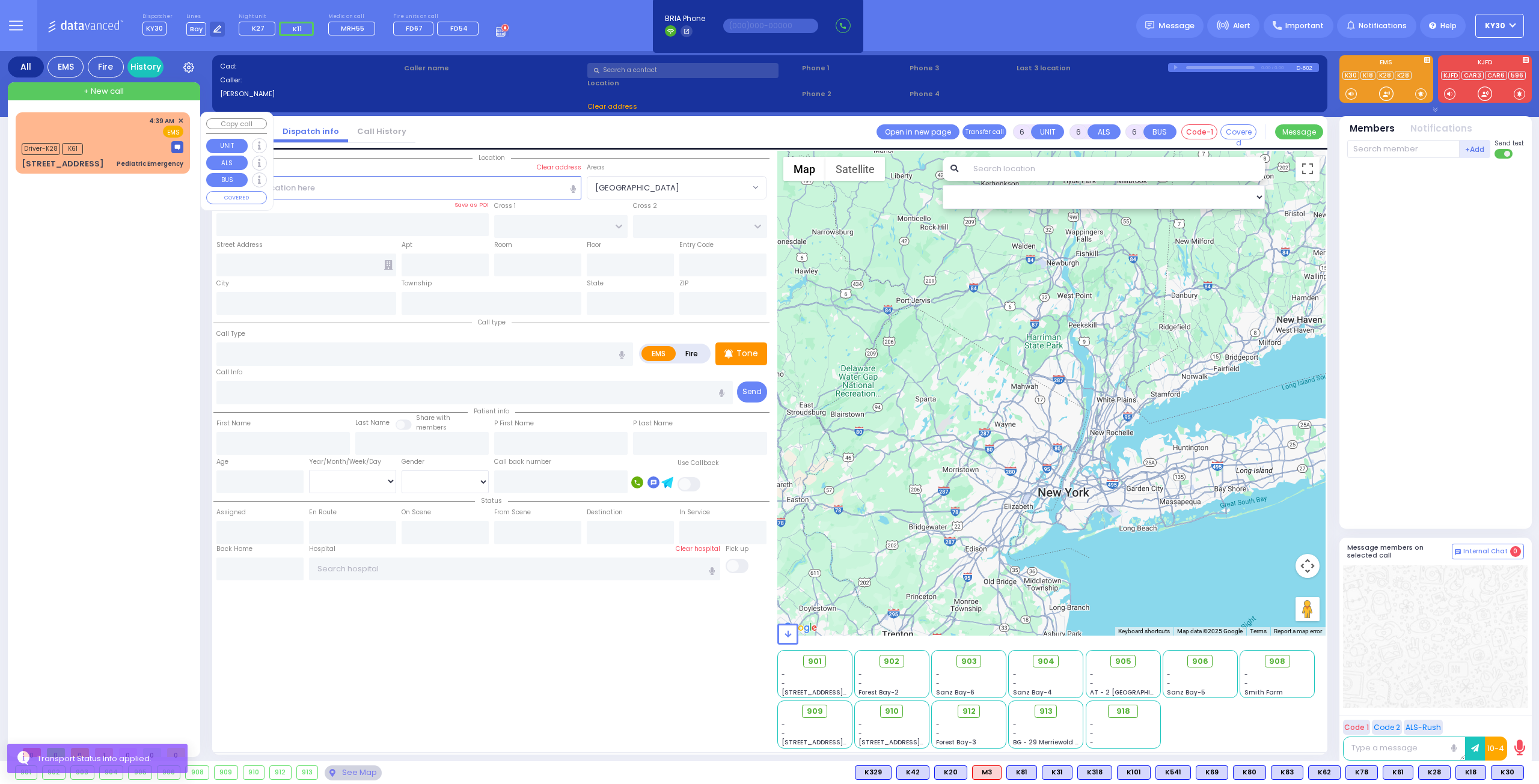
click at [120, 128] on div "4:39 AM ✕ EMS" at bounding box center [103, 127] width 162 height 22
select select
type input "Pediatric Emergency"
radio input "true"
type input "Unknown"
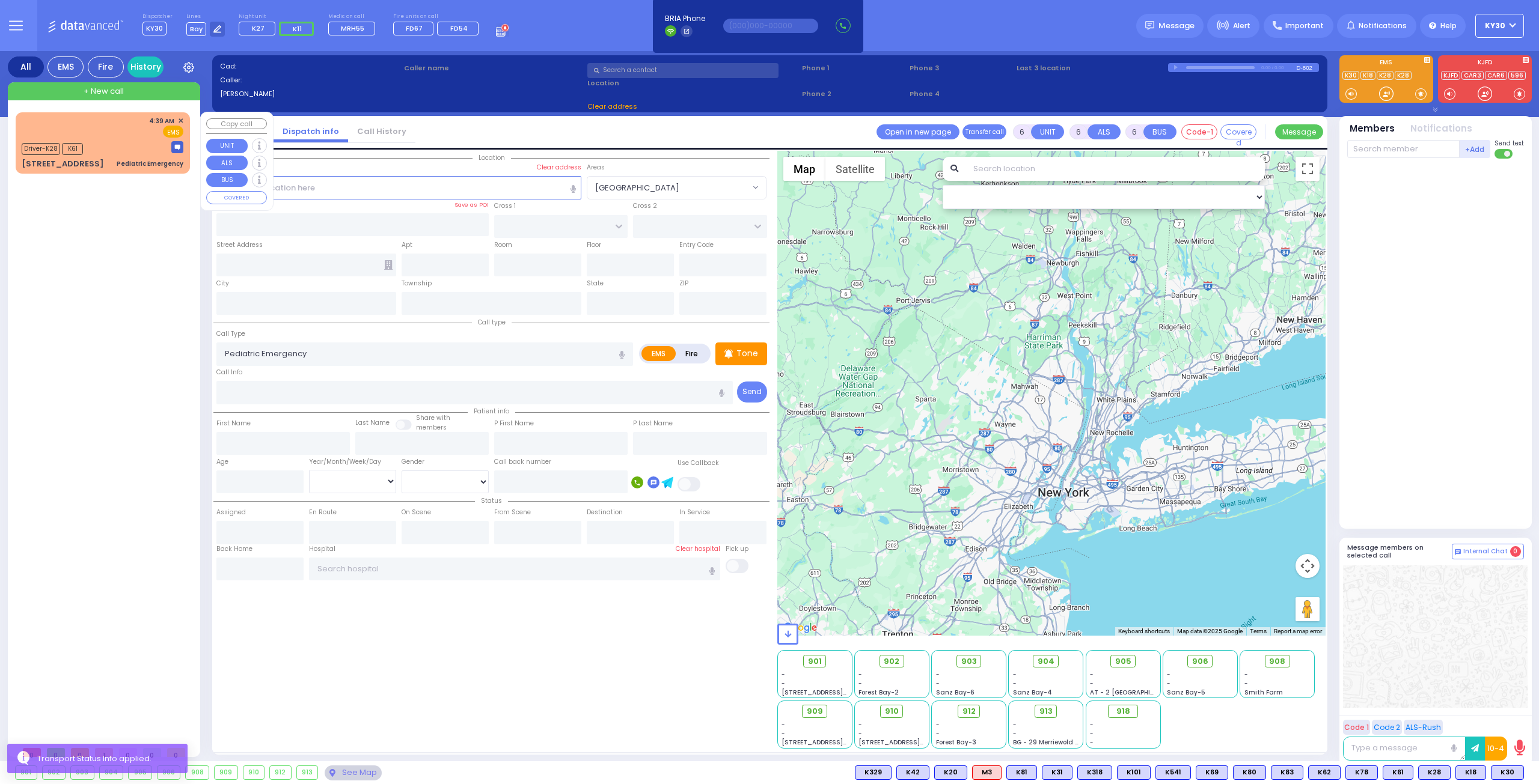
type input "Unknown"
select select "Year"
type input "04:39"
type input "04:42"
select select "Hatzalah Garages"
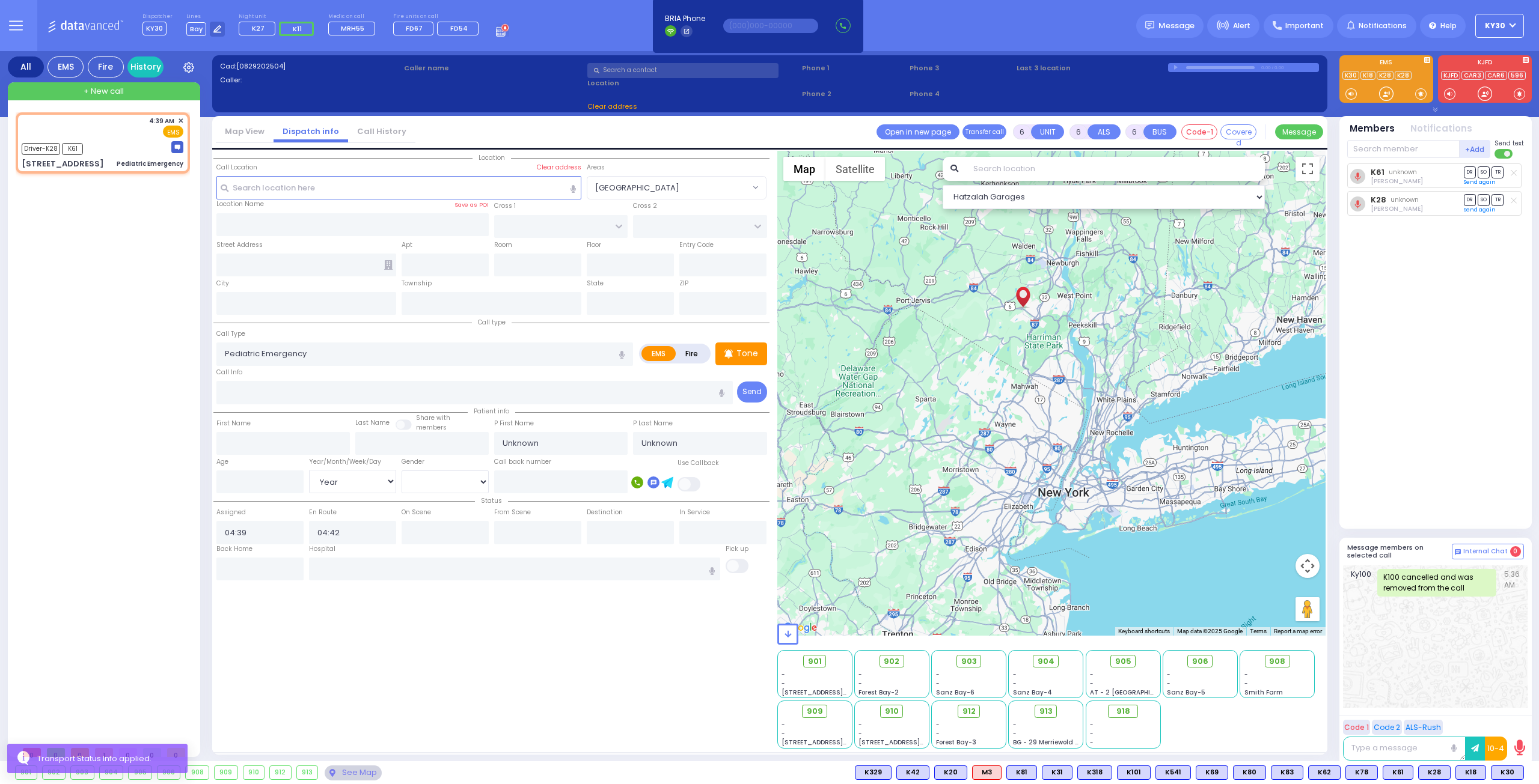
type input "[STREET_ADDRESS]"
type input "Monroe"
type input "[US_STATE]"
type input "10950"
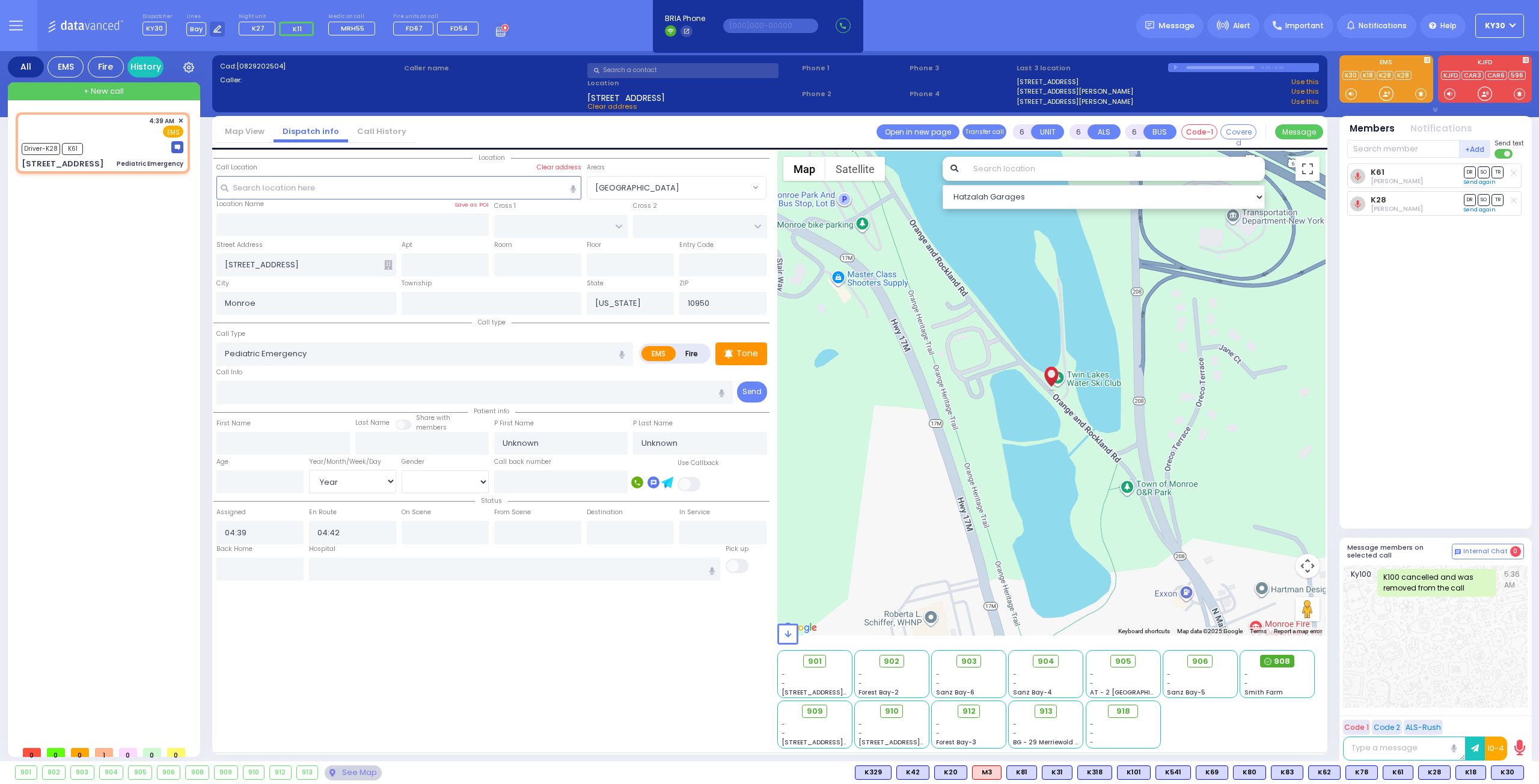
click at [1288, 663] on span "908" at bounding box center [1282, 661] width 16 height 12
select select
radio input "true"
select select "Year"
select select "Hatzalah Garages"
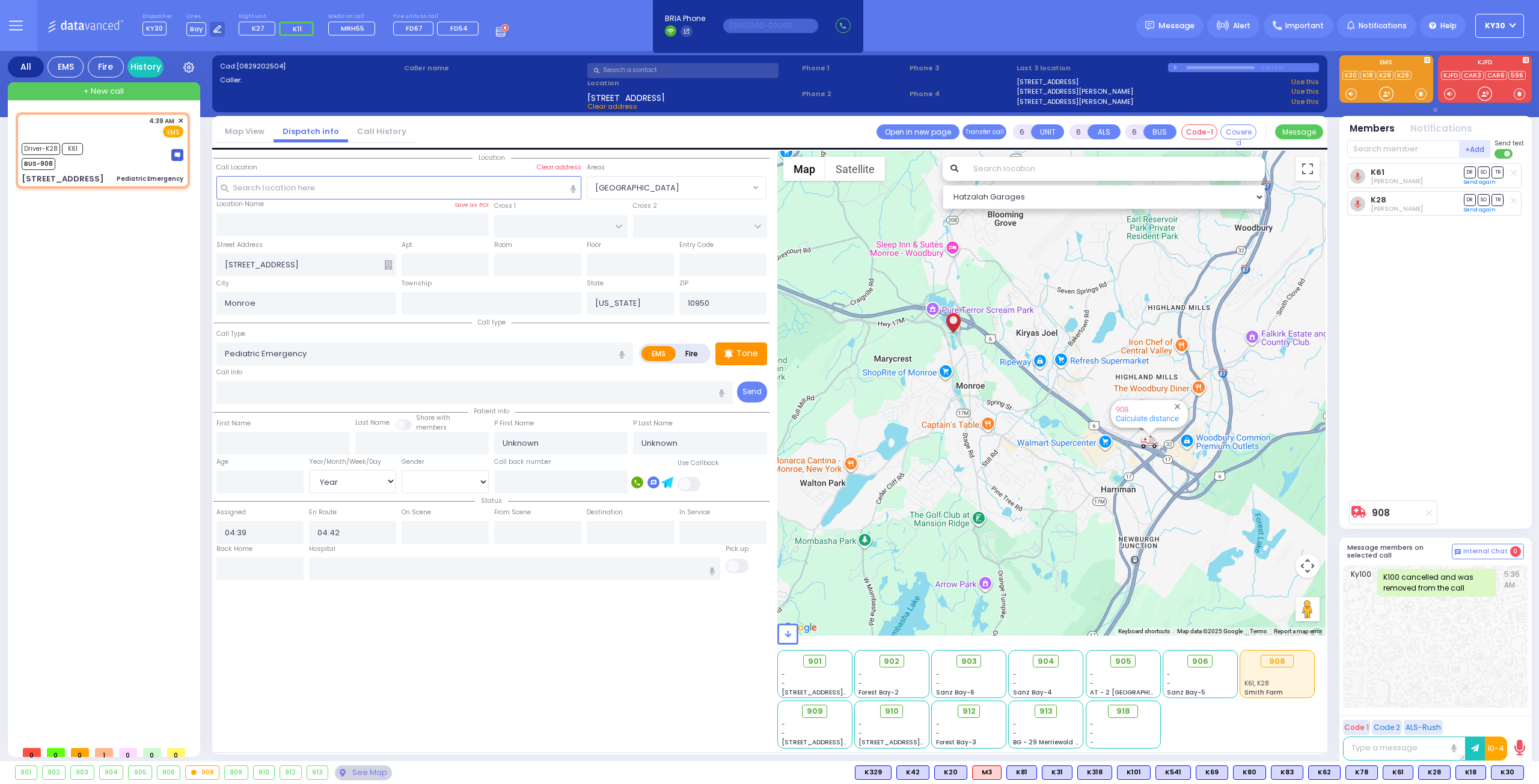
select select
radio input "true"
select select "Year"
select select "Hatzalah Garages"
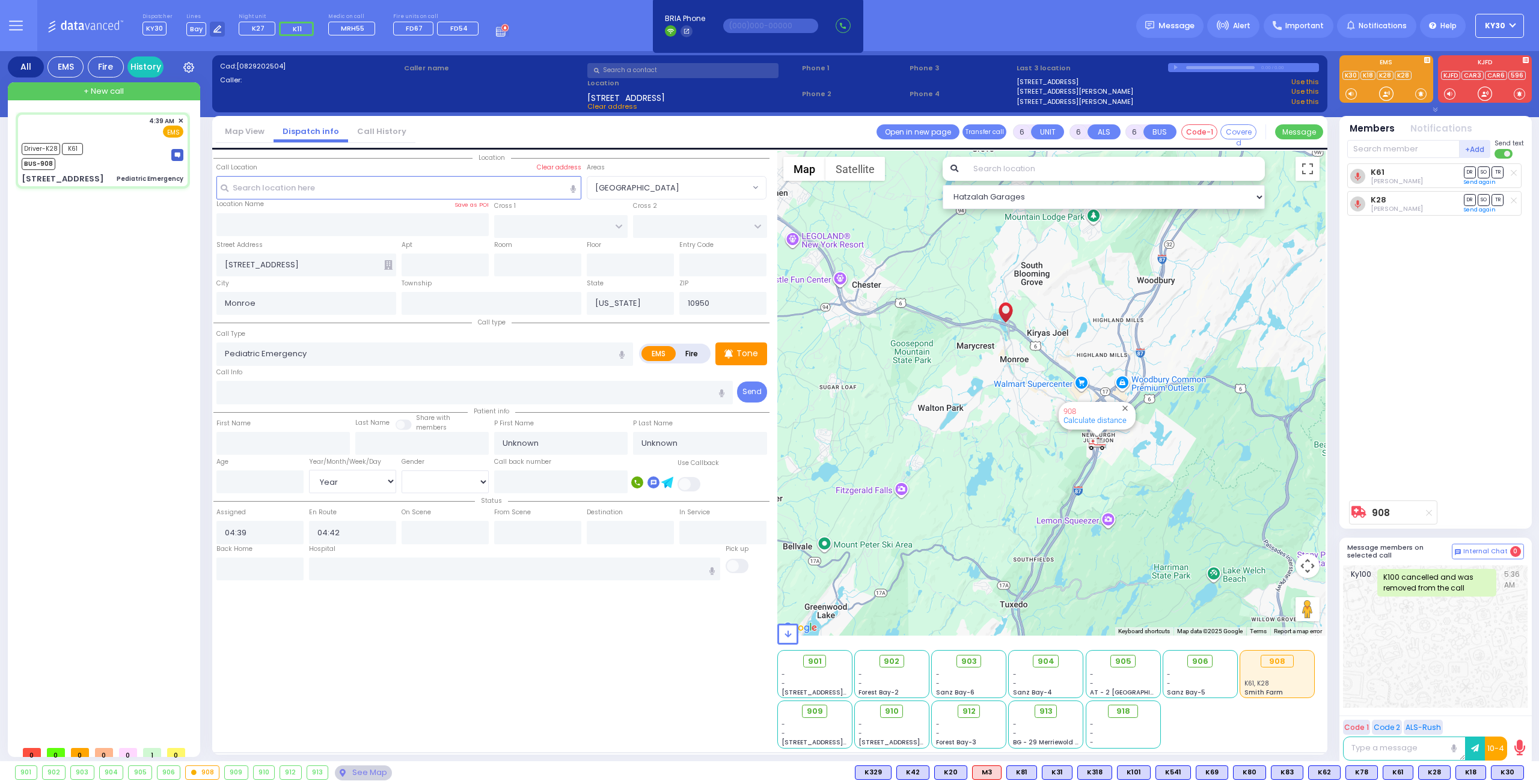
select select
radio input "true"
select select "Year"
type input "05:35"
type input "05:39"
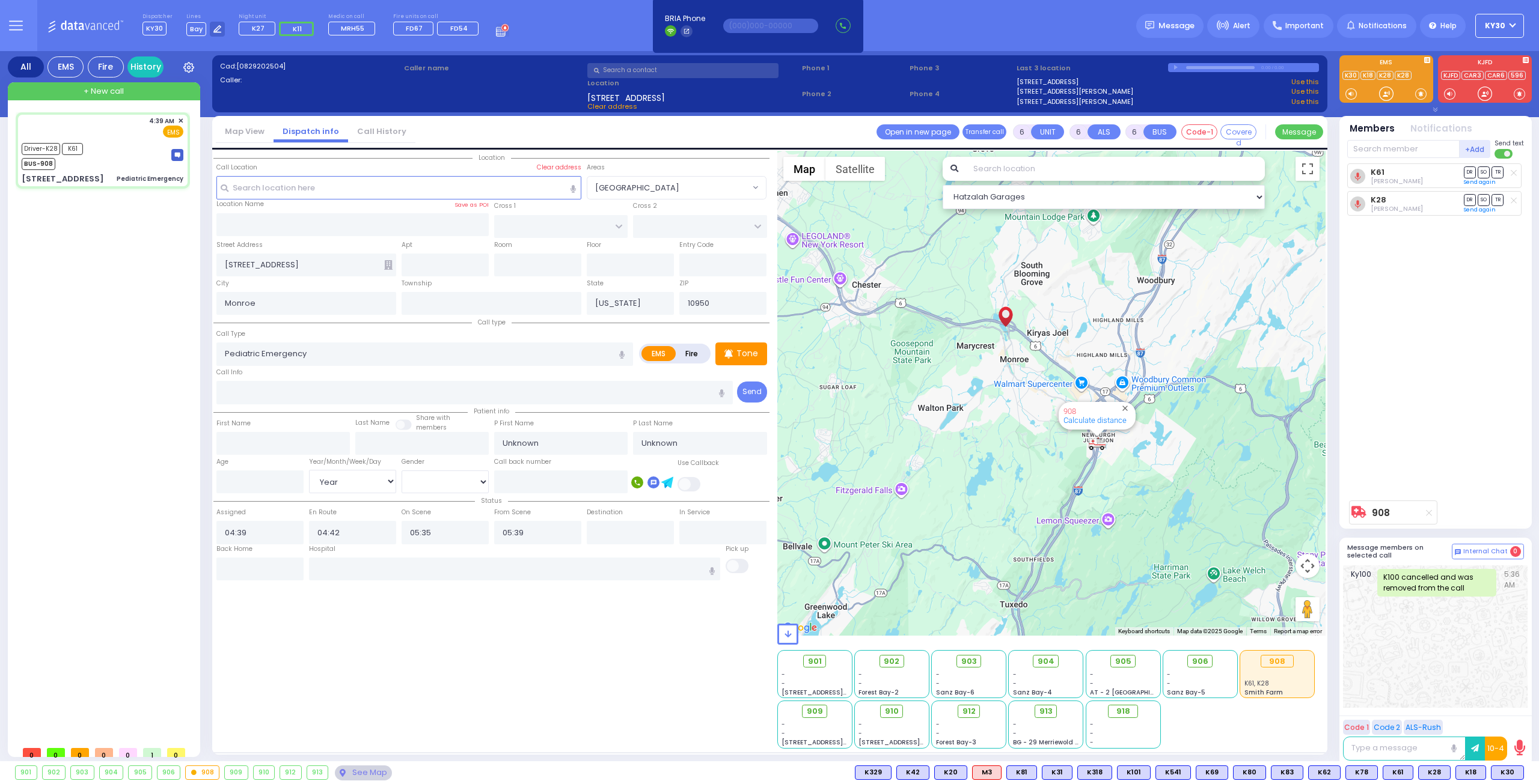
select select "Hatzalah Garages"
select select
radio input "true"
select select "Year"
select select "Hatzalah Garages"
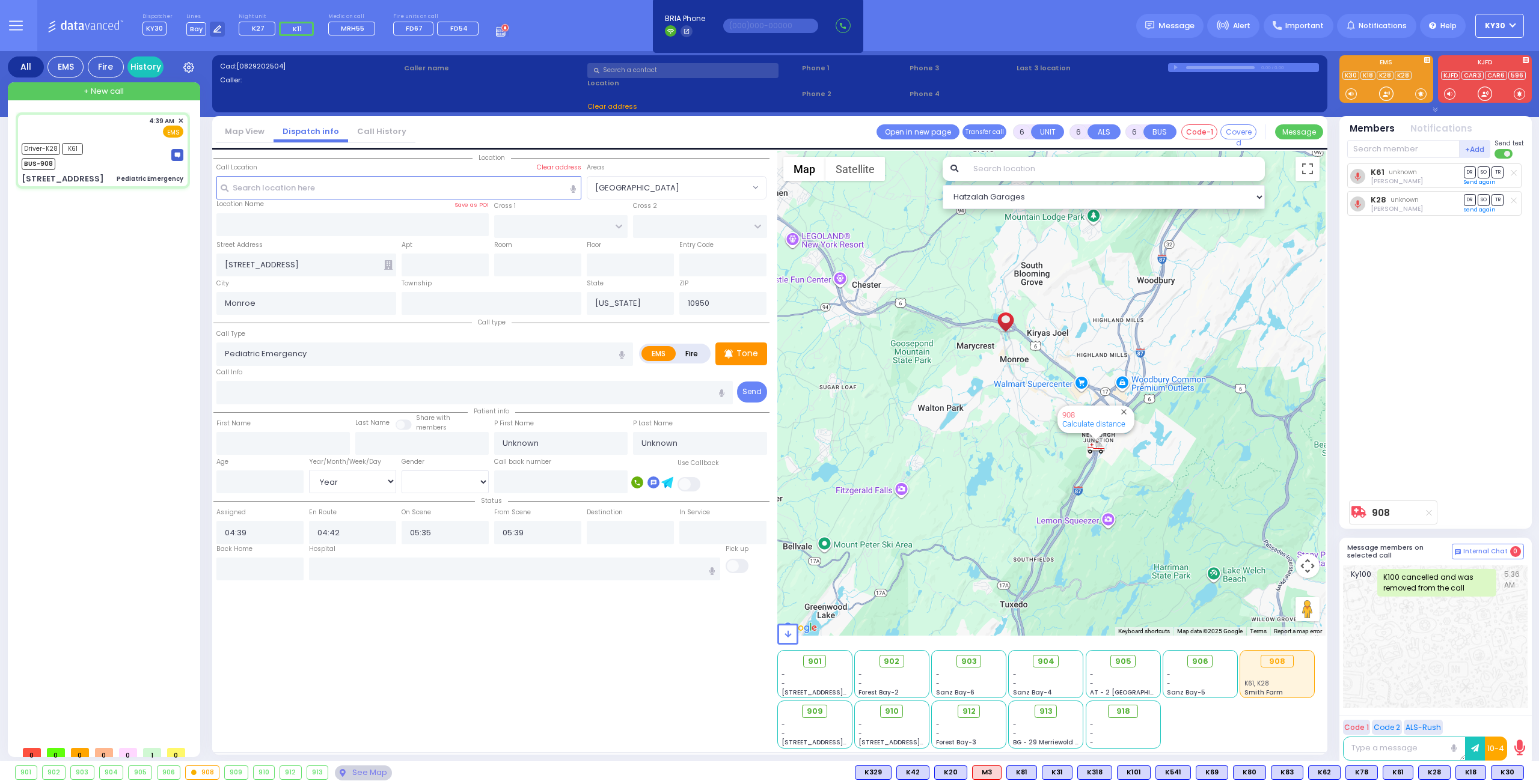
select select
radio input "true"
select select "Year"
select select "Hatzalah Garages"
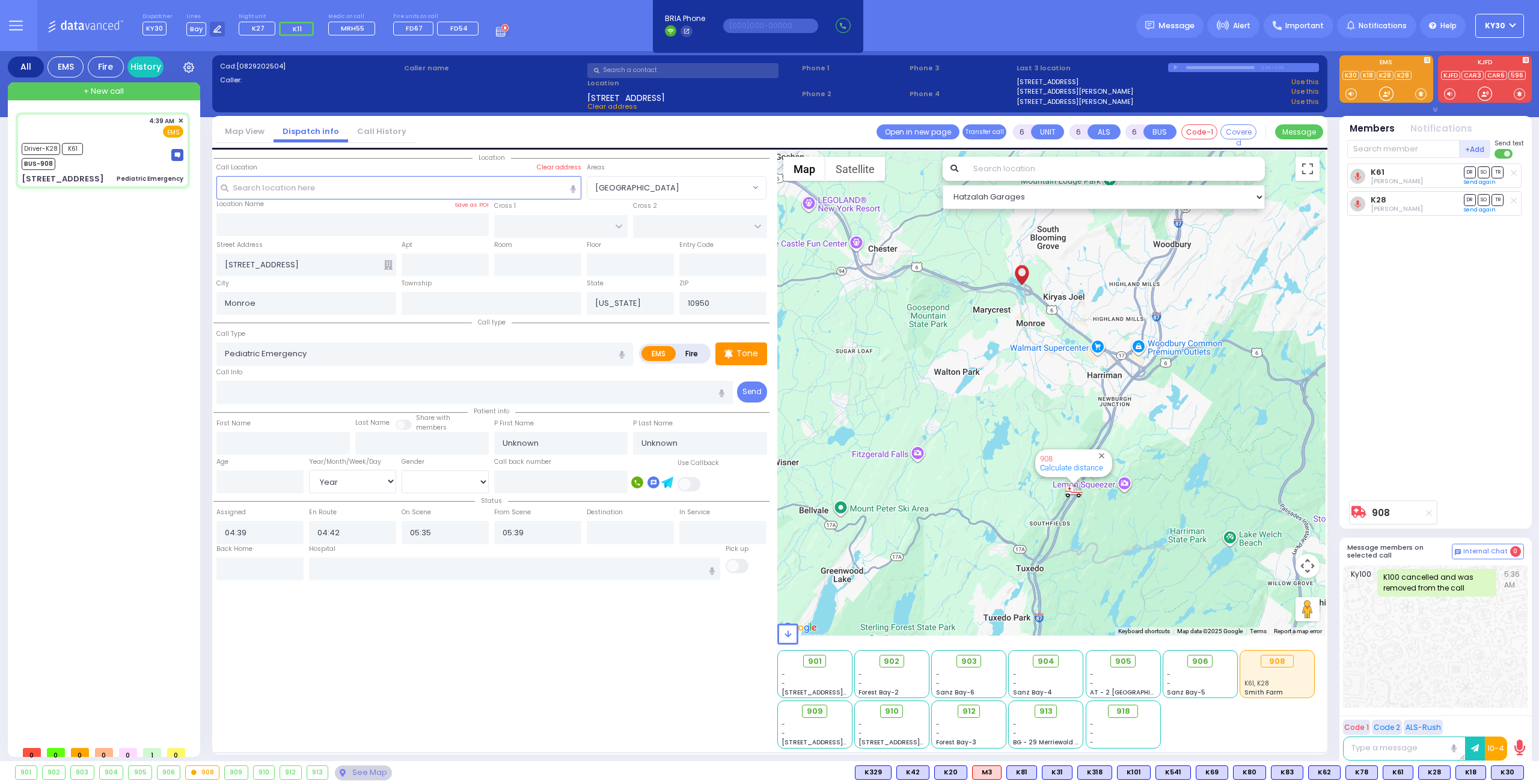
select select
radio input "true"
type input "[PERSON_NAME] is"
type input "[PERSON_NAME]"
type input "72"
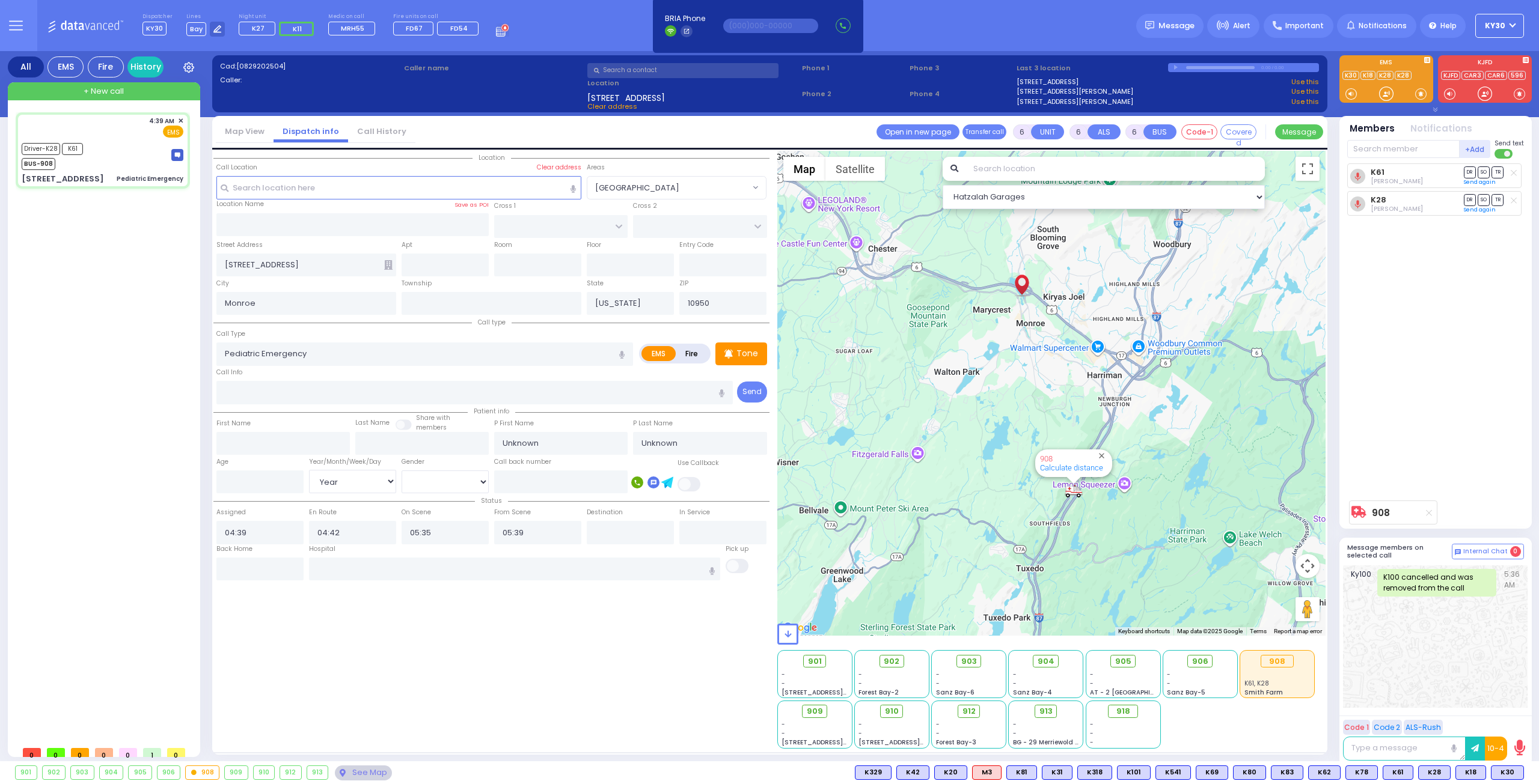
select select "Year"
select select "[DEMOGRAPHIC_DATA]"
select select "Hatzalah Garages"
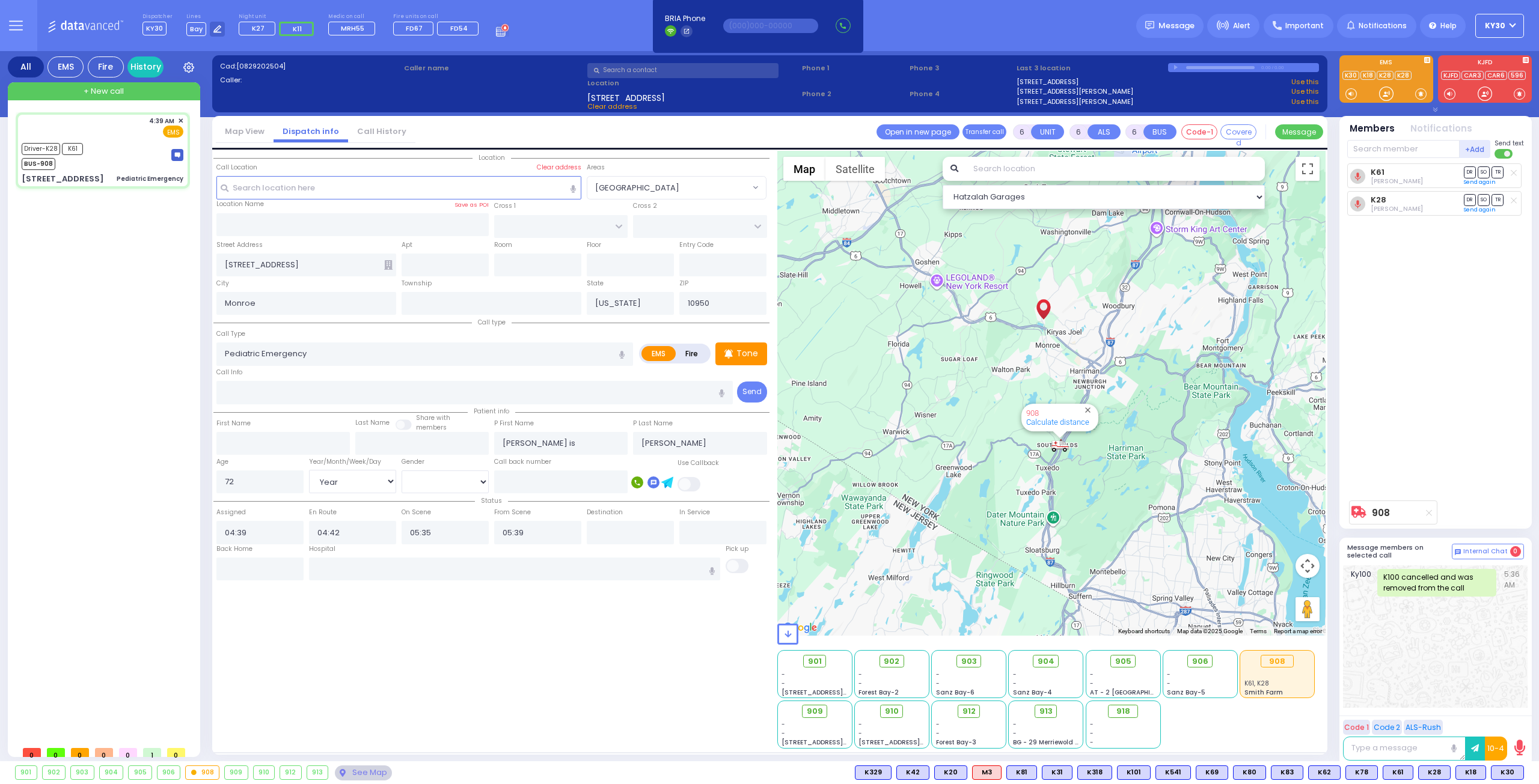
select select
radio input "true"
select select "Year"
select select "[DEMOGRAPHIC_DATA]"
select select "Hatzalah Garages"
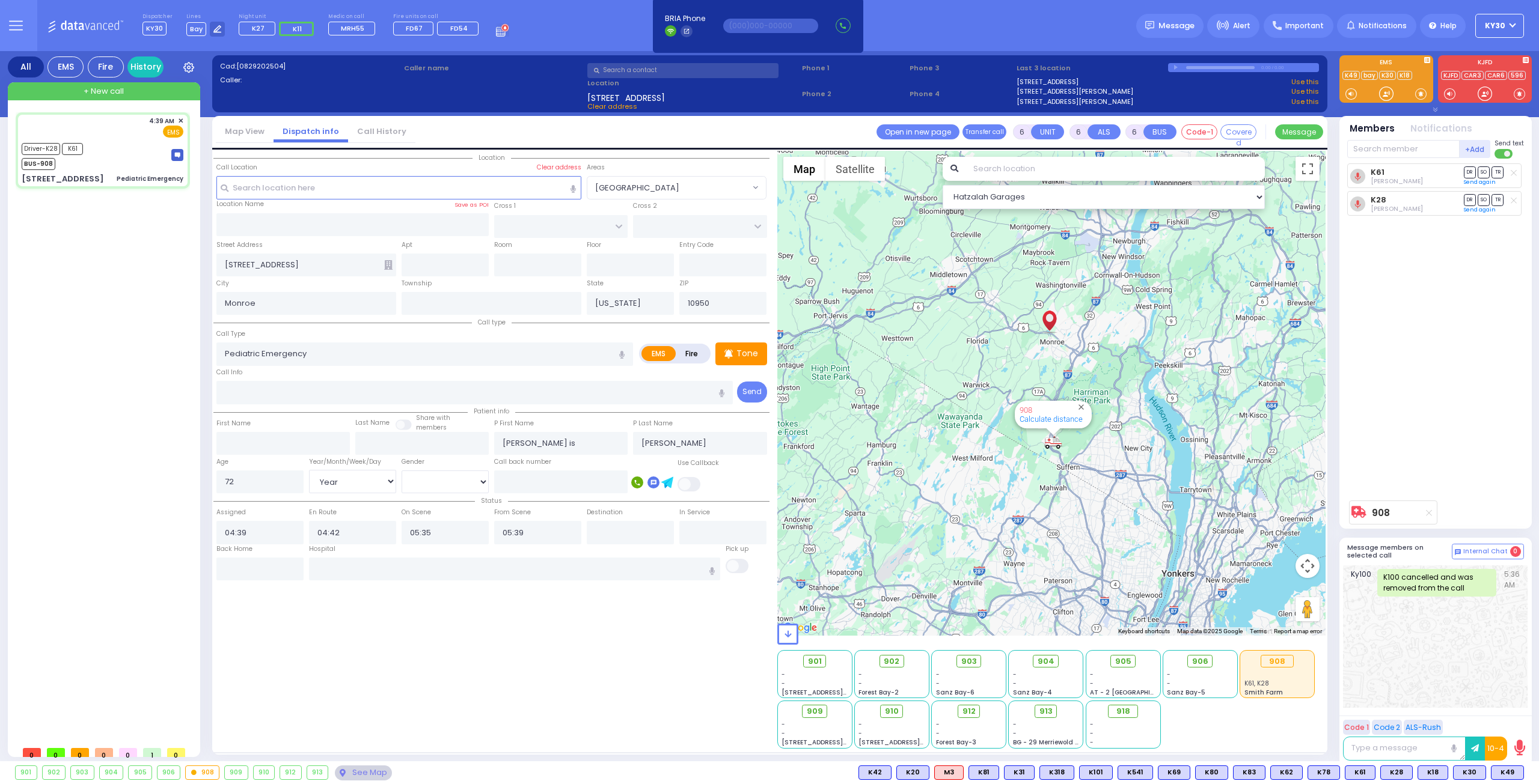
select select
radio input "true"
select select "Year"
select select "[DEMOGRAPHIC_DATA]"
select select "Hatzalah Garages"
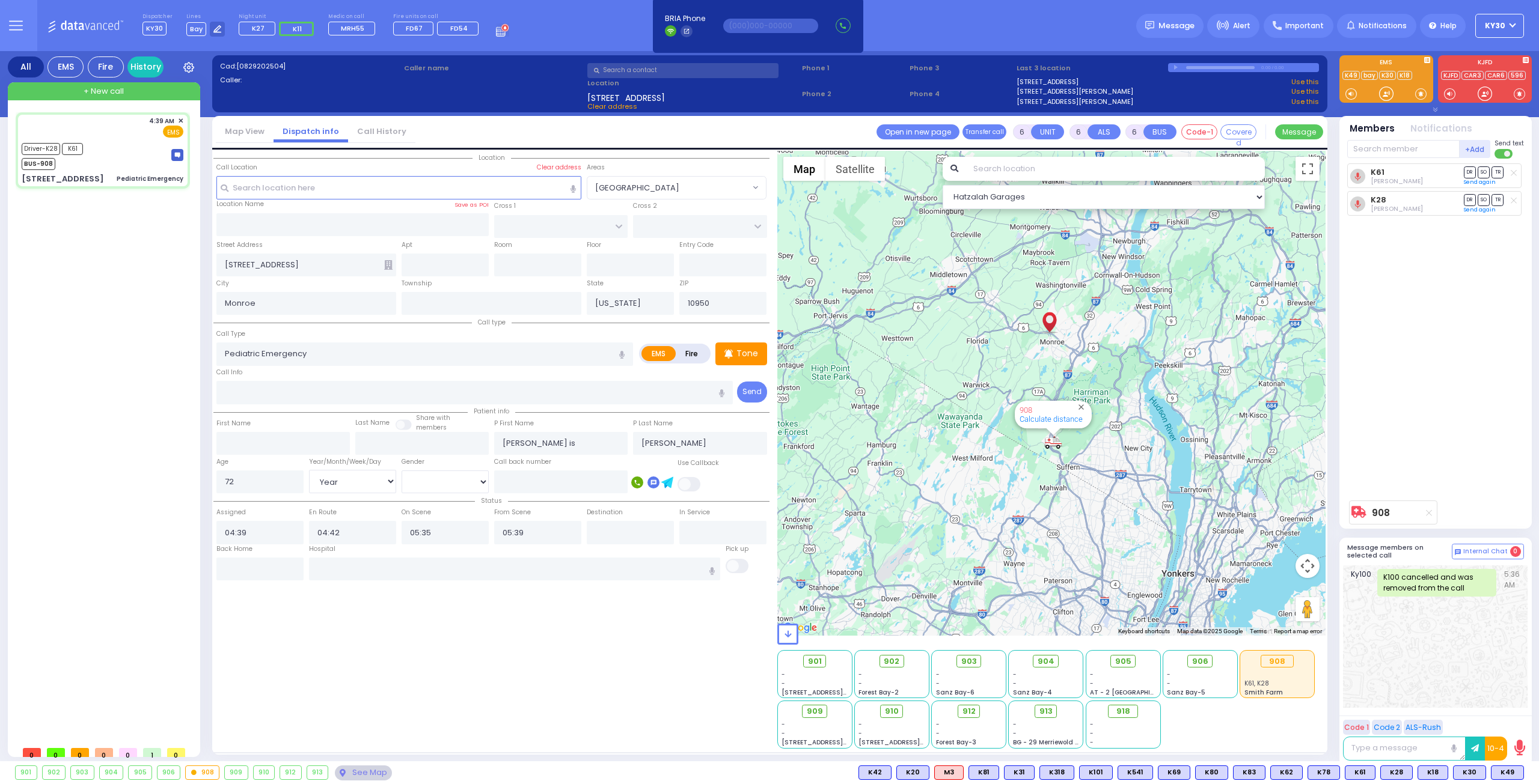
select select
radio input "true"
select select "Year"
select select "[DEMOGRAPHIC_DATA]"
select select "Hatzalah Garages"
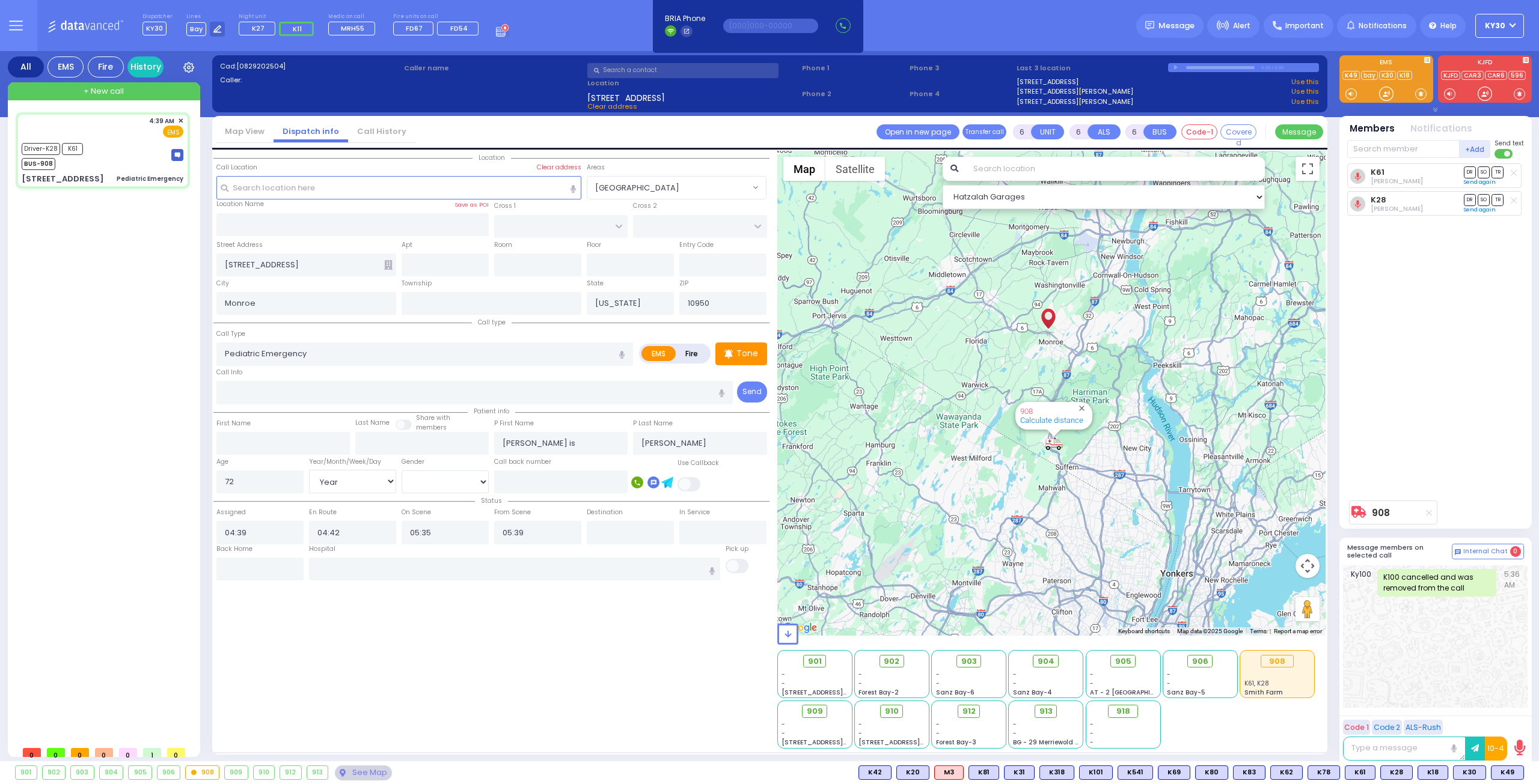
select select
radio input "true"
select select "Year"
select select "[DEMOGRAPHIC_DATA]"
select select "Hatzalah Garages"
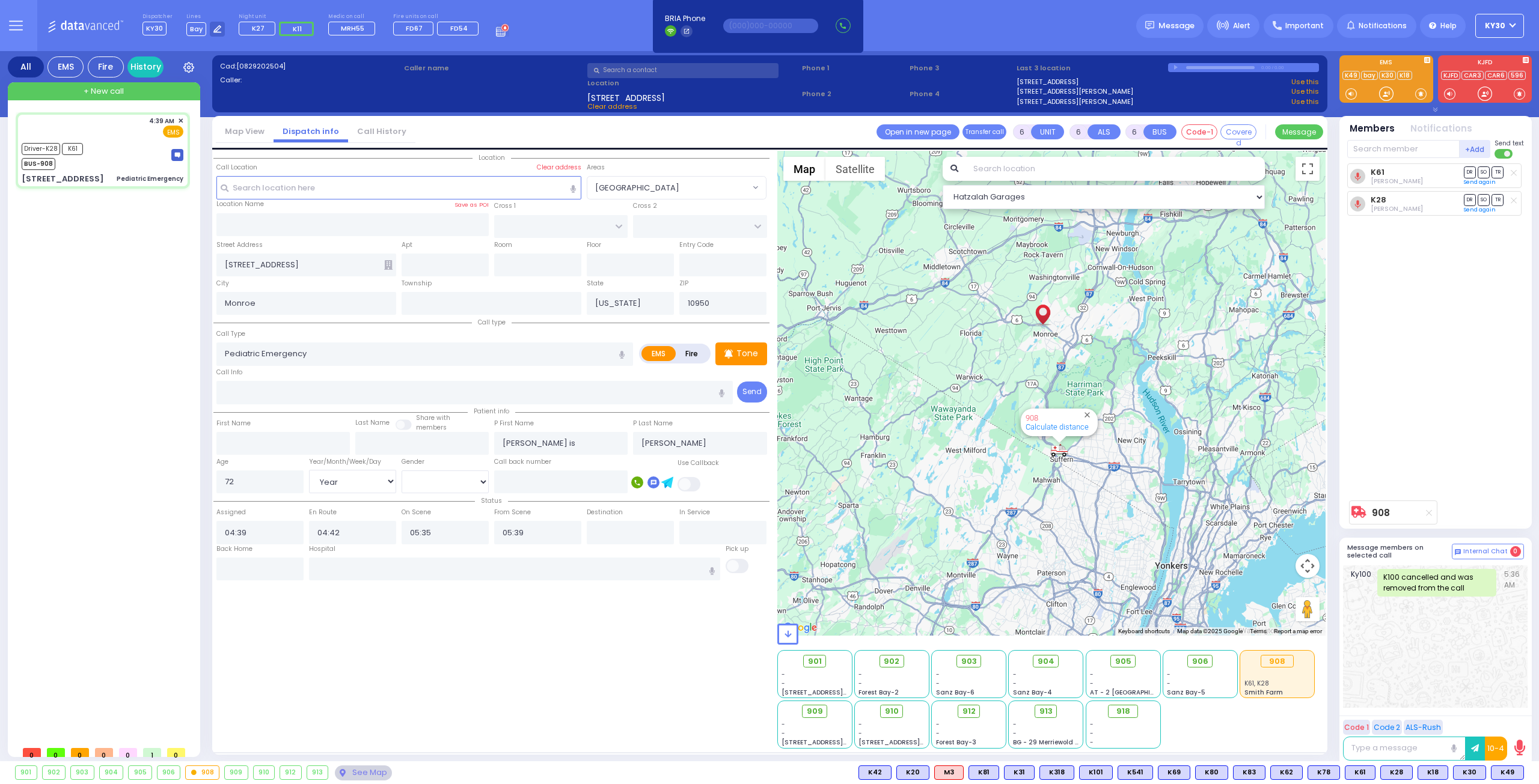
select select
radio input "true"
select select "Year"
select select "[DEMOGRAPHIC_DATA]"
select select "Hatzalah Garages"
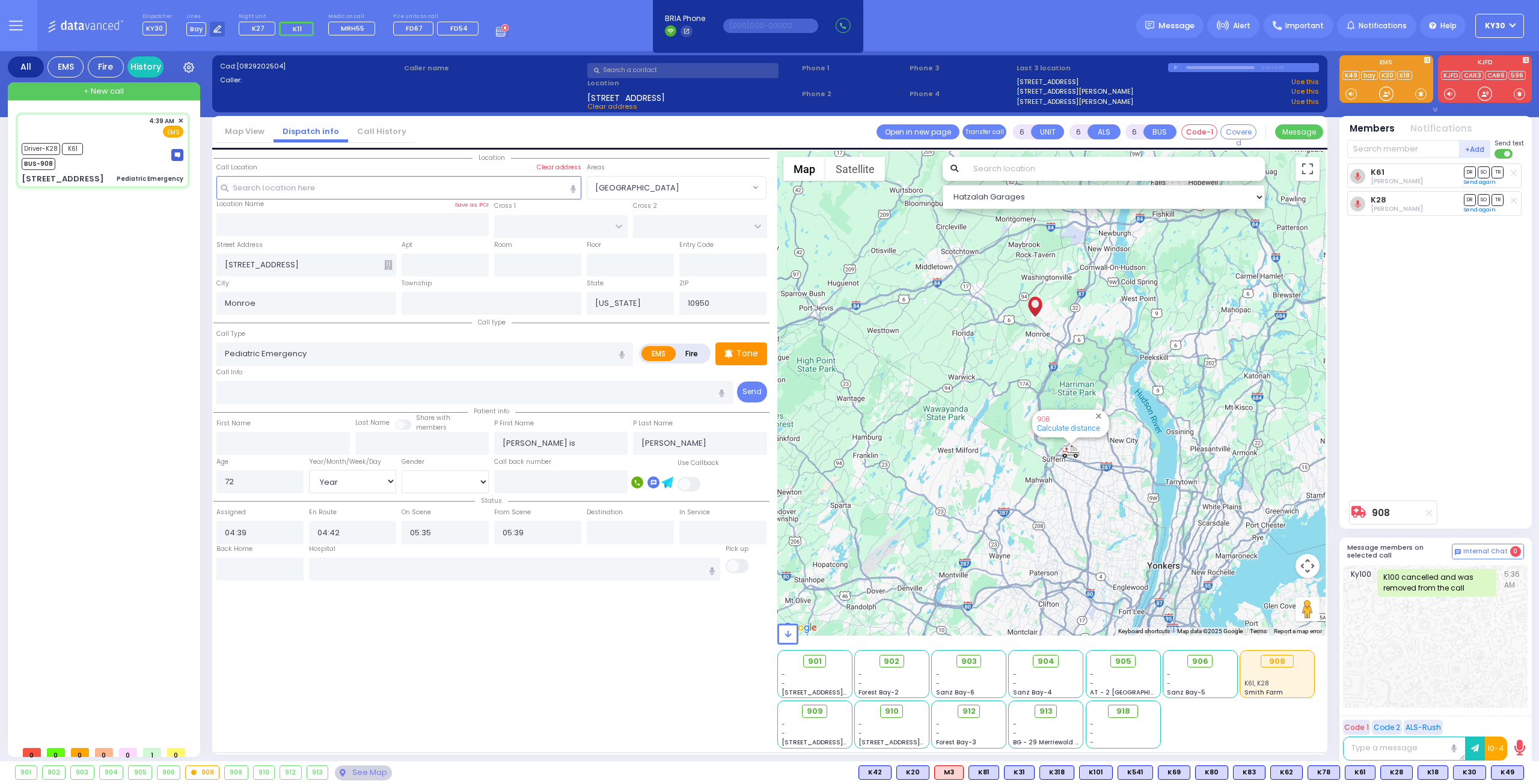
select select
radio input "true"
select select "Year"
select select "[DEMOGRAPHIC_DATA]"
select select "Hatzalah Garages"
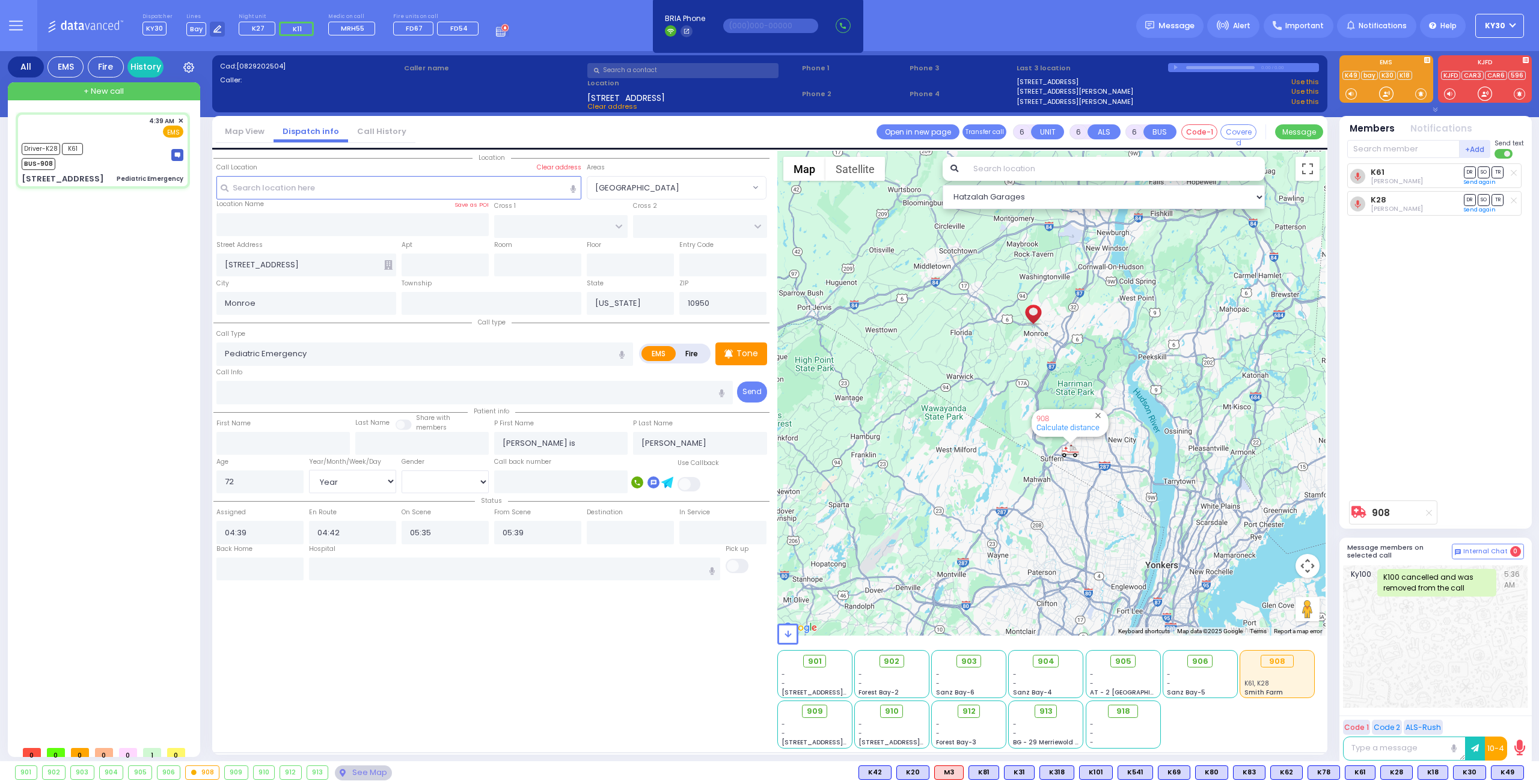
select select
radio input "true"
select select "Year"
select select "[DEMOGRAPHIC_DATA]"
select select "Hatzalah Garages"
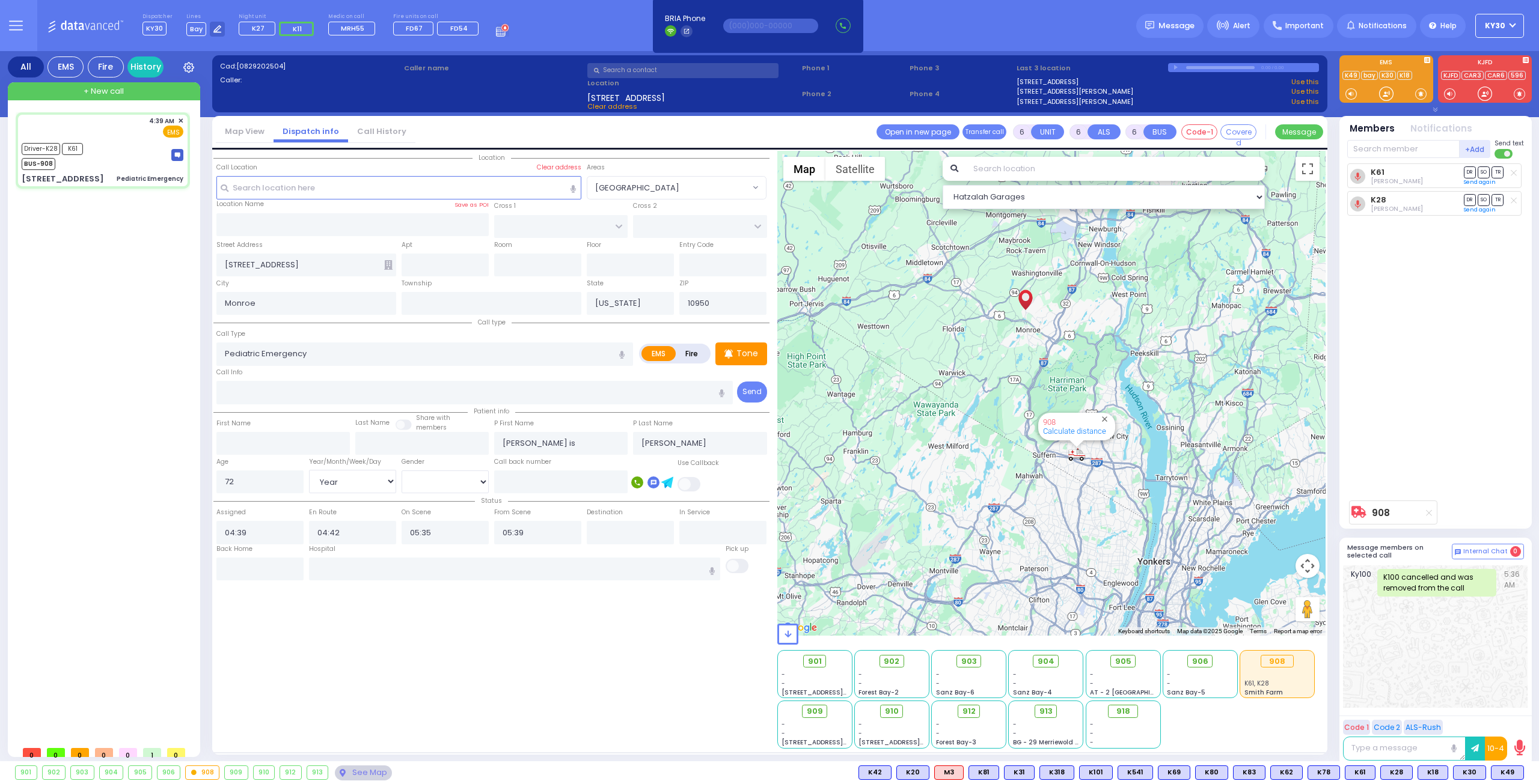
select select
radio input "true"
select select "Year"
select select "[DEMOGRAPHIC_DATA]"
select select "Hatzalah Garages"
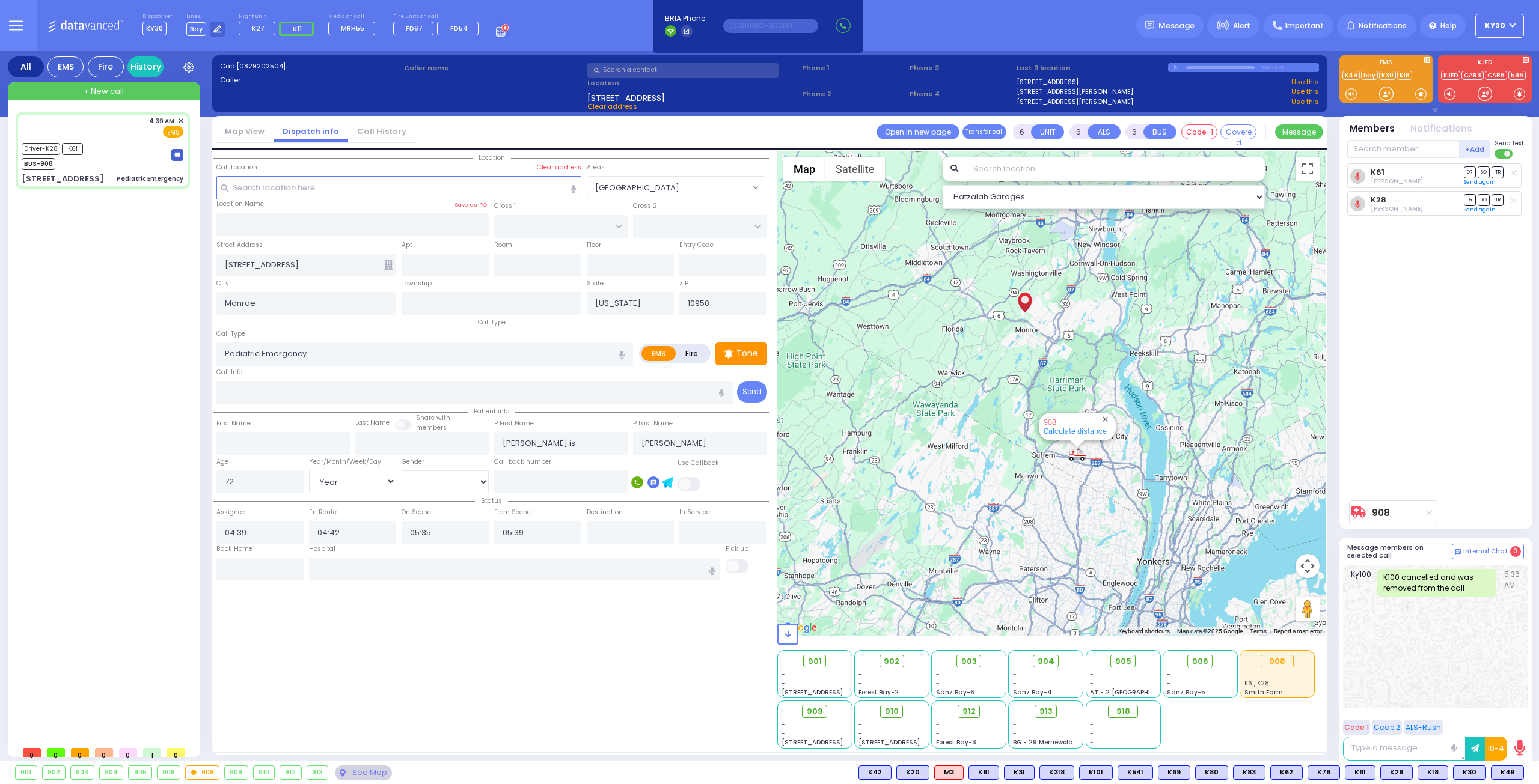
select select
radio input "true"
select select "Year"
select select "[DEMOGRAPHIC_DATA]"
select select "Hatzalah Garages"
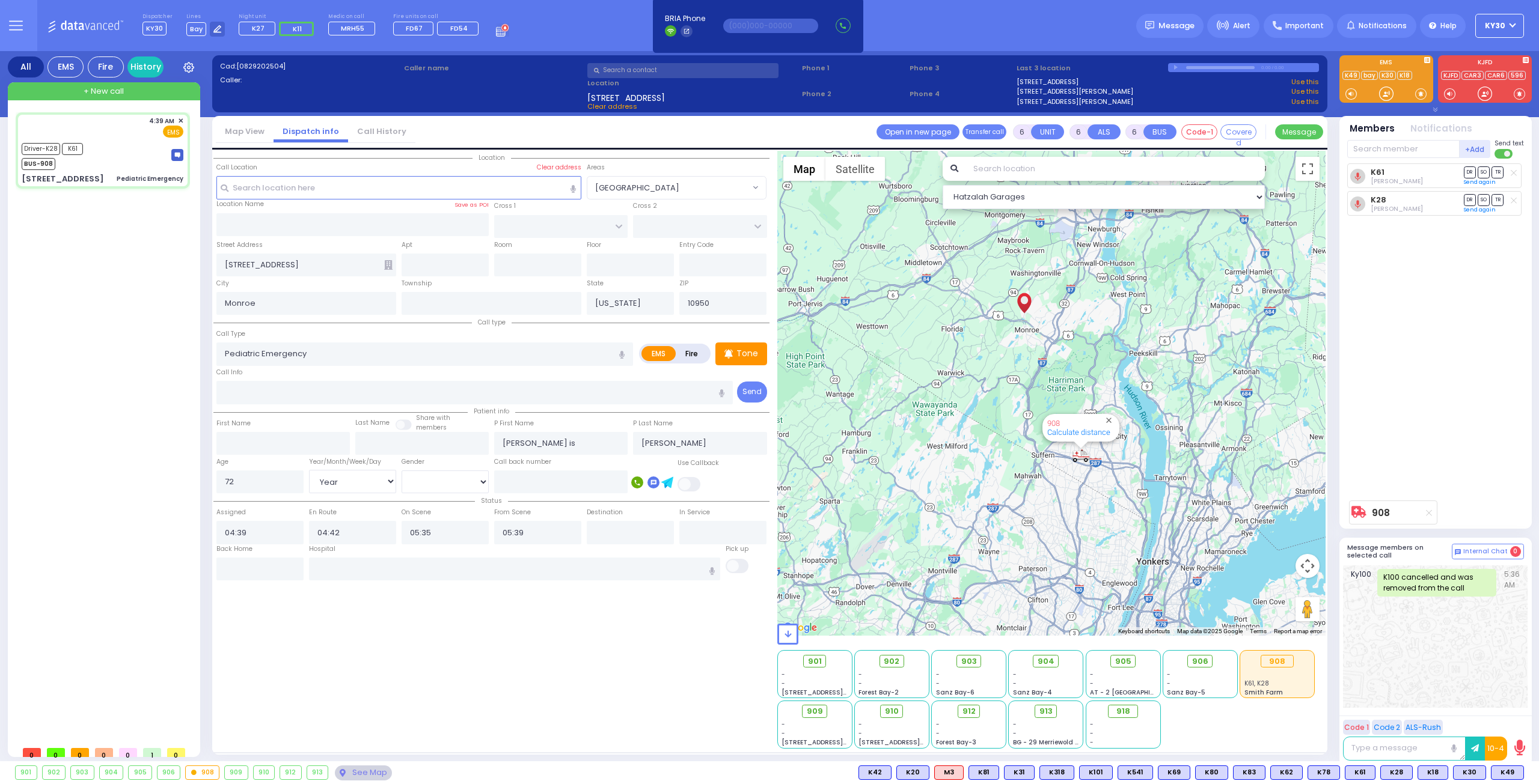
select select
radio input "true"
select select "Year"
select select "[DEMOGRAPHIC_DATA]"
select select "Hatzalah Garages"
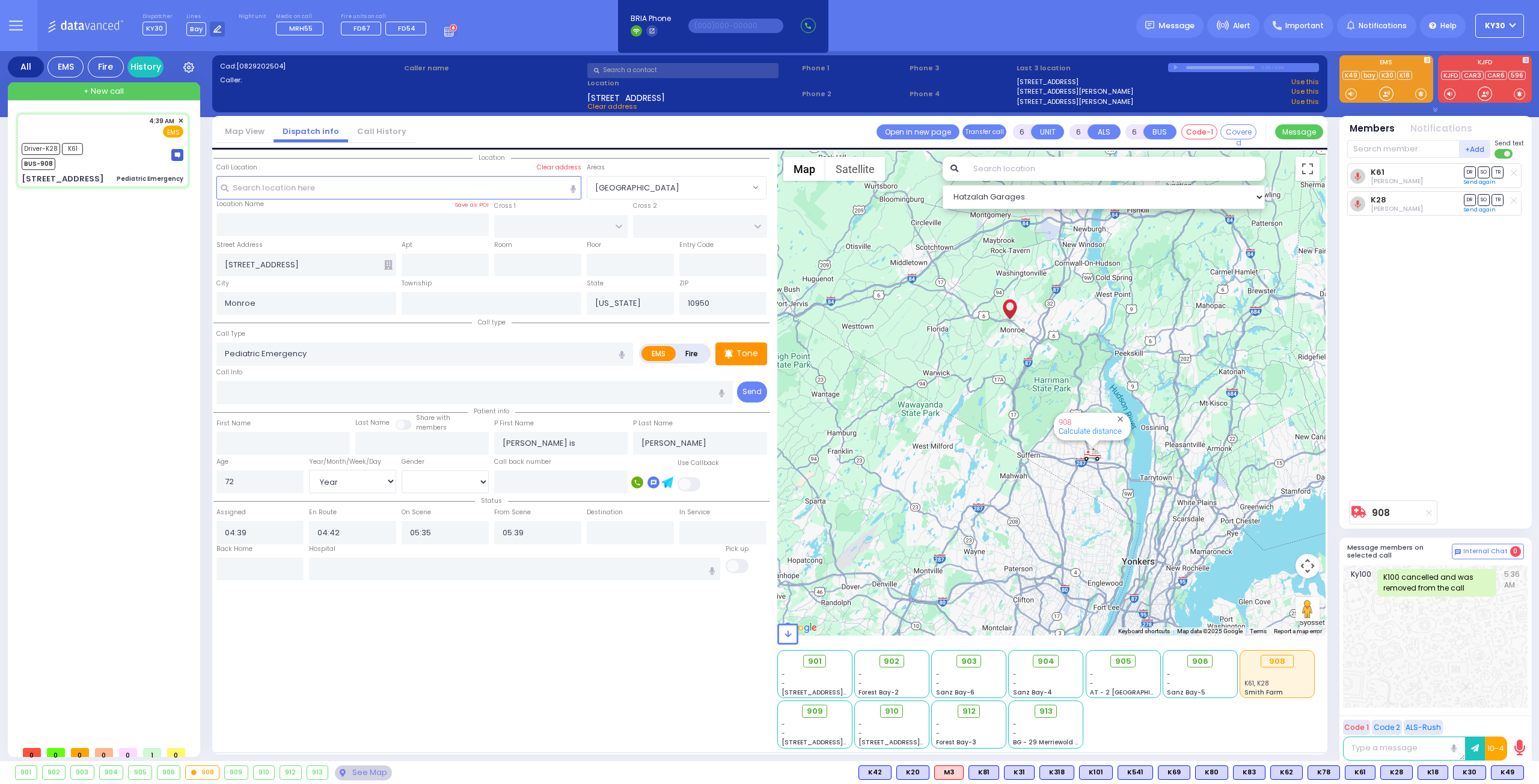
select select
radio input "true"
select select "Year"
select select "[DEMOGRAPHIC_DATA]"
select select "Hatzalah Garages"
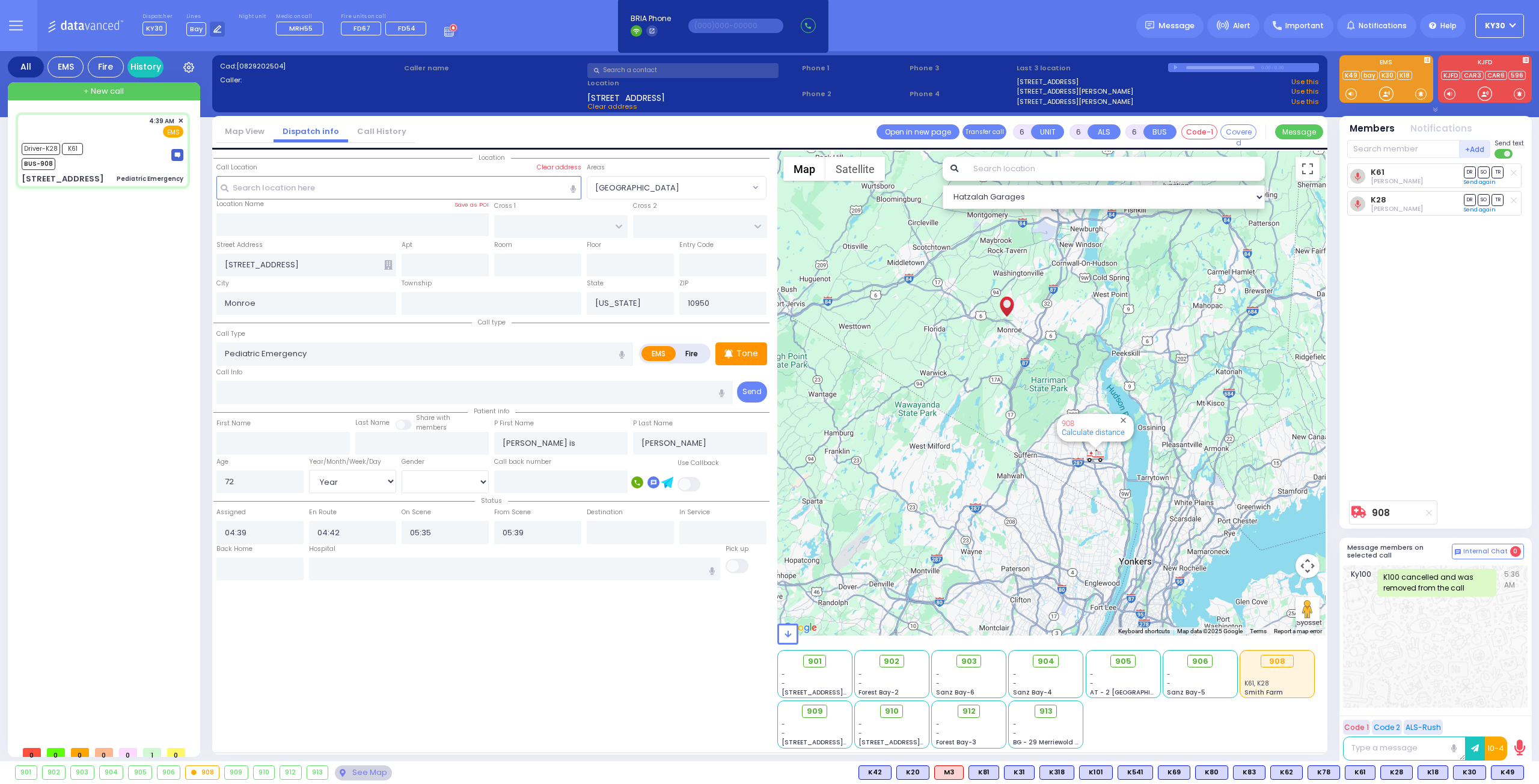
select select
radio input "true"
select select "Year"
select select "[DEMOGRAPHIC_DATA]"
select select "Hatzalah Garages"
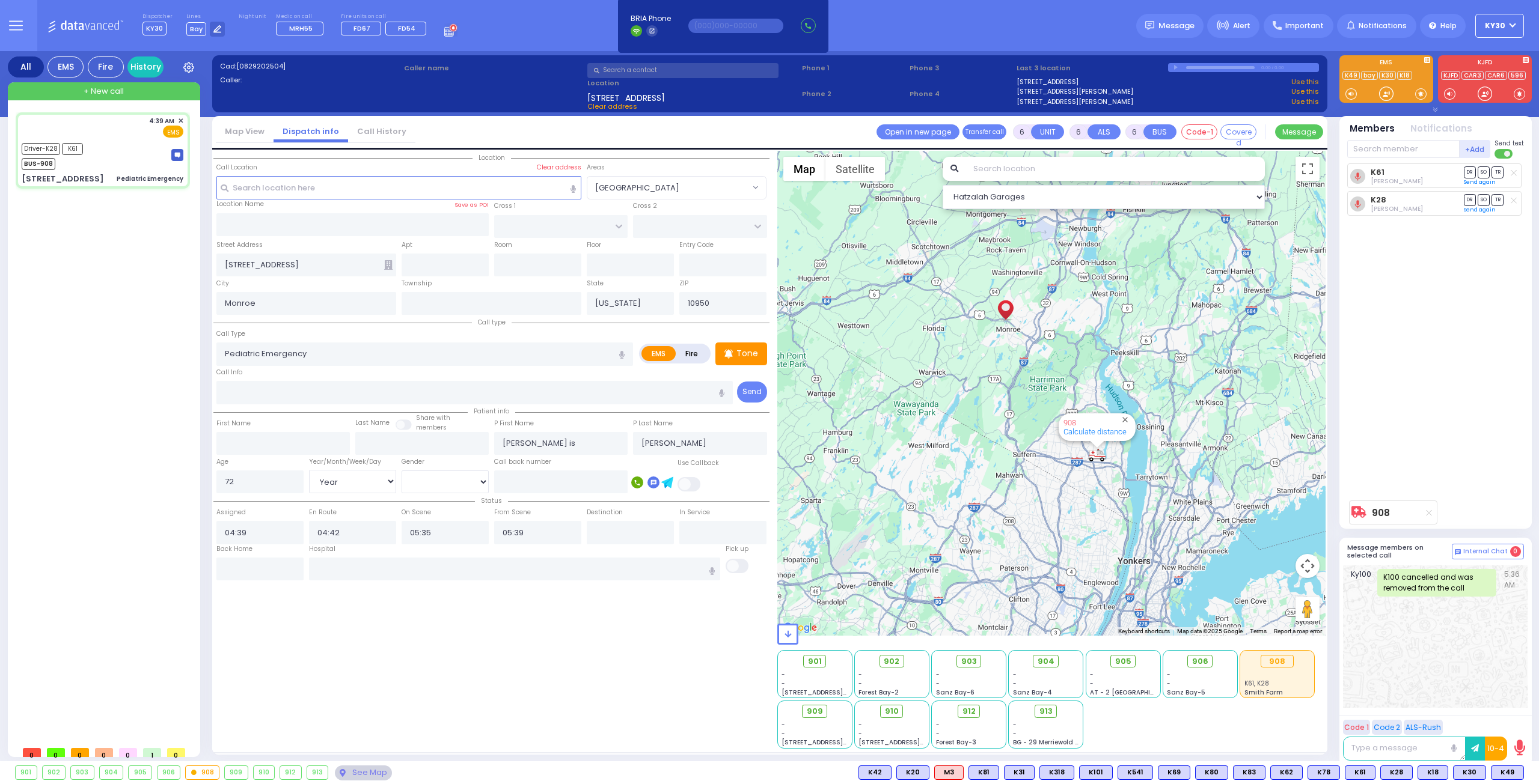
select select
radio input "true"
select select "Year"
select select "[DEMOGRAPHIC_DATA]"
select select "Hatzalah Garages"
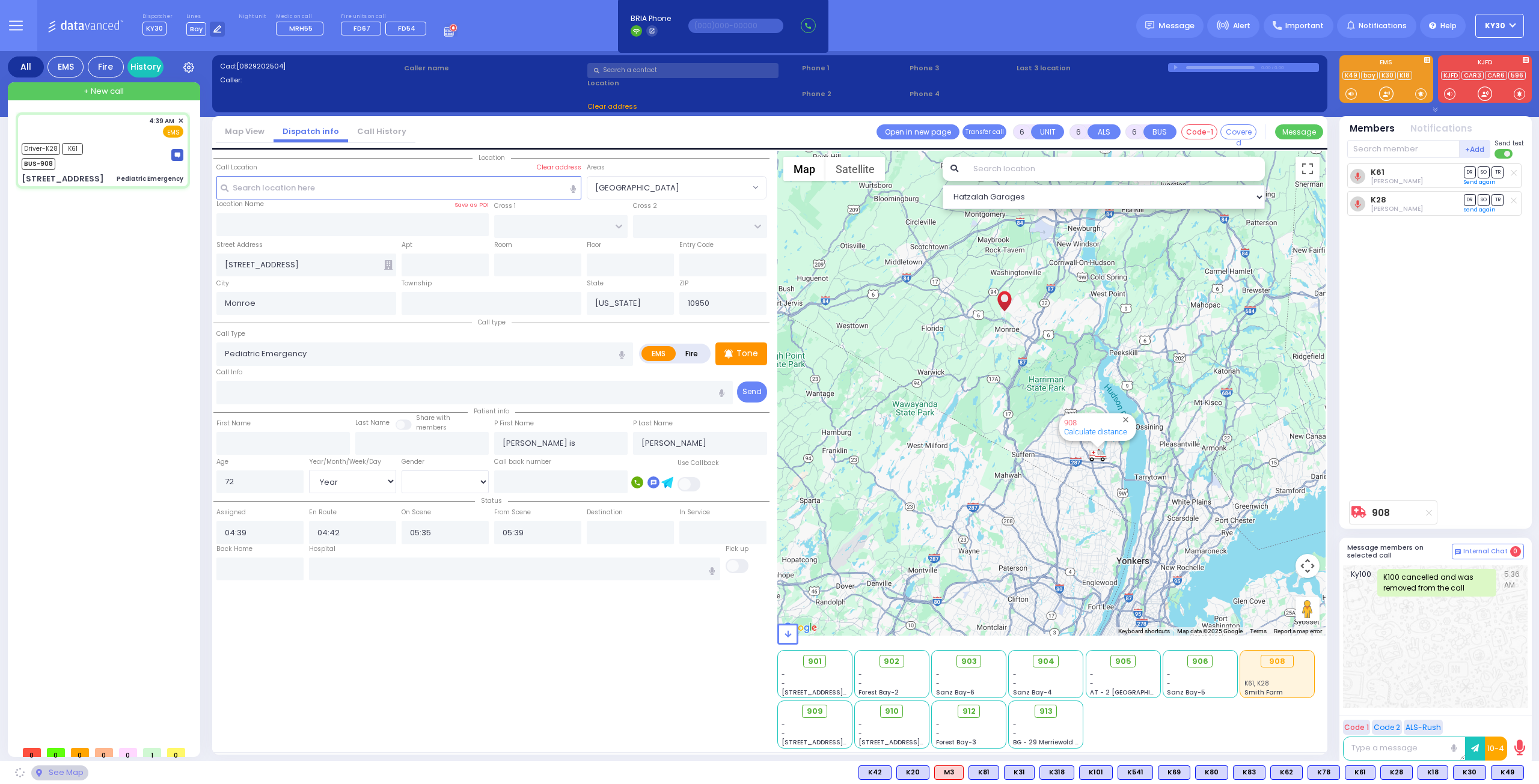
select select
radio input "true"
select select "Year"
select select "[DEMOGRAPHIC_DATA]"
select select "Hatzalah Garages"
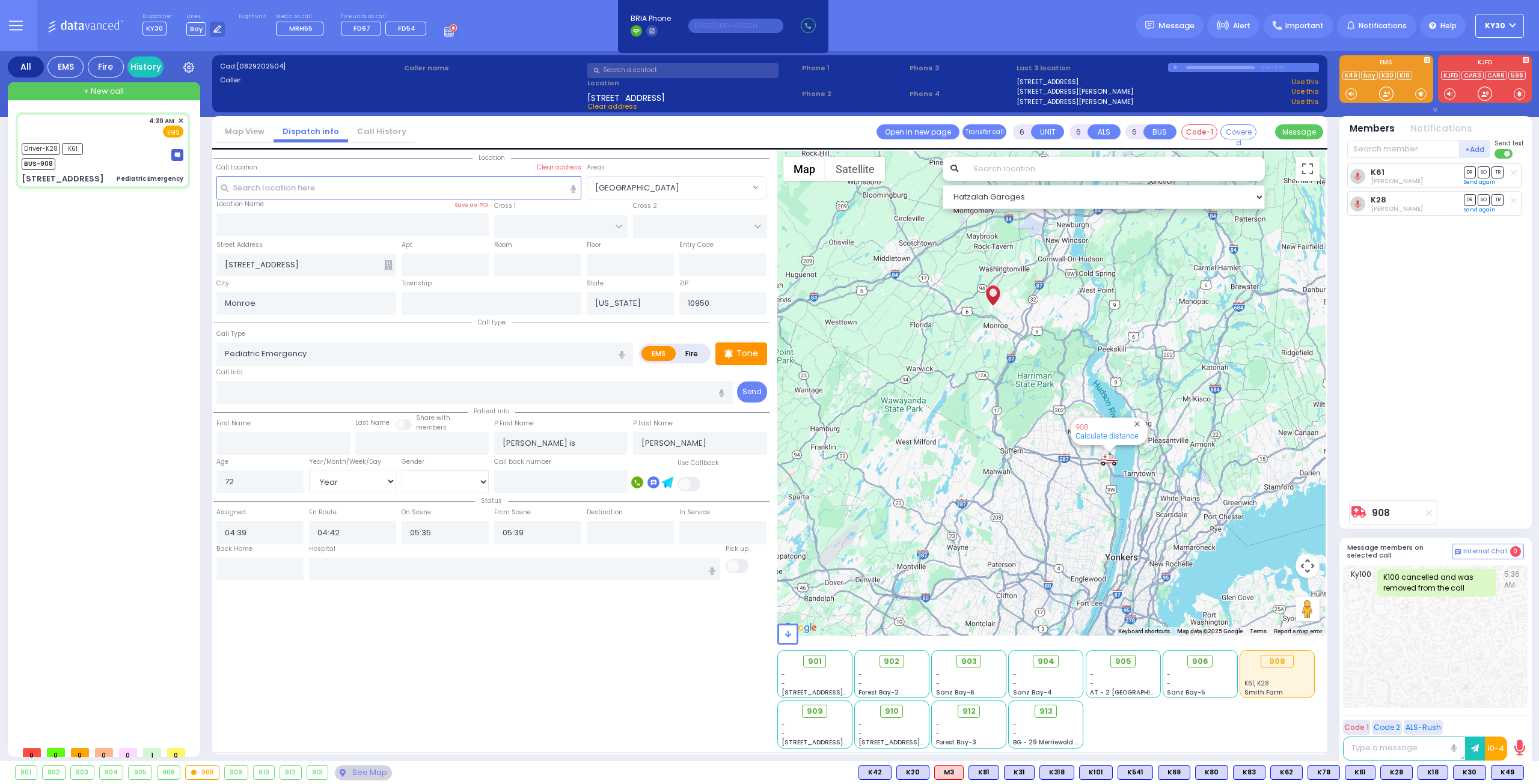
select select
radio input "true"
select select "Year"
select select "[DEMOGRAPHIC_DATA]"
type input "[GEOGRAPHIC_DATA] [STREET_ADDRESS][PERSON_NAME]"
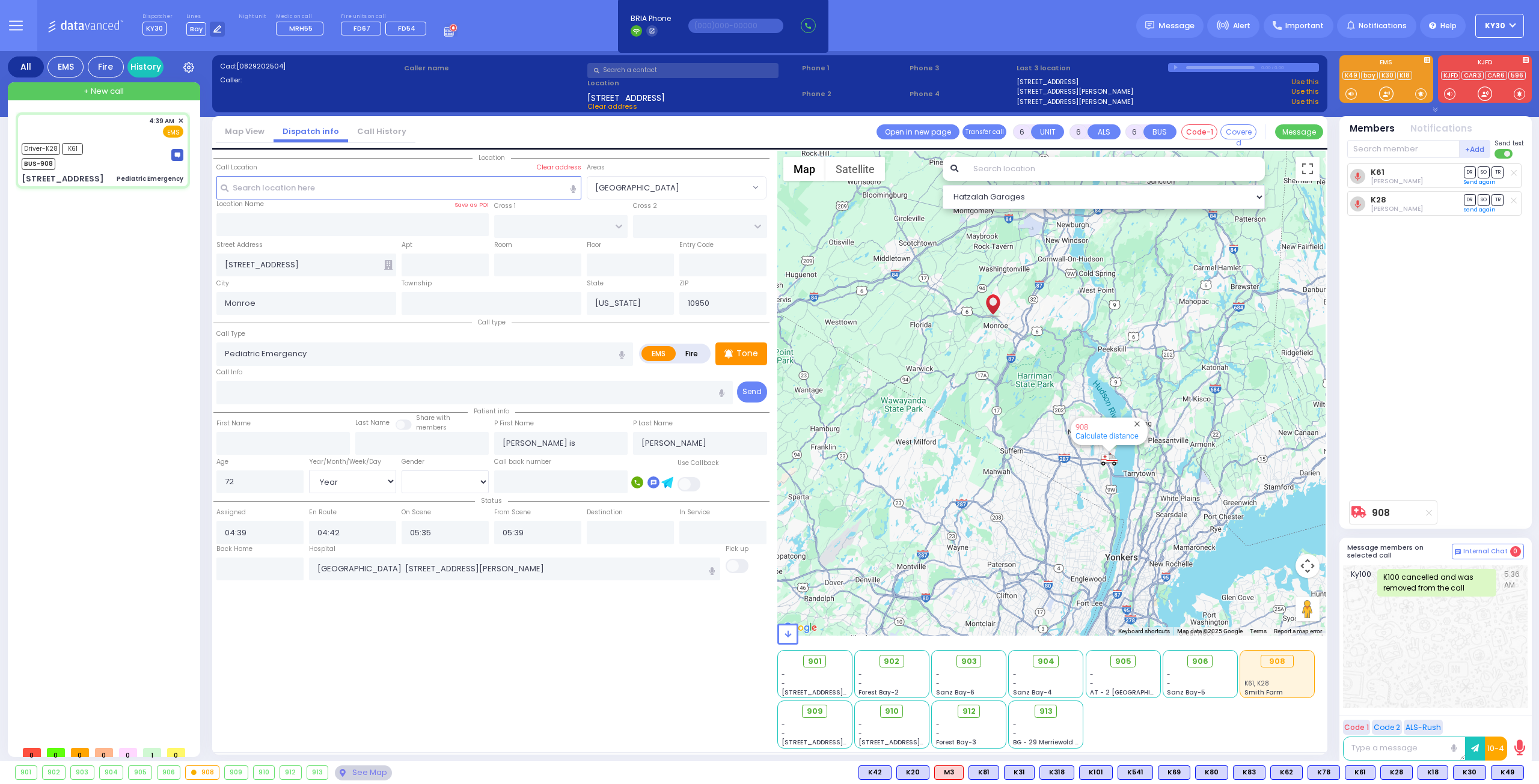
select select "Hatzalah Garages"
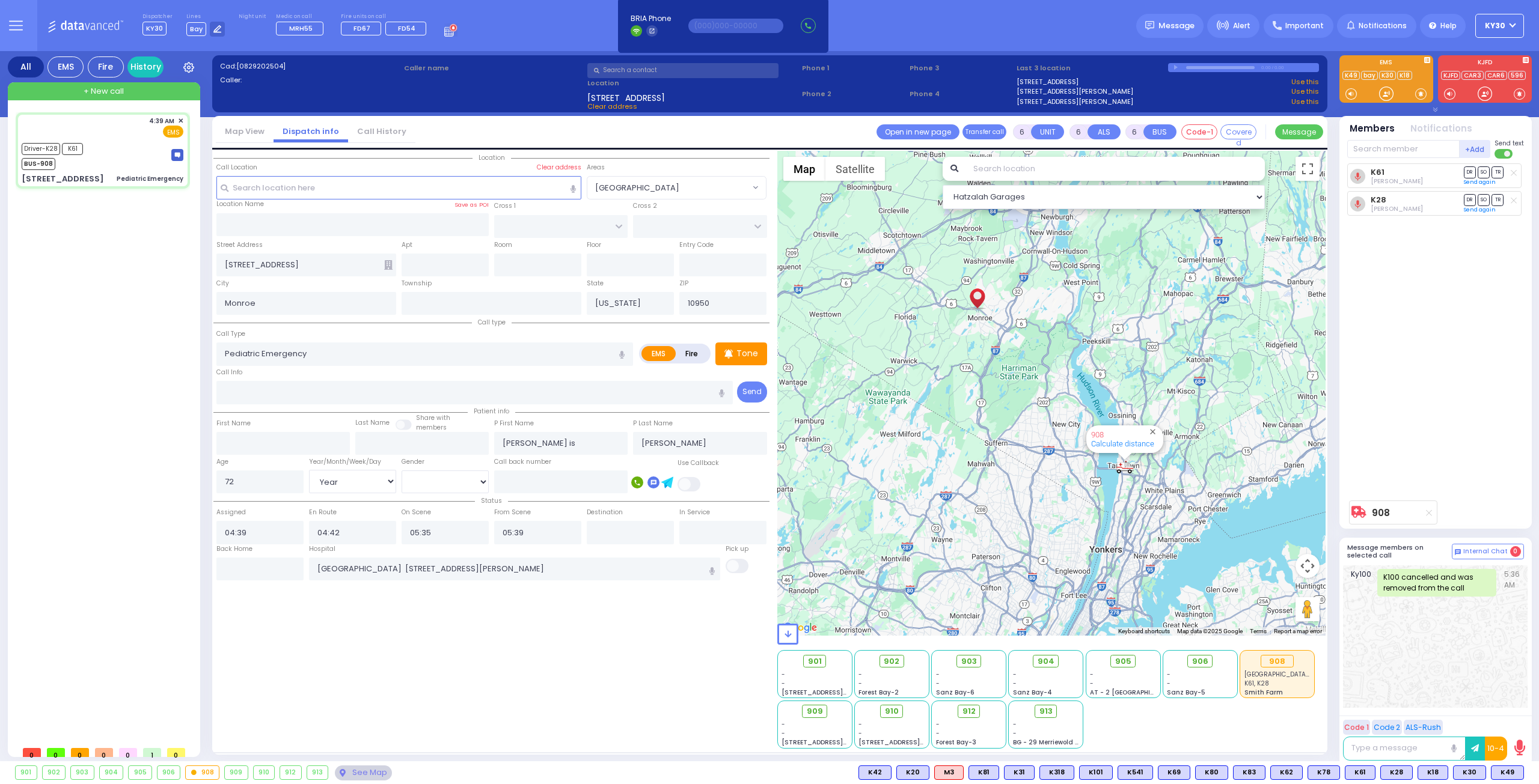
select select
radio input "true"
select select "Year"
select select "[DEMOGRAPHIC_DATA]"
select select "Hatzalah Garages"
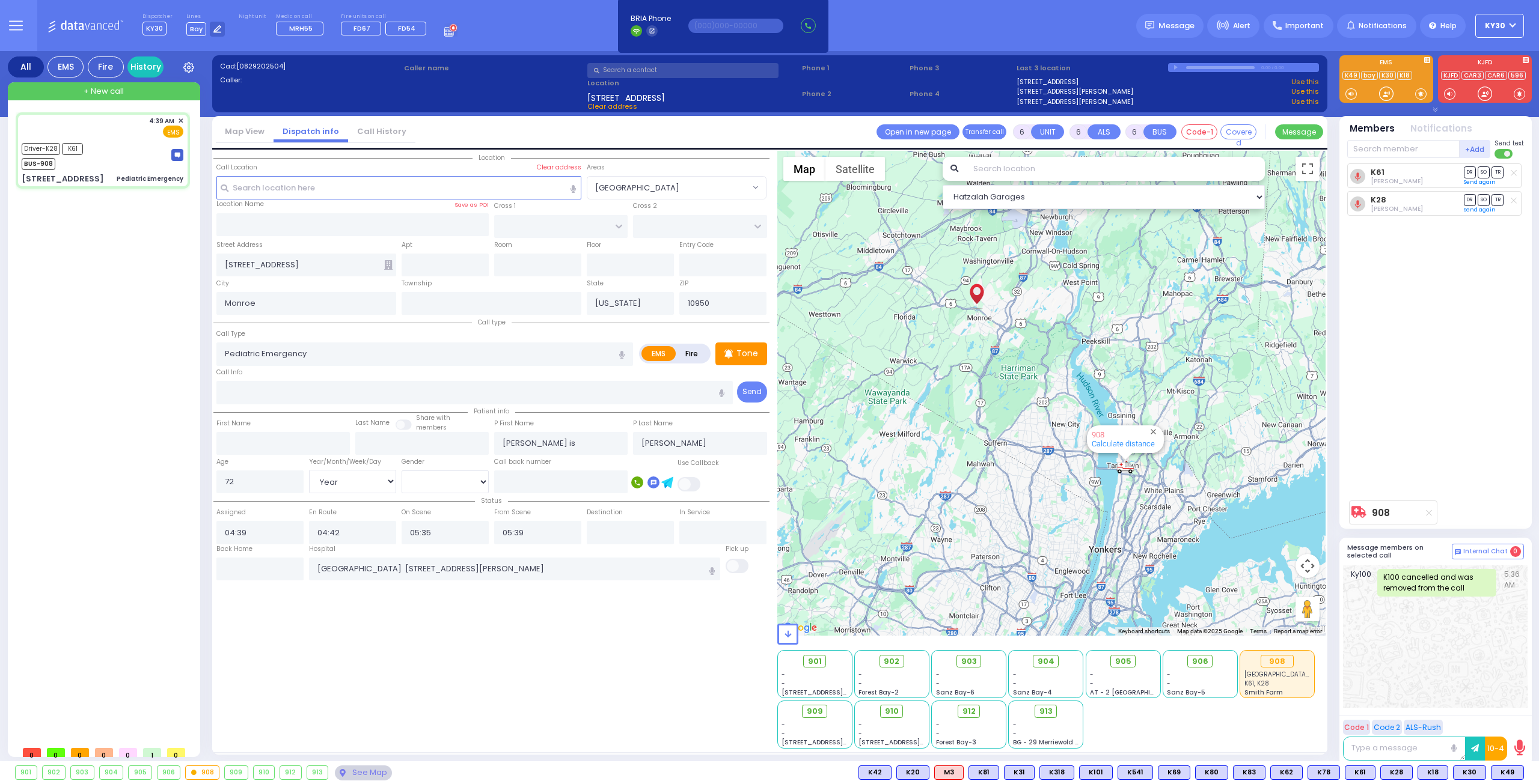
select select
radio input "true"
select select "Year"
select select "[DEMOGRAPHIC_DATA]"
select select "Hatzalah Garages"
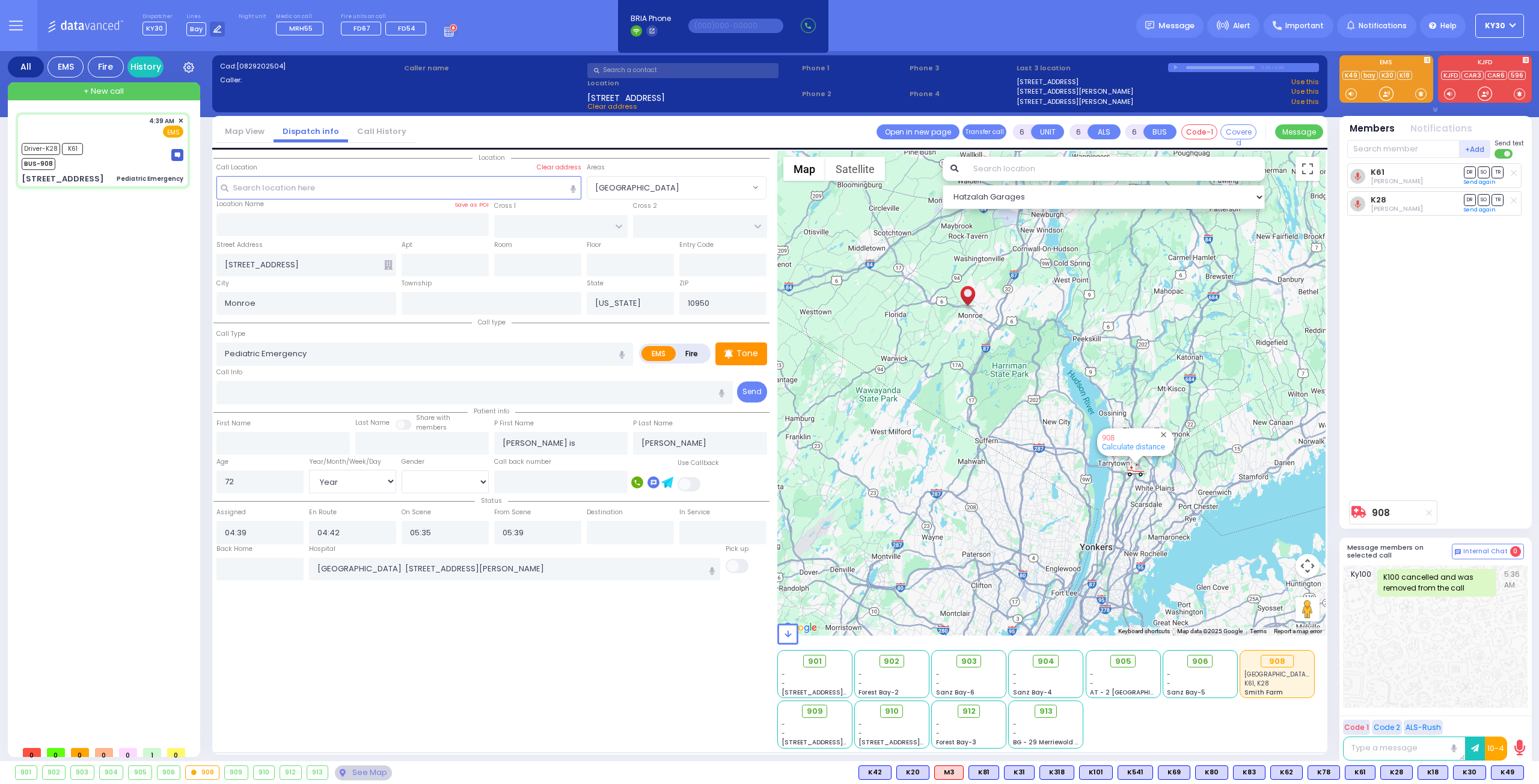
select select
radio input "true"
select select "Year"
select select "[DEMOGRAPHIC_DATA]"
select select "Hatzalah Garages"
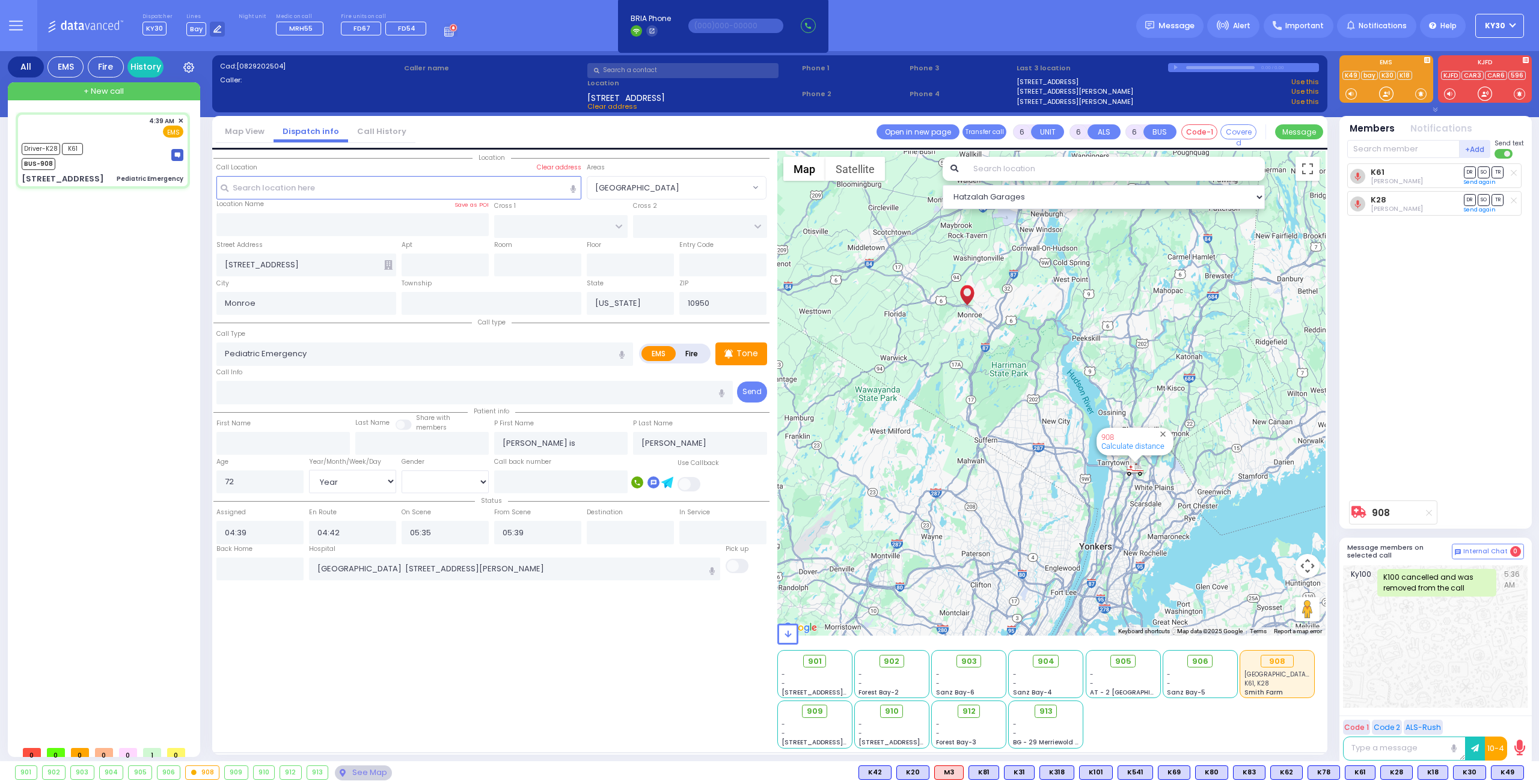
select select
radio input "true"
select select "Year"
select select "[DEMOGRAPHIC_DATA]"
select select "Hatzalah Garages"
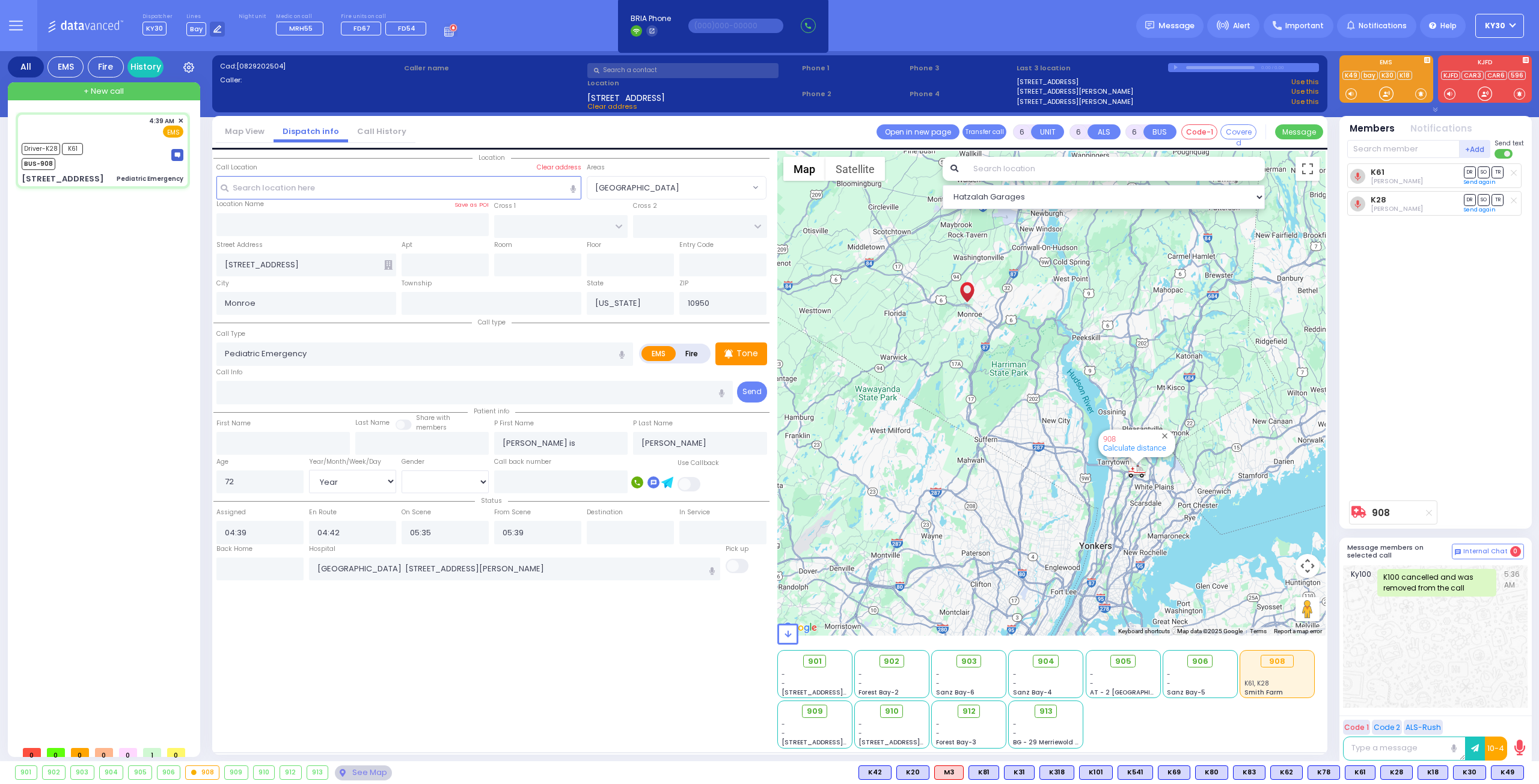
select select
radio input "true"
select select "Year"
select select "[DEMOGRAPHIC_DATA]"
select select "Hatzalah Garages"
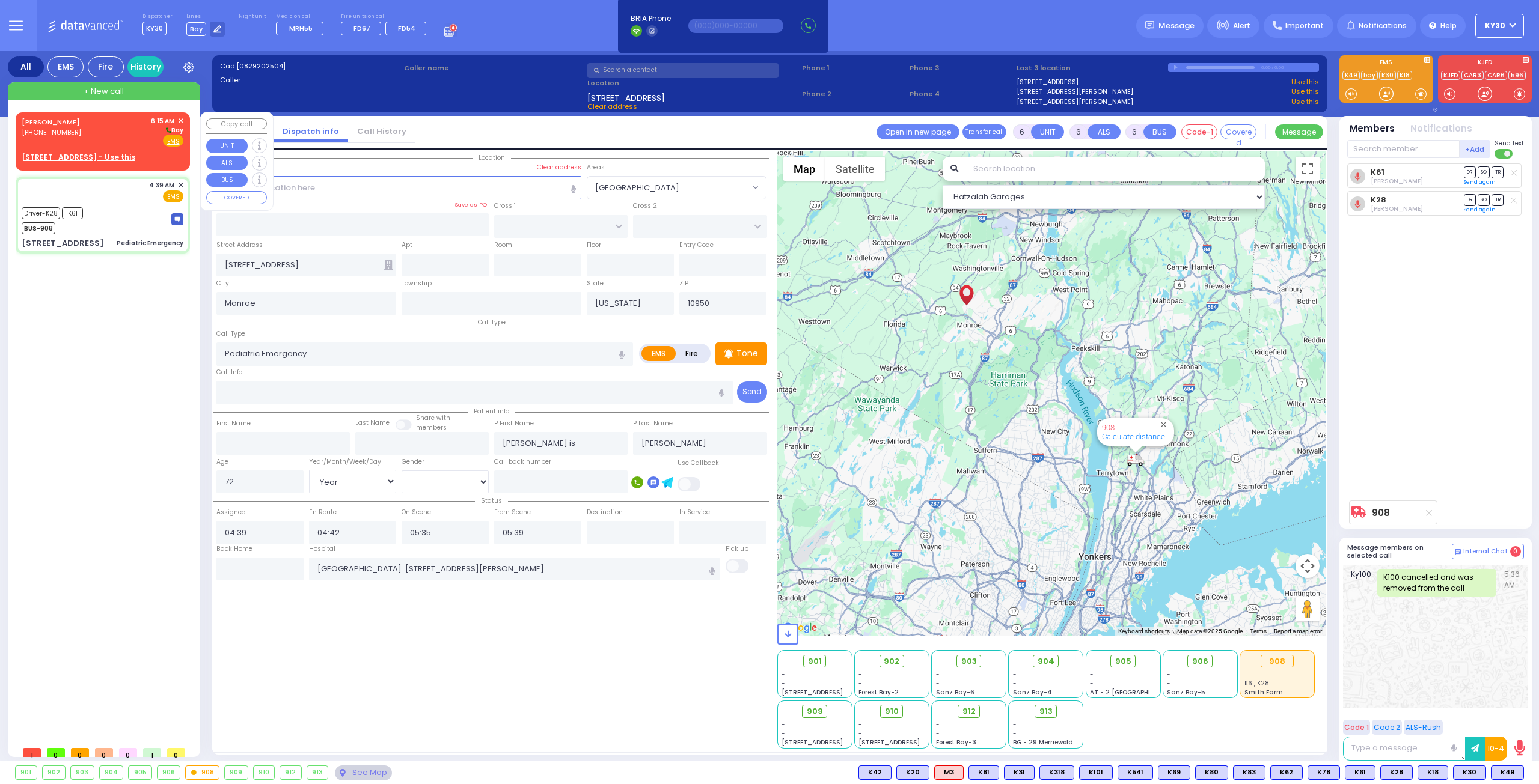
click at [129, 159] on u "[STREET_ADDRESS] - Use this" at bounding box center [78, 157] width 113 height 10
type input "2"
type input "1"
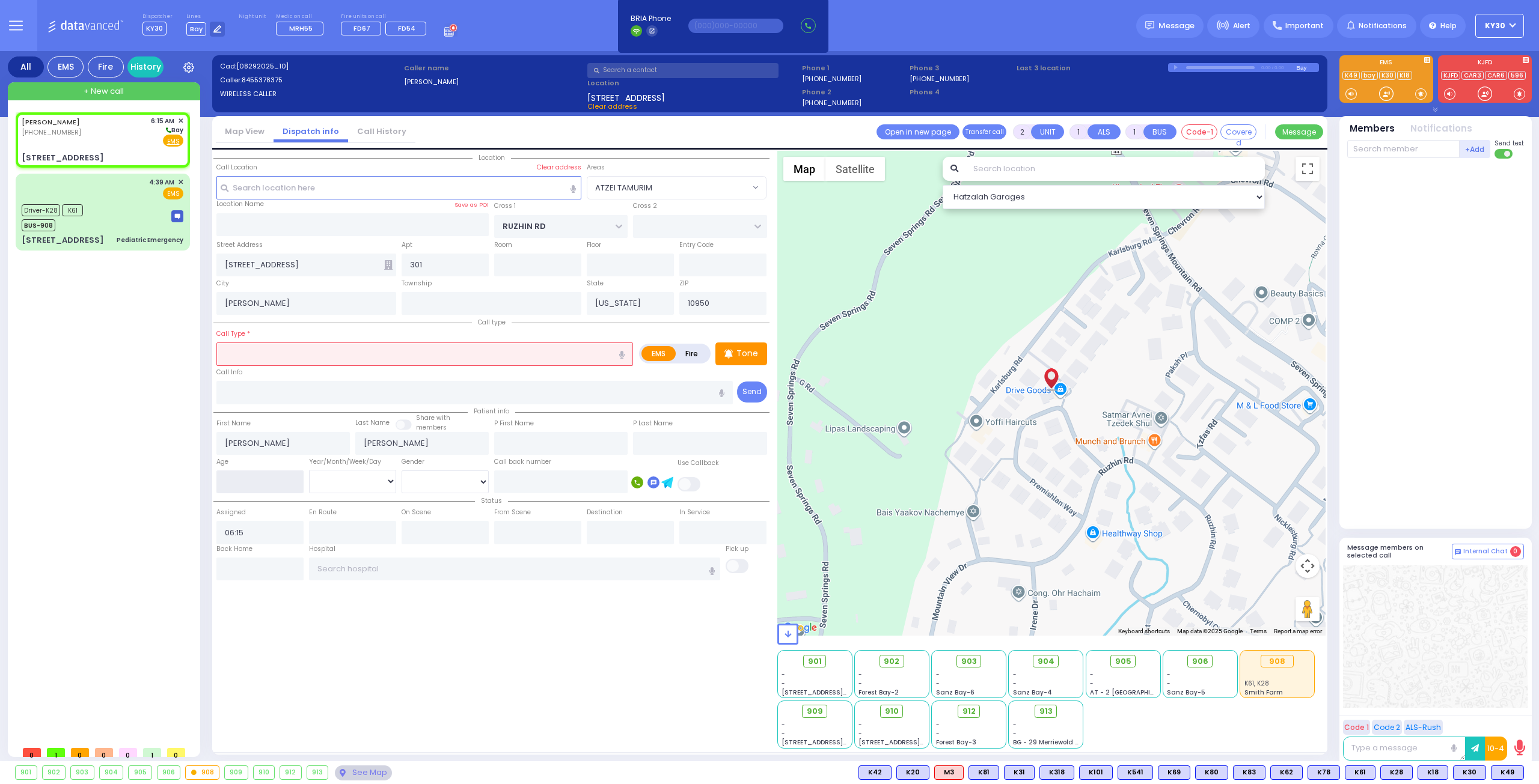
click at [290, 485] on input "number" at bounding box center [260, 482] width 87 height 23
click at [355, 355] on input "text" at bounding box center [424, 354] width 417 height 23
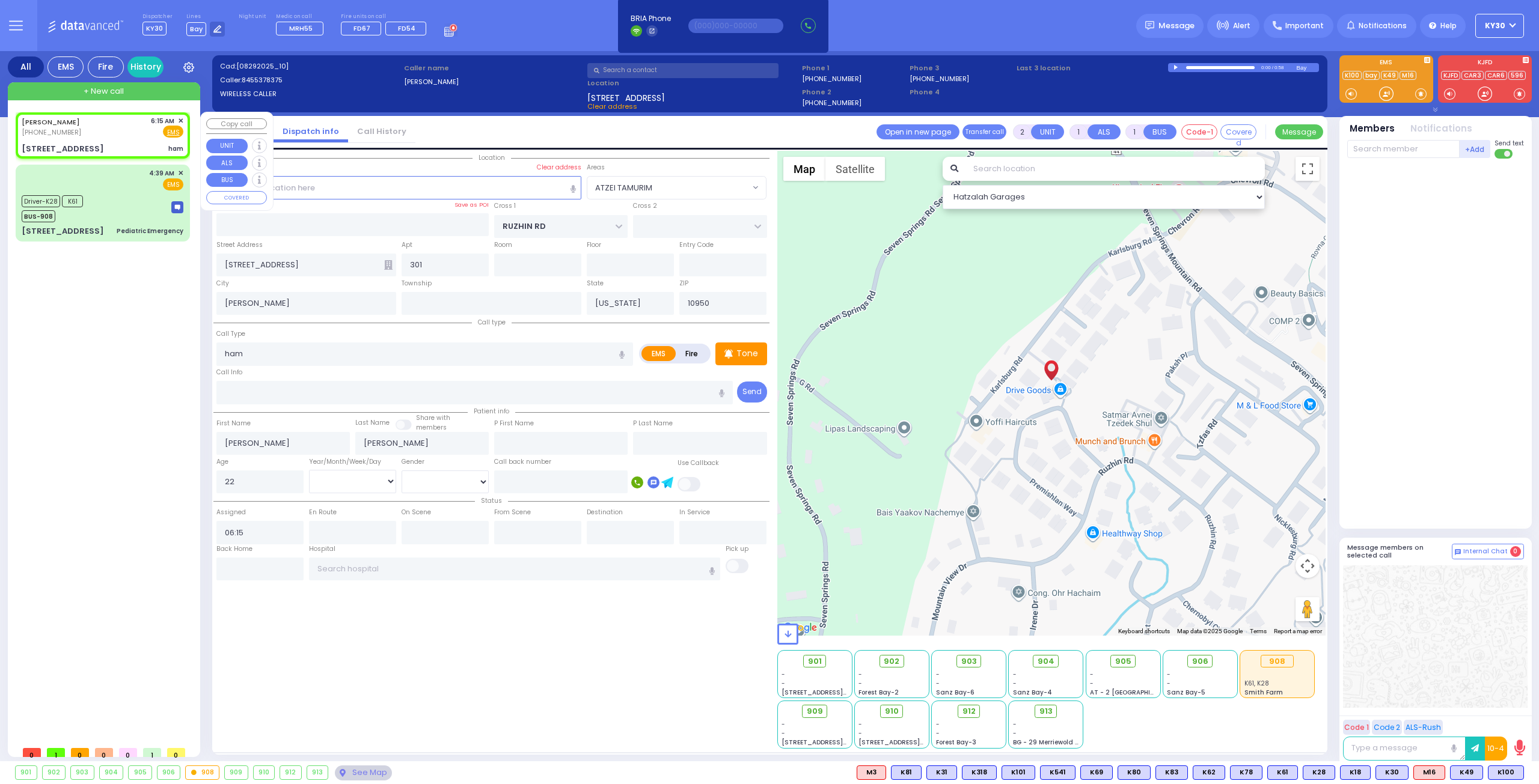
click at [134, 136] on div "[PERSON_NAME] [PHONE_NUMBER] 6:15 AM ✕ Fire EMS" at bounding box center [103, 127] width 162 height 22
click at [1510, 775] on span "K100" at bounding box center [1506, 773] width 35 height 13
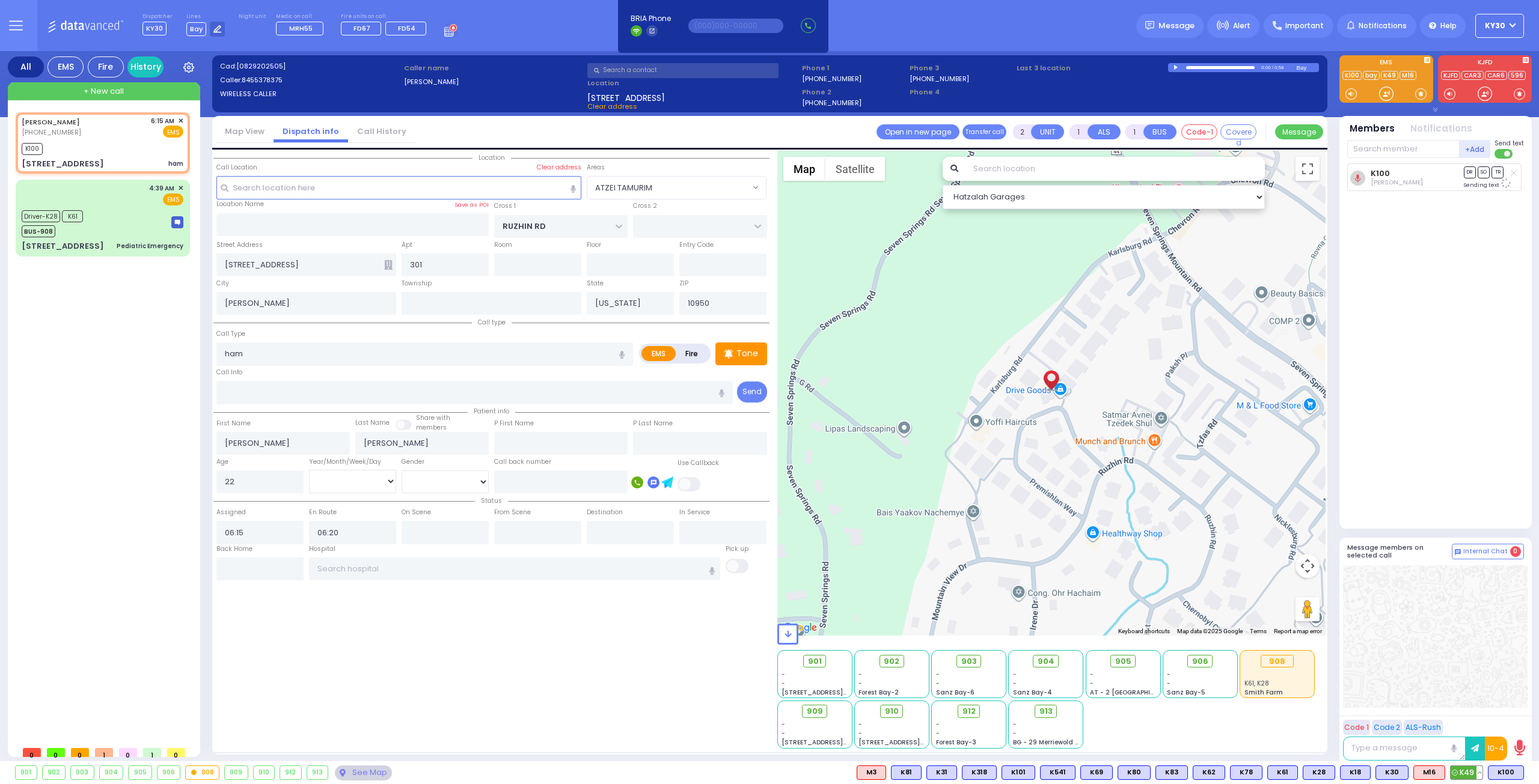
click at [1474, 771] on span "K49" at bounding box center [1466, 773] width 32 height 13
click at [1432, 773] on span "M16" at bounding box center [1429, 773] width 31 height 13
click at [279, 354] on input "ham" at bounding box center [424, 354] width 417 height 23
click at [264, 402] on span "Hemorrhage" at bounding box center [248, 404] width 55 height 12
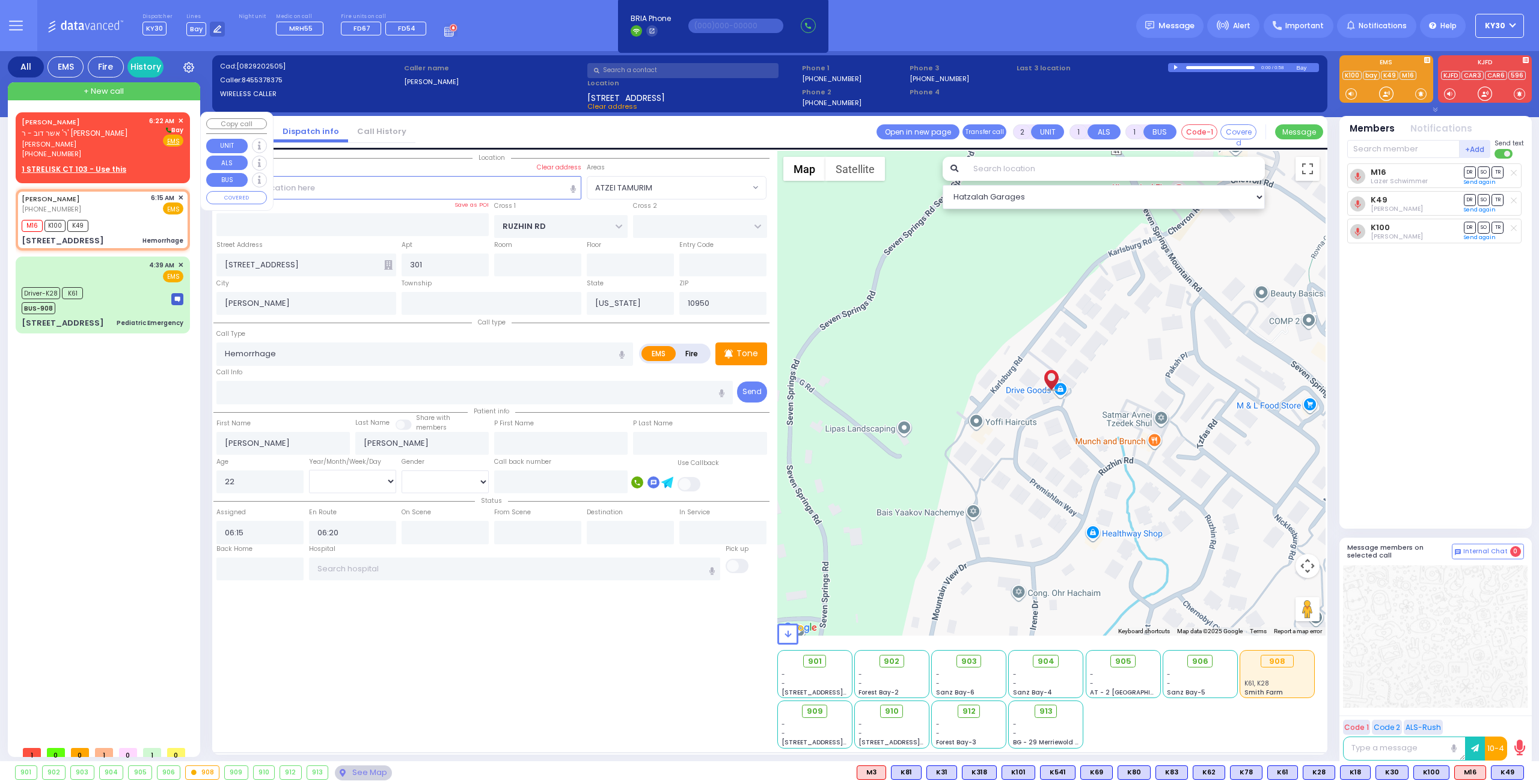
click at [109, 168] on u "1 STRELISK CT 103 - Use this" at bounding box center [74, 169] width 105 height 10
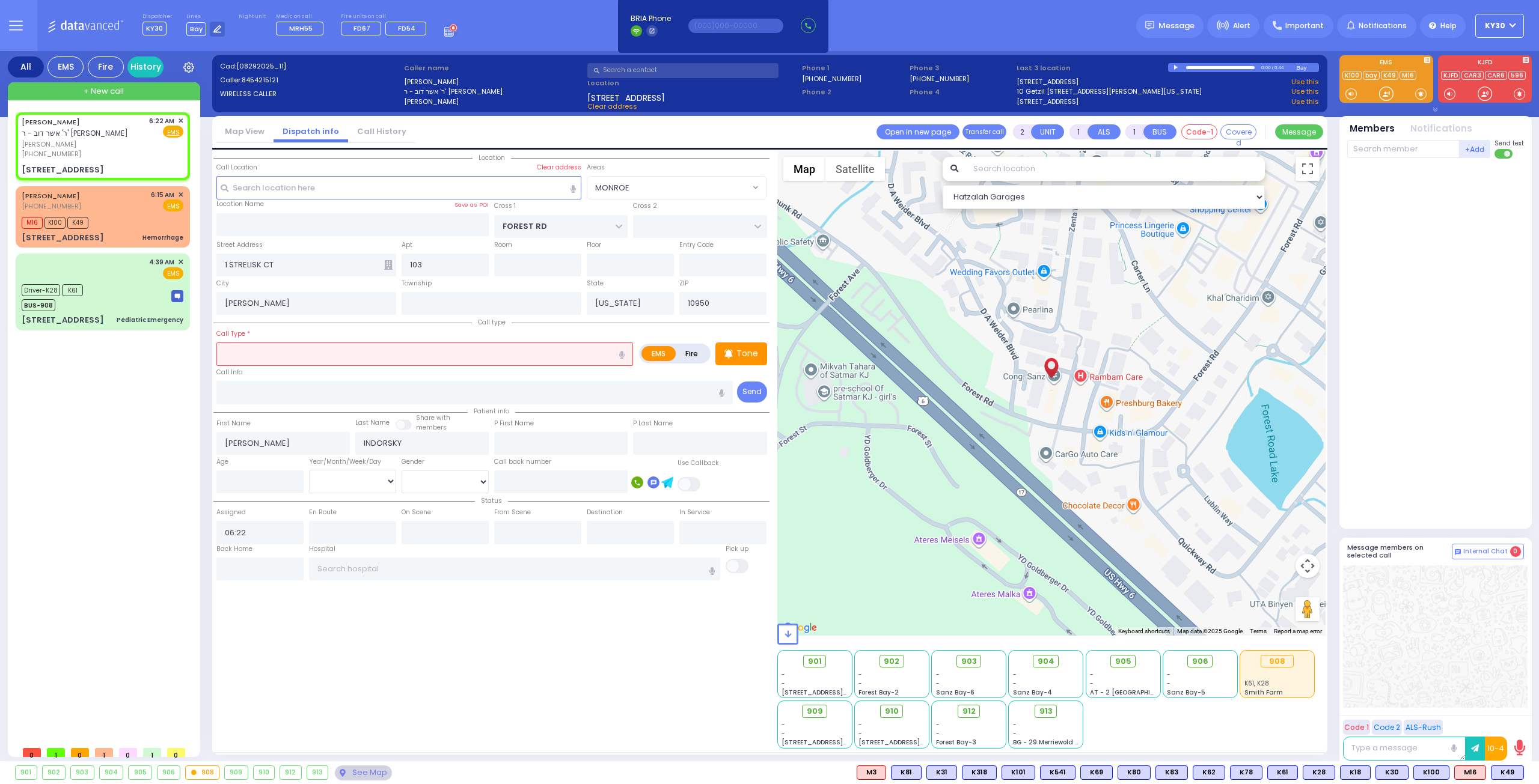
click at [278, 358] on input "text" at bounding box center [424, 354] width 417 height 23
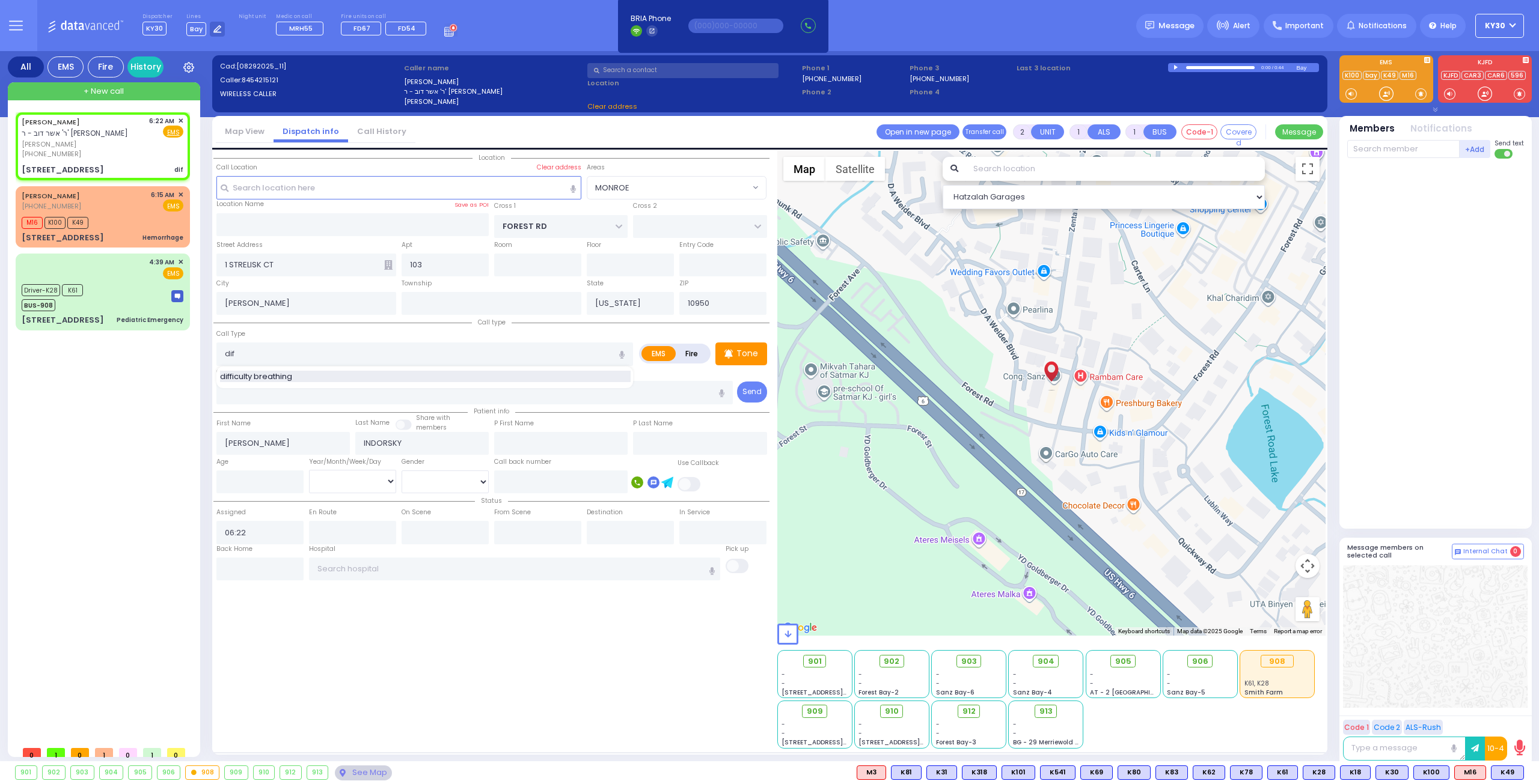
click at [261, 371] on span "difficulty breathing" at bounding box center [258, 377] width 76 height 12
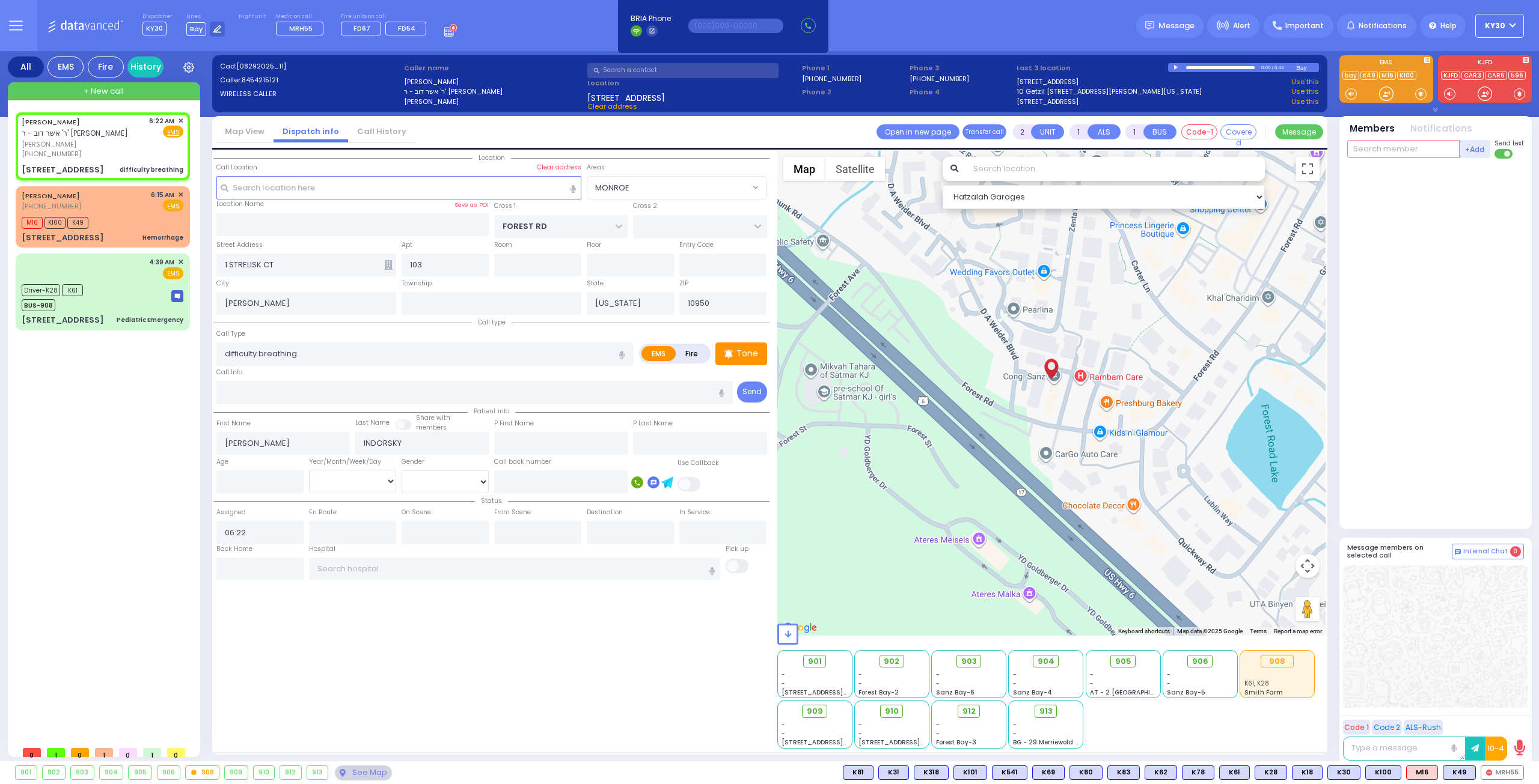
click at [1379, 149] on input "text" at bounding box center [1403, 149] width 112 height 18
click at [1397, 194] on div "MedicRH55" at bounding box center [1387, 198] width 60 height 12
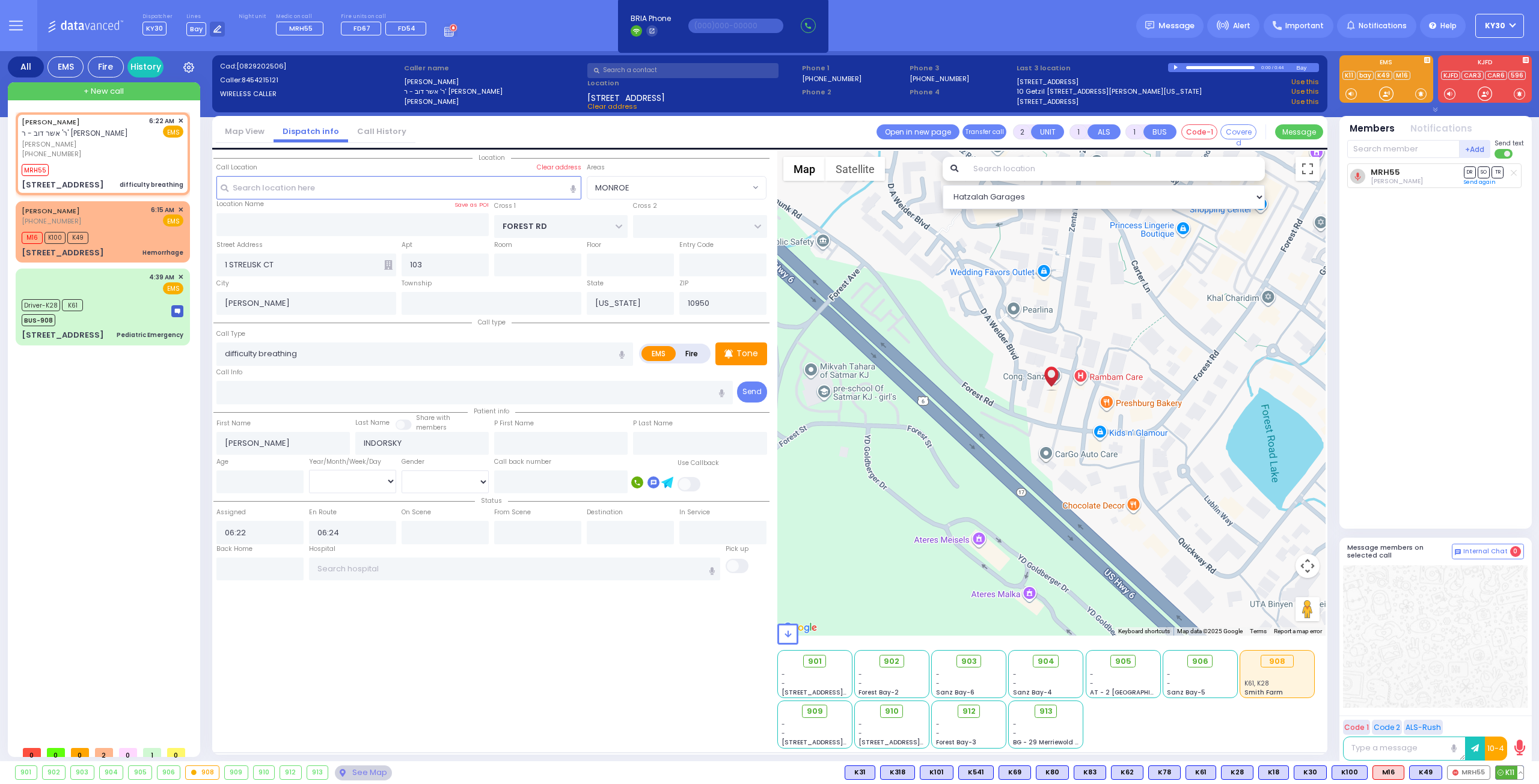
click at [1515, 773] on span "K11" at bounding box center [1510, 773] width 28 height 13
select select "MONROE"
select select
click at [128, 155] on div "[PHONE_NUMBER]" at bounding box center [83, 154] width 123 height 10
select select
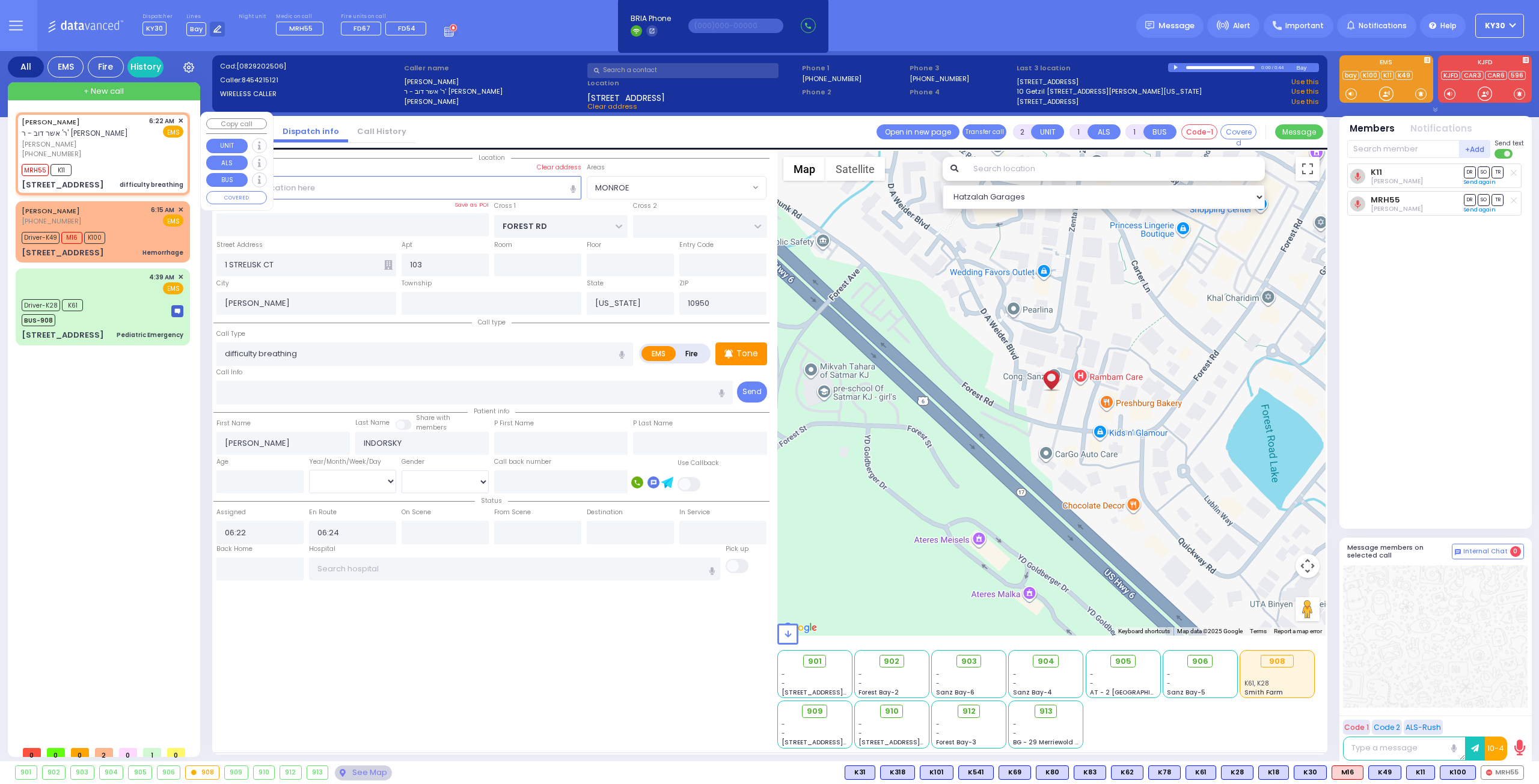
radio input "true"
select select
select select "Hatzalah Garages"
select select "MONROE"
click at [117, 165] on div "MRH55 K11" at bounding box center [103, 169] width 162 height 15
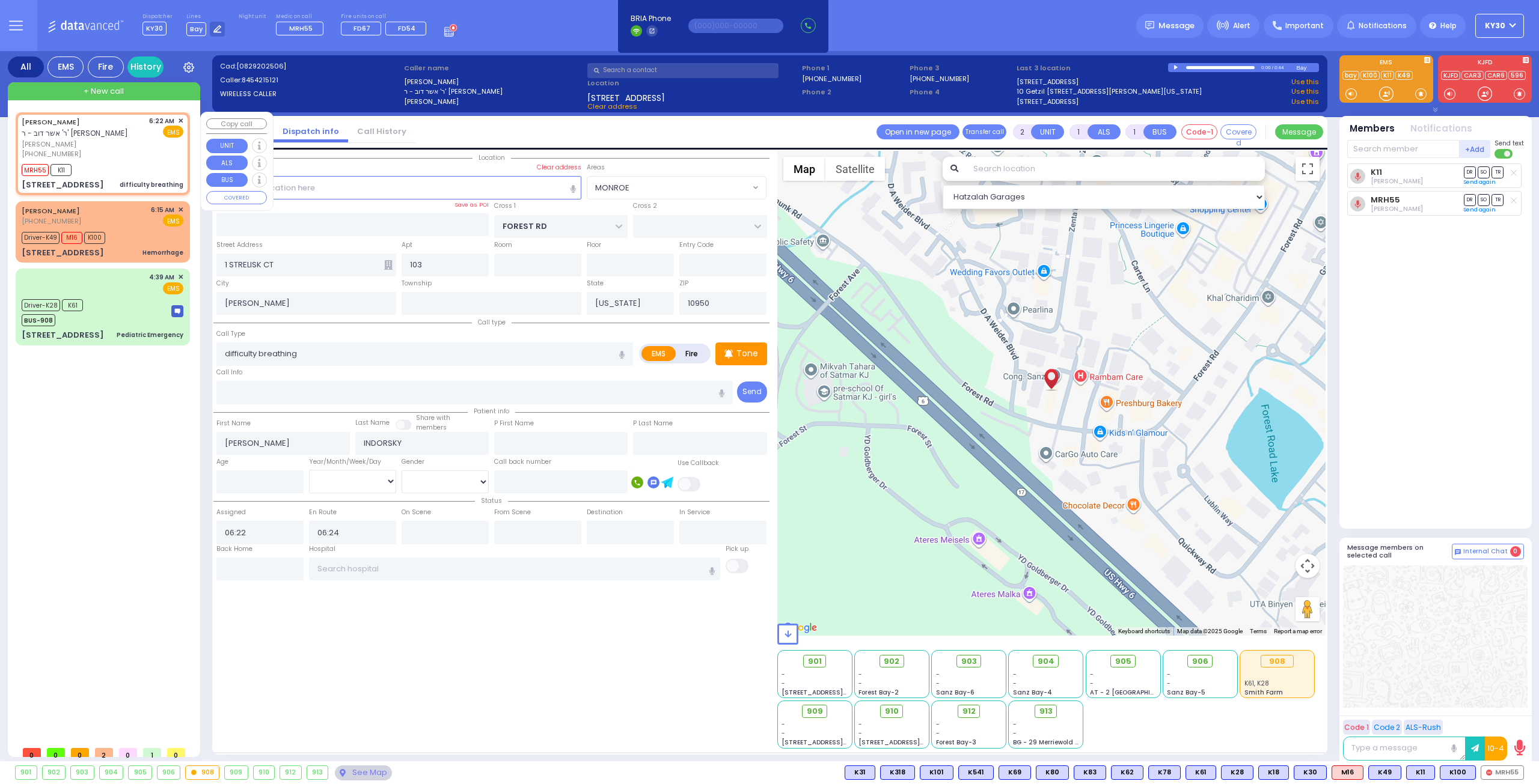
select select
radio input "true"
select select
select select "Hatzalah Garages"
select select "MONROE"
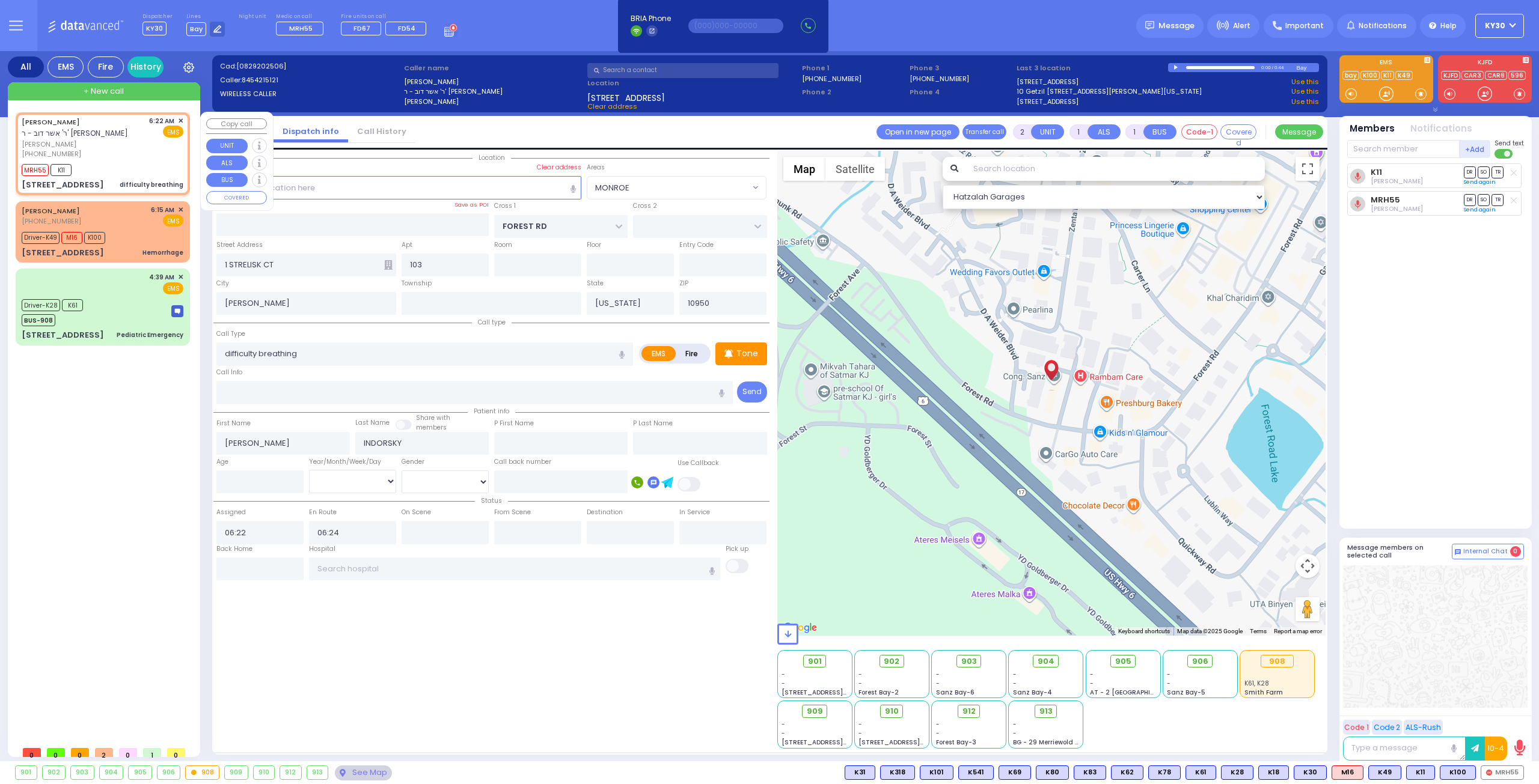
click at [183, 118] on div "TZVI ARYE INDORSKY ר' אשר דוב - ר' שלום פאגעל צבי ארי' אינדארסקי (845) 421-5121…" at bounding box center [103, 154] width 169 height 79
select select
radio input "true"
select select
select select "MONROE"
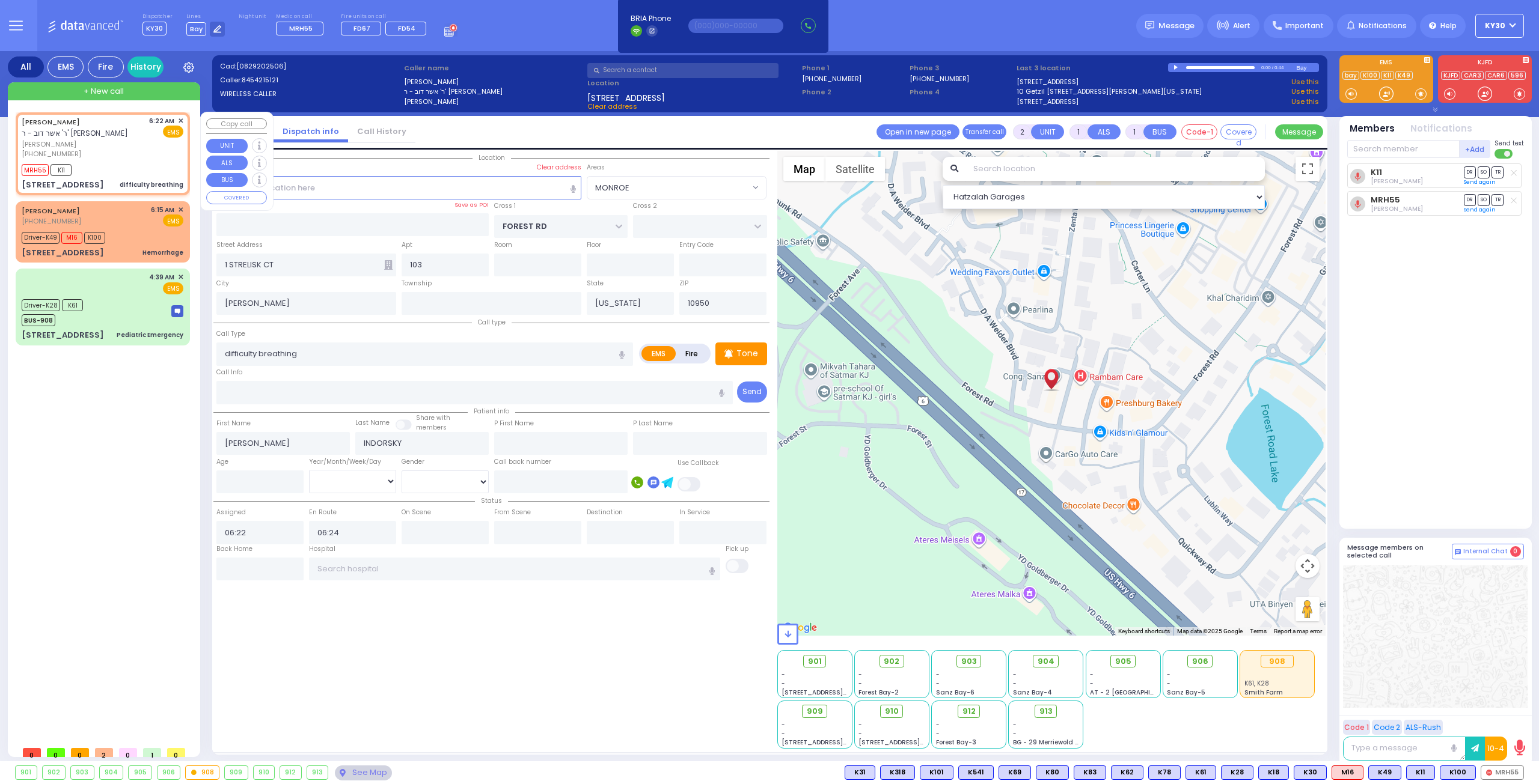
select select "Hatzalah Garages"
click at [179, 117] on span "✕" at bounding box center [181, 121] width 6 height 10
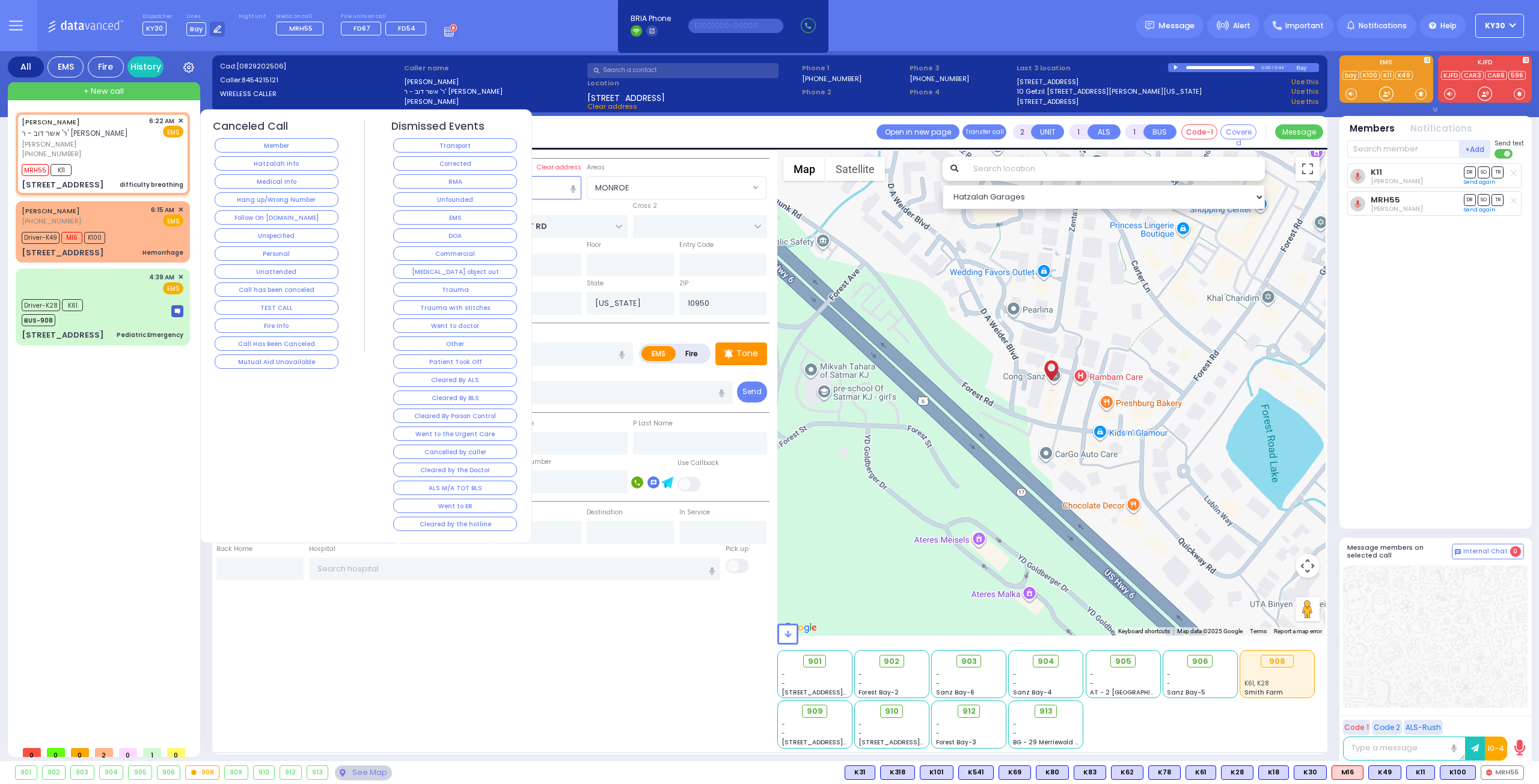
click at [460, 186] on button "RMA" at bounding box center [455, 181] width 124 height 14
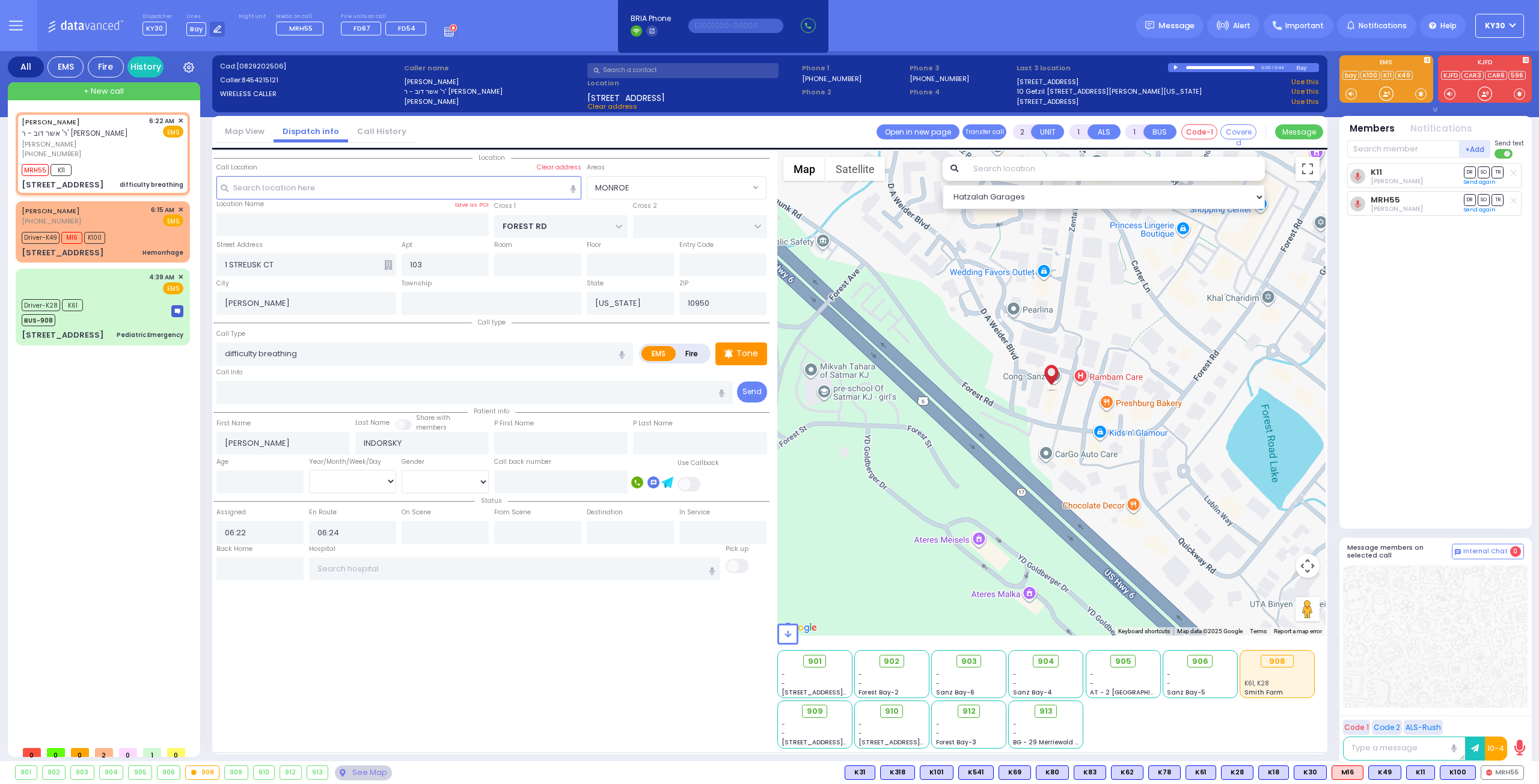
select select
radio input "true"
select select
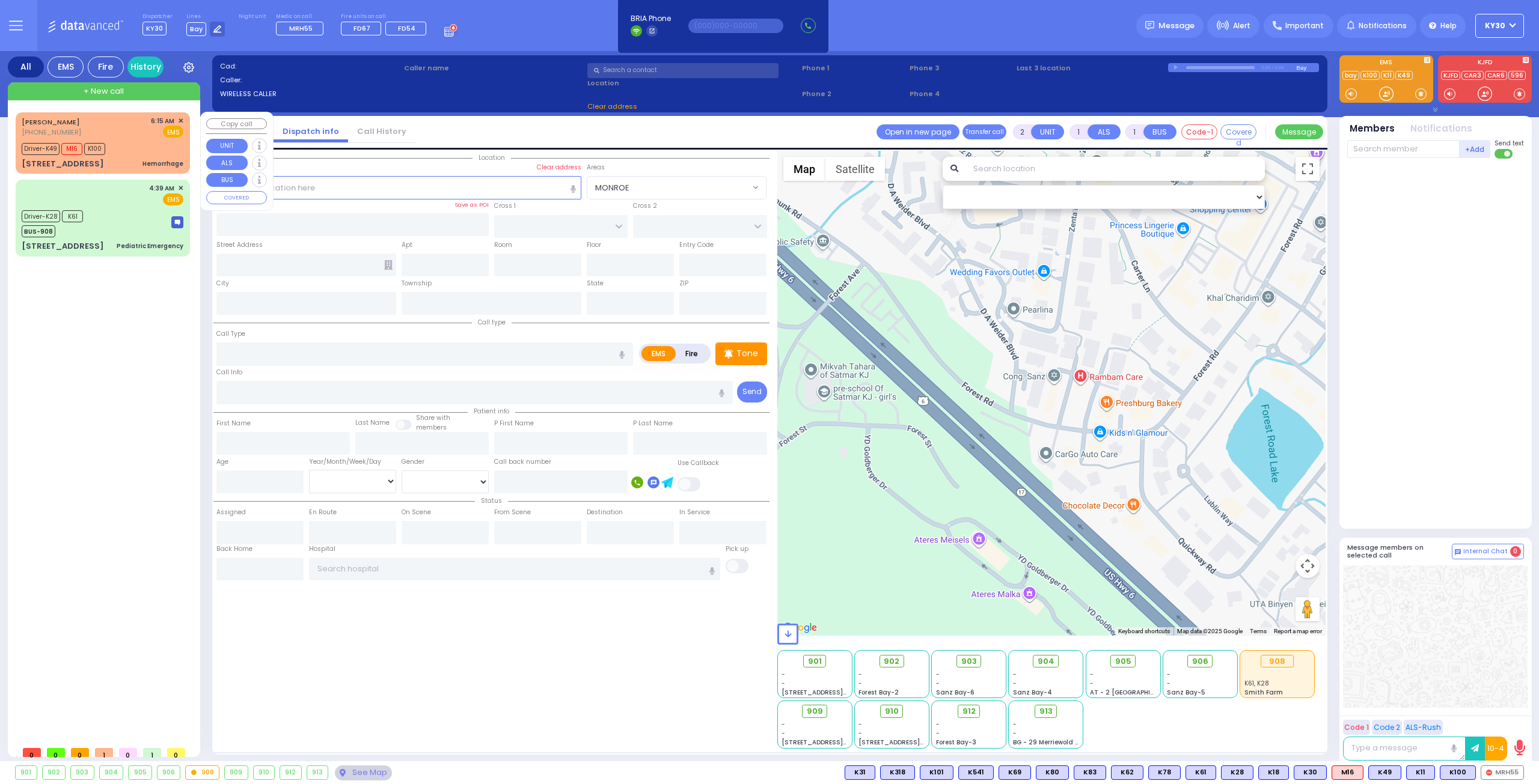
drag, startPoint x: 122, startPoint y: 136, endPoint x: 137, endPoint y: 148, distance: 19.2
click at [123, 137] on div "HERSHEL HALBERSTAM (845) 537-8375 6:15 AM ✕ EMS" at bounding box center [103, 127] width 162 height 22
type input "6"
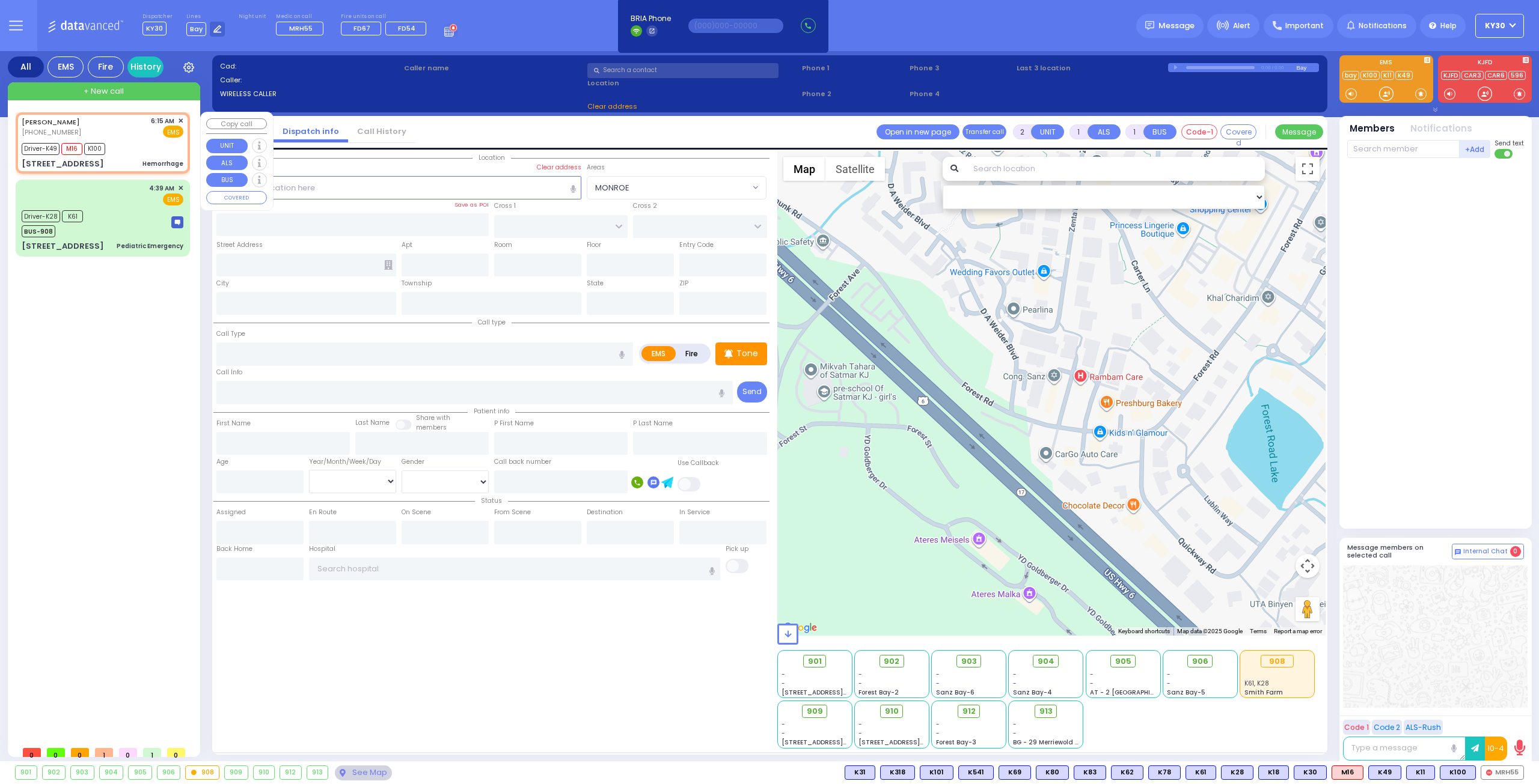
select select
type input "Hemorrhage"
radio input "true"
type input "[PERSON_NAME]"
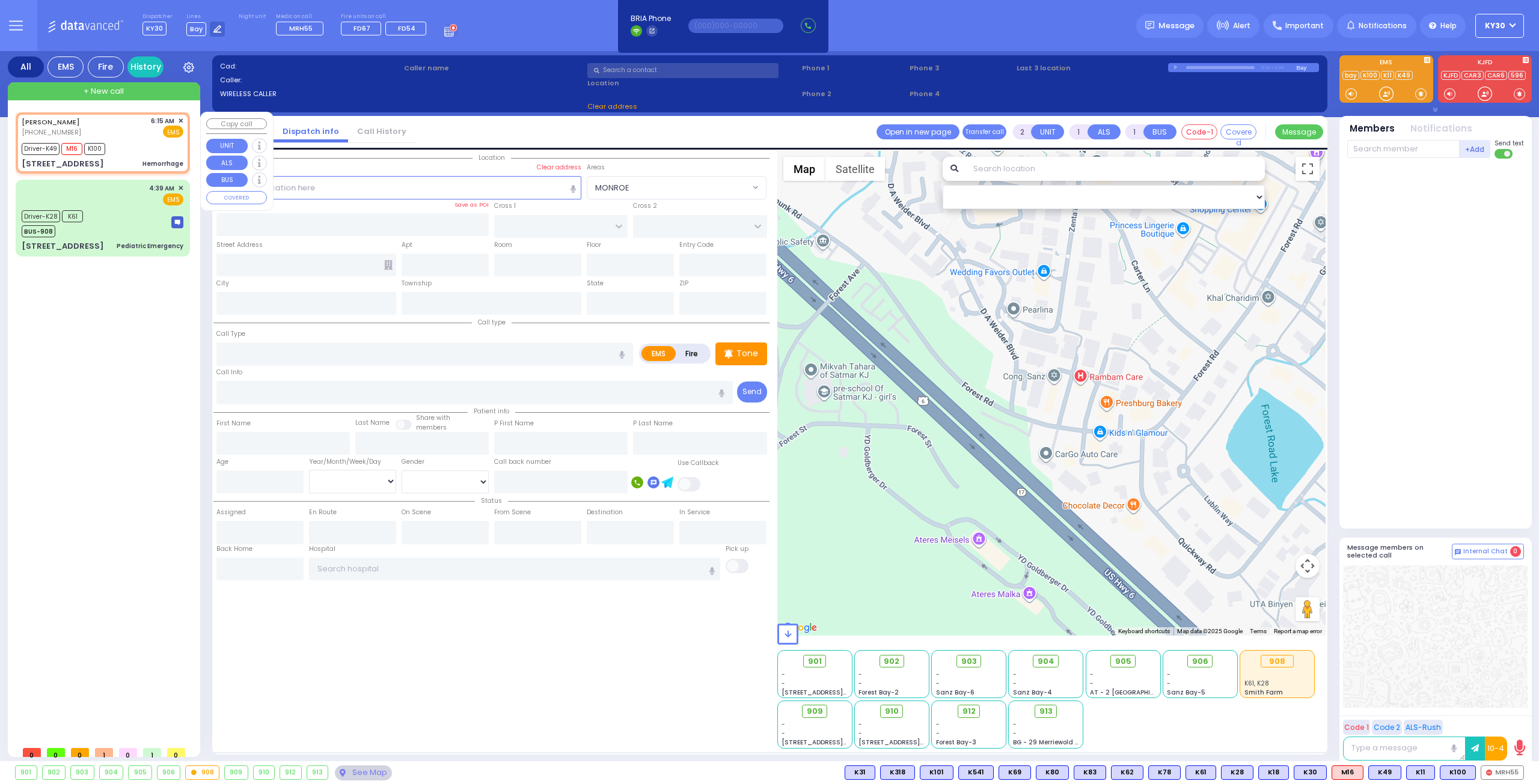
type input "Unknown"
type input "22"
select select "Year"
type input "06:15"
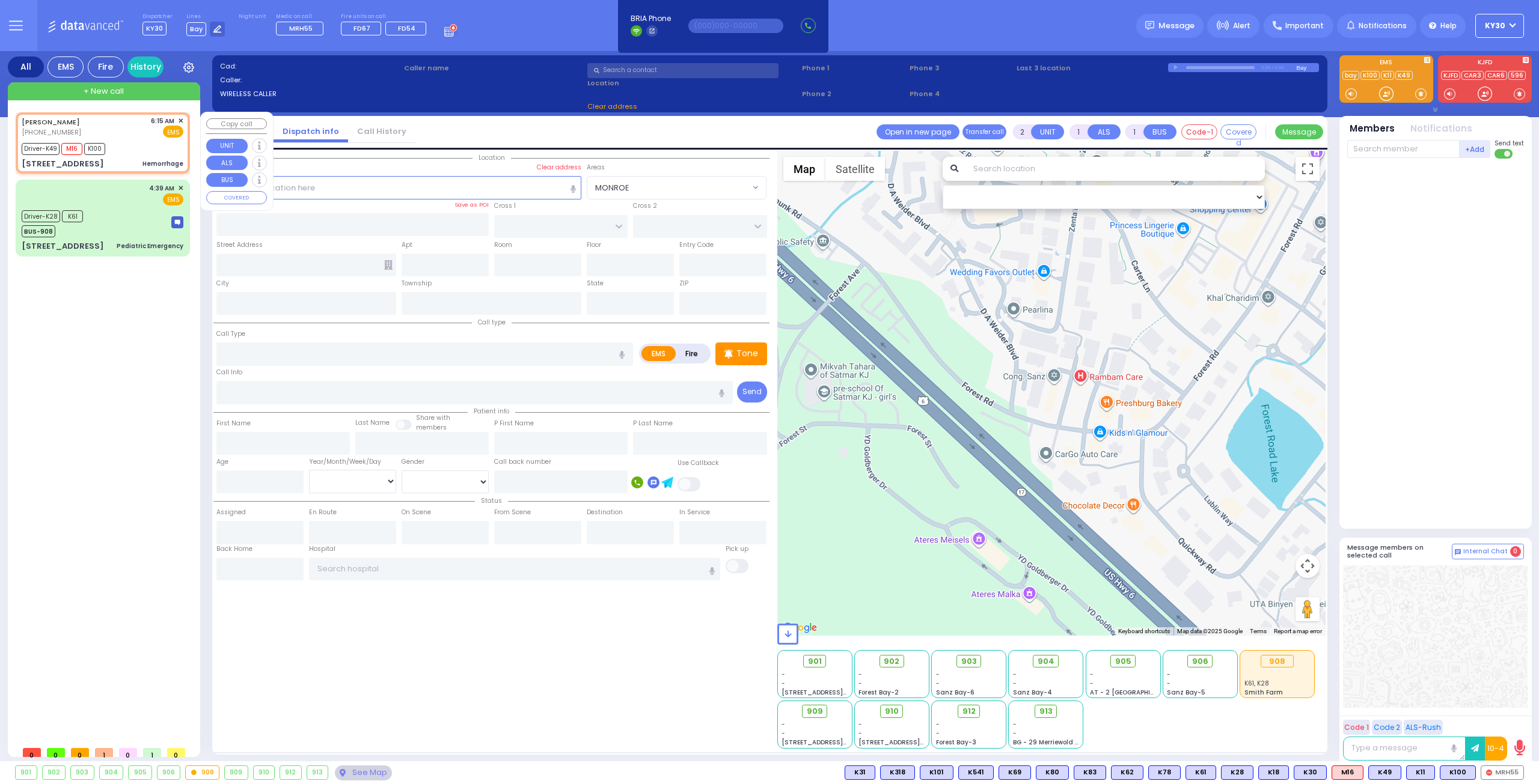
type input "06:20"
type input "06:25"
type input "06:42"
select select "Hatzalah Garages"
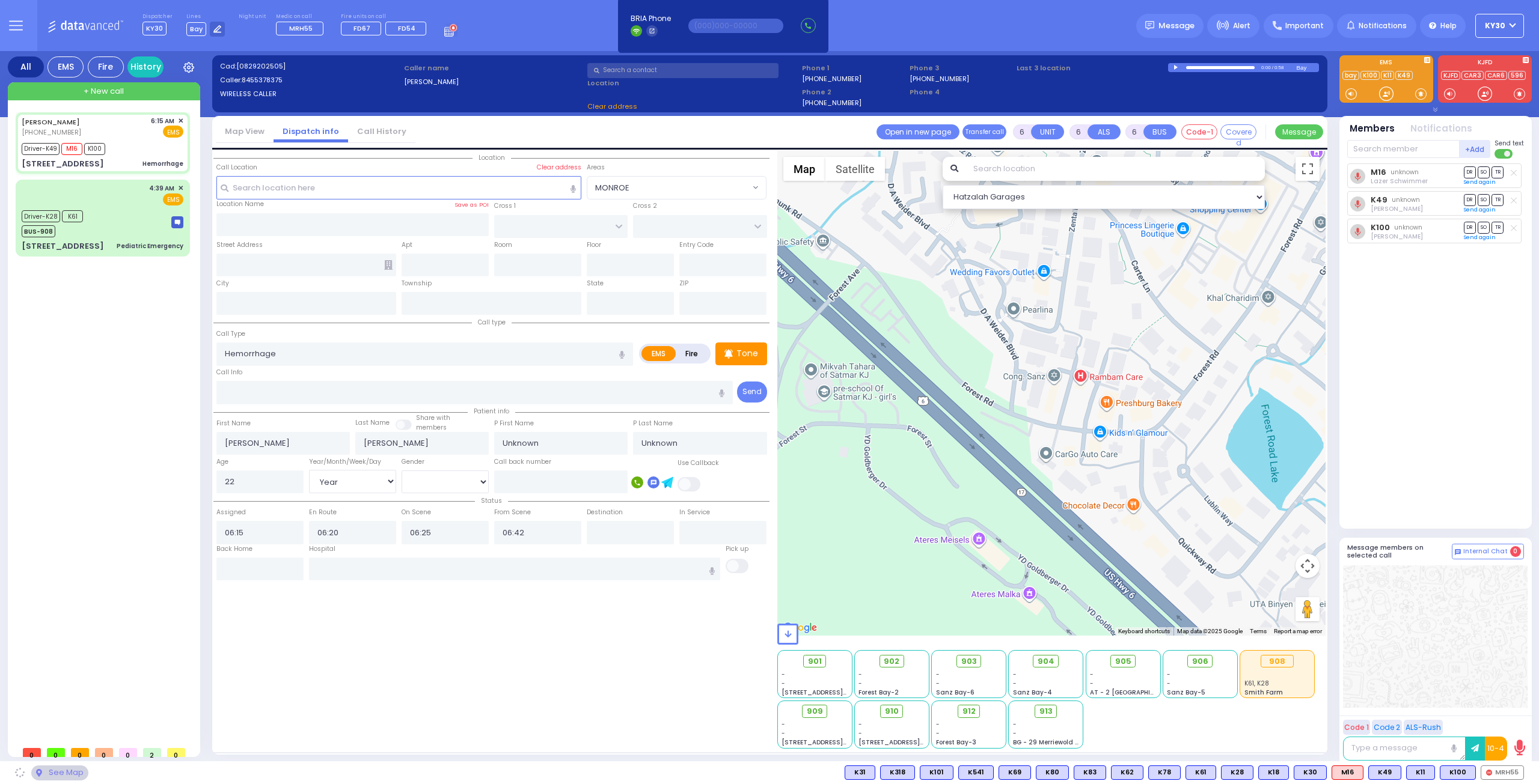
select select
radio input "true"
select select "Year"
type input "RUZHIN RD"
type input "[STREET_ADDRESS]"
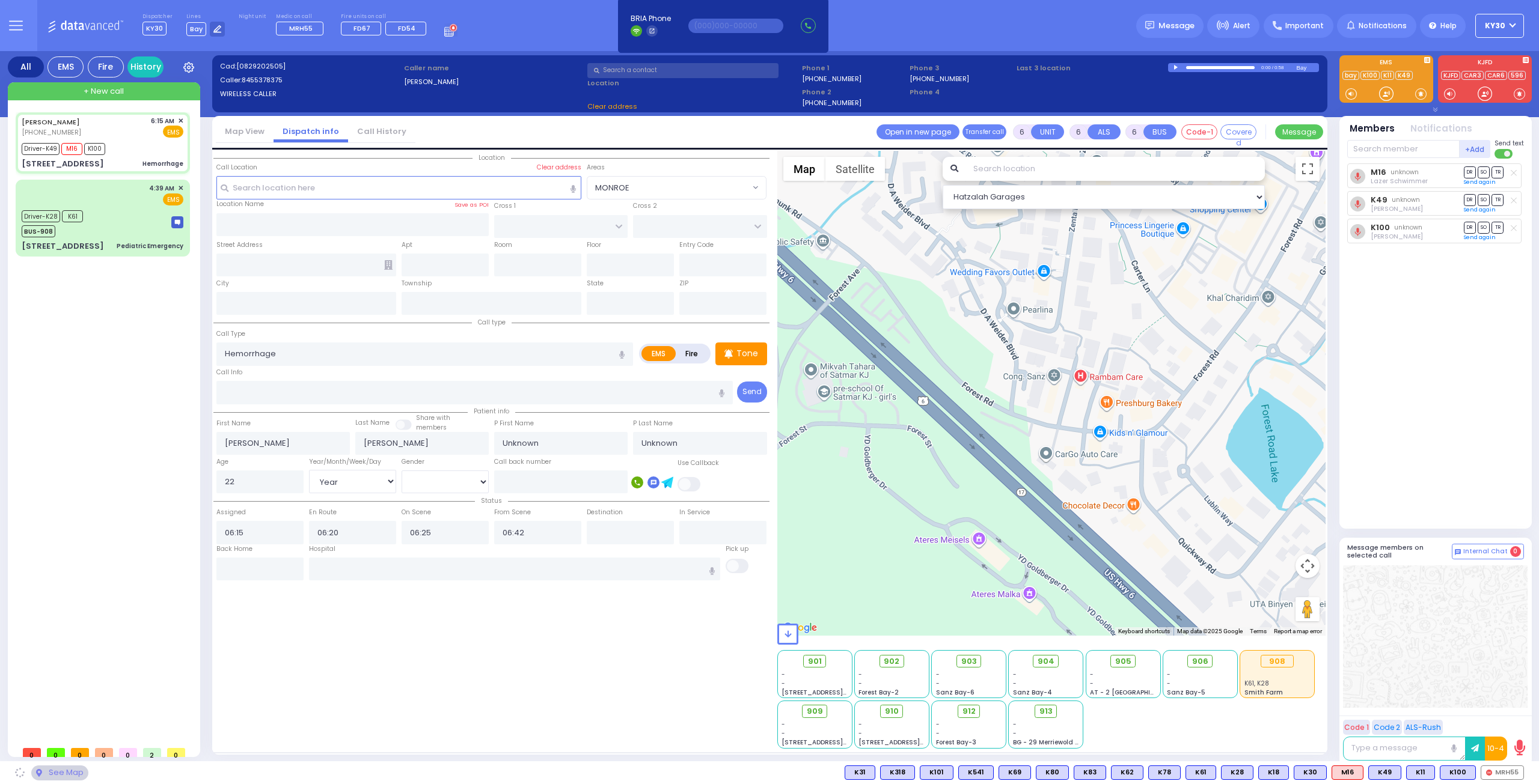
type input "301"
type input "[PERSON_NAME]"
type input "[US_STATE]"
type input "10950"
select select "ATZEI TAMURIM"
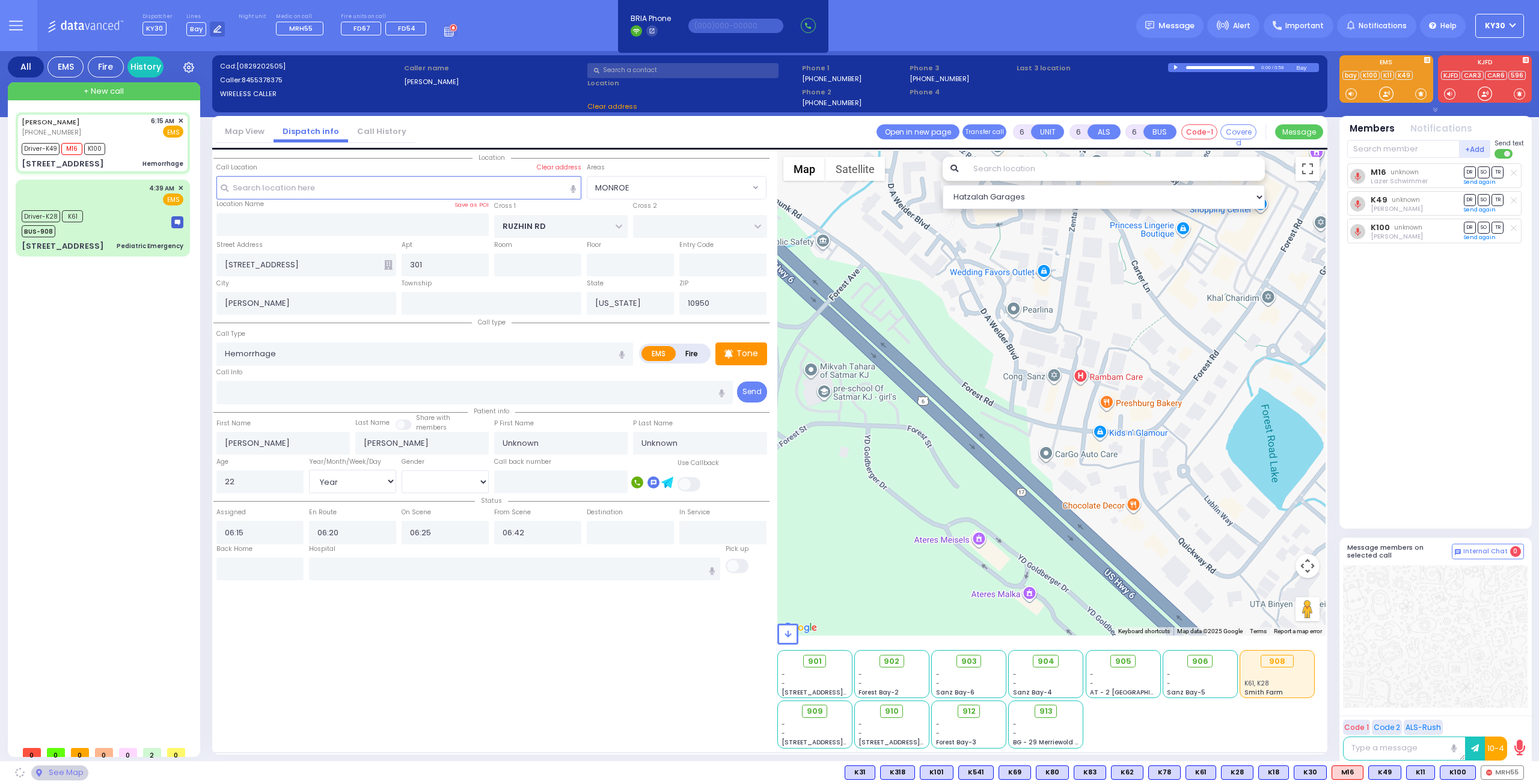
select select "Hatzalah Garages"
select select "ATZEI TAMURIM"
click at [407, 565] on input "text" at bounding box center [515, 569] width 412 height 23
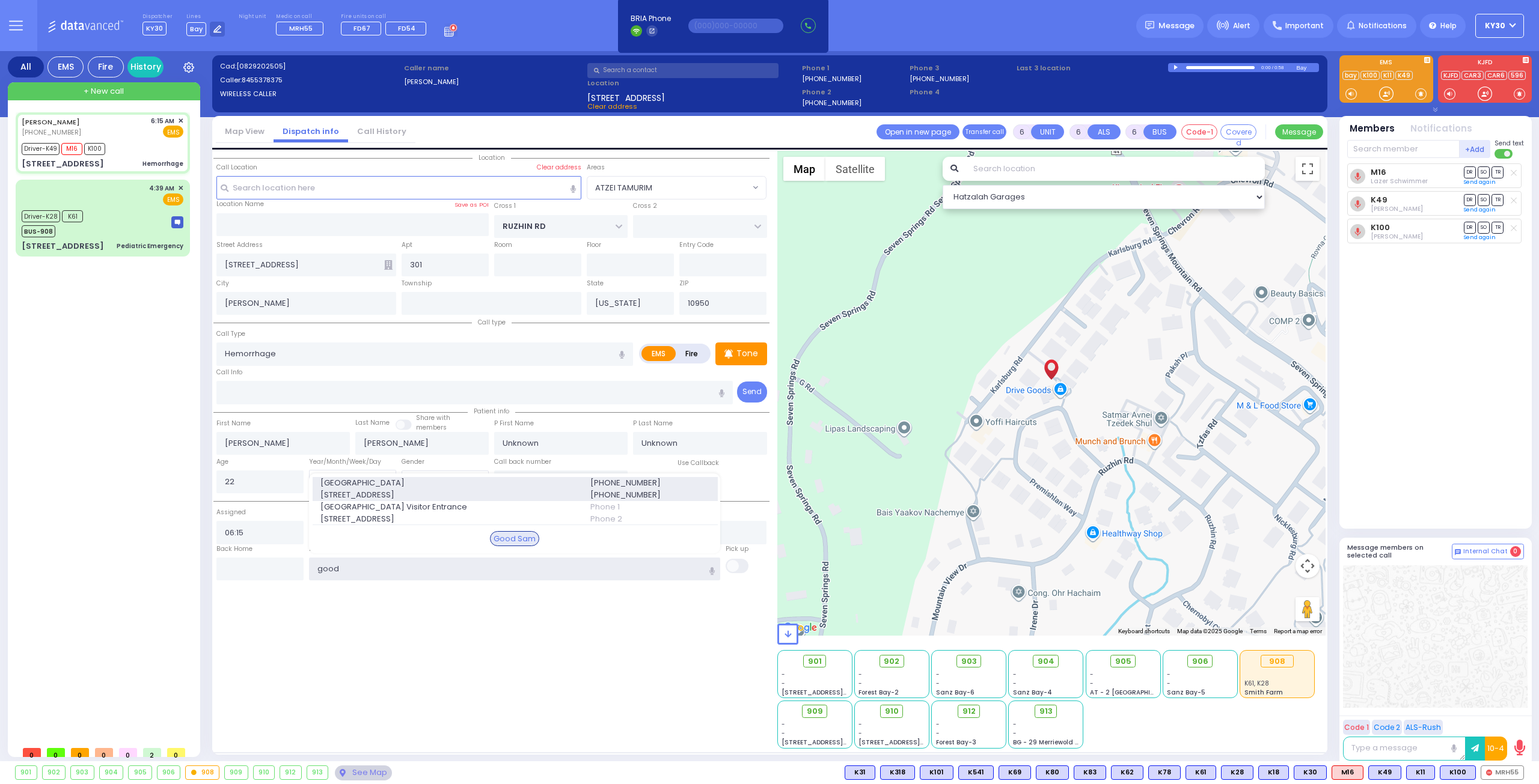
type input "good"
click at [380, 480] on span "Good Samaritan Hospital" at bounding box center [448, 483] width 256 height 12
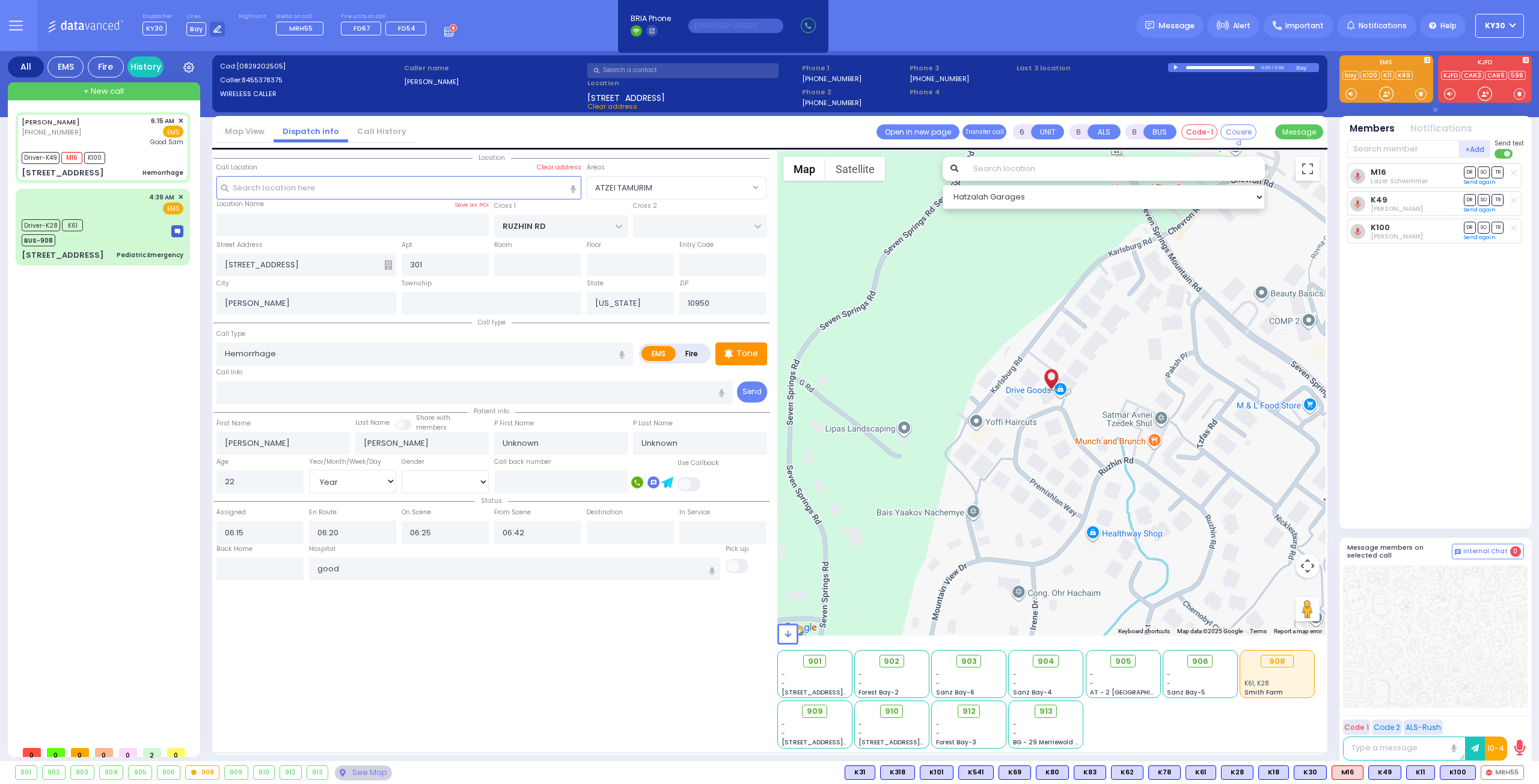
select select
radio input "true"
select select "Year"
type input "Good Samaritan Hospital"
select select "Hatzalah Garages"
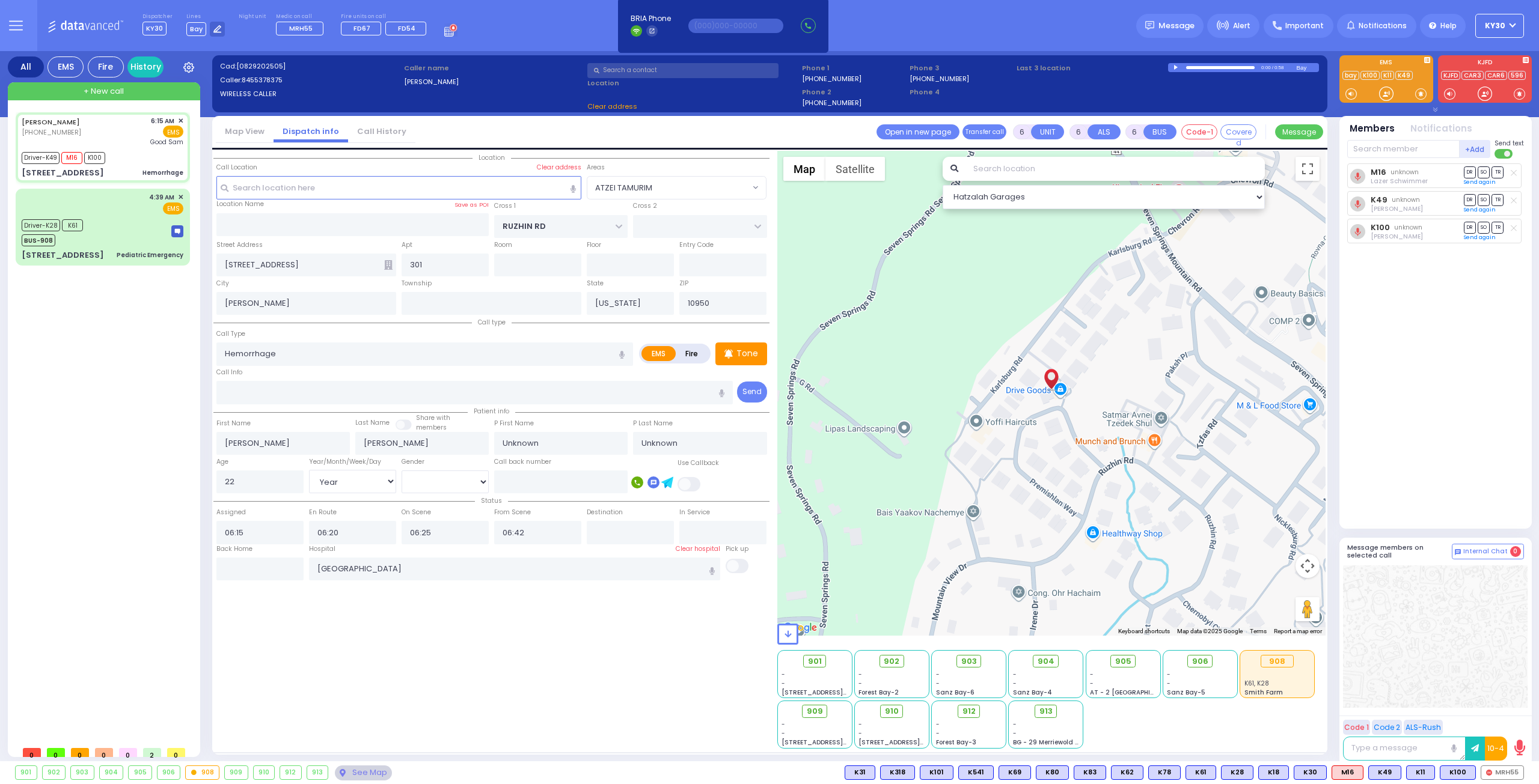
select select "ATZEI TAMURIM"
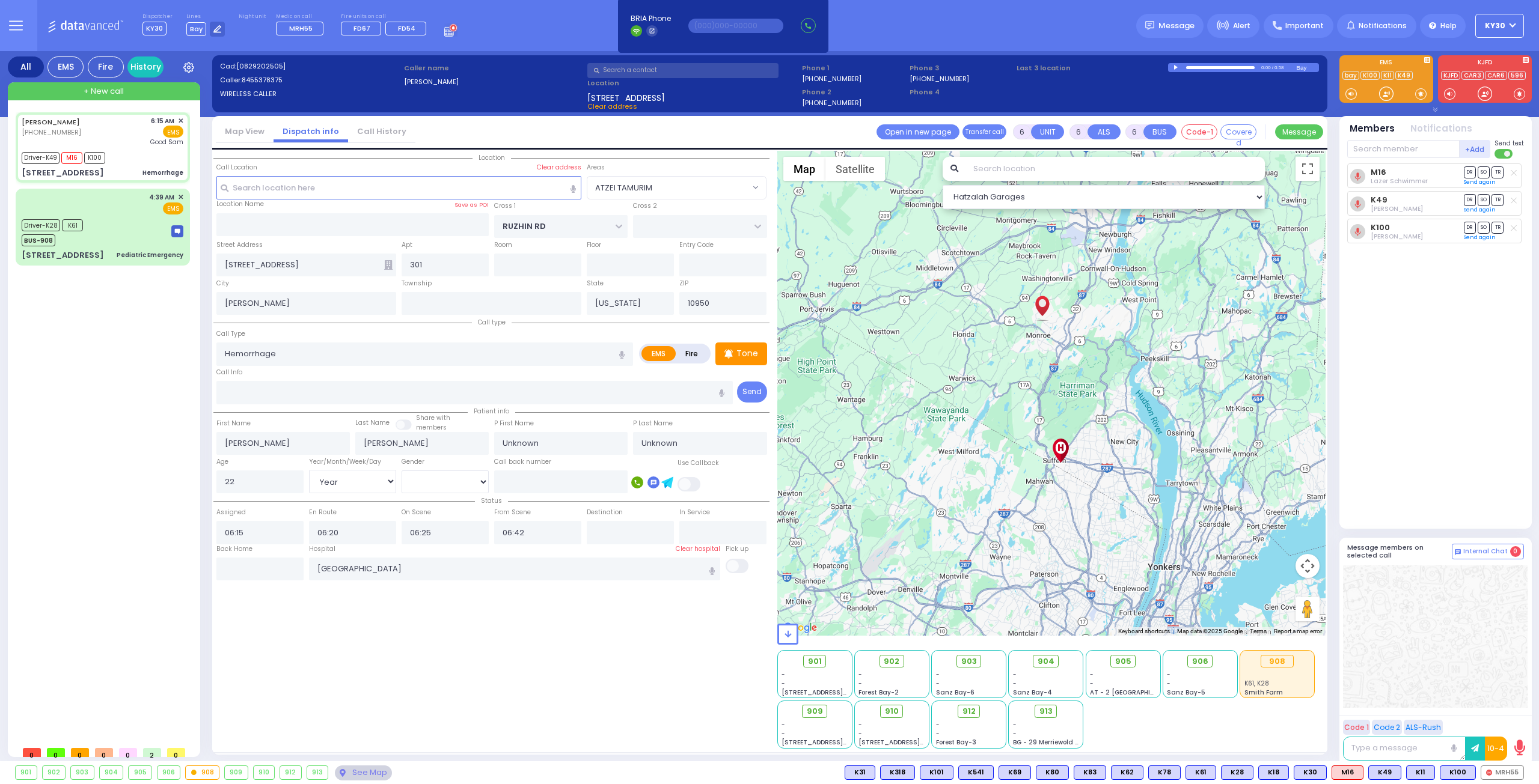
click at [167, 783] on html "Dashboard" at bounding box center [769, 392] width 1539 height 784
click at [699, 681] on div "Location All areas" at bounding box center [491, 450] width 556 height 598
click at [1130, 664] on span "905" at bounding box center [1128, 661] width 16 height 12
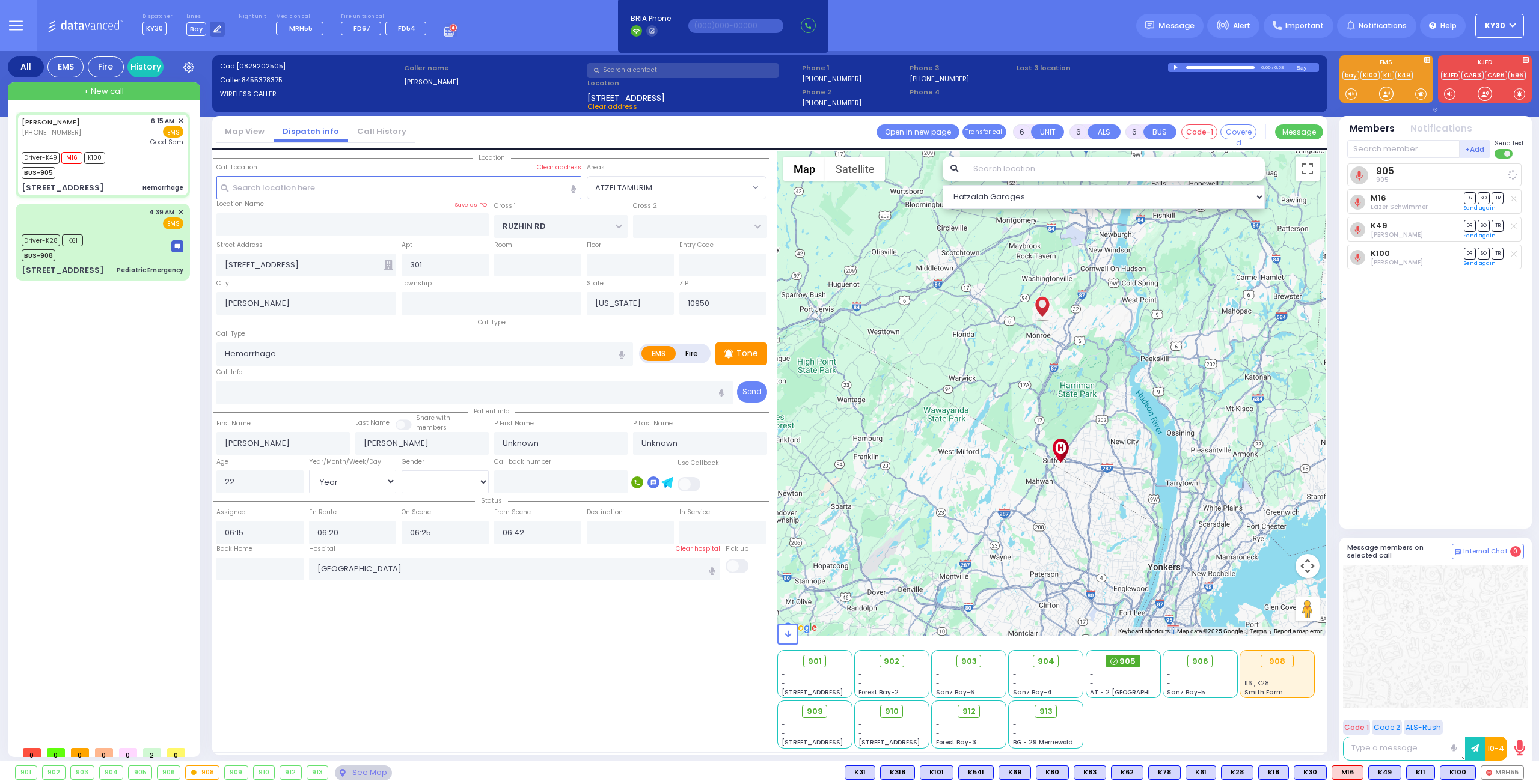
select select
radio input "true"
select select "Year"
select select "ATZEI TAMURIM"
select select "Hatzalah Garages"
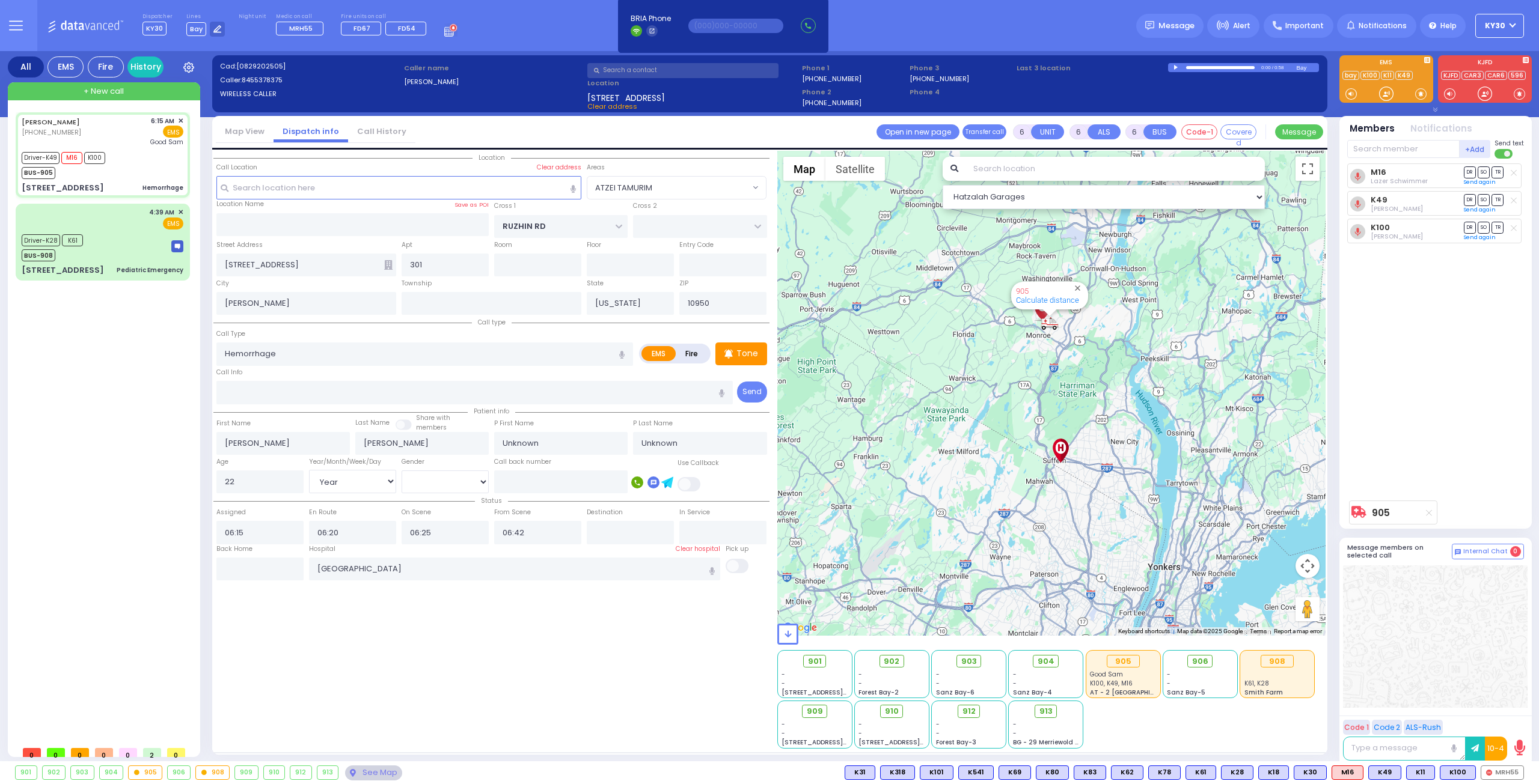
select select
radio input "true"
select select "Year"
select select "Hatzalah Garages"
select select "ATZEI TAMURIM"
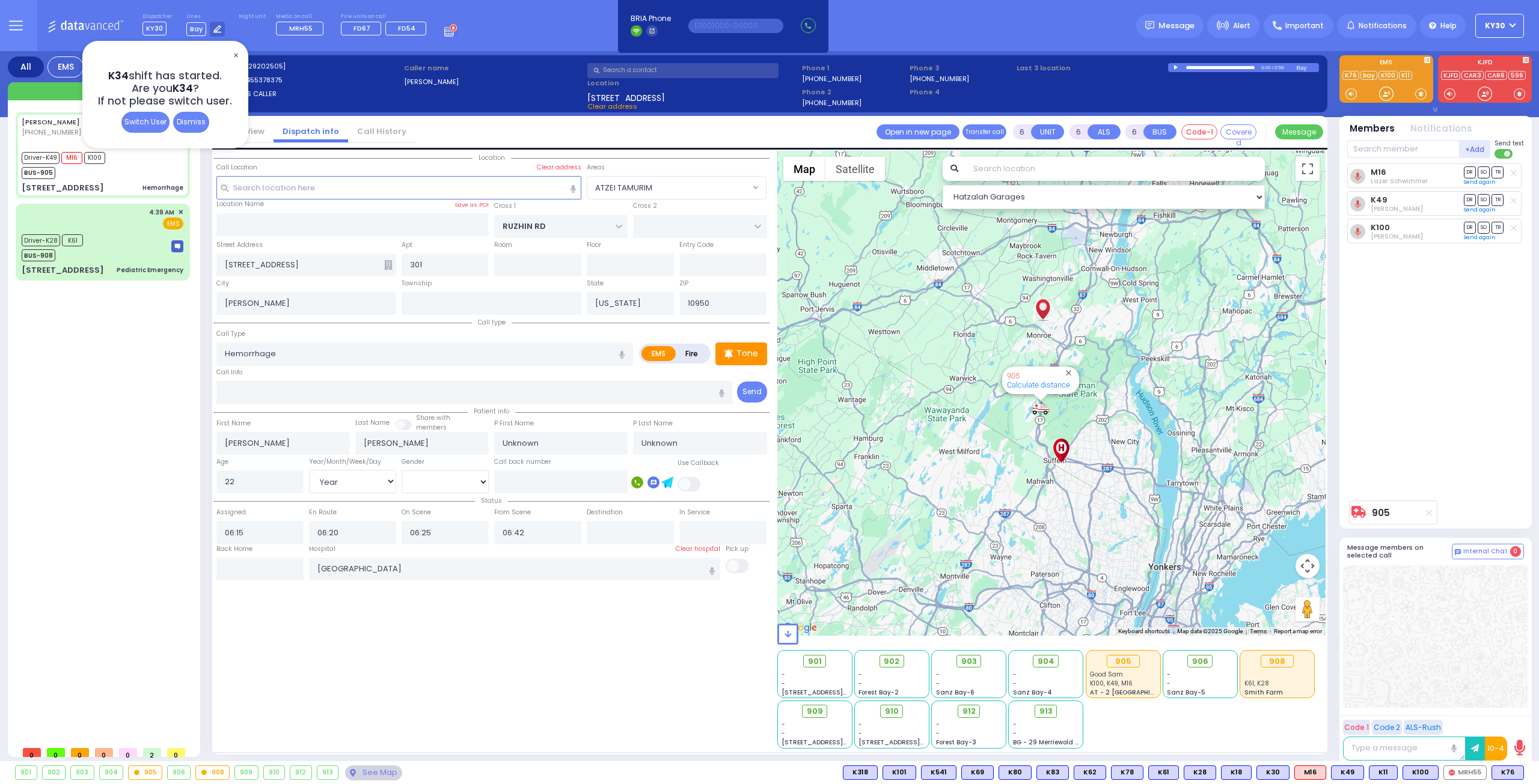
select select
radio input "true"
select select "Year"
select select "Hatzalah Garages"
select select "ATZEI TAMURIM"
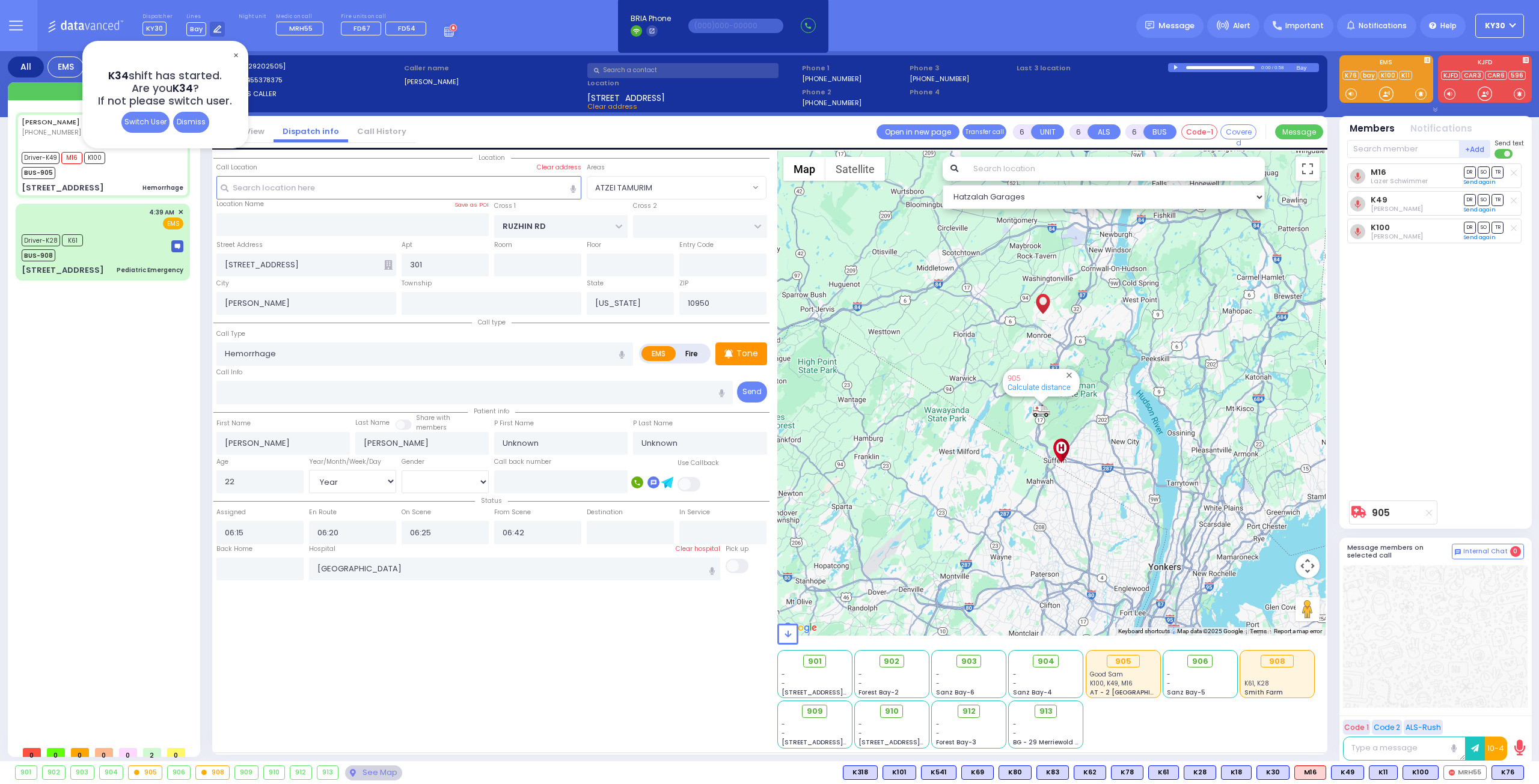
select select
radio input "true"
select select "Year"
select select "Hatzalah Garages"
select select "ATZEI TAMURIM"
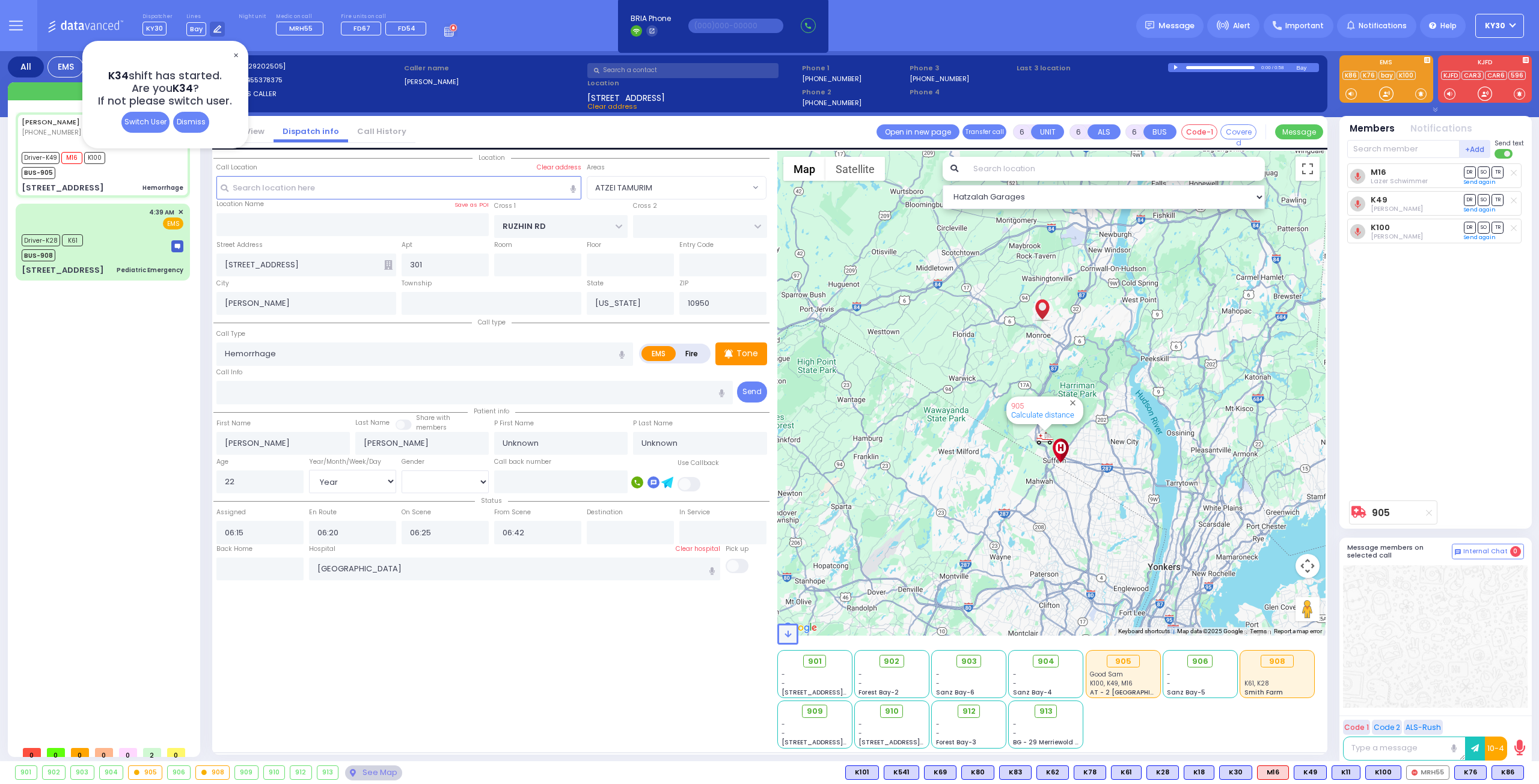
select select
radio input "true"
type input "Malky"
type input "Halberstam"
select select "Year"
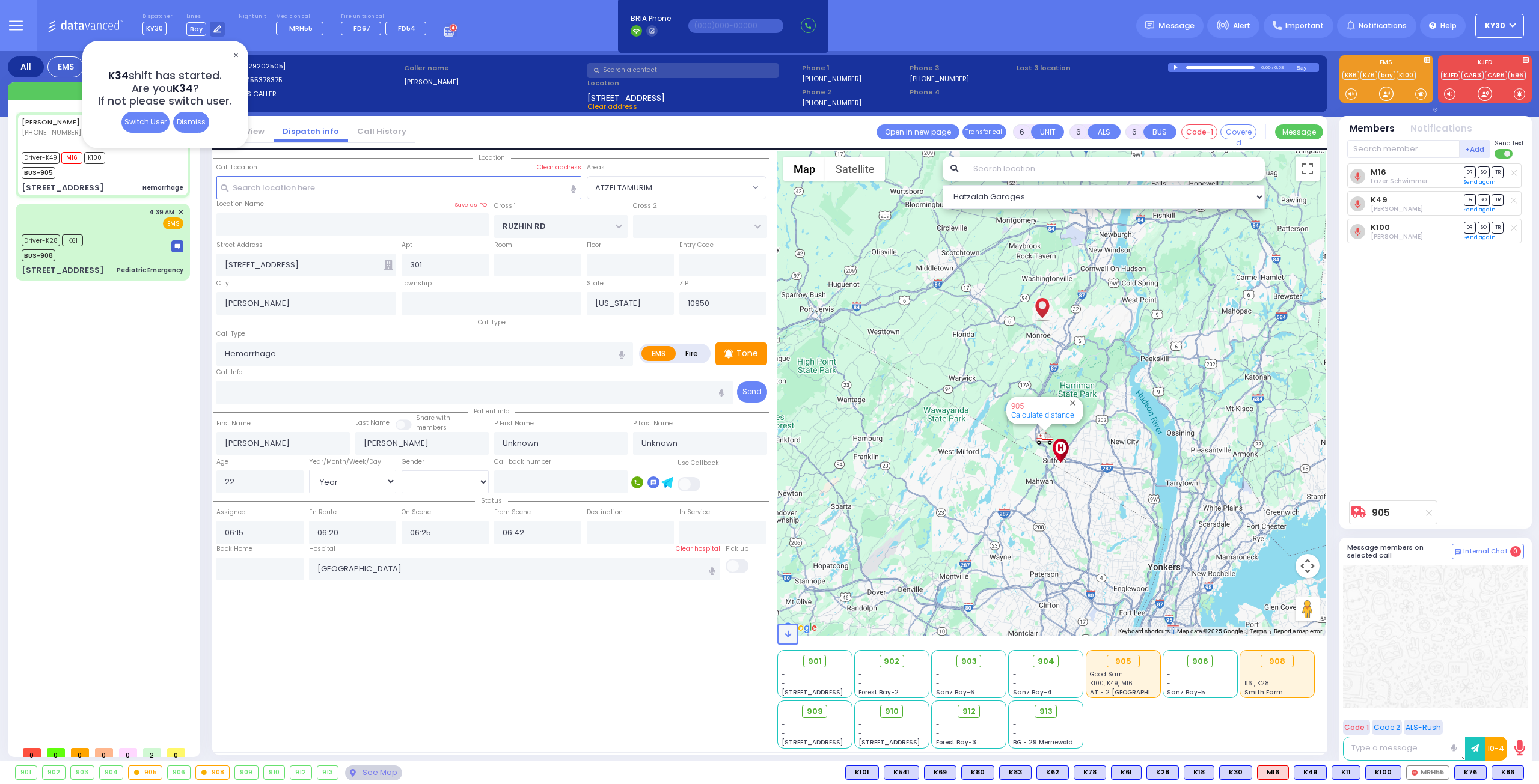
select select "[DEMOGRAPHIC_DATA]"
select select "Hatzalah Garages"
select select "ATZEI TAMURIM"
select select
radio input "true"
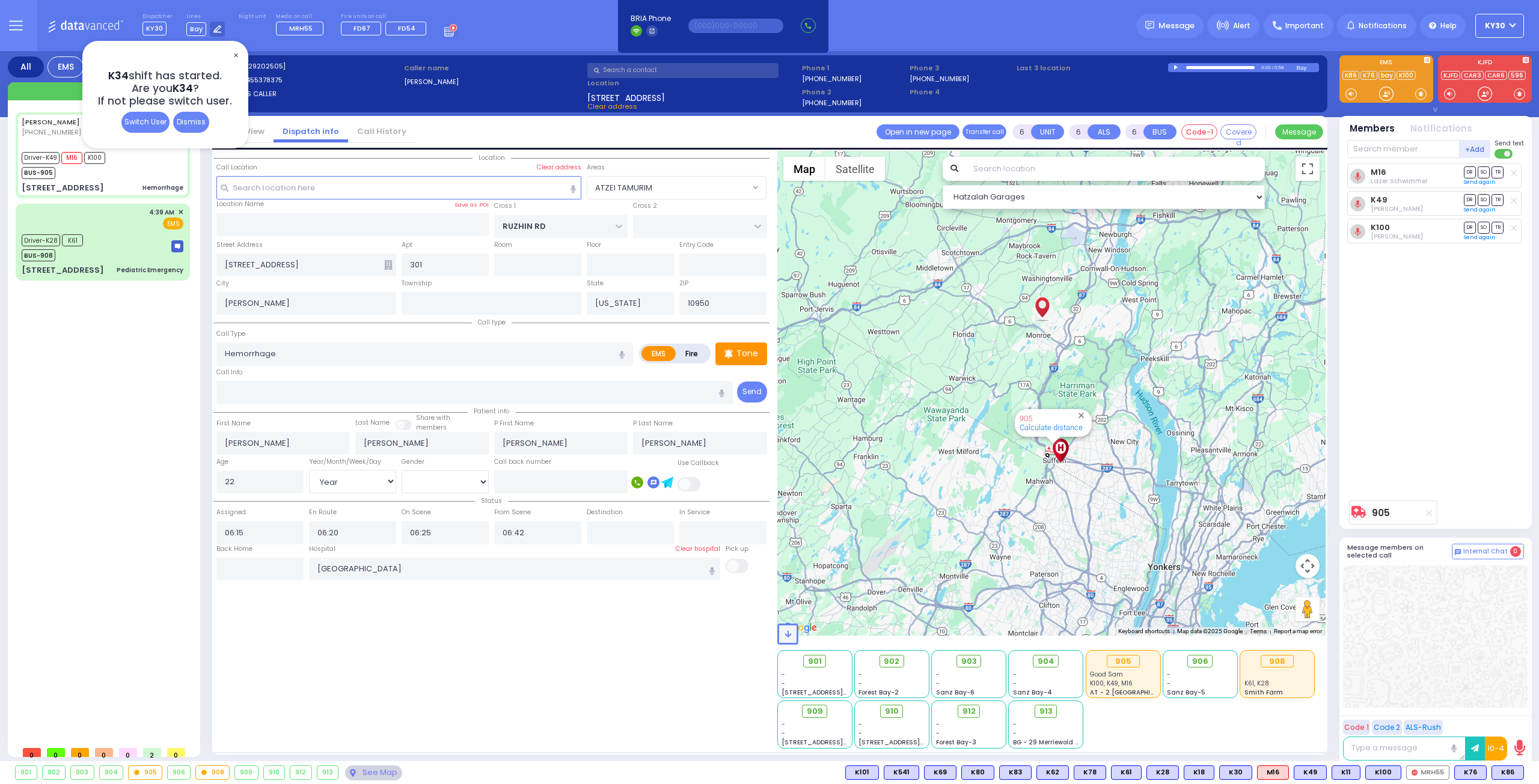
select select "Year"
select select "[DEMOGRAPHIC_DATA]"
select select "Hatzalah Garages"
select select "ATZEI TAMURIM"
select select
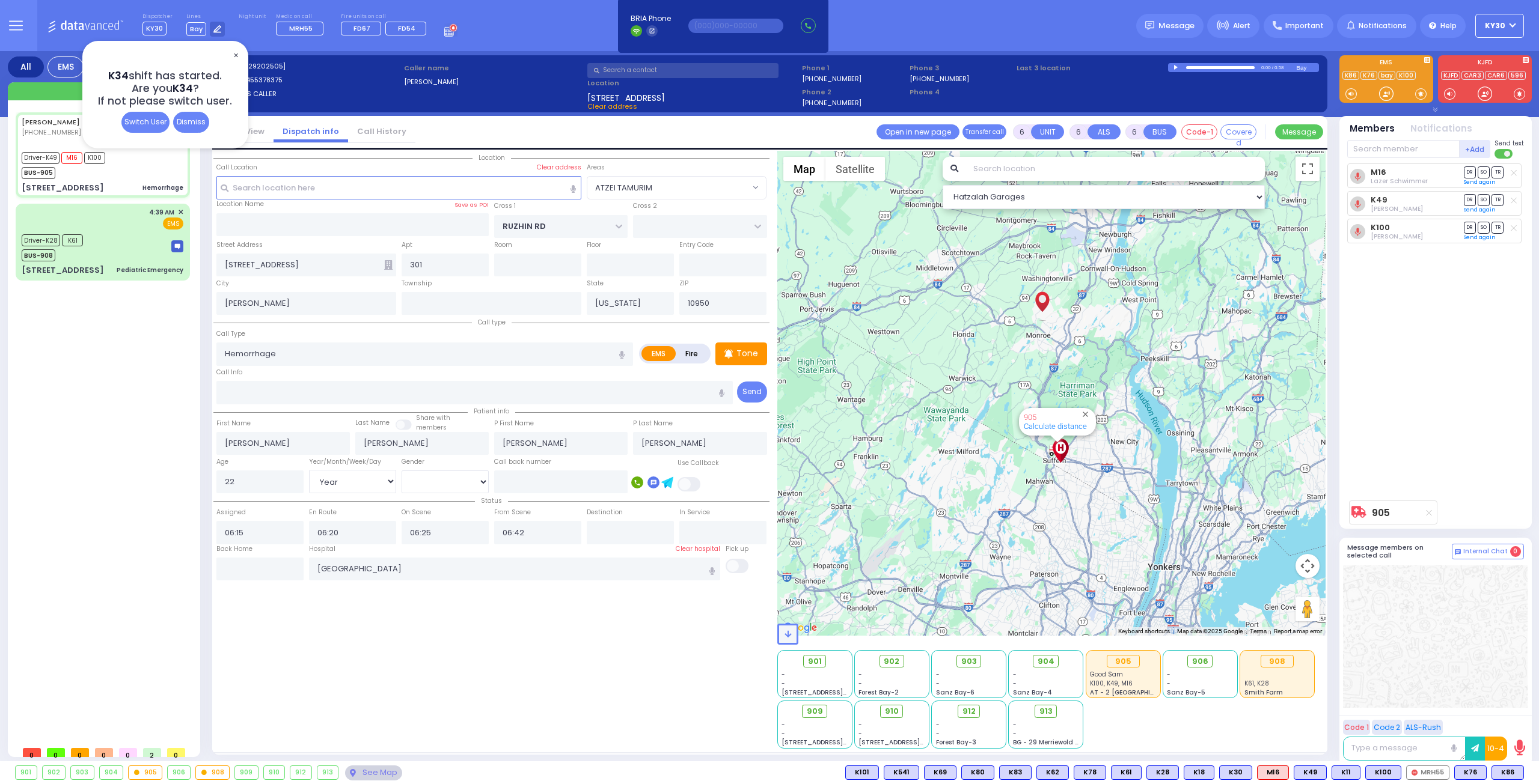
radio input "true"
select select "Year"
select select "[DEMOGRAPHIC_DATA]"
select select "Hatzalah Garages"
select select "ATZEI TAMURIM"
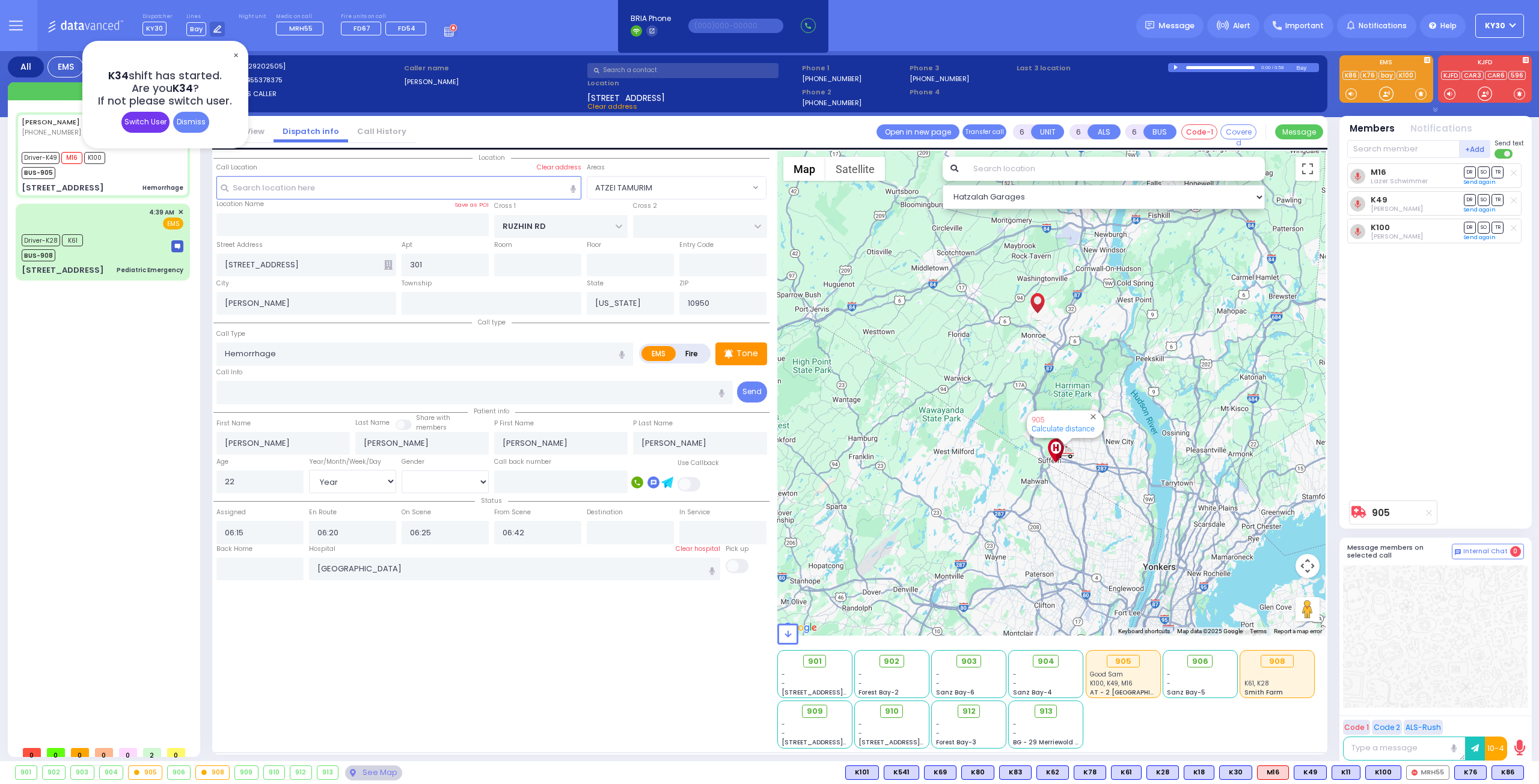
click at [149, 125] on div "Switch User" at bounding box center [145, 122] width 48 height 21
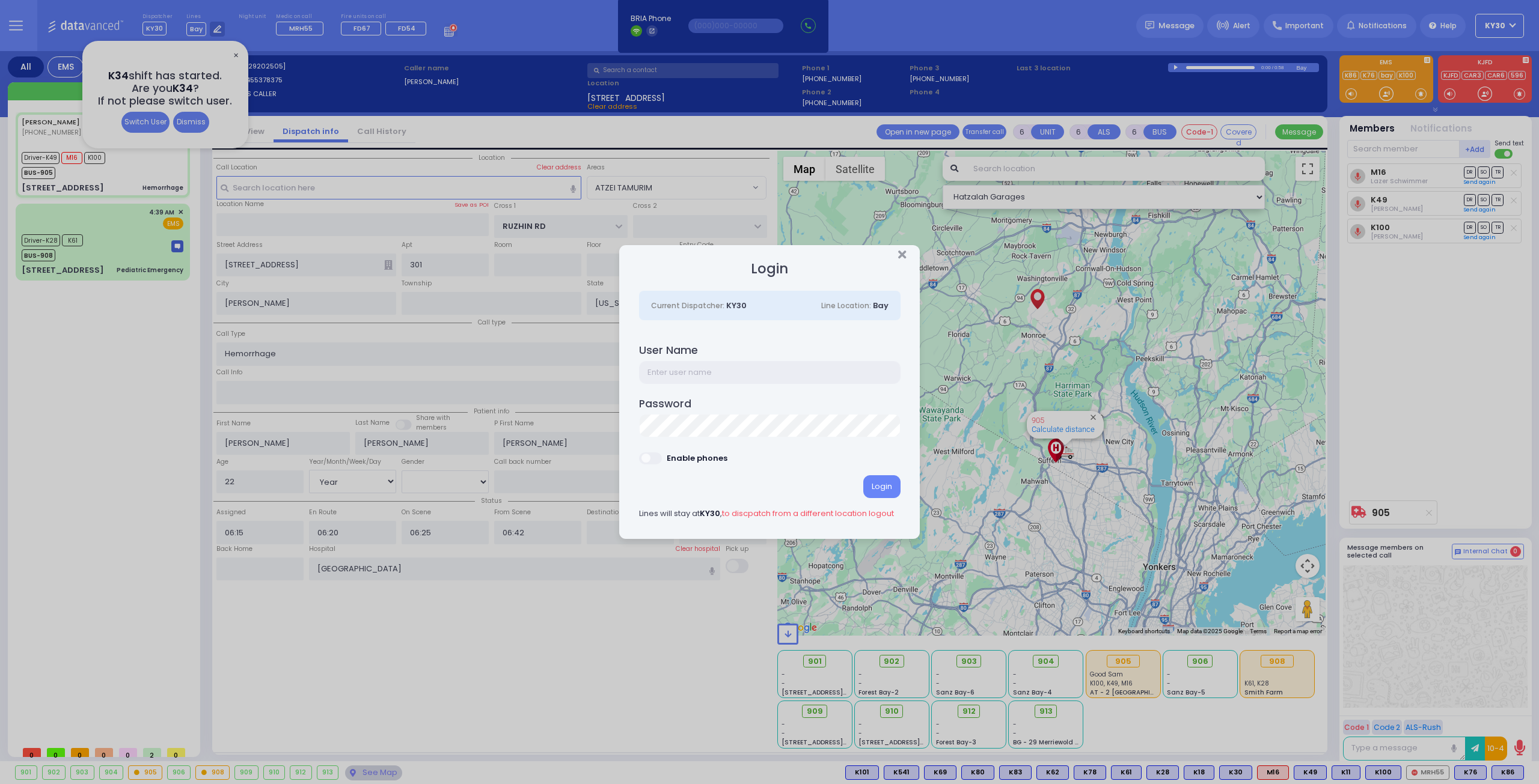
click at [710, 377] on input "text" at bounding box center [769, 372] width 261 height 23
type input "ky38"
